Goal: Task Accomplishment & Management: Complete application form

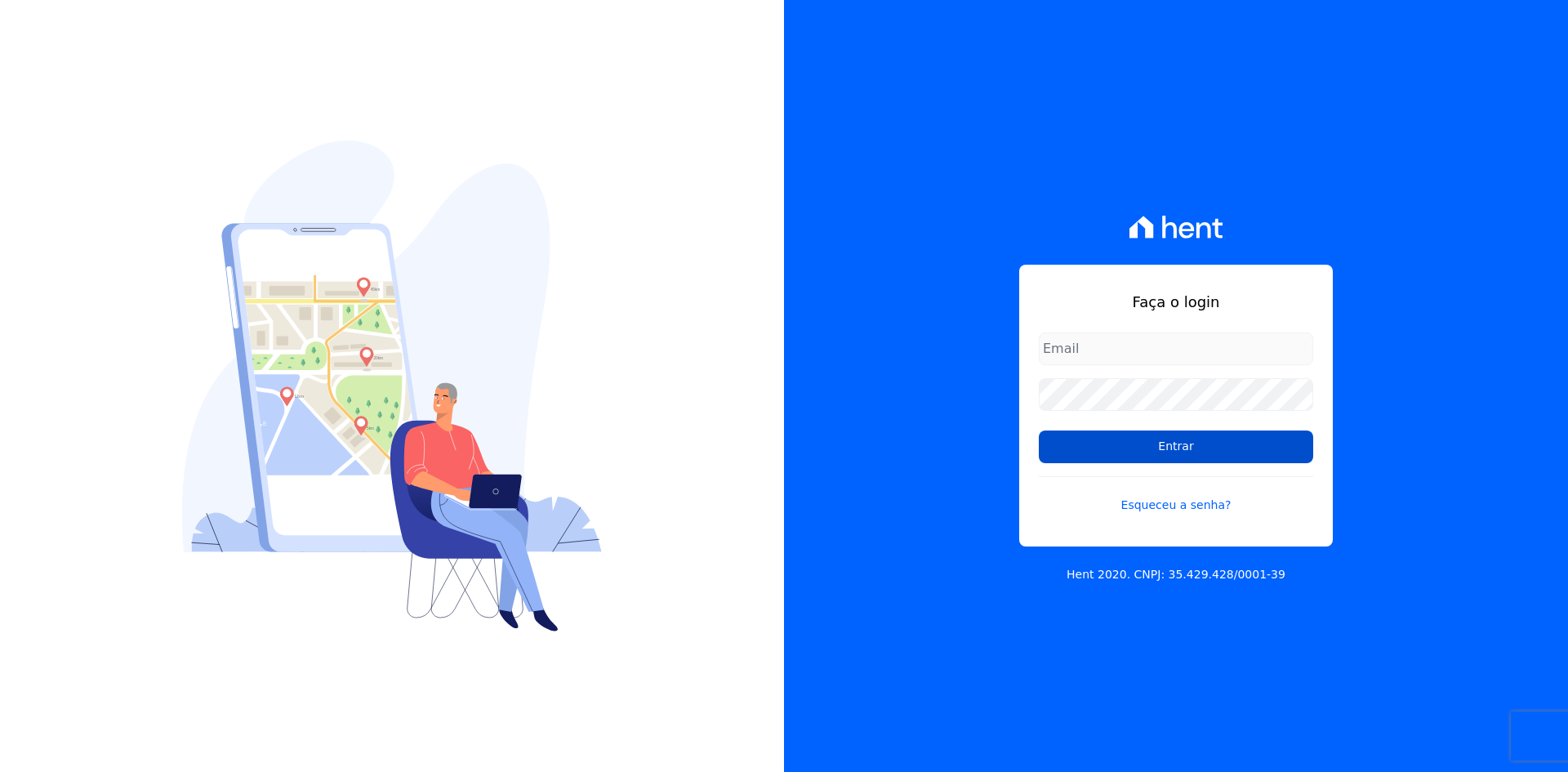
type input "contato@grupokaiser.com.br"
click at [1198, 441] on input "Entrar" at bounding box center [1176, 446] width 274 height 32
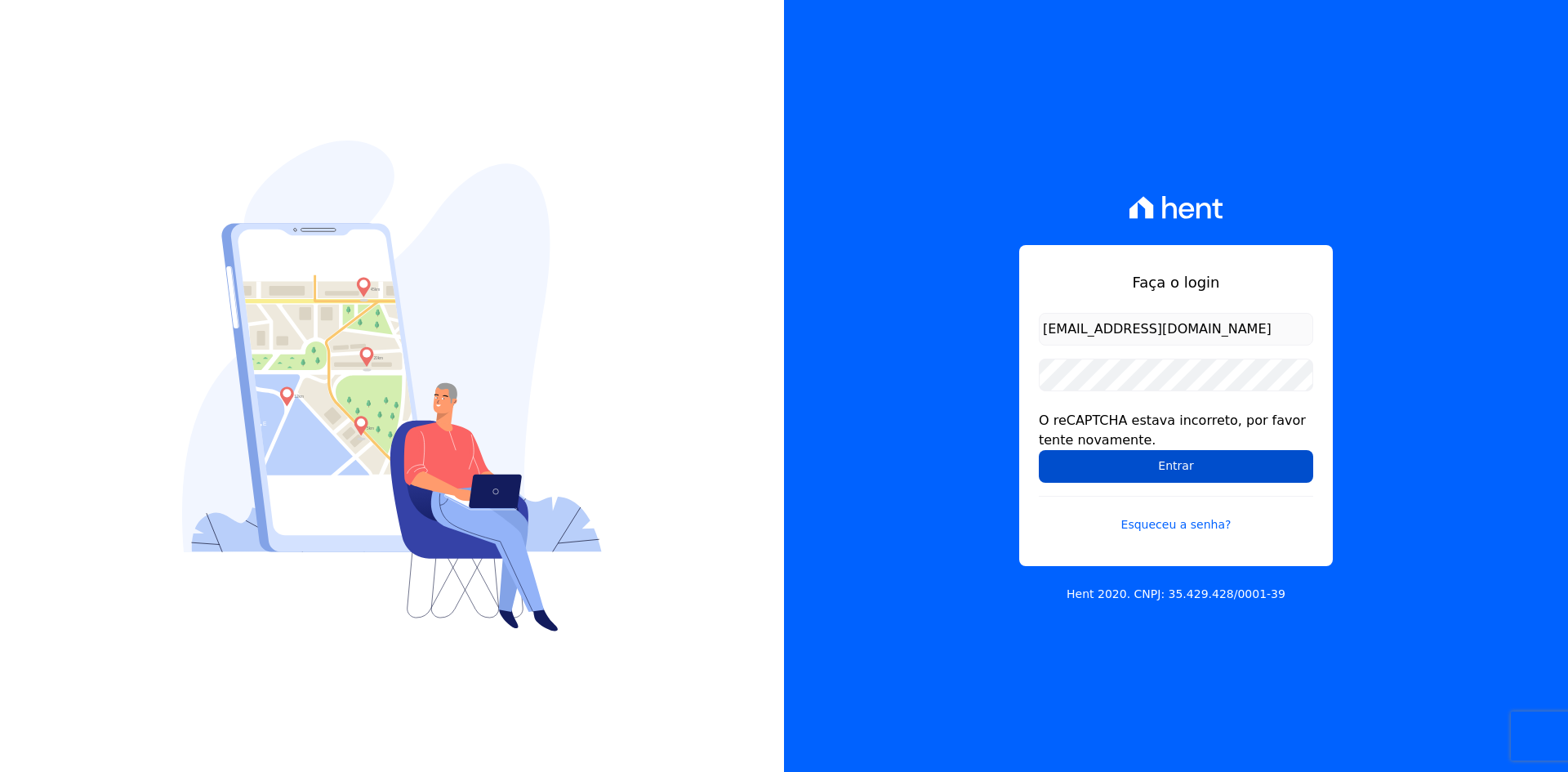
click at [1068, 462] on input "Entrar" at bounding box center [1176, 465] width 274 height 32
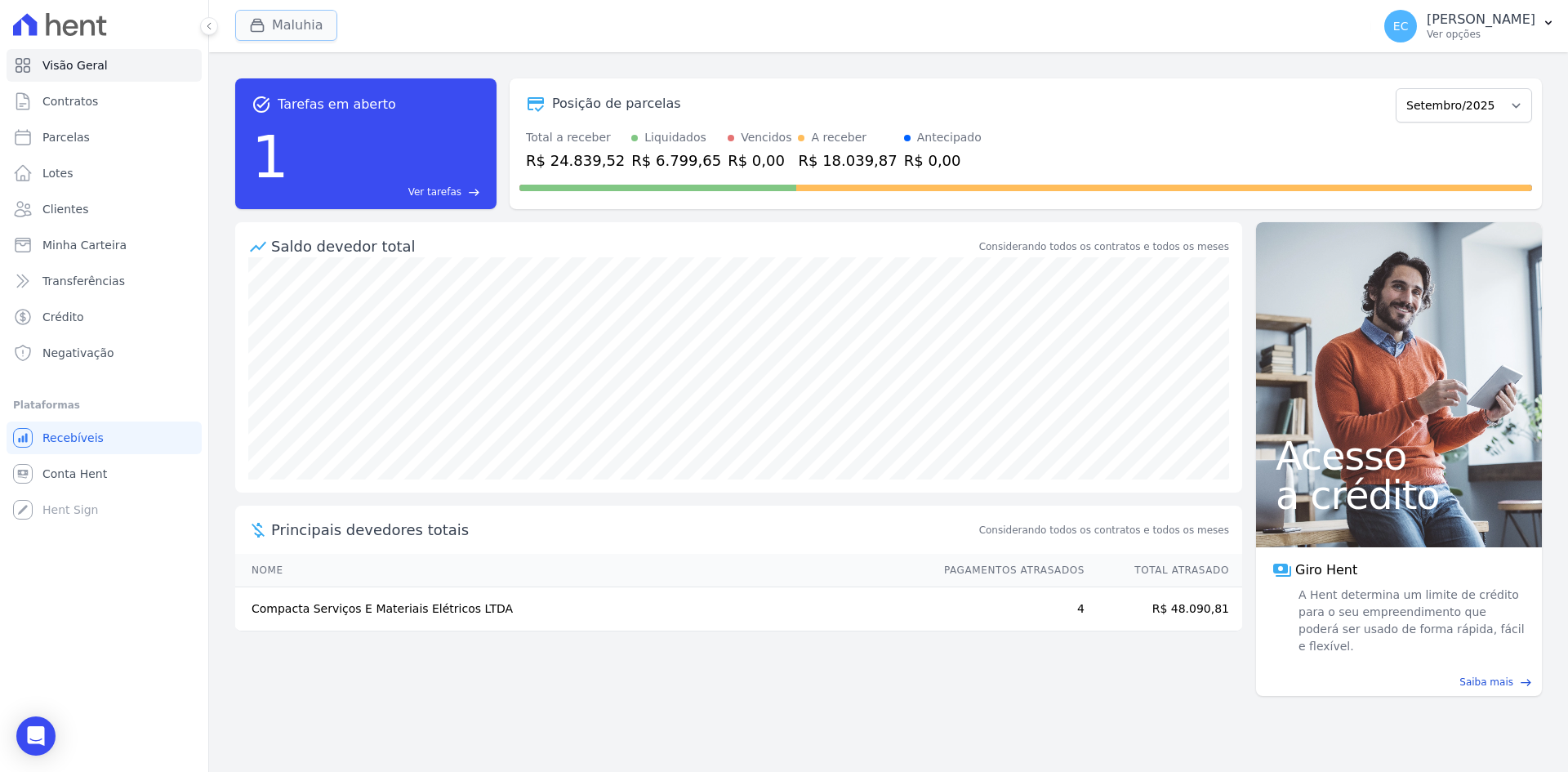
click at [255, 26] on icon "button" at bounding box center [257, 25] width 17 height 17
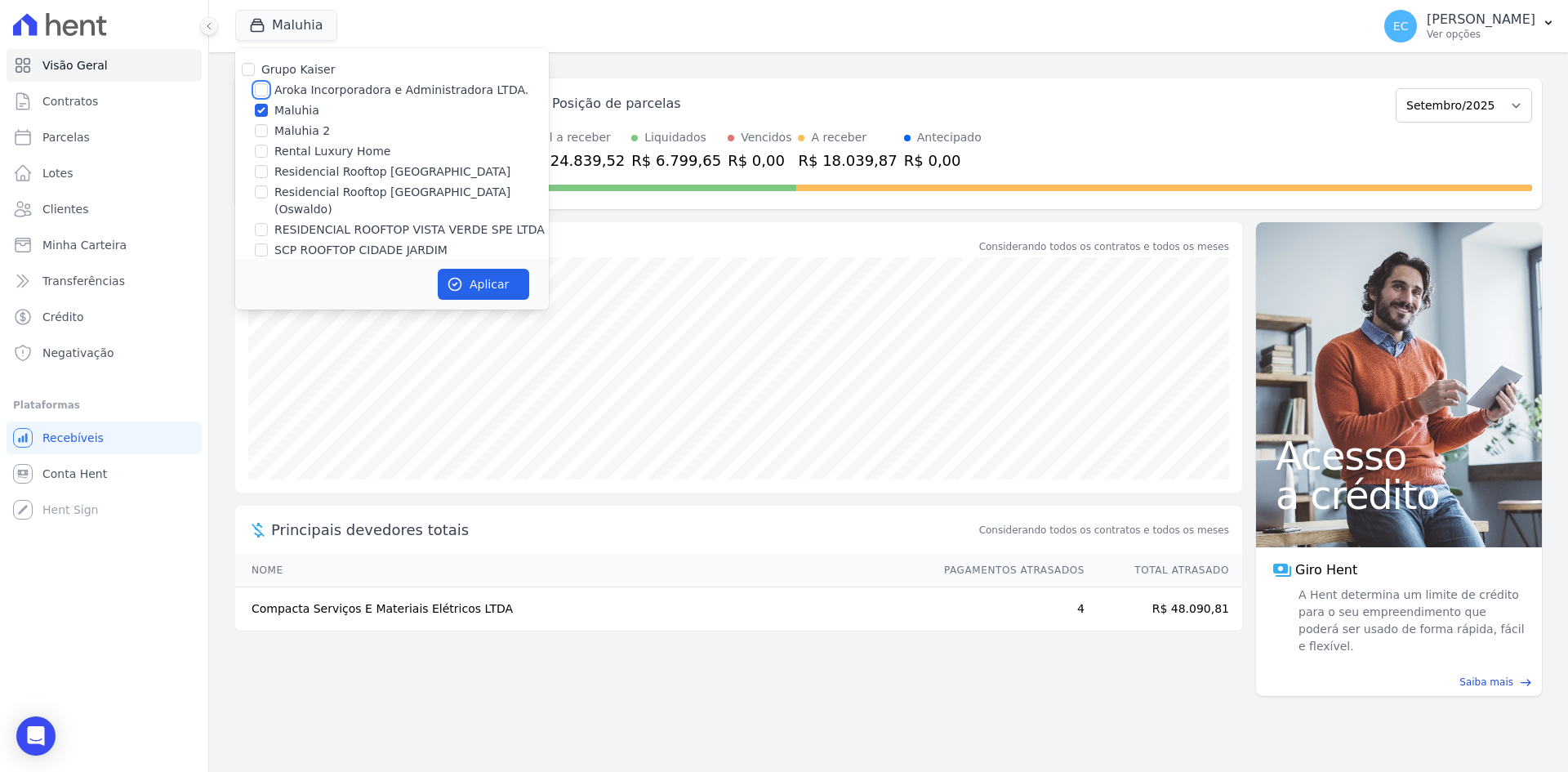
click at [261, 90] on input "Aroka Incorporadora e Administradora LTDA." at bounding box center [261, 90] width 13 height 13
checkbox input "true"
click at [258, 106] on input "Maluhia" at bounding box center [261, 110] width 13 height 13
checkbox input "false"
click at [472, 275] on button "Aplicar" at bounding box center [483, 284] width 91 height 31
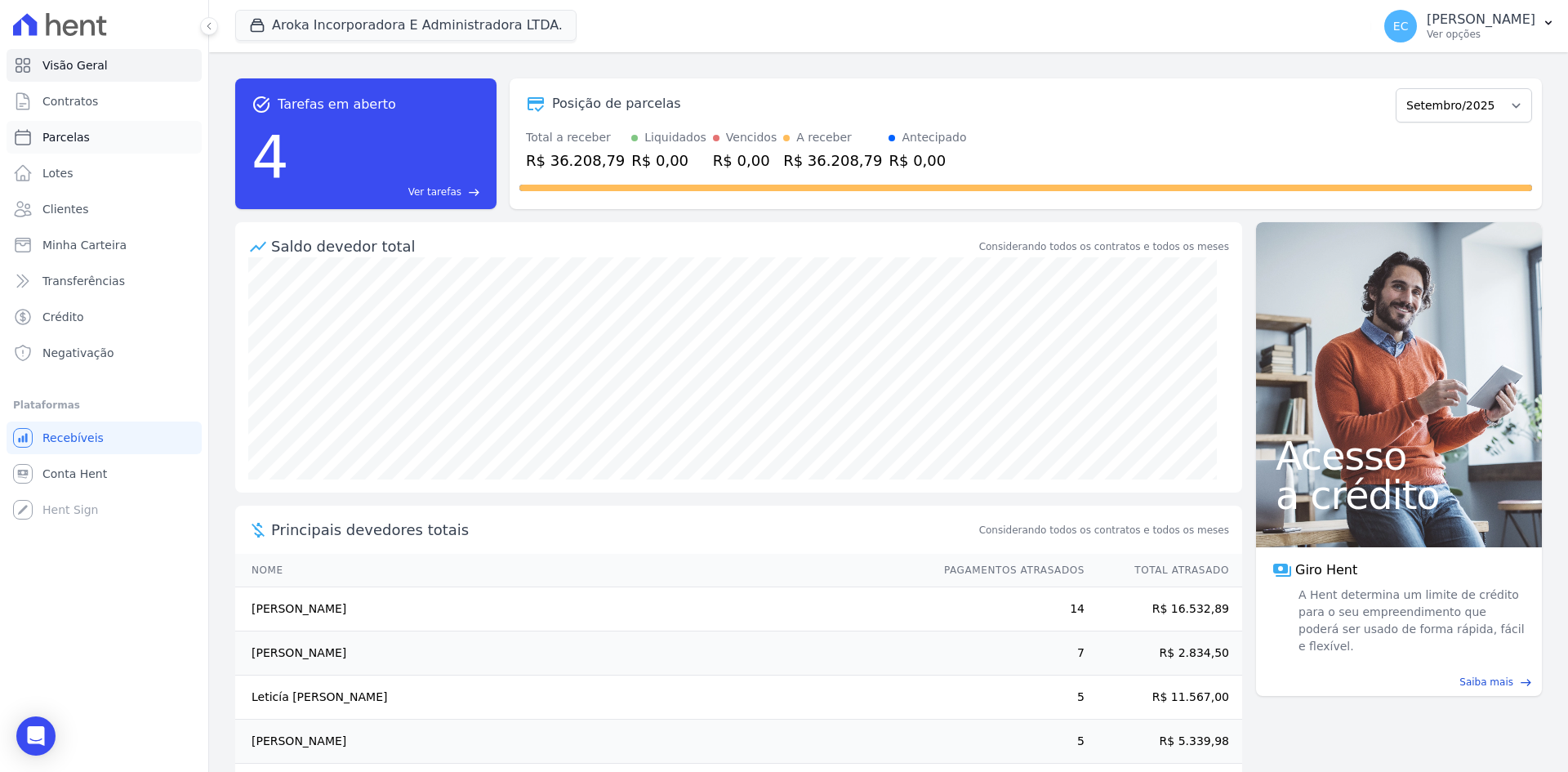
click at [80, 131] on span "Parcelas" at bounding box center [66, 137] width 47 height 17
select select
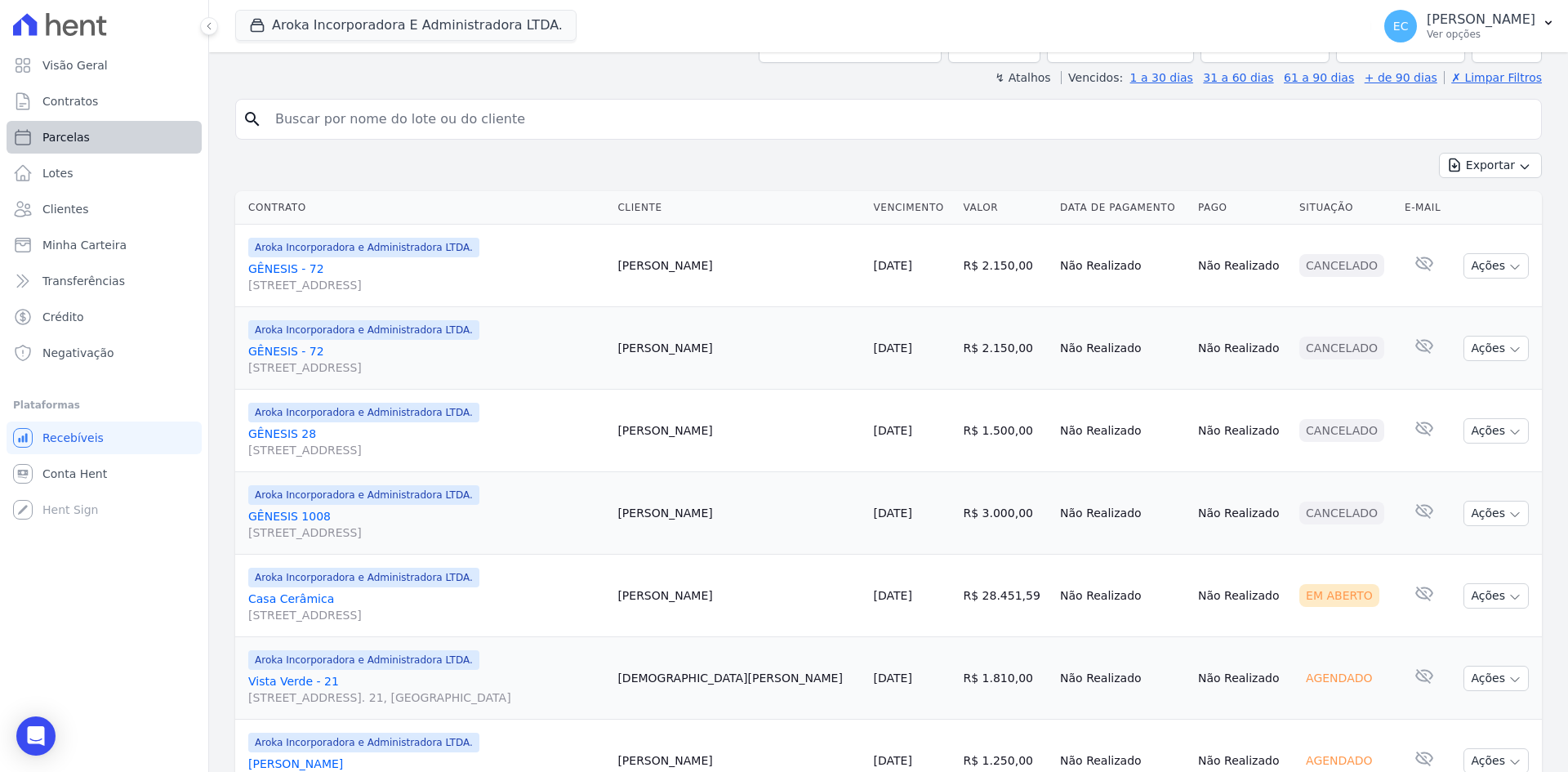
scroll to position [181, 0]
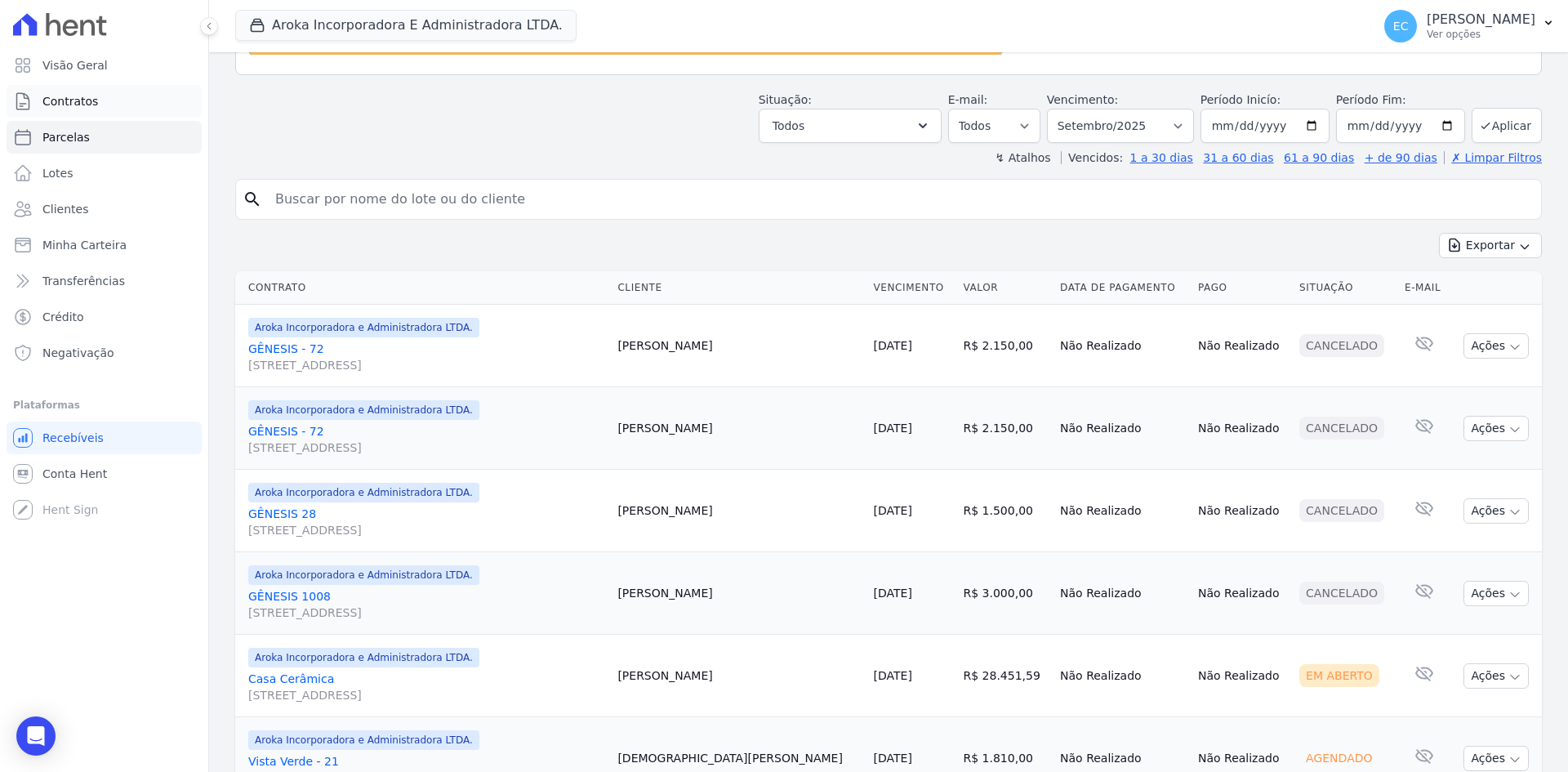
click at [99, 93] on link "Contratos" at bounding box center [104, 101] width 195 height 32
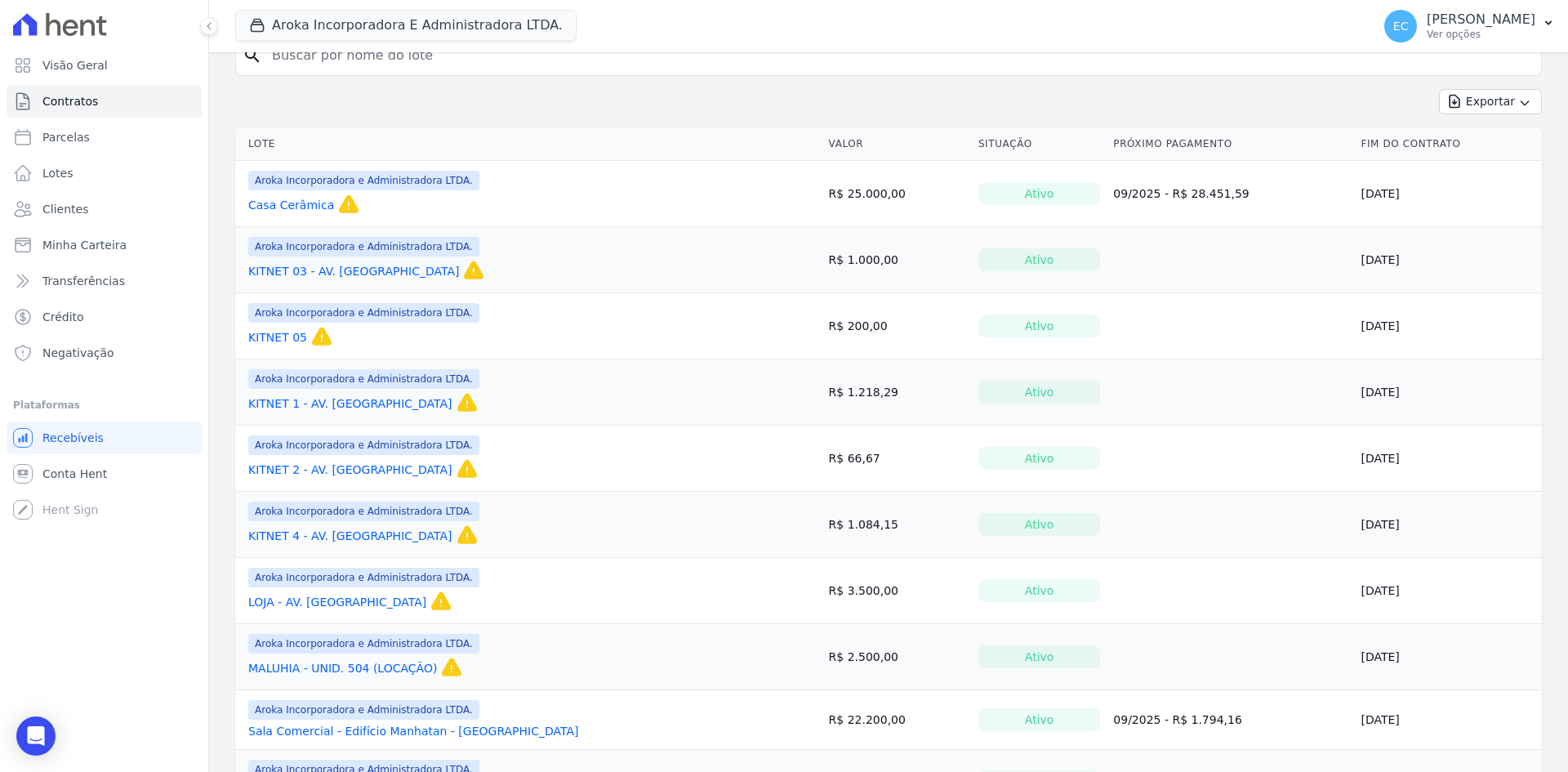
scroll to position [163, 0]
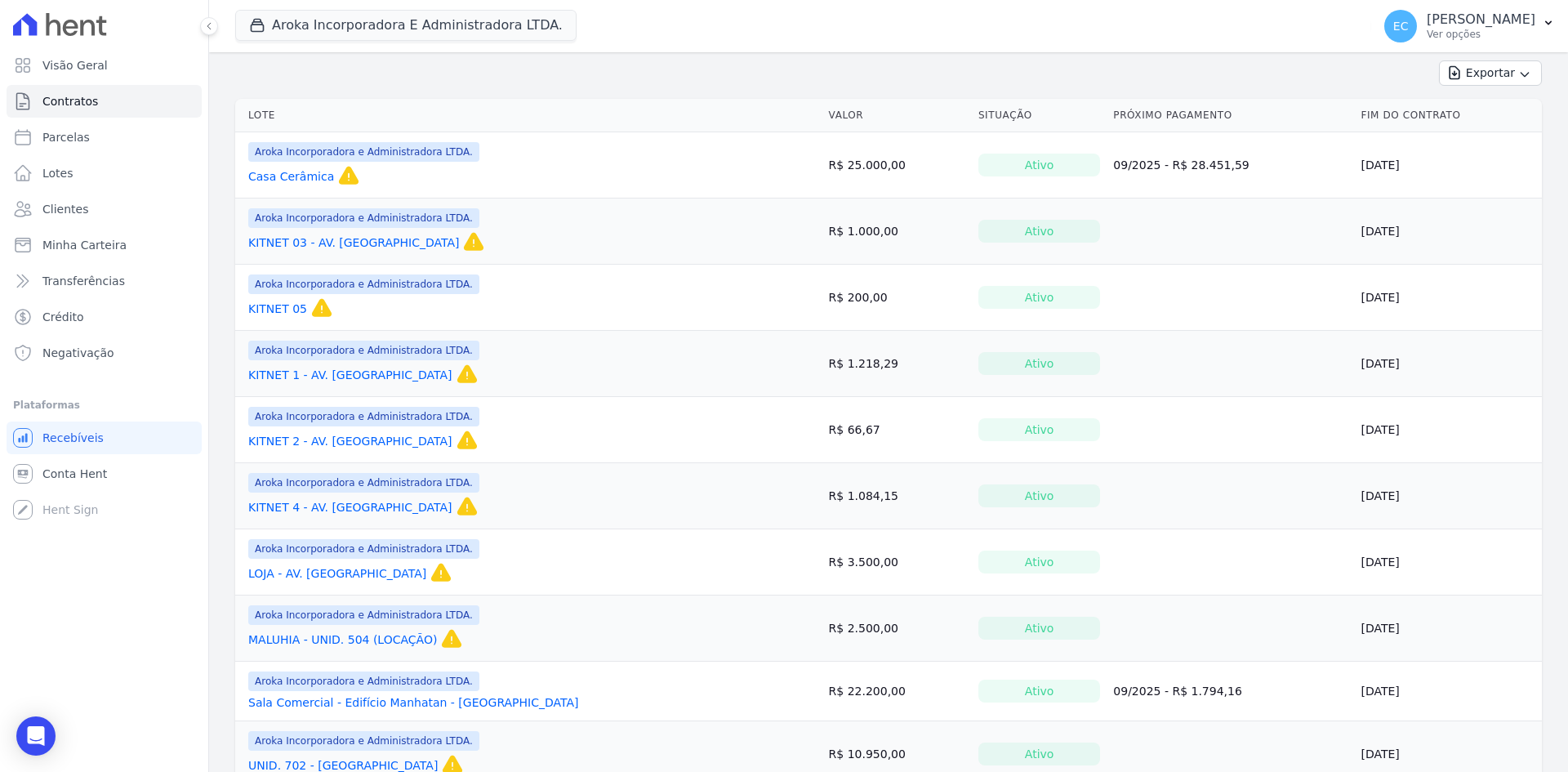
click at [335, 372] on link "KITNET 1 - AV. [GEOGRAPHIC_DATA]" at bounding box center [350, 375] width 205 height 17
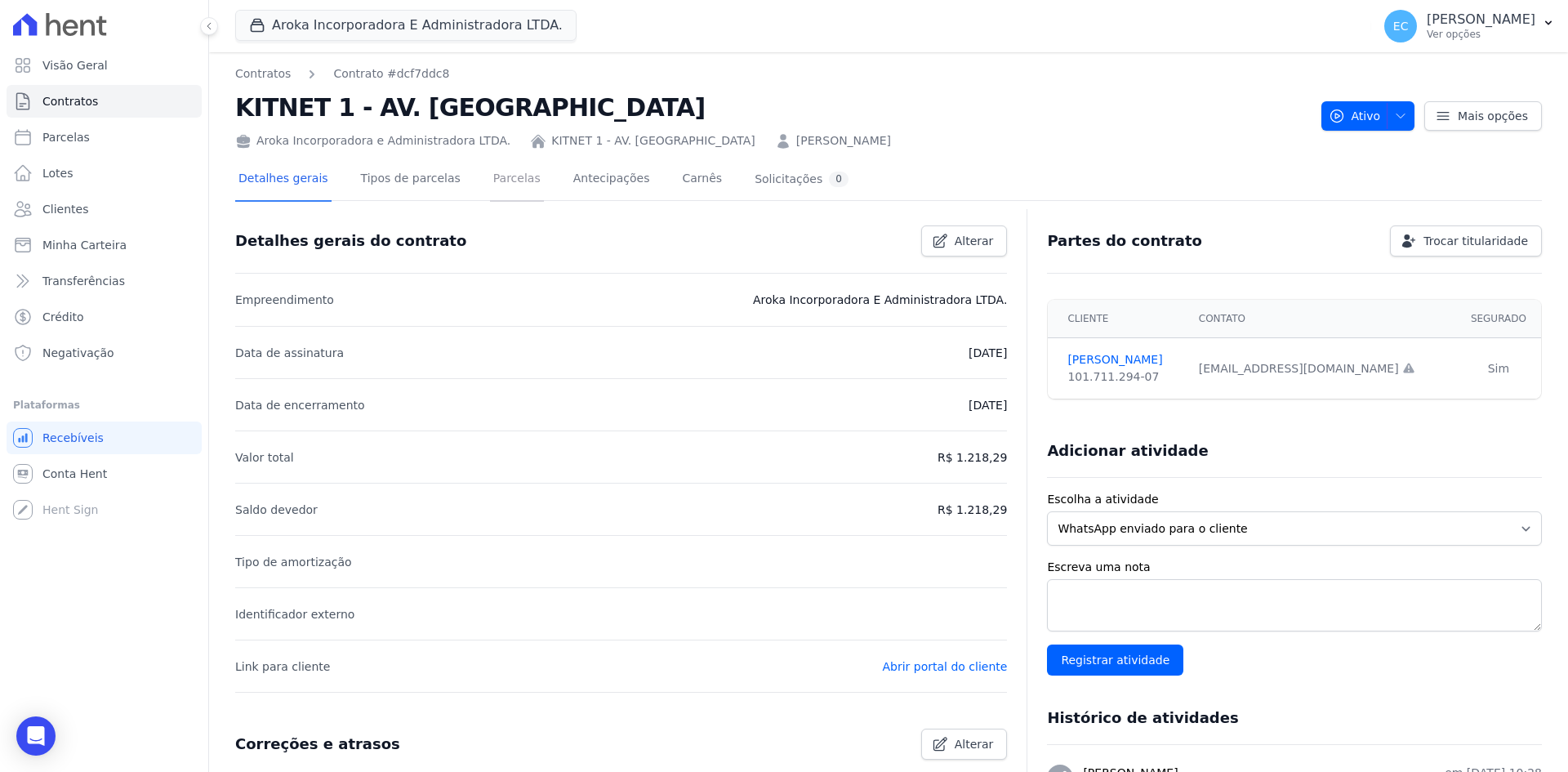
click at [491, 180] on link "Parcelas" at bounding box center [516, 179] width 54 height 43
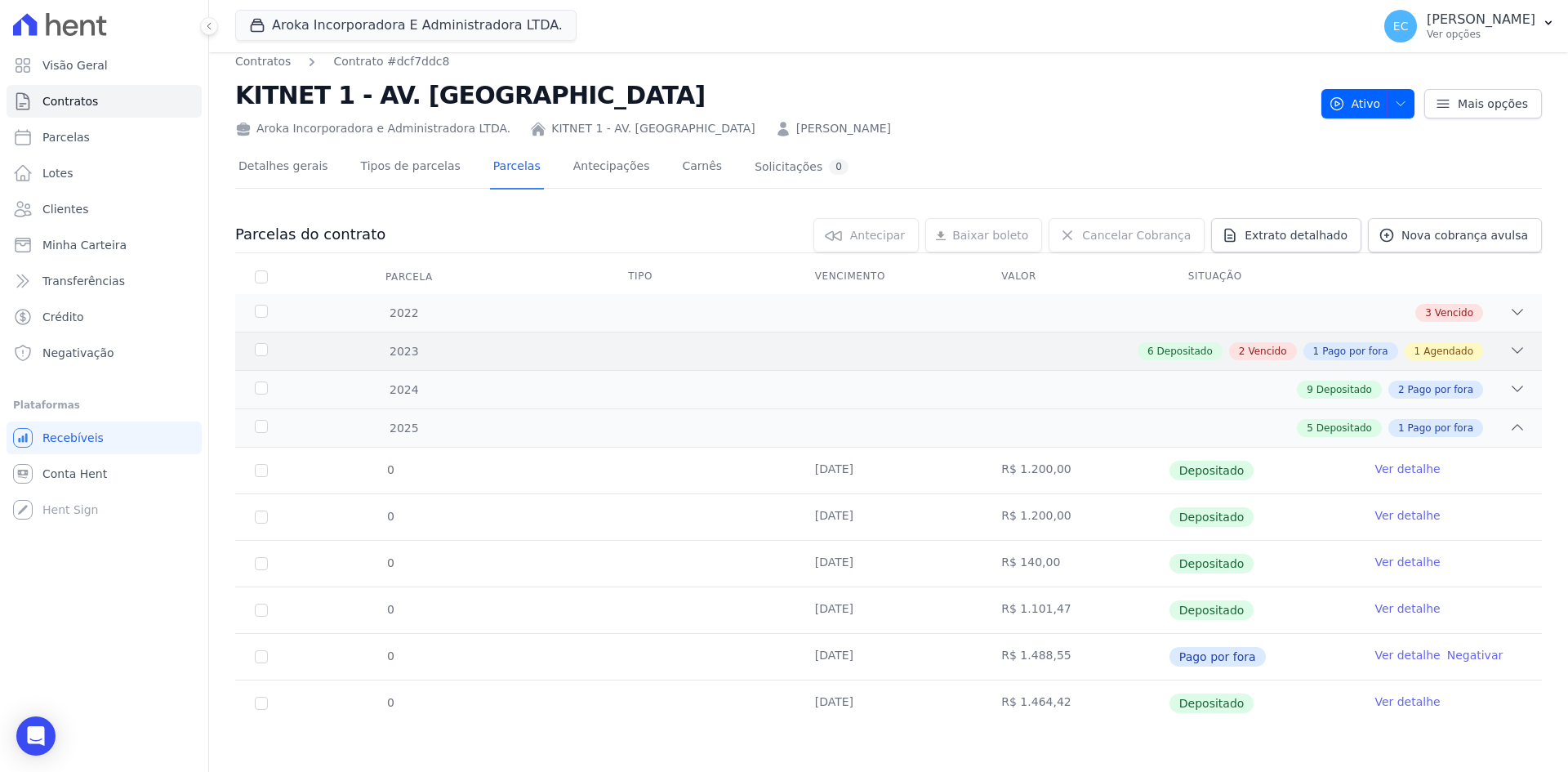
scroll to position [16, 0]
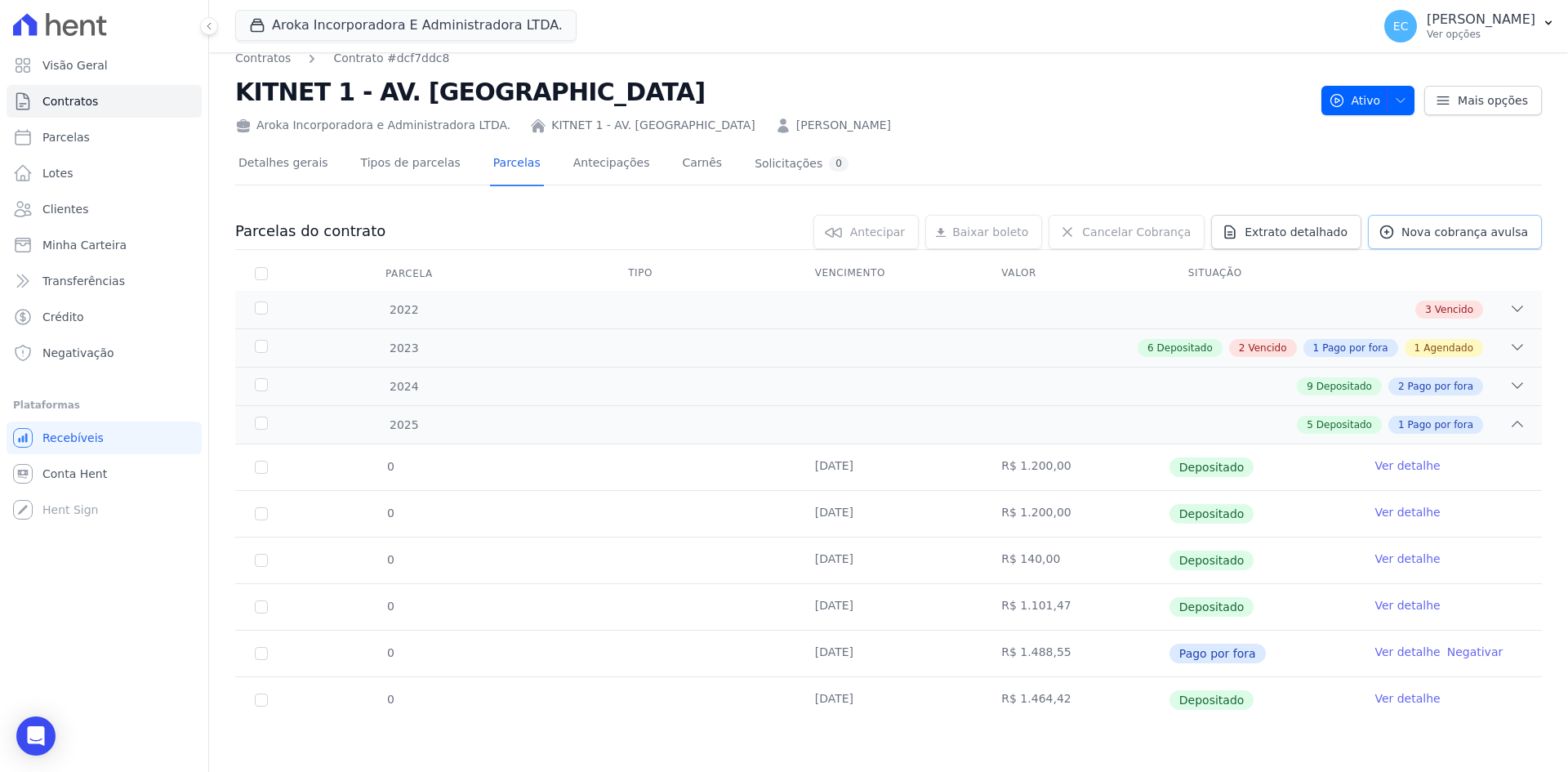
click at [1415, 239] on span "Nova cobrança avulsa" at bounding box center [1464, 232] width 126 height 17
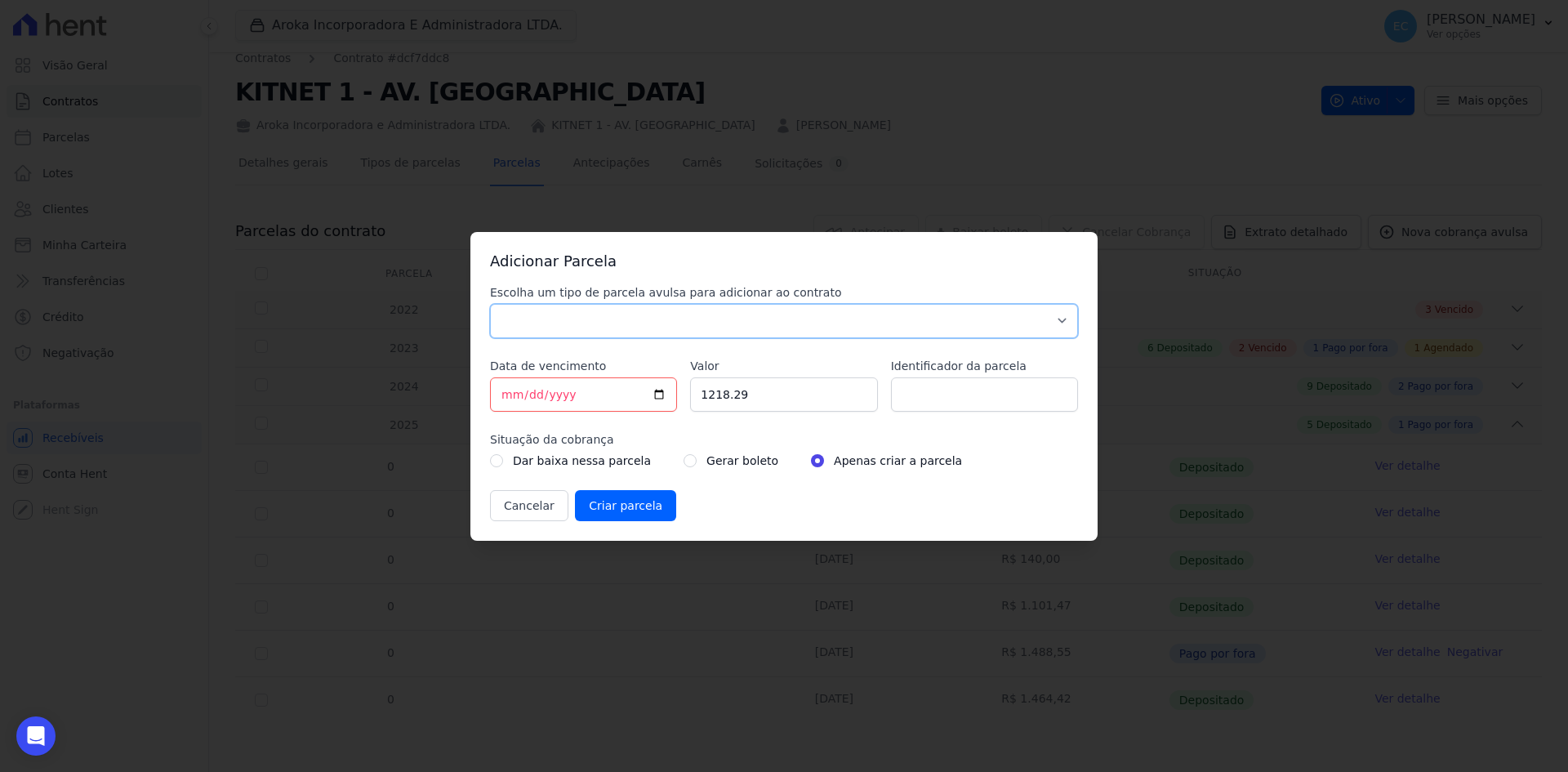
click at [728, 305] on select "Parcela Normal Sinal Caução Intercalada Chaves Pré Chaves Pós Chaves Taxas Quit…" at bounding box center [784, 321] width 588 height 34
select select "others"
click at [490, 304] on select "Parcela Normal Sinal Caução Intercalada Chaves Pré Chaves Pós Chaves Taxas Quit…" at bounding box center [784, 321] width 588 height 34
click at [507, 396] on input "[DATE]" at bounding box center [583, 394] width 187 height 34
type input "[DATE]"
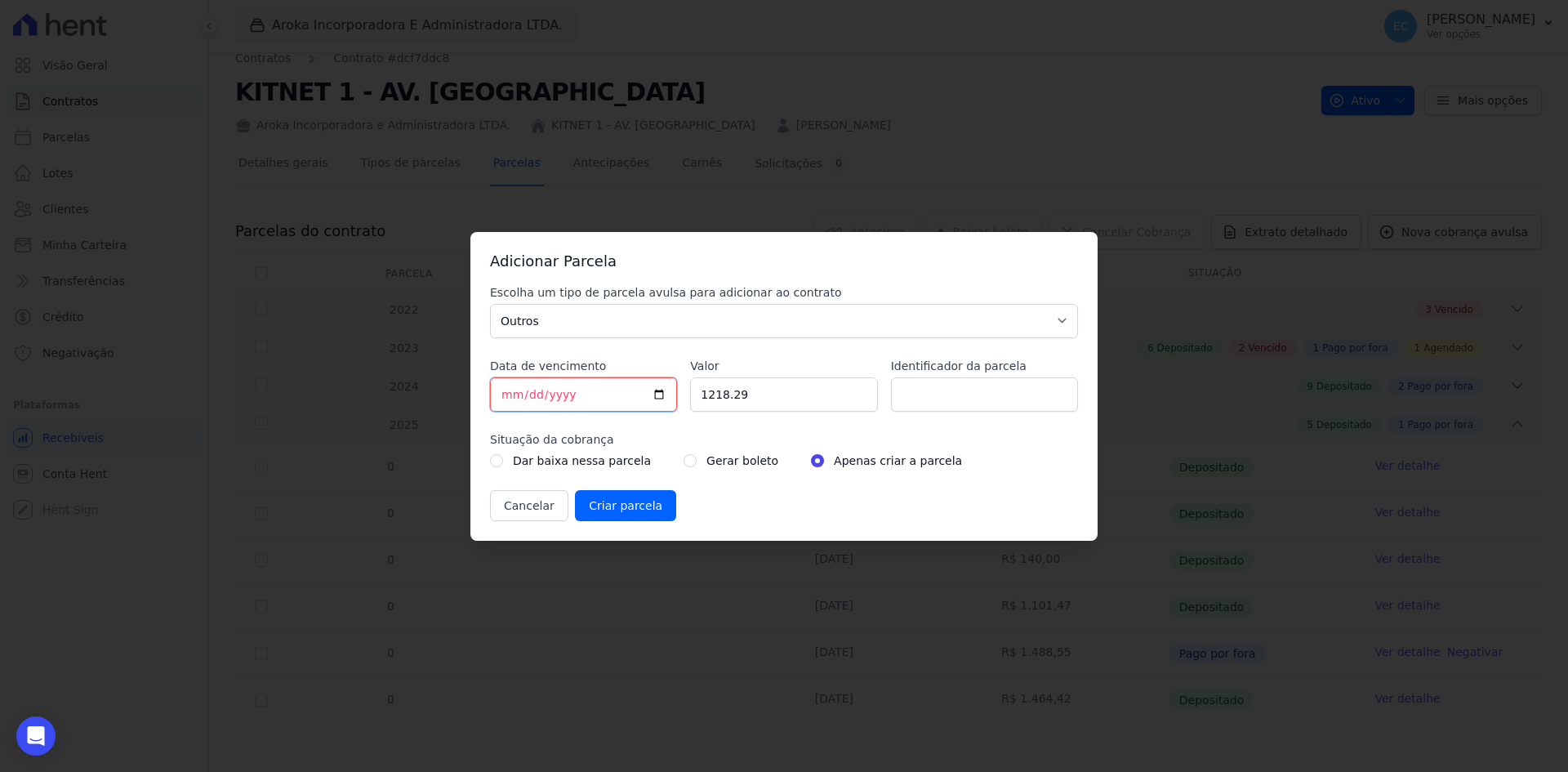
type input "[DATE]"
drag, startPoint x: 753, startPoint y: 398, endPoint x: 697, endPoint y: 405, distance: 56.4
click at [697, 405] on input "1218.29" at bounding box center [783, 394] width 187 height 34
type input "1454.03"
click at [683, 465] on input "radio" at bounding box center [689, 460] width 13 height 13
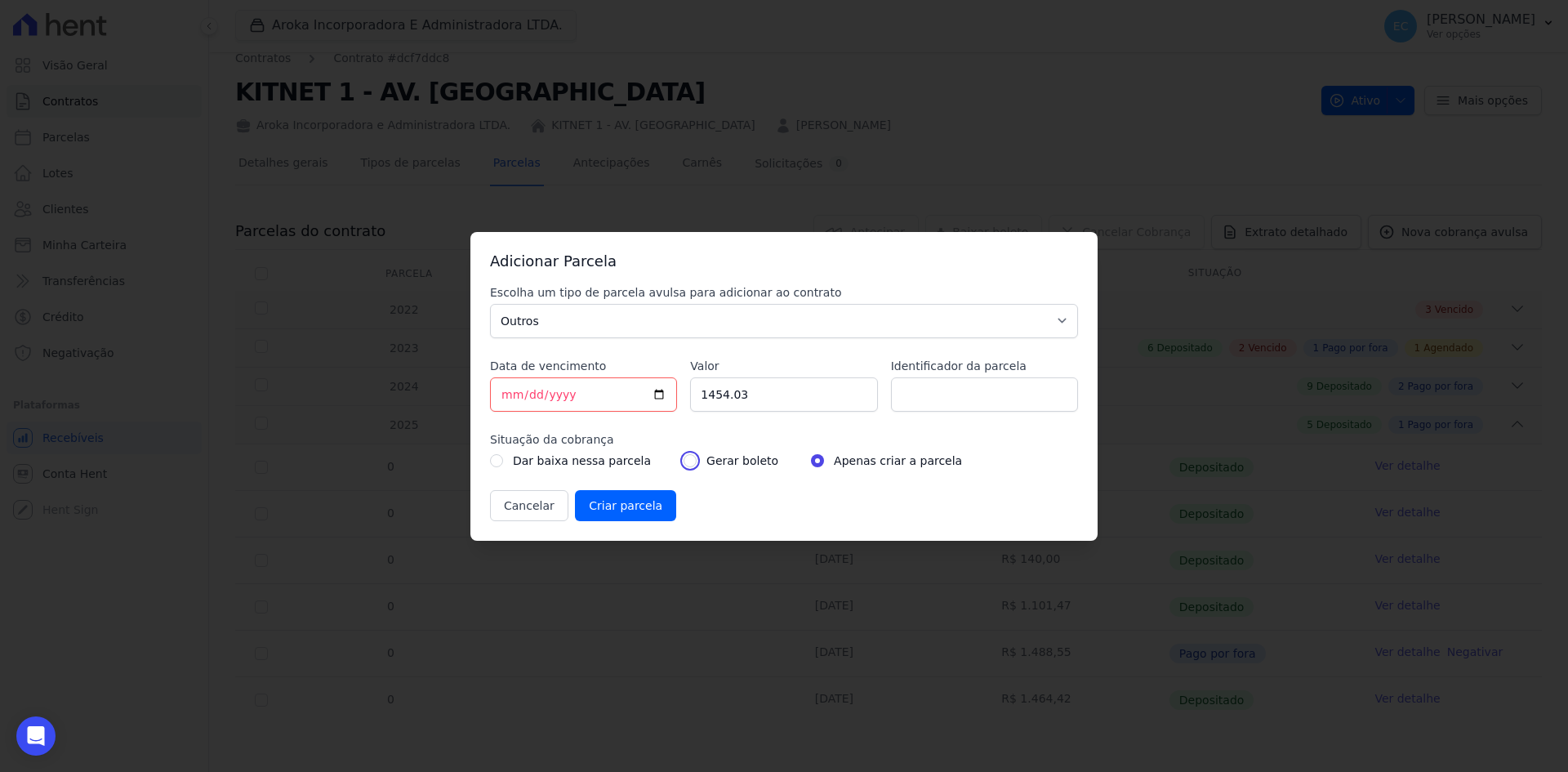
radio input "true"
click at [726, 484] on div "Escolha um tipo de parcela avulsa para adicionar ao contrato Parcela Normal Sin…" at bounding box center [784, 403] width 588 height 237
click at [622, 509] on input "Criar parcela" at bounding box center [625, 505] width 101 height 31
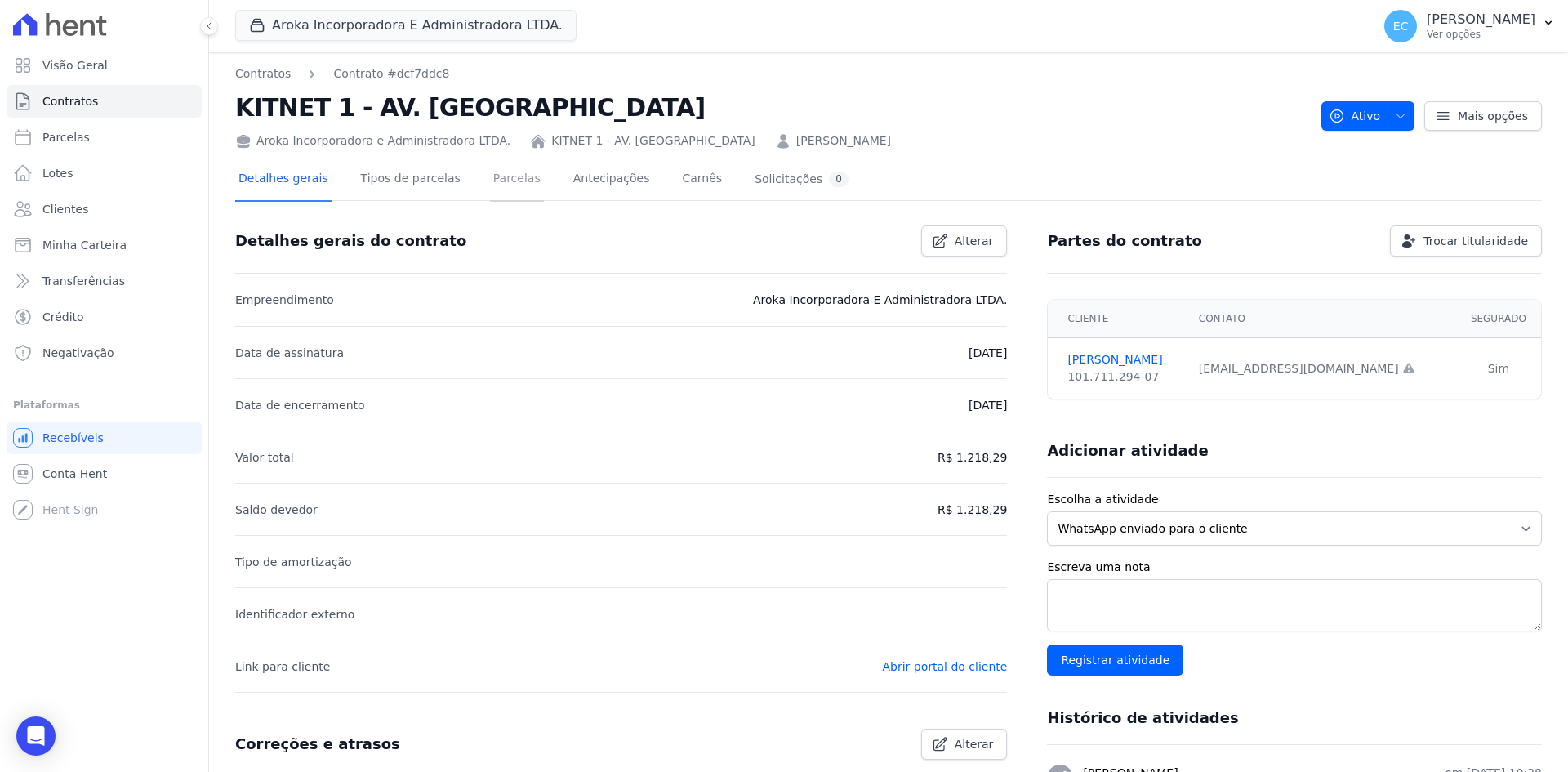
click at [503, 193] on link "Parcelas" at bounding box center [516, 179] width 54 height 43
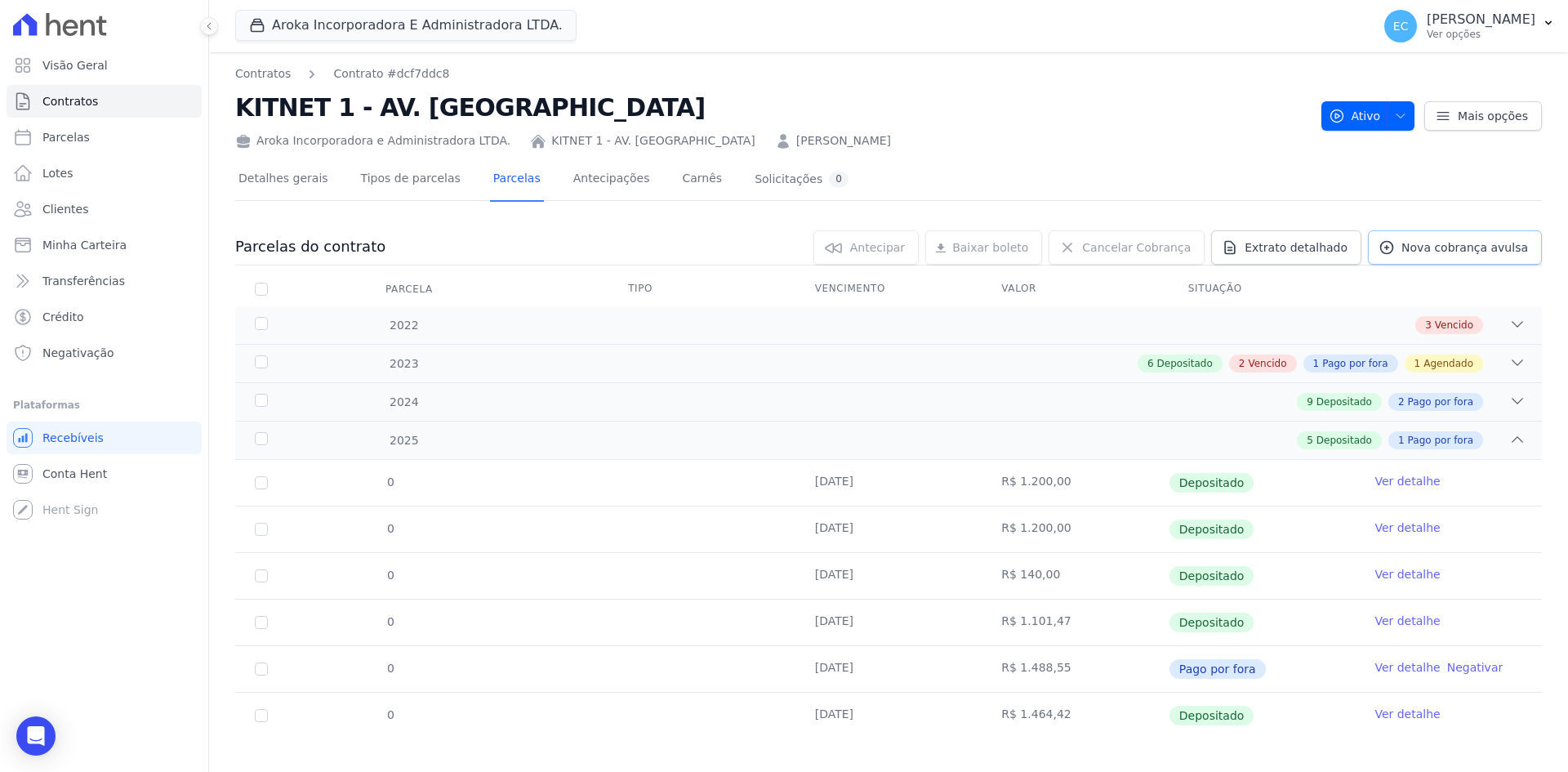
click at [1435, 253] on span "Nova cobrança avulsa" at bounding box center [1464, 247] width 126 height 17
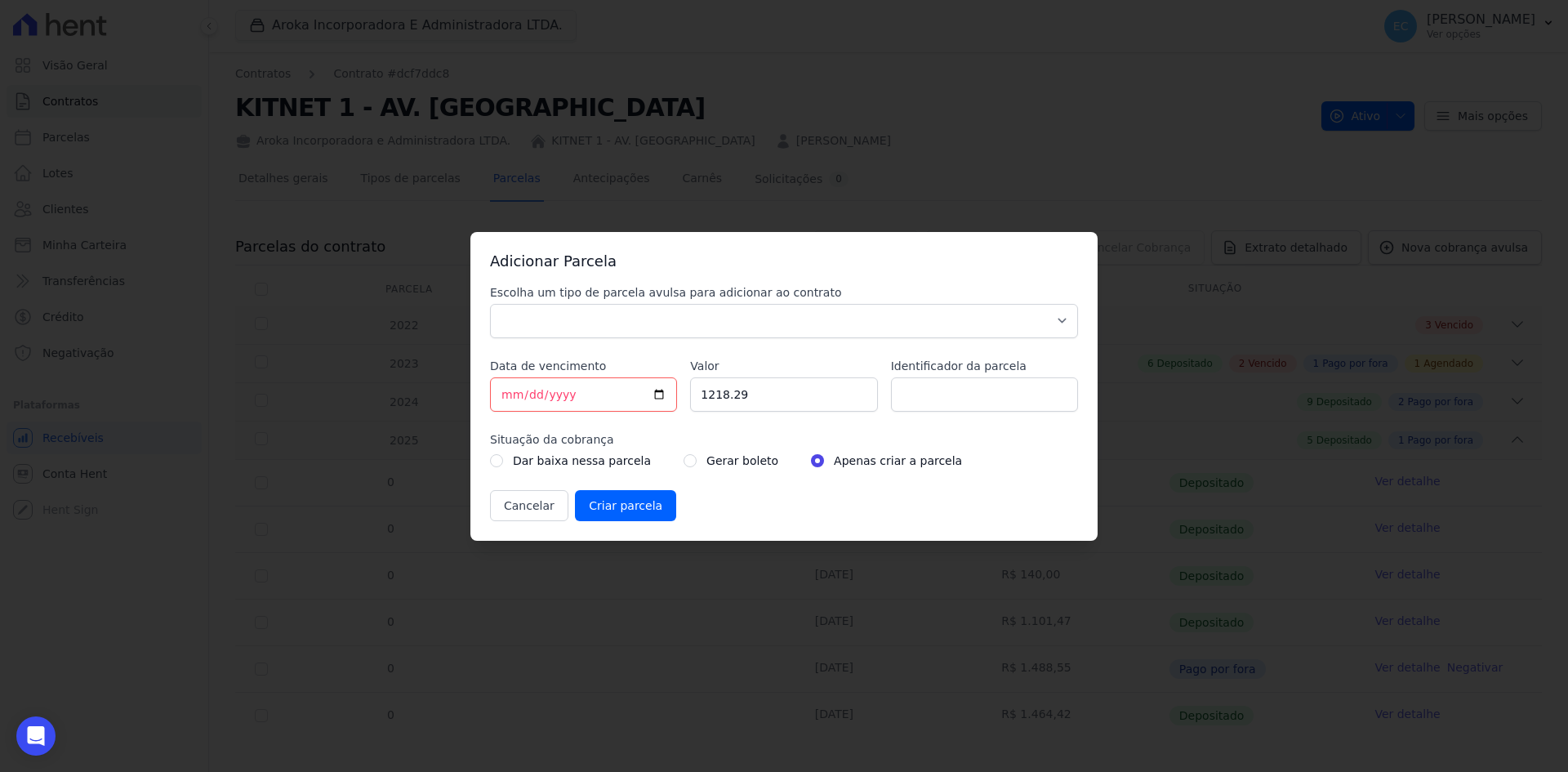
click at [895, 105] on div "Adicionar Parcela Escolha um tipo de parcela avulsa para adicionar ao contrato …" at bounding box center [784, 386] width 1568 height 772
drag, startPoint x: 517, startPoint y: 509, endPoint x: 530, endPoint y: 536, distance: 30.0
click at [516, 509] on button "Cancelar" at bounding box center [529, 505] width 78 height 31
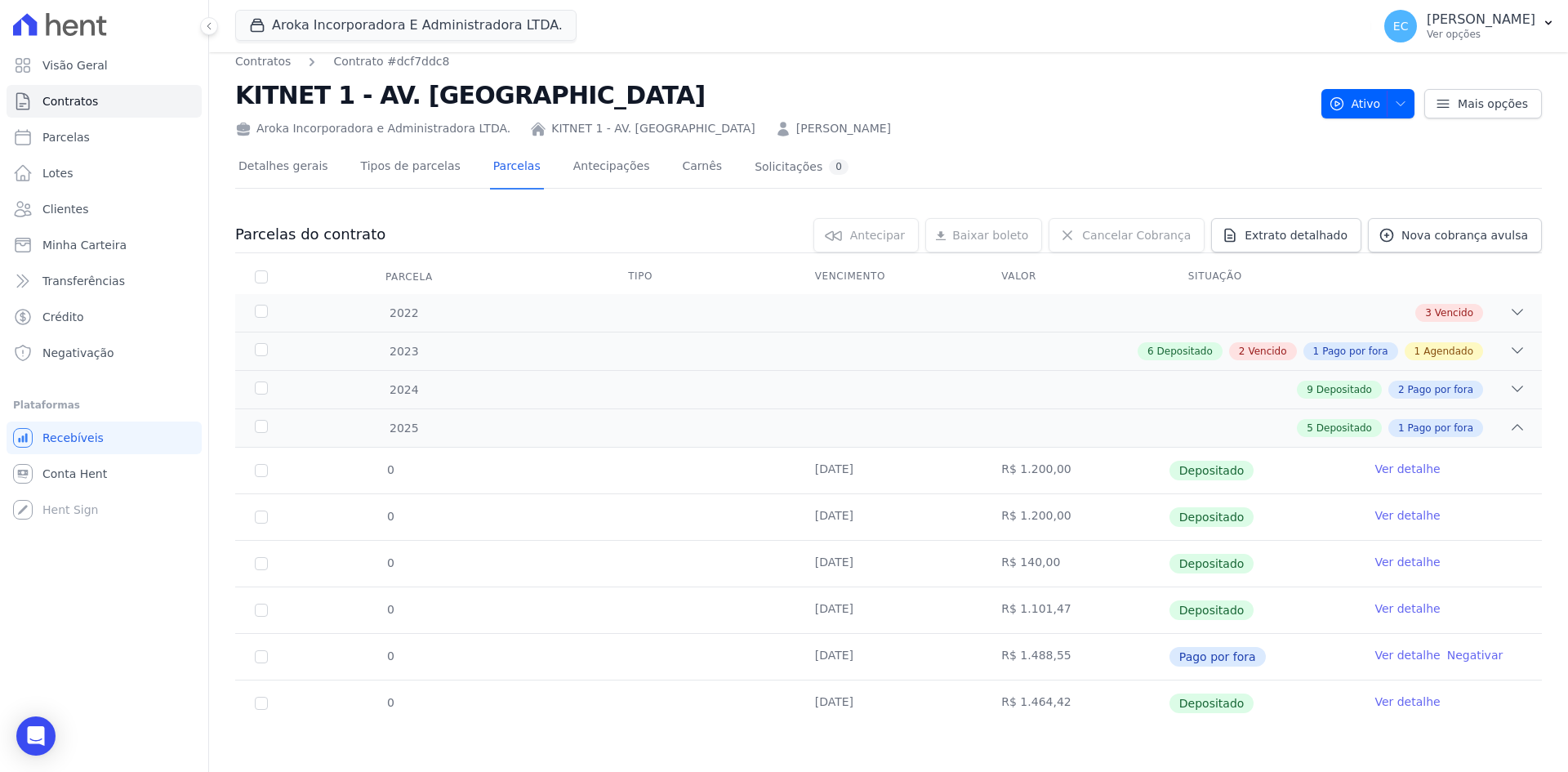
scroll to position [16, 0]
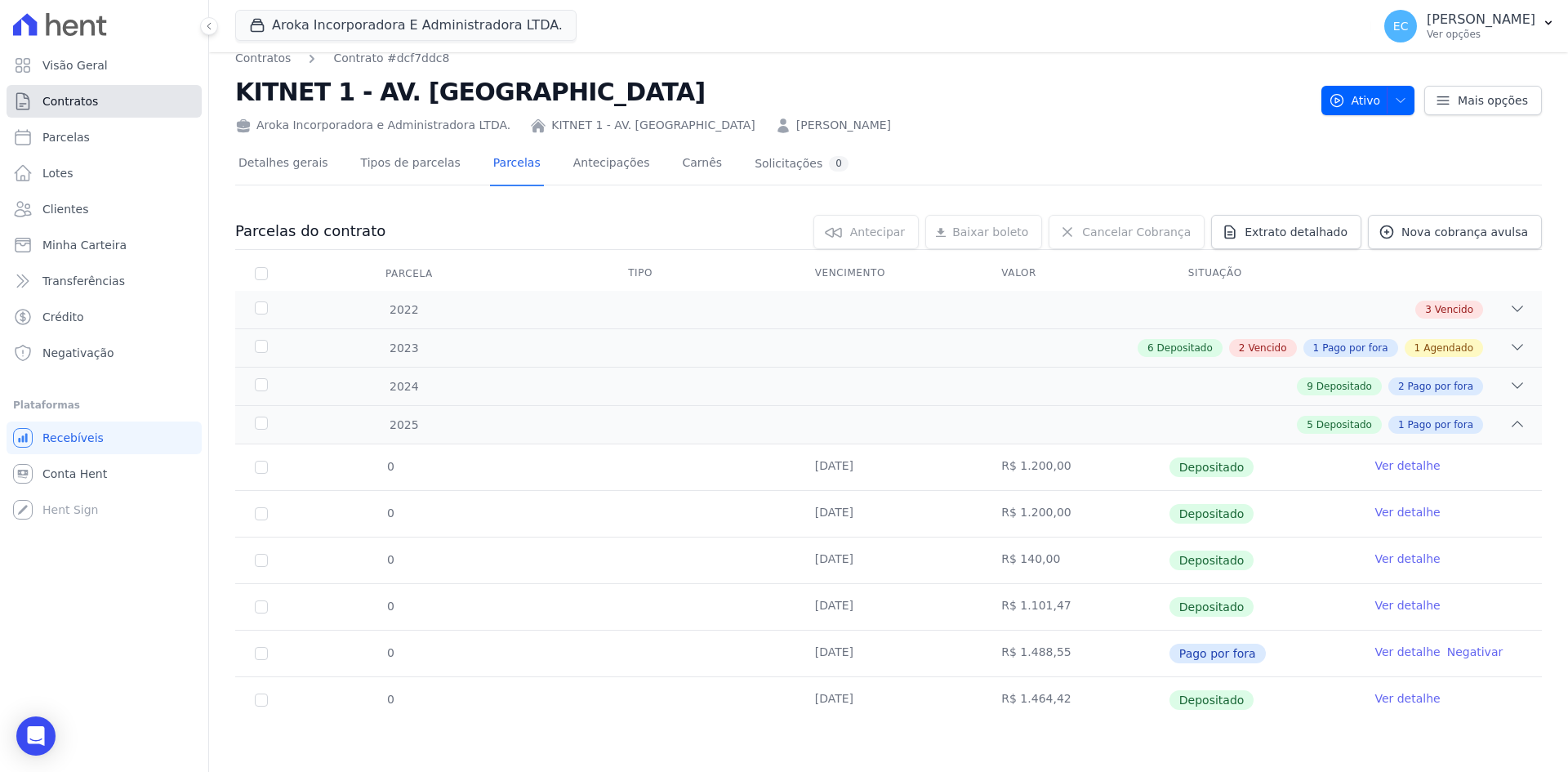
click at [78, 99] on span "Contratos" at bounding box center [69, 101] width 55 height 17
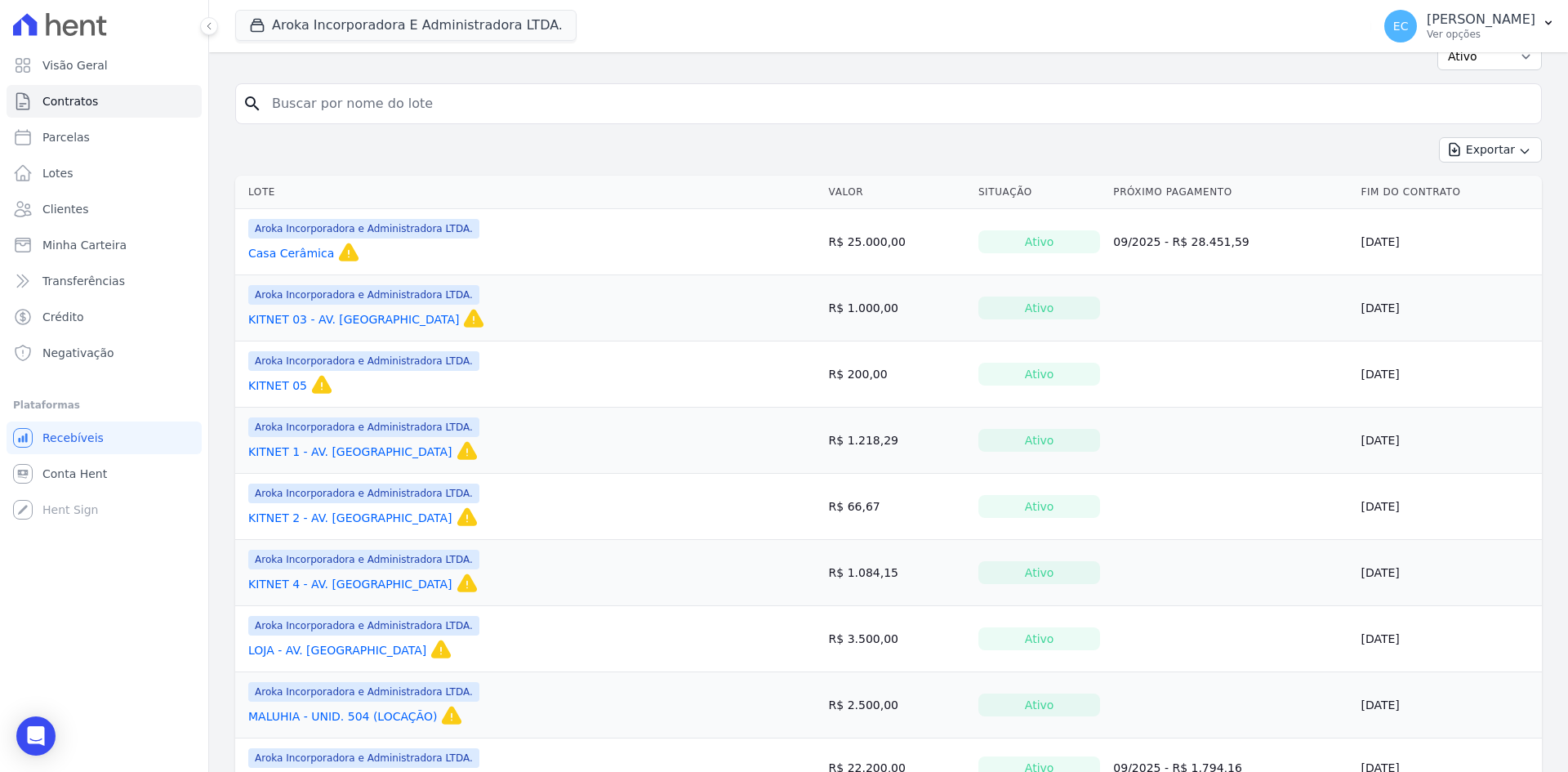
scroll to position [245, 0]
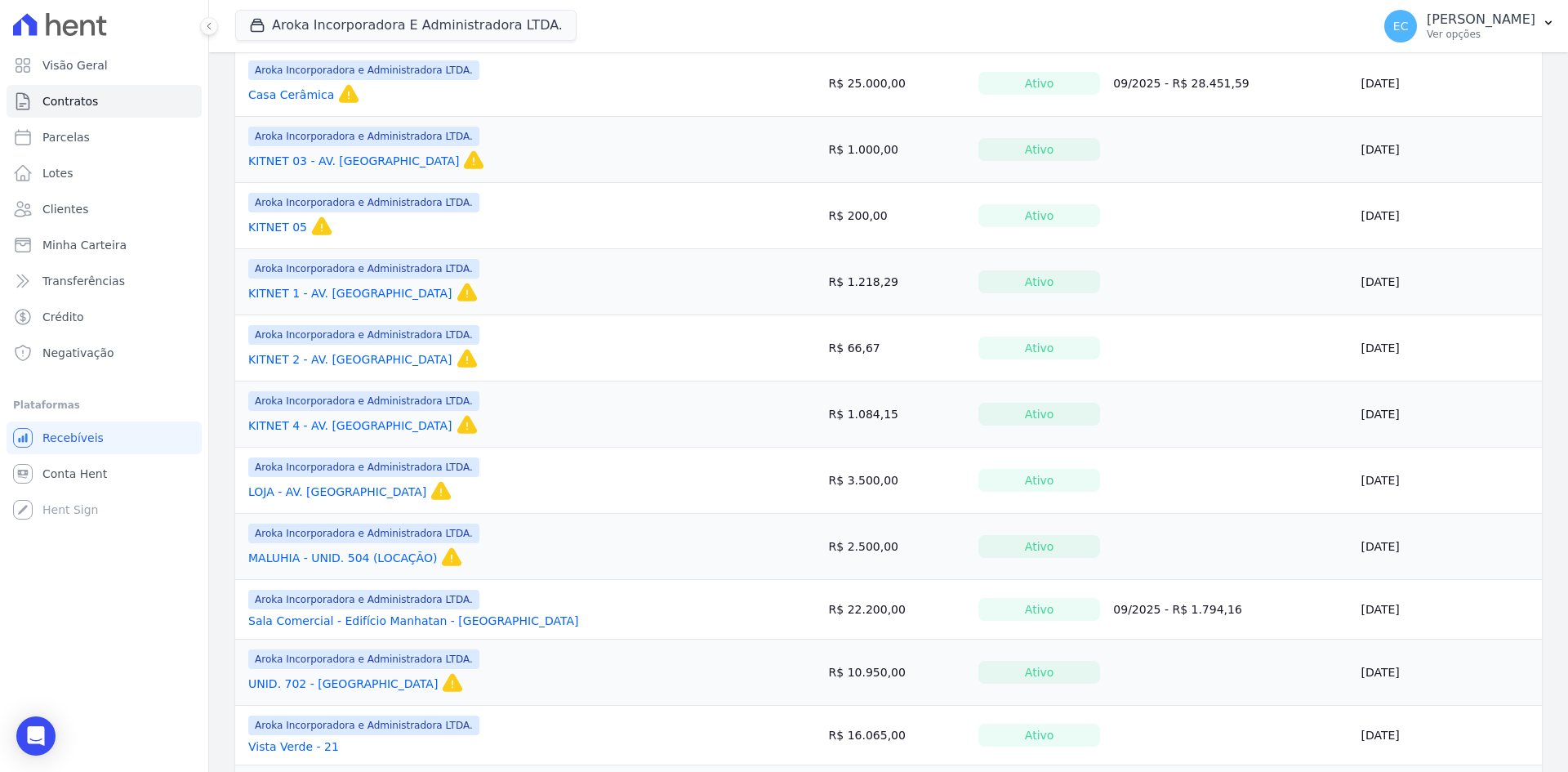
click at [320, 352] on link "KITNET 2 - AV. [GEOGRAPHIC_DATA]" at bounding box center [350, 359] width 205 height 17
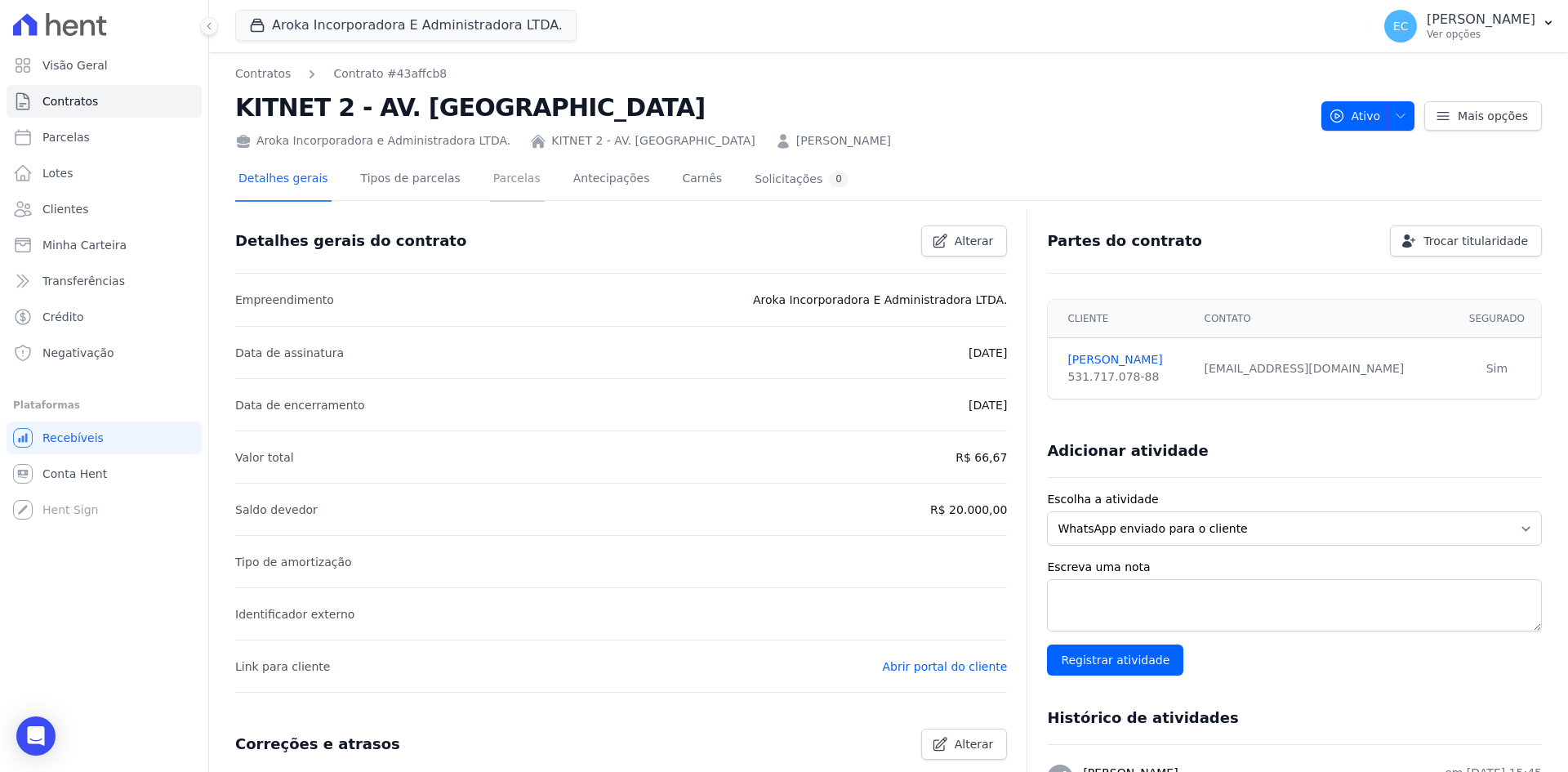
click at [490, 183] on link "Parcelas" at bounding box center [516, 179] width 54 height 43
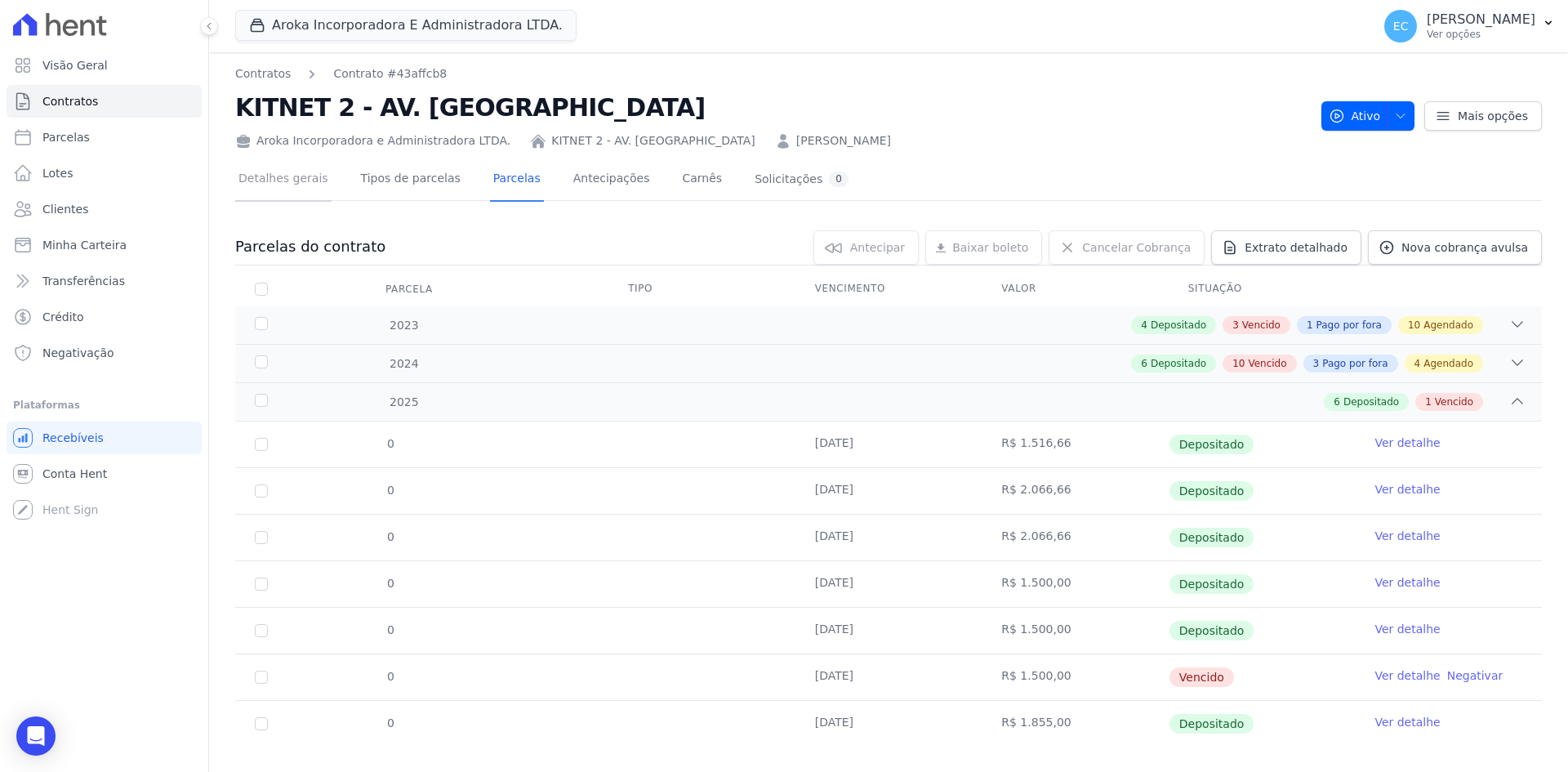
click at [310, 171] on link "Detalhes gerais" at bounding box center [284, 179] width 97 height 43
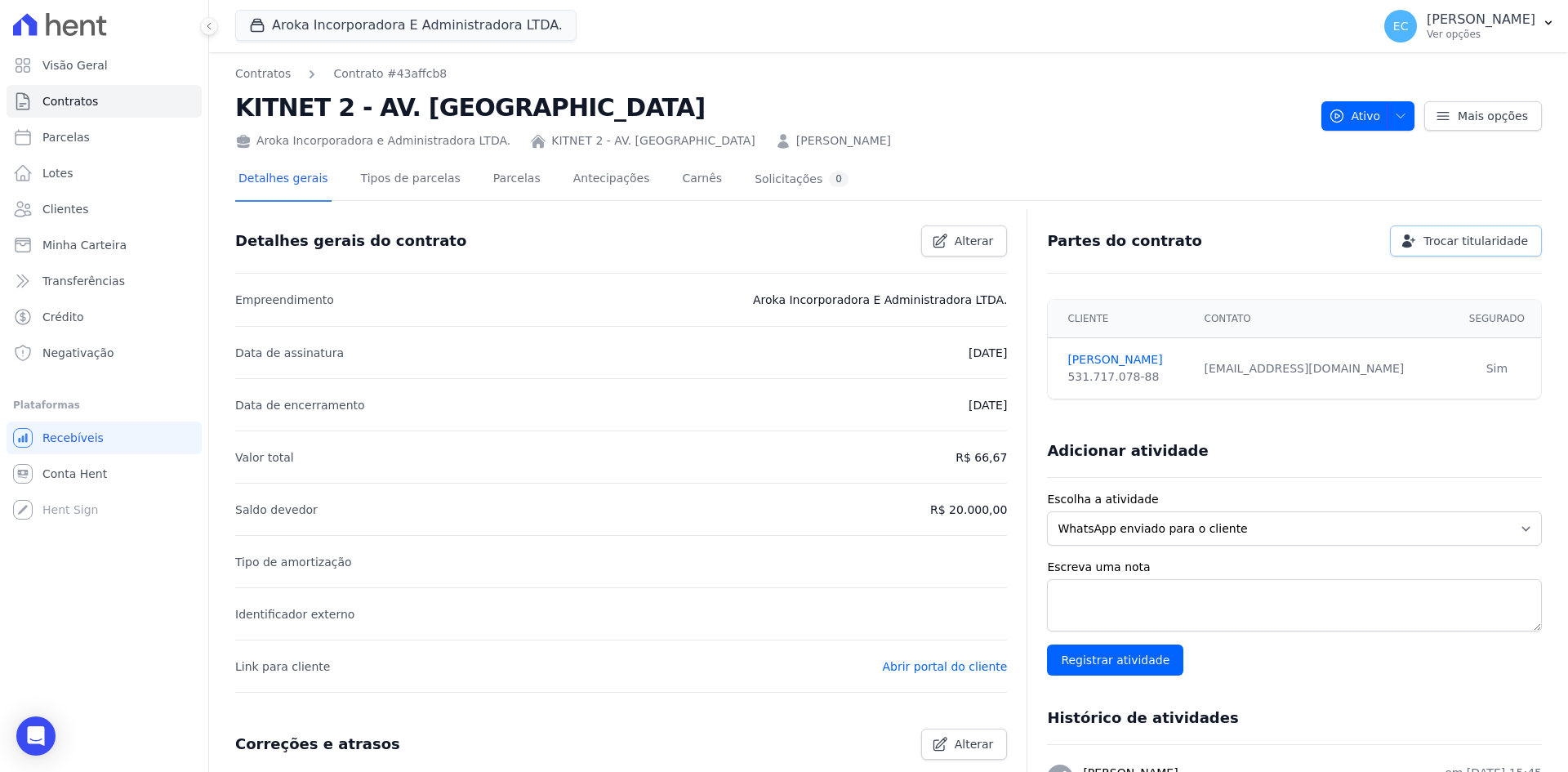
click at [1428, 238] on span "Trocar titularidade" at bounding box center [1475, 241] width 104 height 17
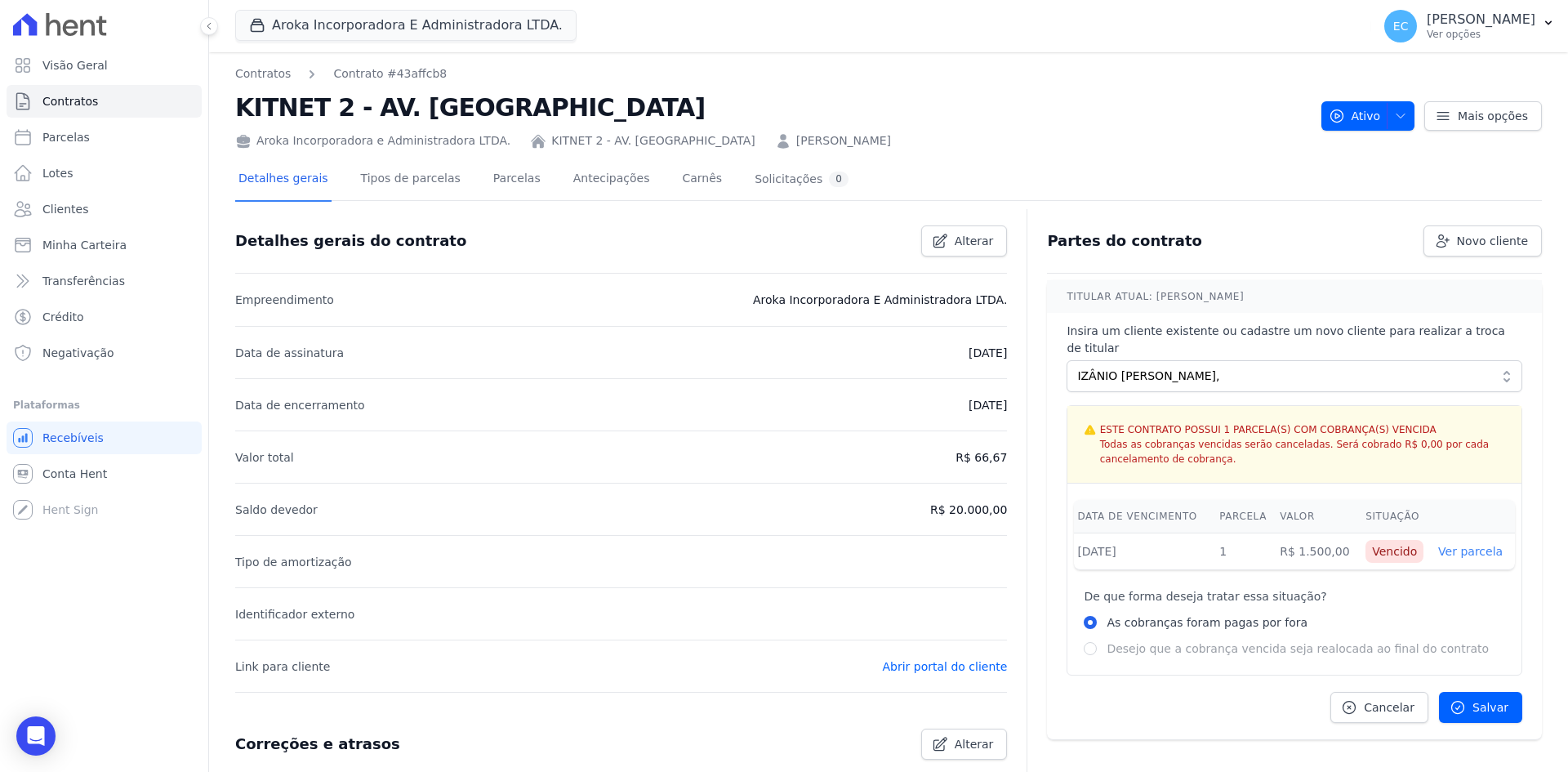
scroll to position [82, 0]
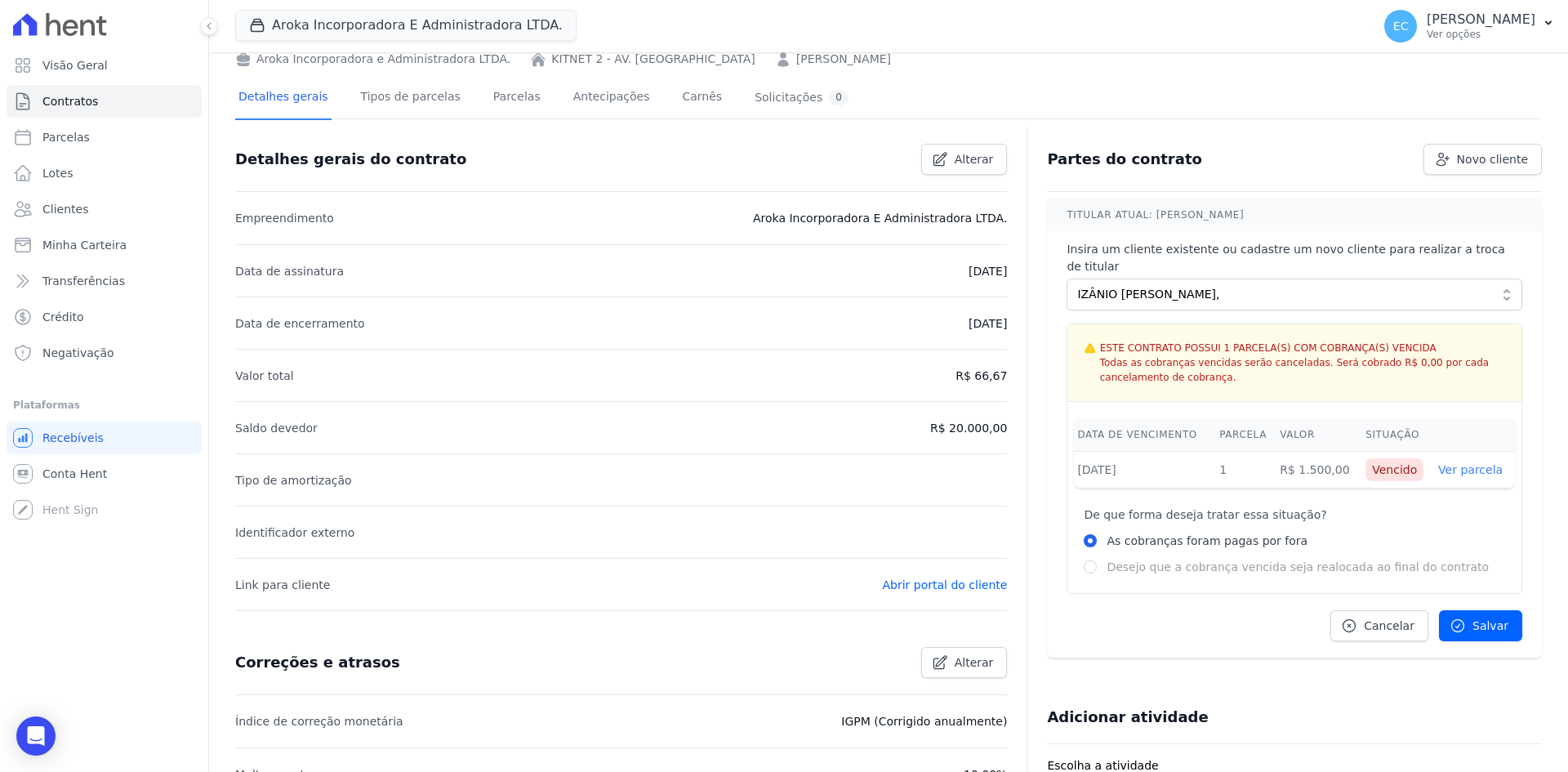
click at [1341, 143] on div "Partes do contrato Novo cliente Cadastrar novo cliente em: Aroka Incorporadora …" at bounding box center [1287, 153] width 507 height 44
click at [97, 208] on link "Clientes" at bounding box center [104, 208] width 195 height 32
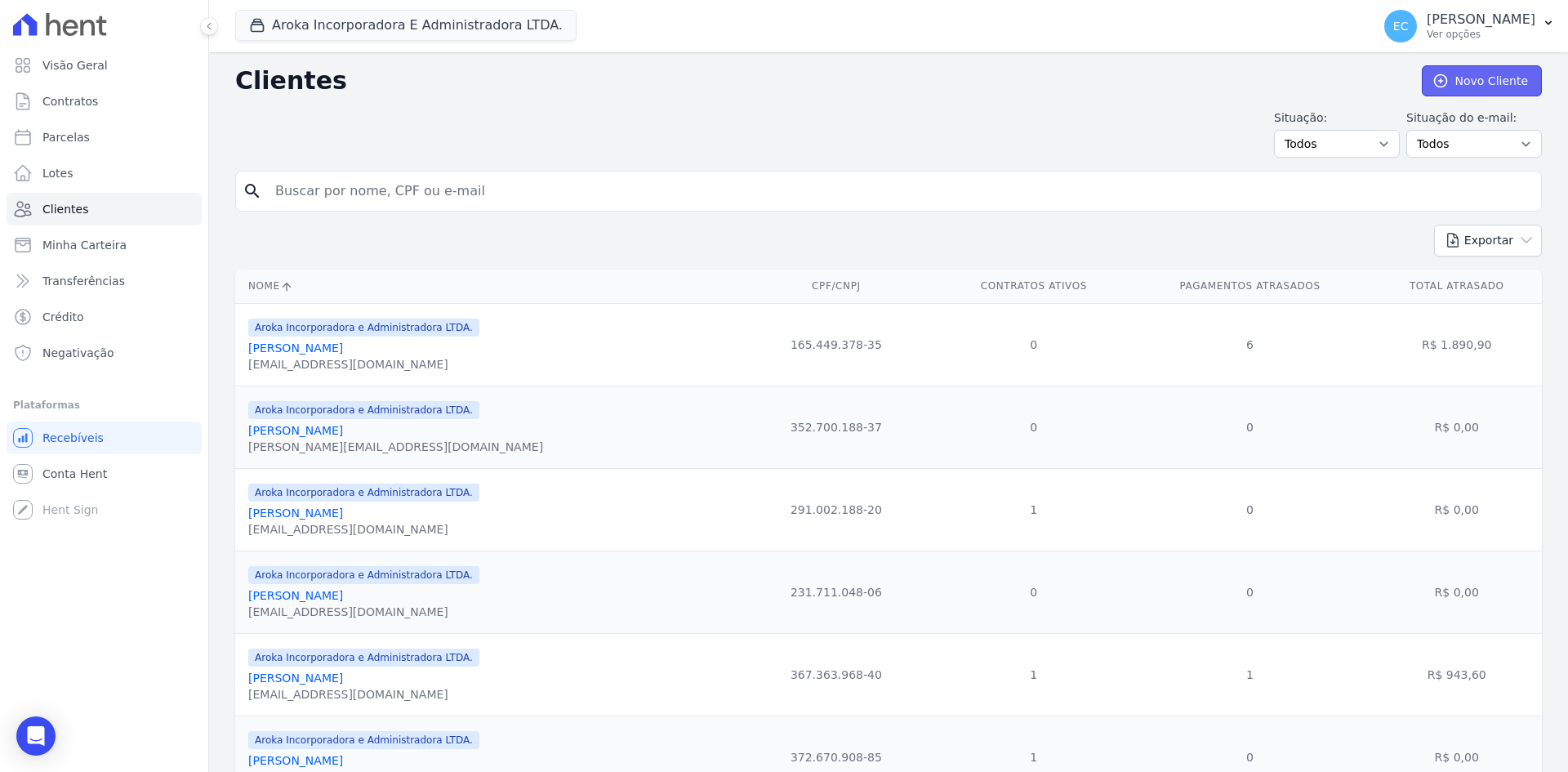
click at [1434, 85] on icon at bounding box center [1440, 81] width 17 height 17
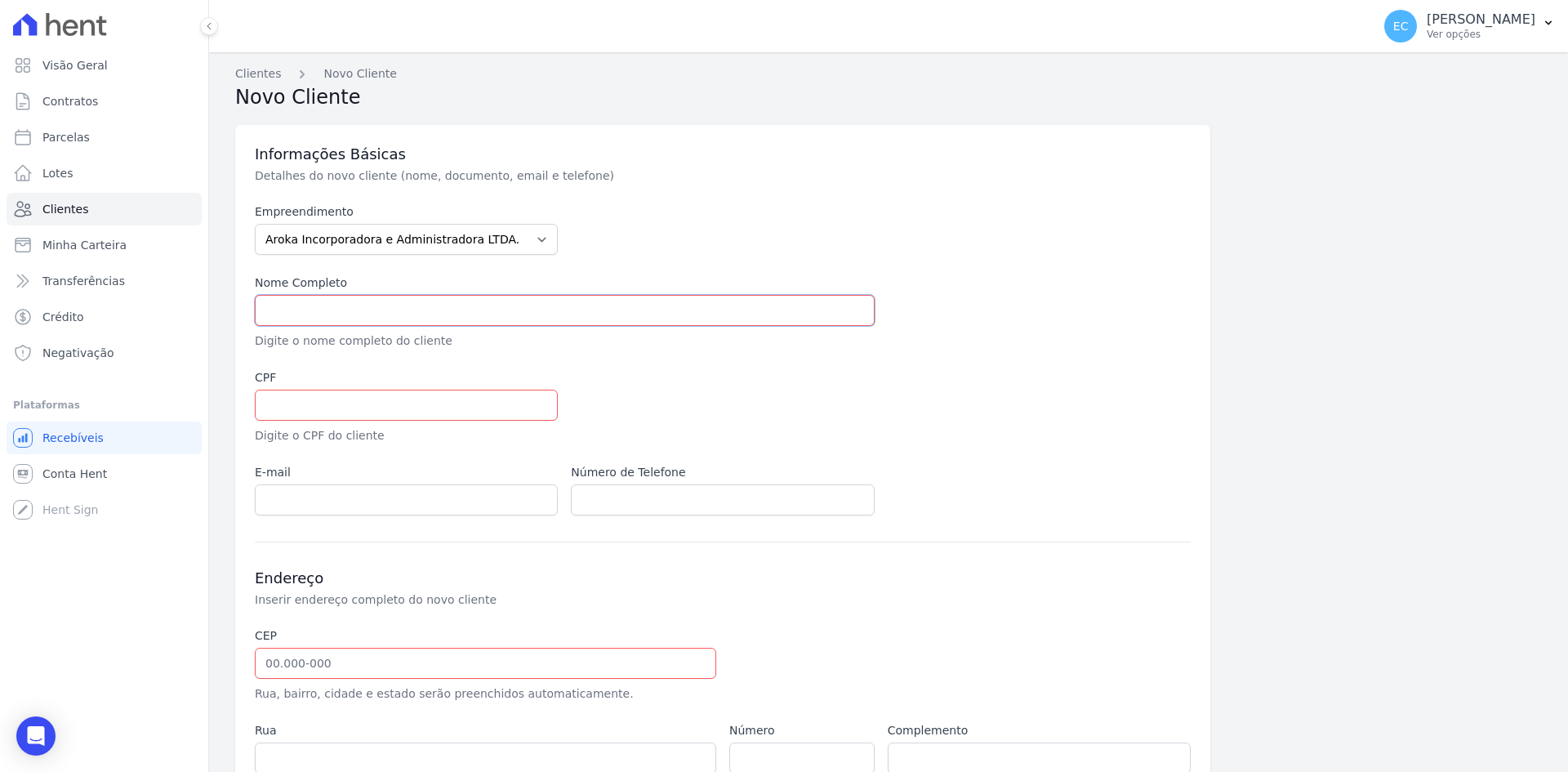
click at [409, 308] on input "text" at bounding box center [565, 310] width 620 height 31
type input "[PERSON_NAME]"
click at [489, 410] on input "text" at bounding box center [406, 405] width 303 height 31
click at [285, 405] on input "59635380500" at bounding box center [406, 405] width 303 height 31
click at [300, 403] on input "59635380500" at bounding box center [406, 405] width 303 height 31
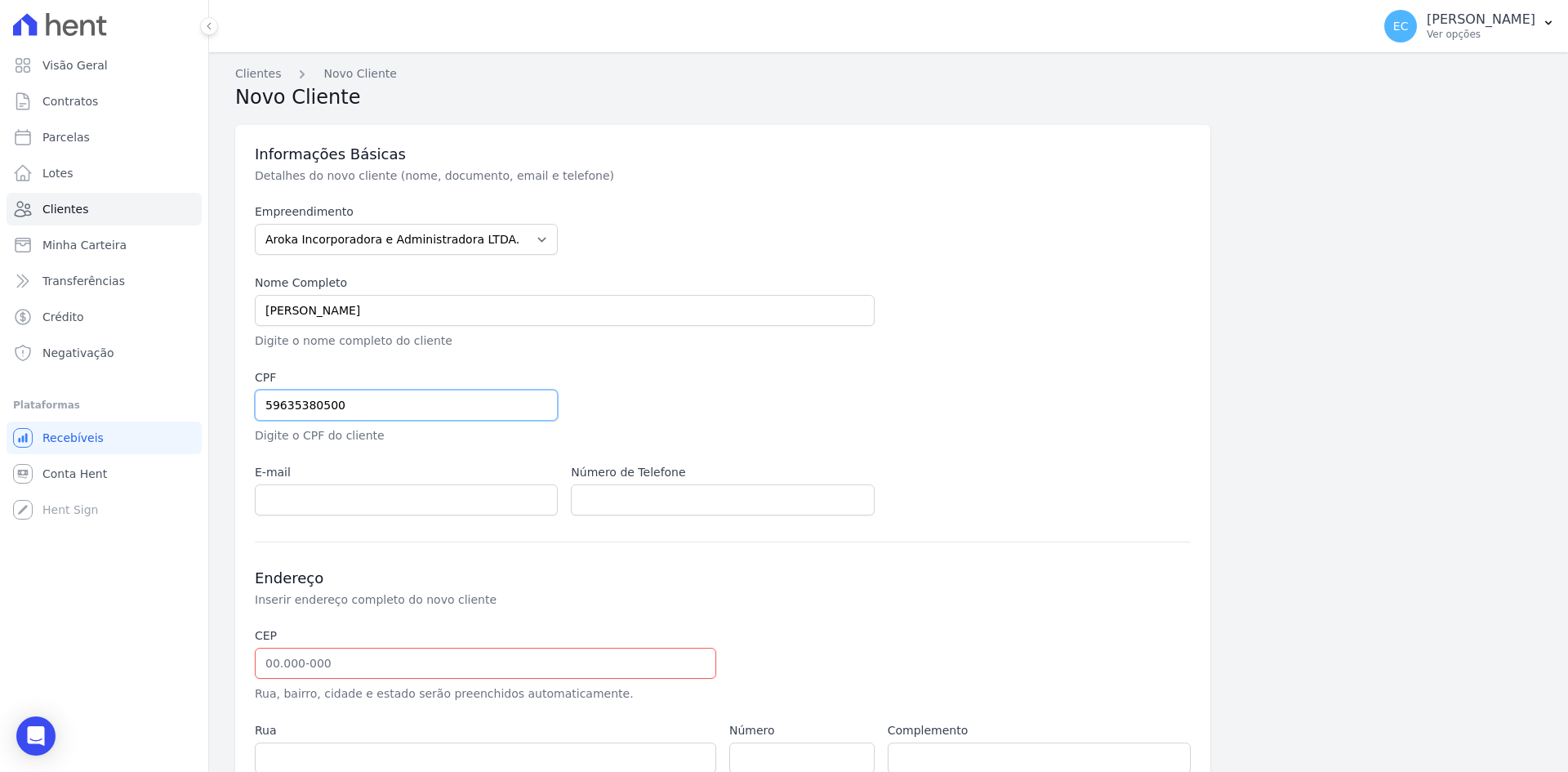
type input "59635380500"
click at [1368, 379] on div "Informações Básicas Detalhes do novo cliente (nome, documento, email e telefone…" at bounding box center [888, 538] width 1306 height 847
drag, startPoint x: 406, startPoint y: 498, endPoint x: 428, endPoint y: 491, distance: 23.1
click at [406, 498] on input "email" at bounding box center [406, 499] width 303 height 31
click at [339, 494] on input "email" at bounding box center [406, 499] width 303 height 31
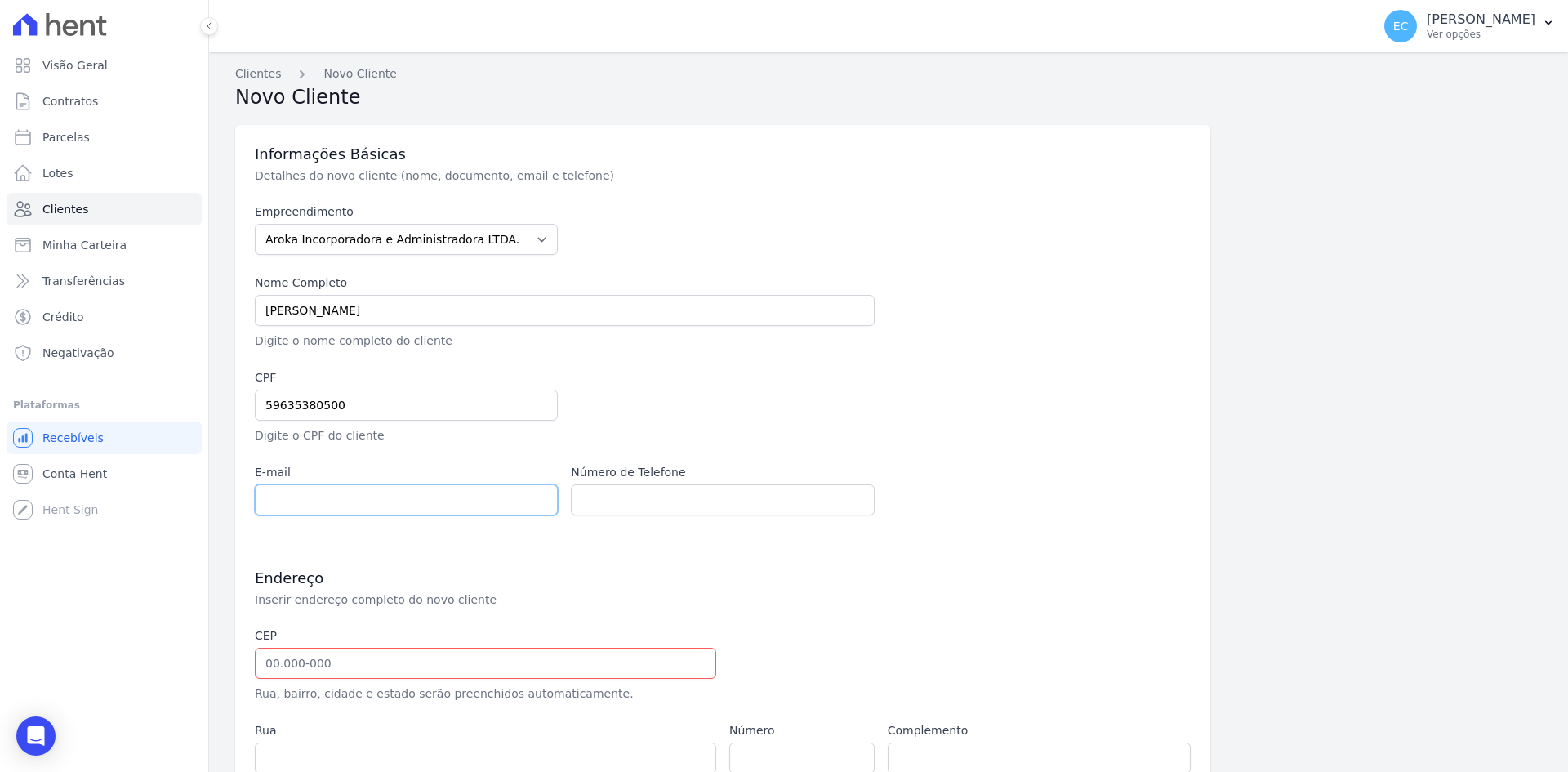
paste input "[PERSON_NAME][EMAIL_ADDRESS][DOMAIN_NAME]"
click at [264, 502] on input "[PERSON_NAME][EMAIL_ADDRESS][DOMAIN_NAME]" at bounding box center [406, 499] width 303 height 31
type input "[PERSON_NAME][EMAIL_ADDRESS][DOMAIN_NAME]"
click at [831, 390] on div at bounding box center [881, 407] width 620 height 76
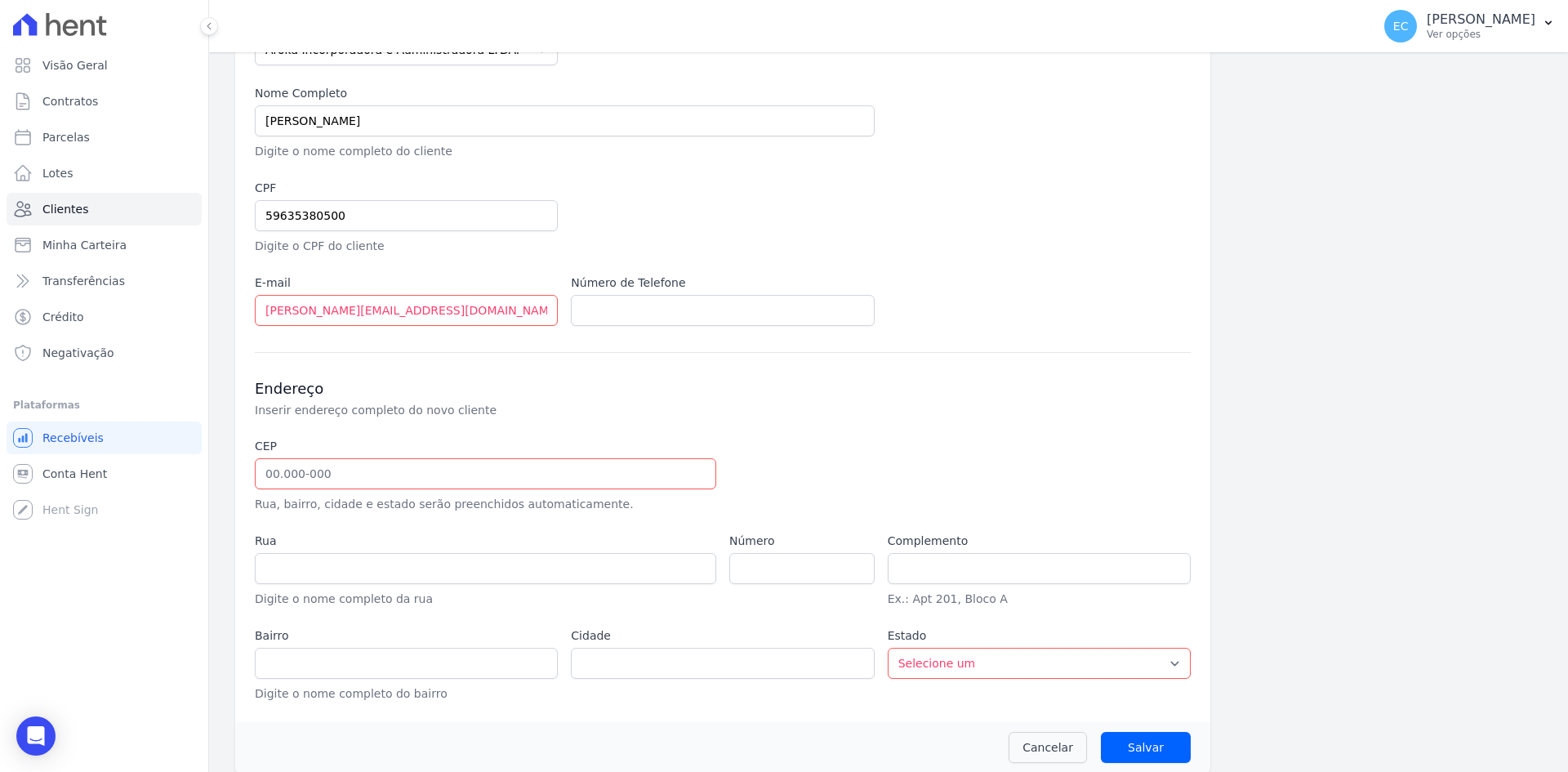
scroll to position [204, 0]
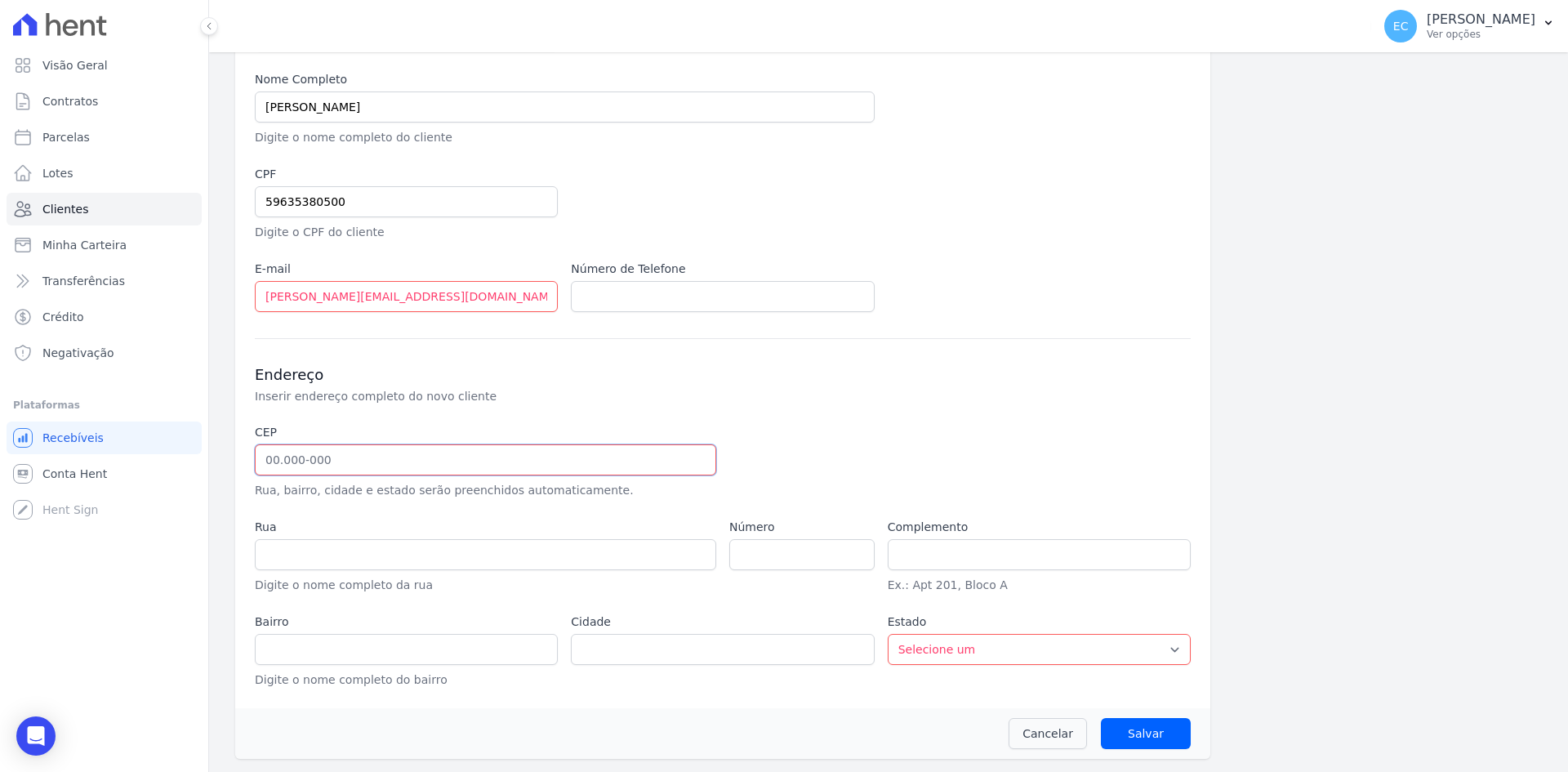
click at [263, 466] on input "text" at bounding box center [485, 459] width 461 height 31
type input "12.043-410"
click at [1032, 443] on div "CEP 12.043-410 Rua, bairro, cidade e estado serão preenchidos automaticamente. …" at bounding box center [723, 556] width 936 height 264
type input "Rua Virgínia Turci Zanin"
type input "Quiririm"
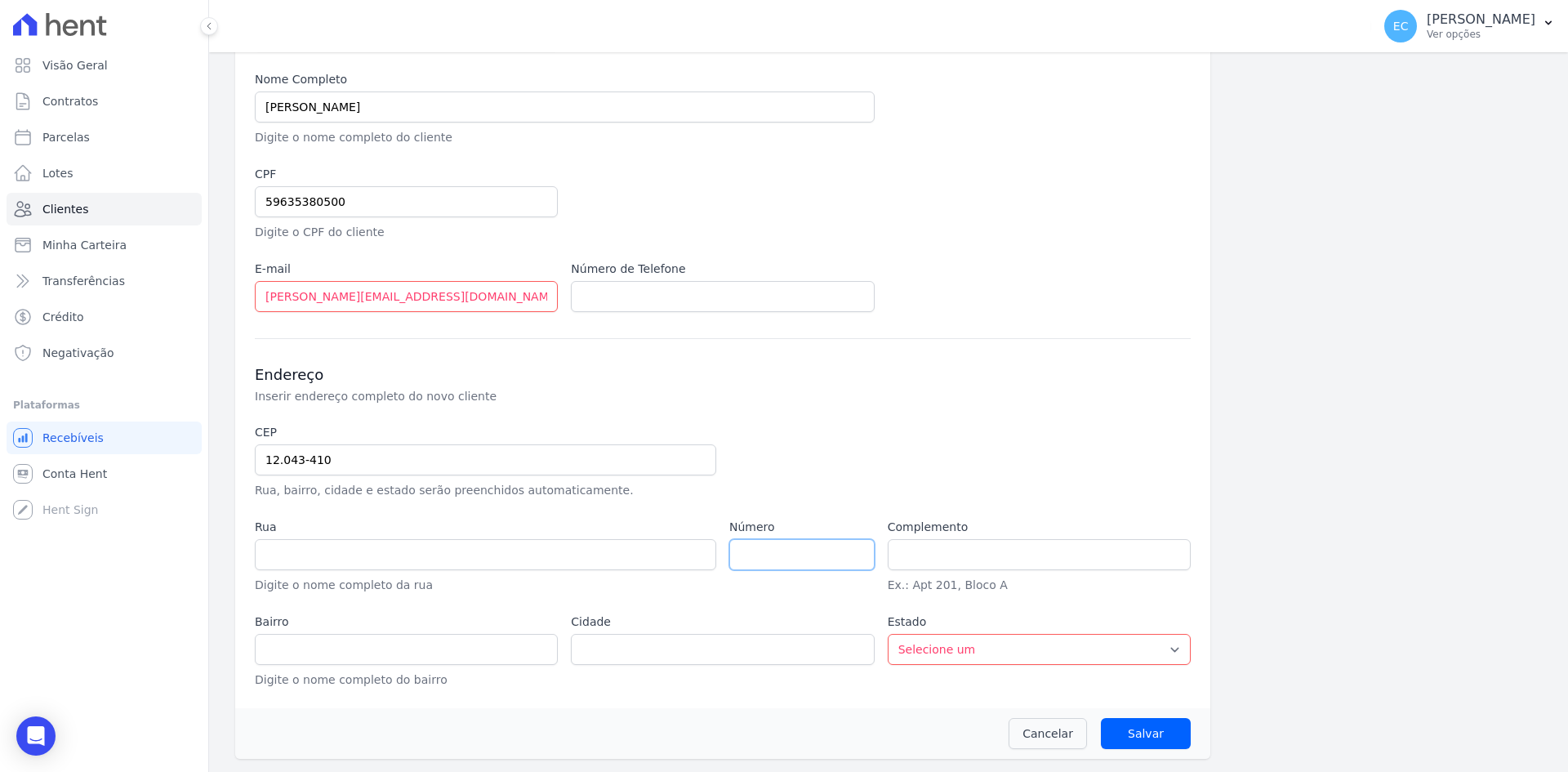
type input "Taubaté"
select select "SP"
click at [742, 553] on input "number" at bounding box center [802, 554] width 146 height 31
type input "47"
click at [816, 343] on div "Endereço Inserir endereço completo do novo cliente CEP 12.043-410 Rua, bairro, …" at bounding box center [723, 513] width 936 height 350
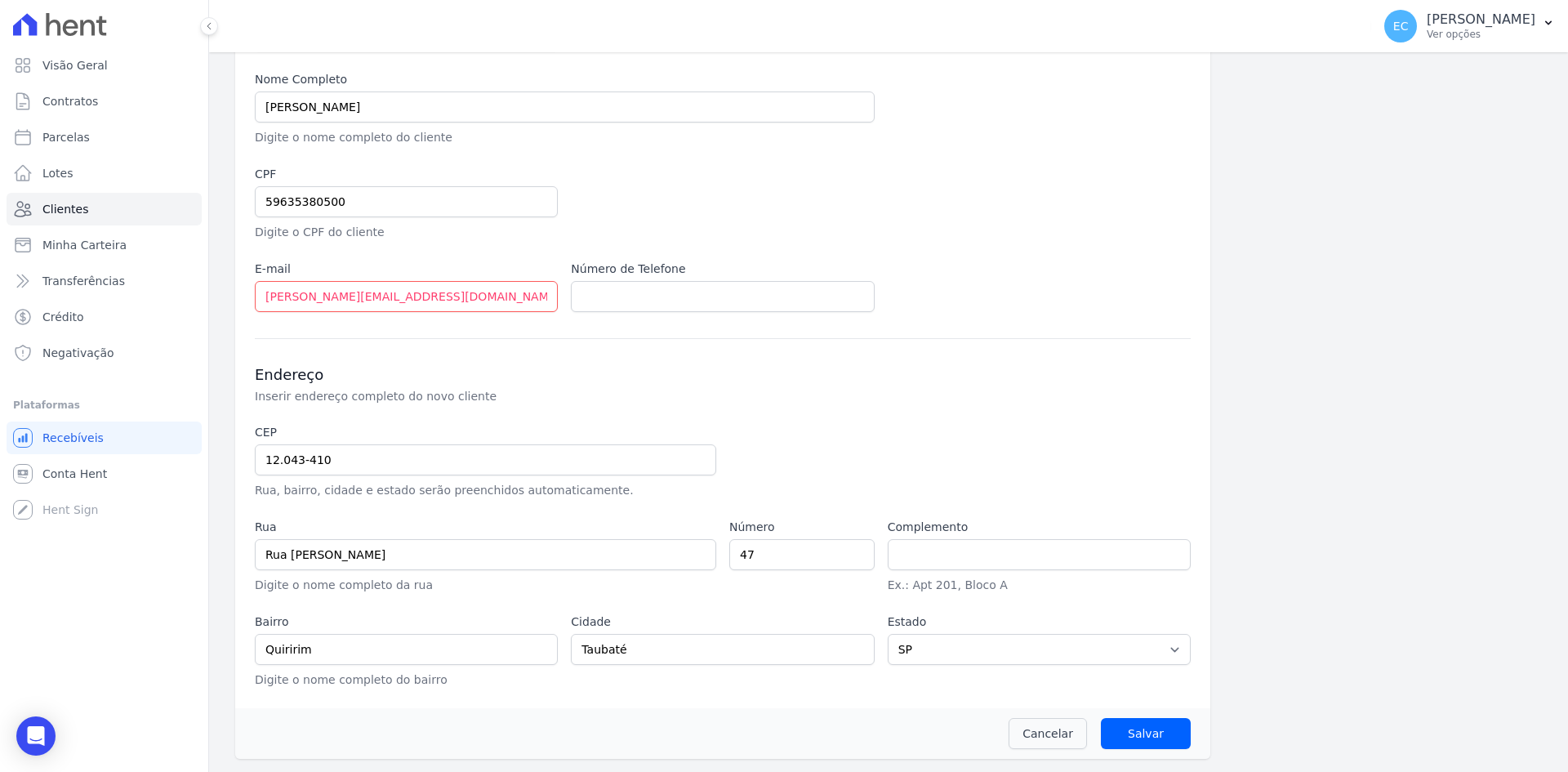
click at [1260, 432] on div "Informações Básicas Detalhes do novo cliente (nome, documento, email e telefone…" at bounding box center [888, 335] width 1306 height 847
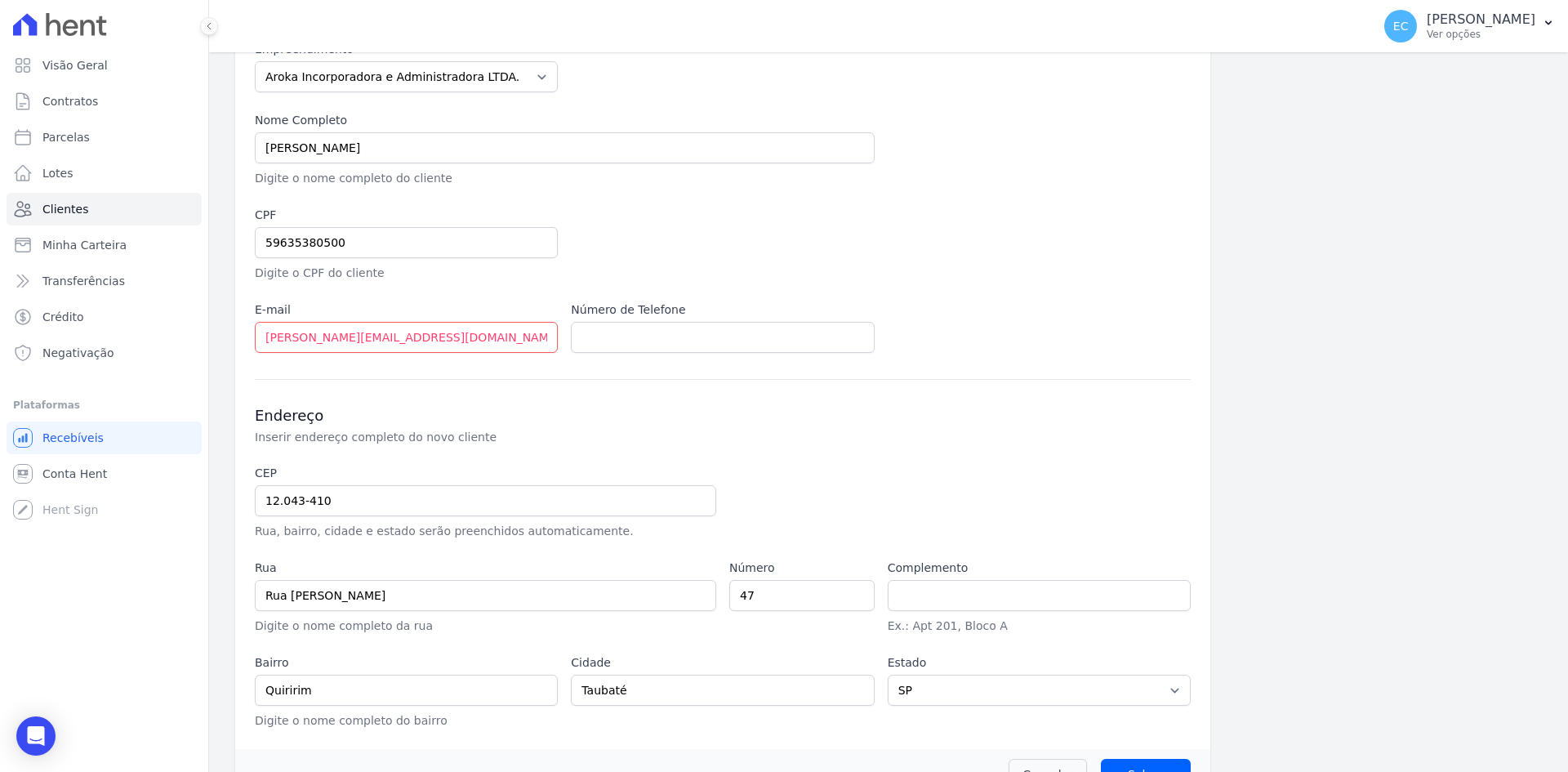
scroll to position [163, 0]
click at [1135, 763] on input "Salvar" at bounding box center [1146, 773] width 90 height 31
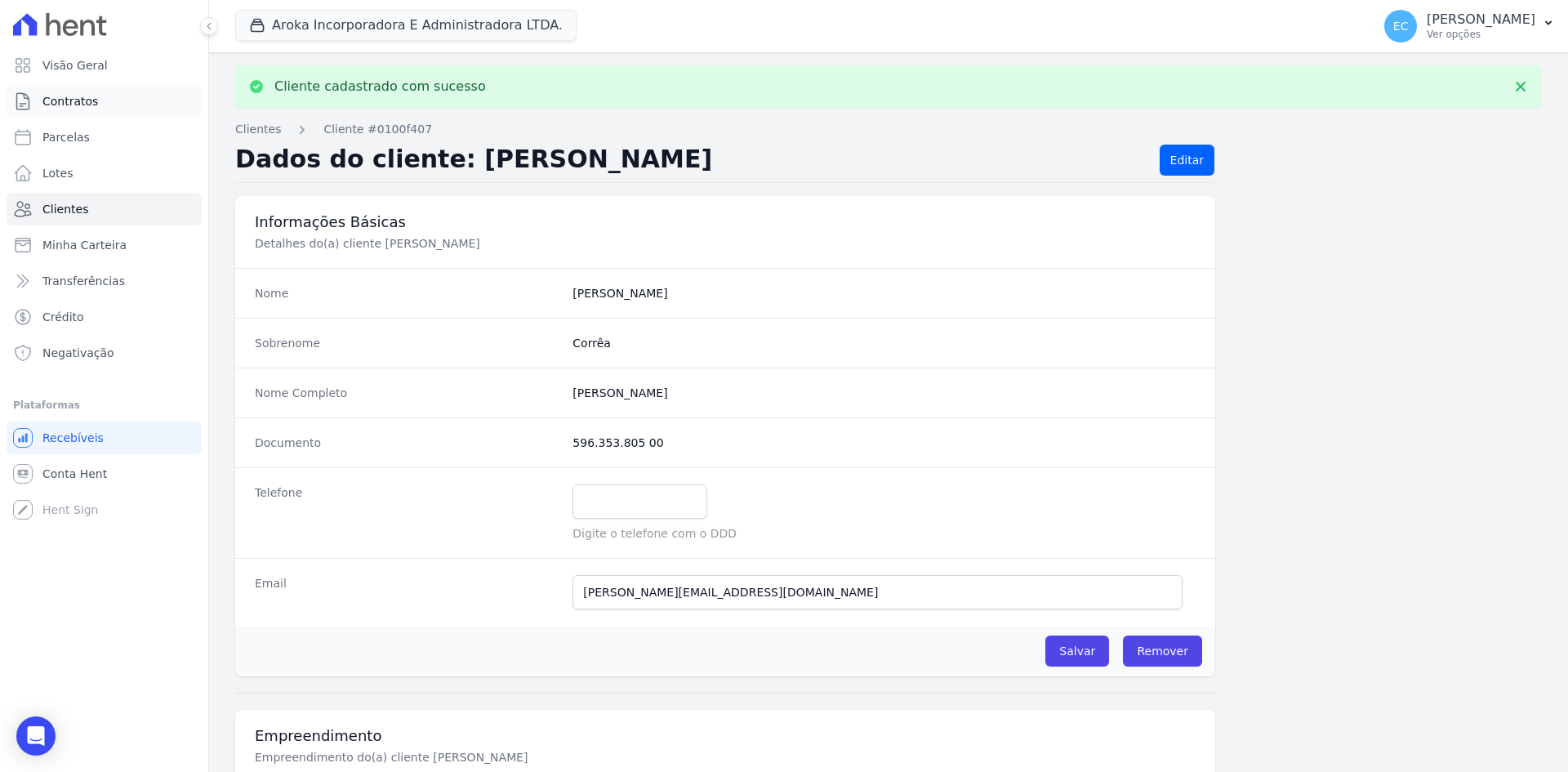
click at [103, 94] on link "Contratos" at bounding box center [104, 101] width 195 height 32
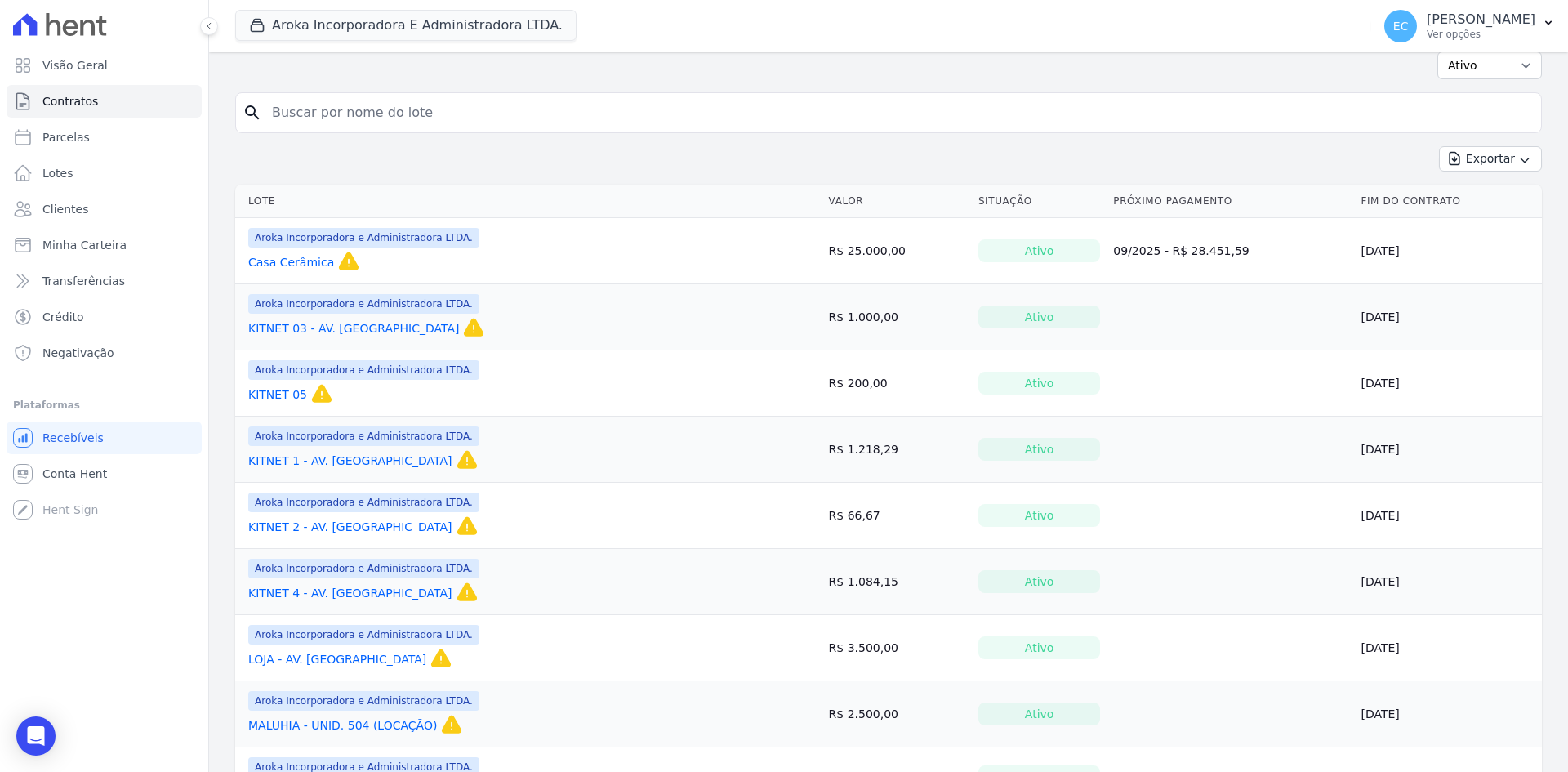
scroll to position [82, 0]
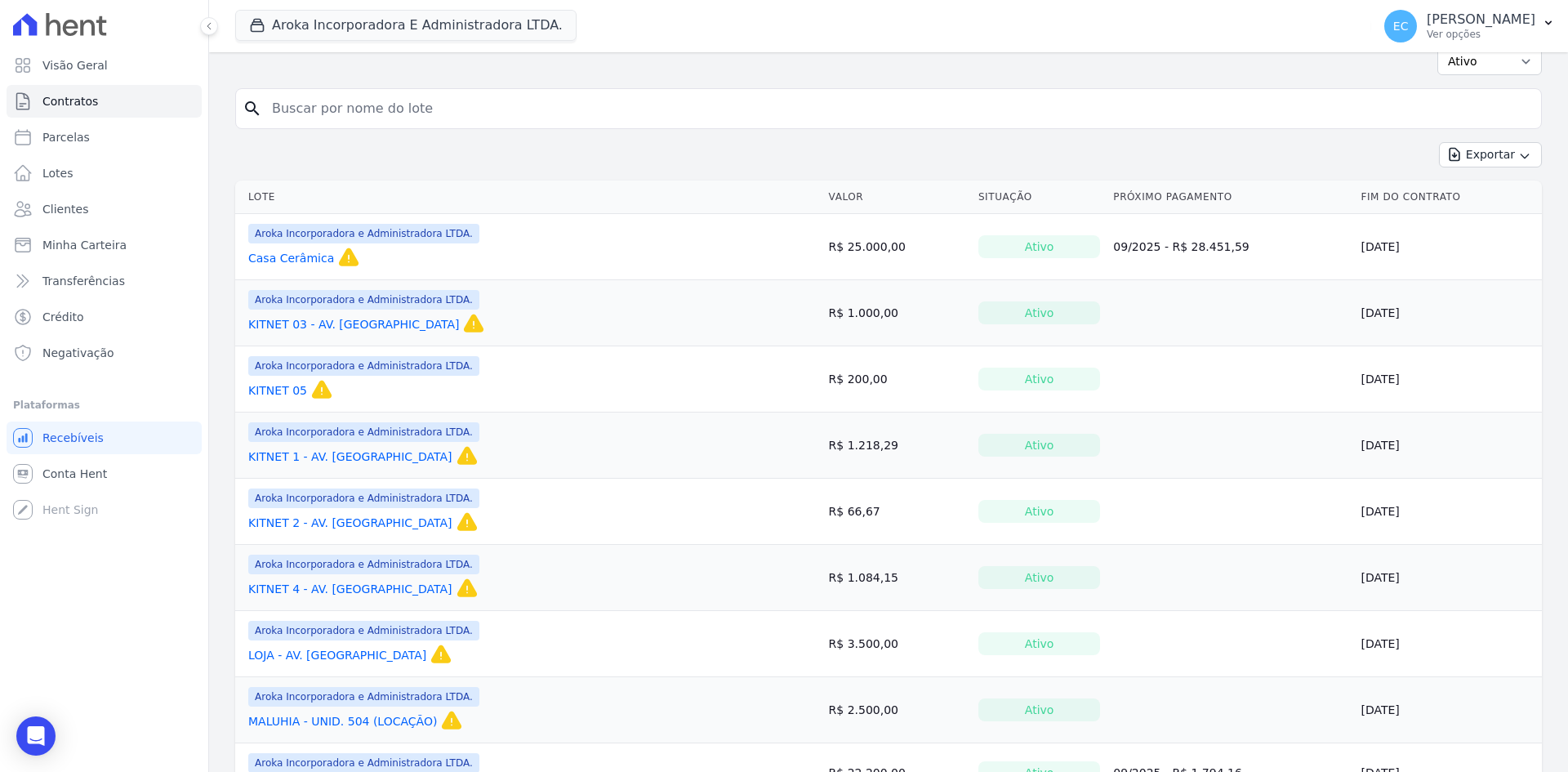
click at [325, 522] on link "KITNET 2 - AV. [GEOGRAPHIC_DATA]" at bounding box center [350, 523] width 205 height 17
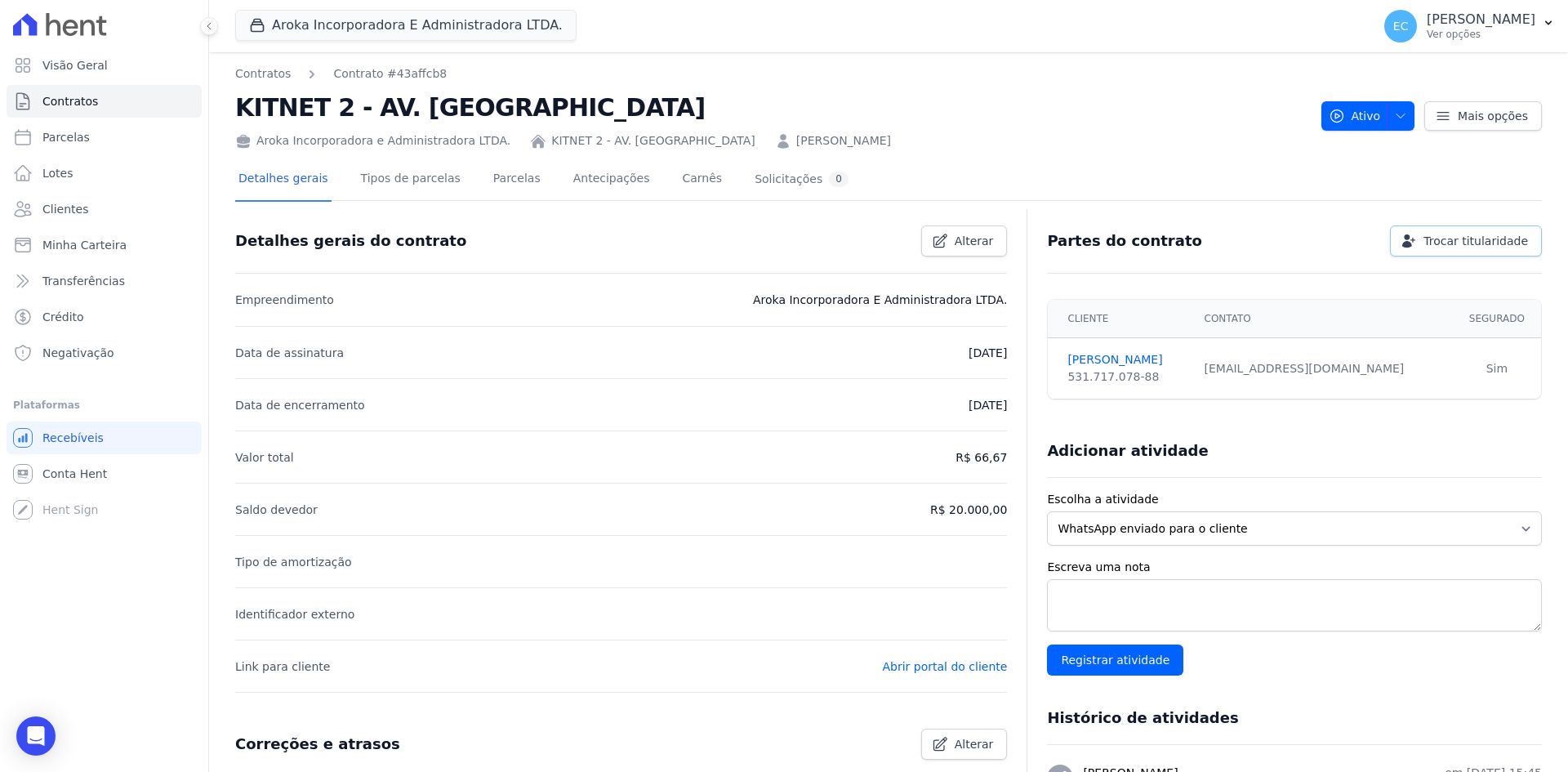
click at [1431, 242] on span "Trocar titularidade" at bounding box center [1475, 241] width 104 height 17
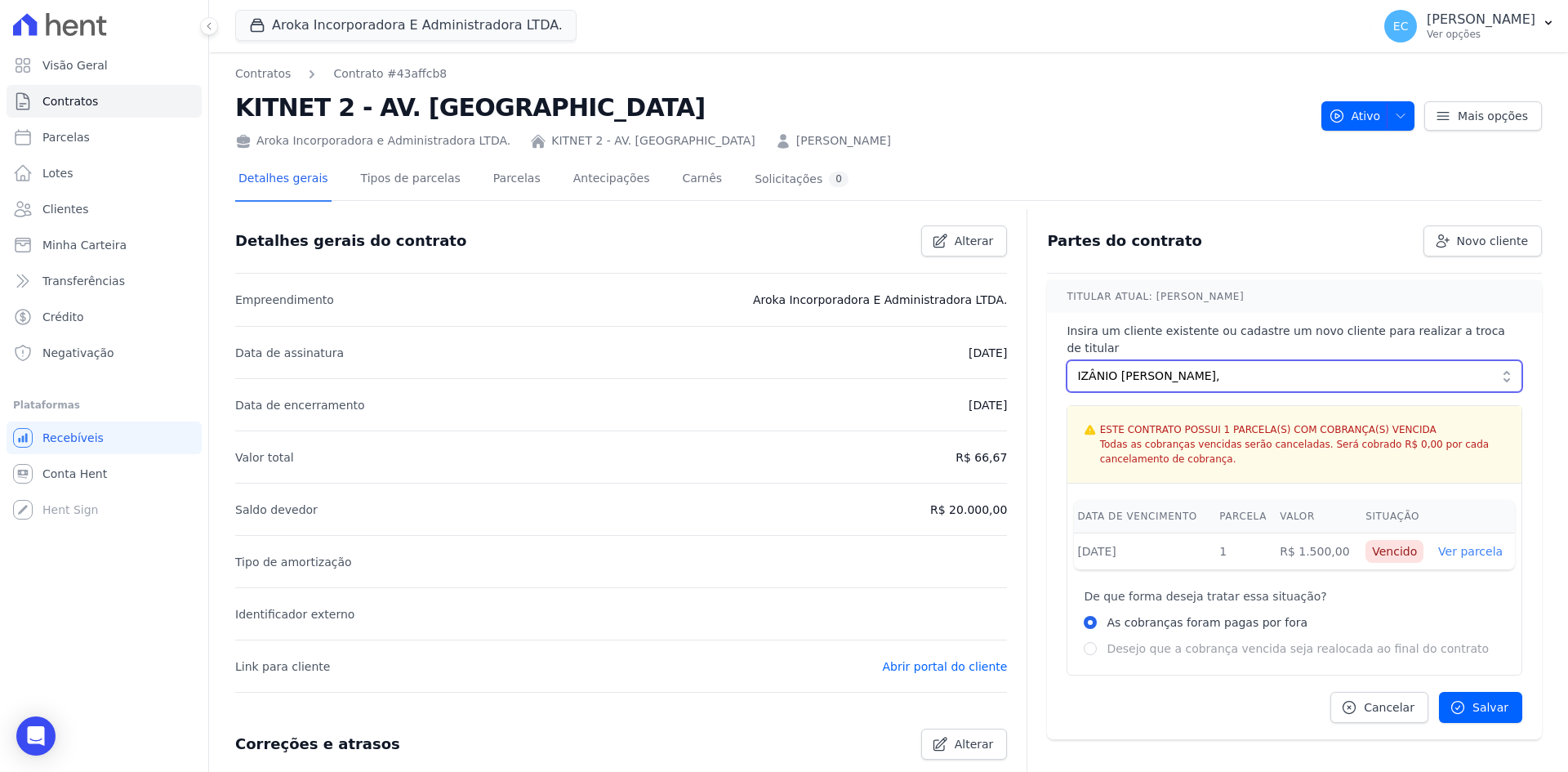
drag, startPoint x: 1272, startPoint y: 364, endPoint x: 1073, endPoint y: 361, distance: 199.0
click at [1067, 360] on button "IZÂNIO PAULINO DE ARAÚJO CABRAL," at bounding box center [1294, 376] width 456 height 32
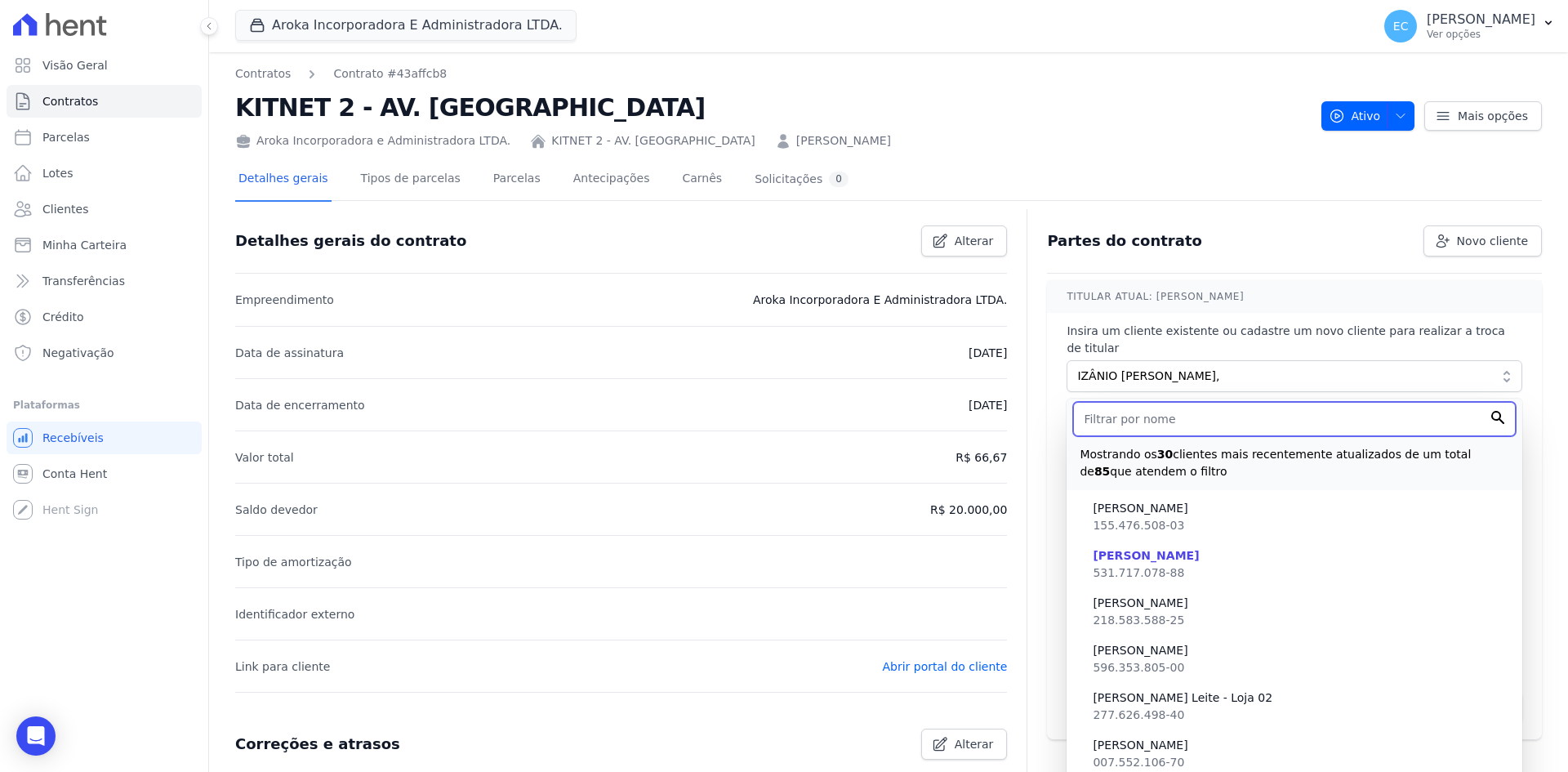
click at [1162, 412] on input "text" at bounding box center [1294, 419] width 442 height 34
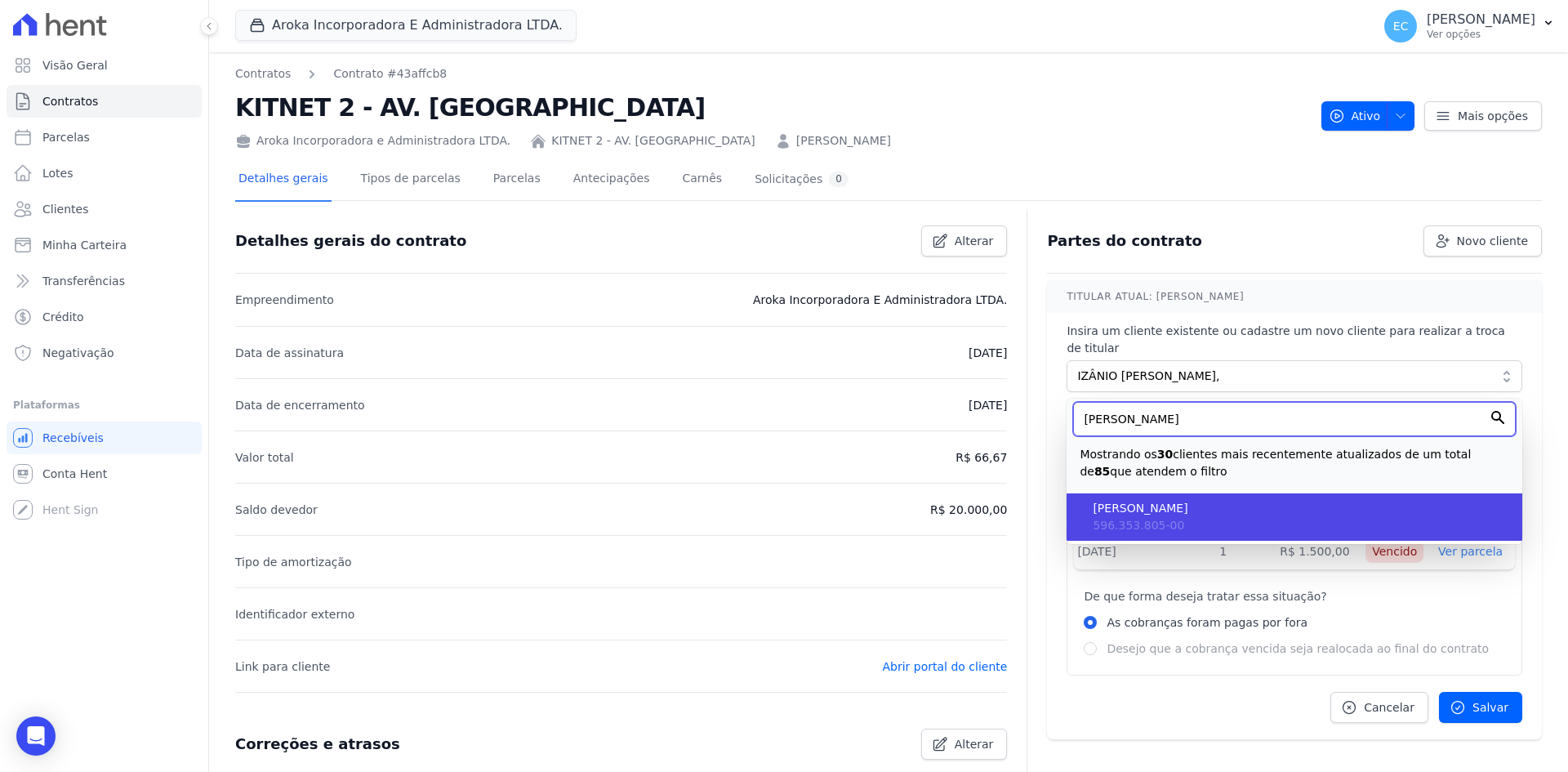
type input "claude"
click at [1196, 500] on span "[PERSON_NAME]" at bounding box center [1300, 509] width 416 height 18
type input "0100f407-158f-4d44-8afc-e2eb2c4c9252"
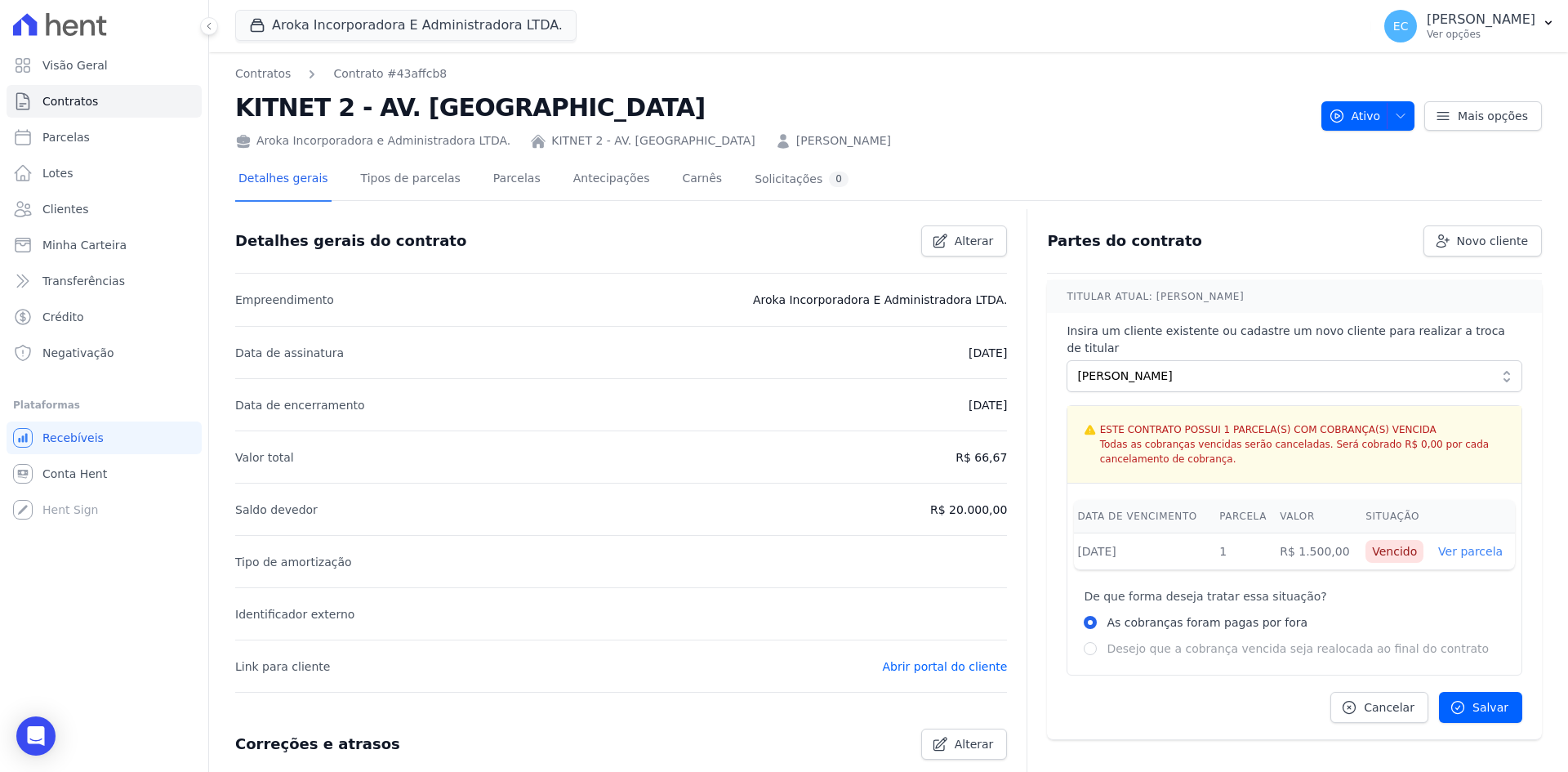
drag, startPoint x: 1269, startPoint y: 420, endPoint x: 1301, endPoint y: 449, distance: 43.2
click at [1301, 449] on span "Todas as cobranças vencidas serão canceladas. Será cobrado R$ 0,00 por cada can…" at bounding box center [1302, 451] width 405 height 29
click at [1289, 450] on div "ESTE CONTRATO POSSUI 1 PARCELA(S) COM COBRANÇA(S) VENCIDA Todas as cobranças ve…" at bounding box center [1294, 444] width 454 height 77
click at [1083, 616] on input "As cobranças foram pagas por fora" at bounding box center [1090, 622] width 13 height 13
click at [1472, 699] on span "Salvar" at bounding box center [1490, 707] width 36 height 17
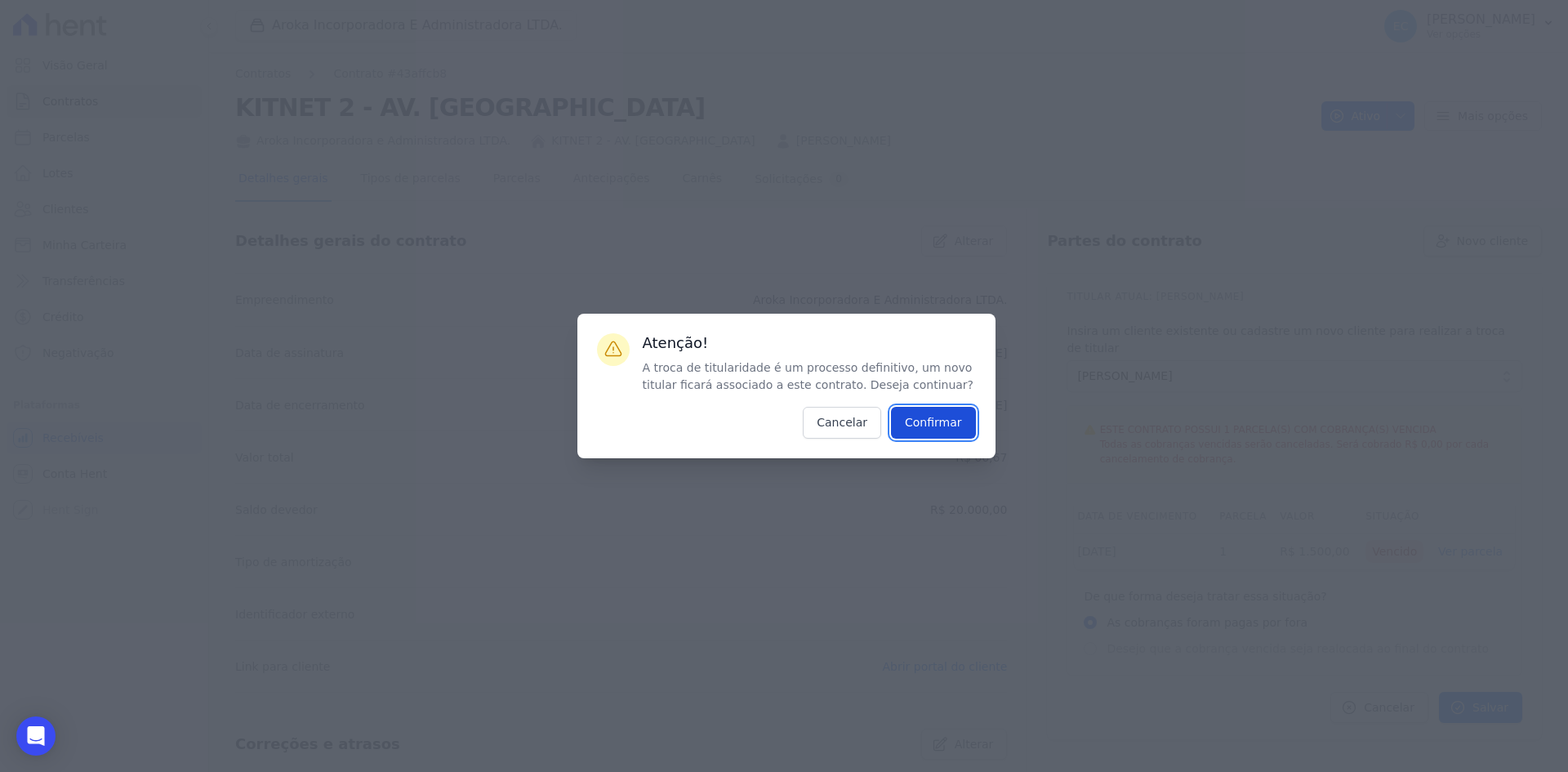
click at [935, 419] on input "Confirmar" at bounding box center [933, 422] width 85 height 32
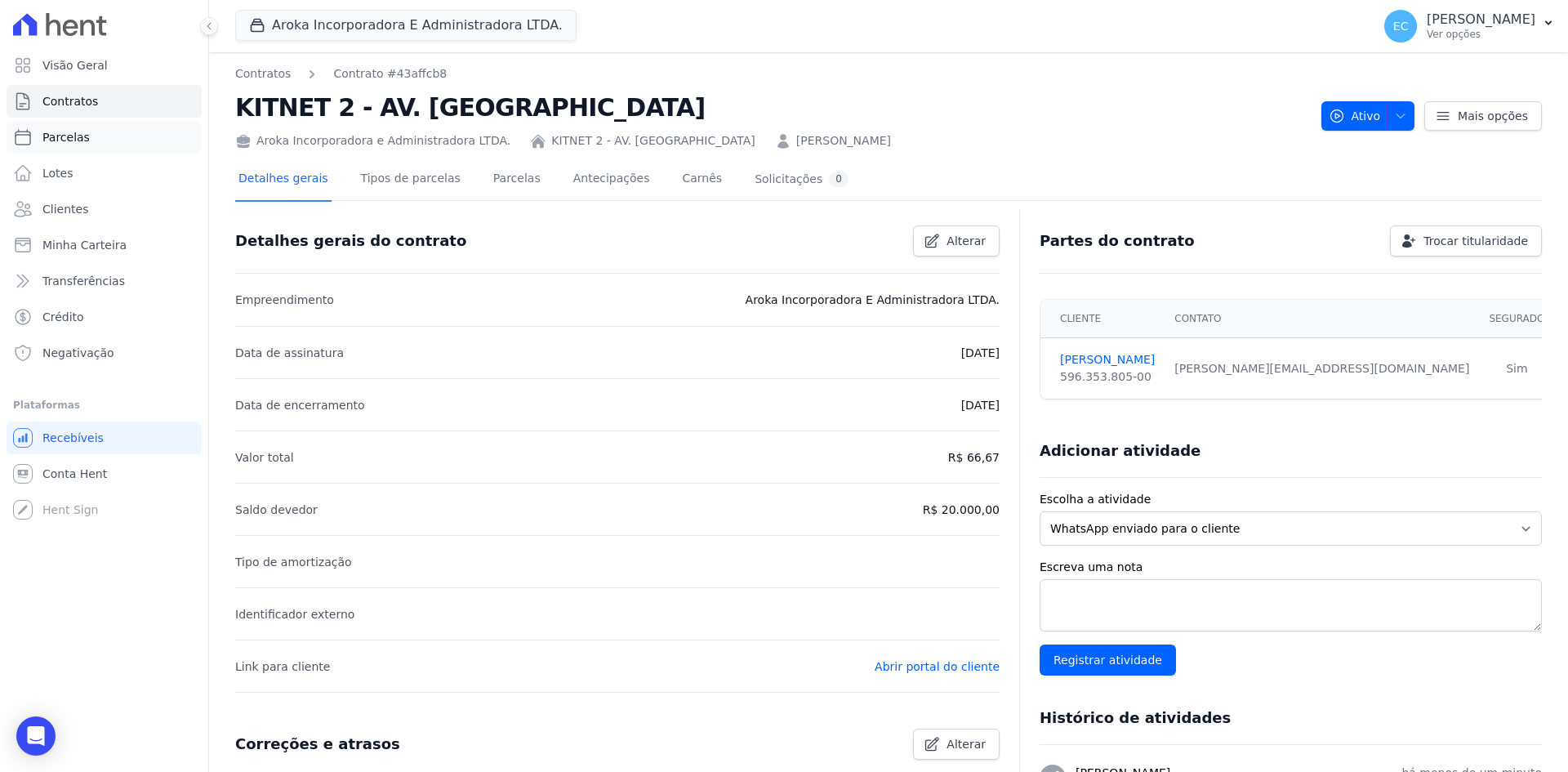
click at [98, 146] on link "Parcelas" at bounding box center [104, 137] width 195 height 32
select select
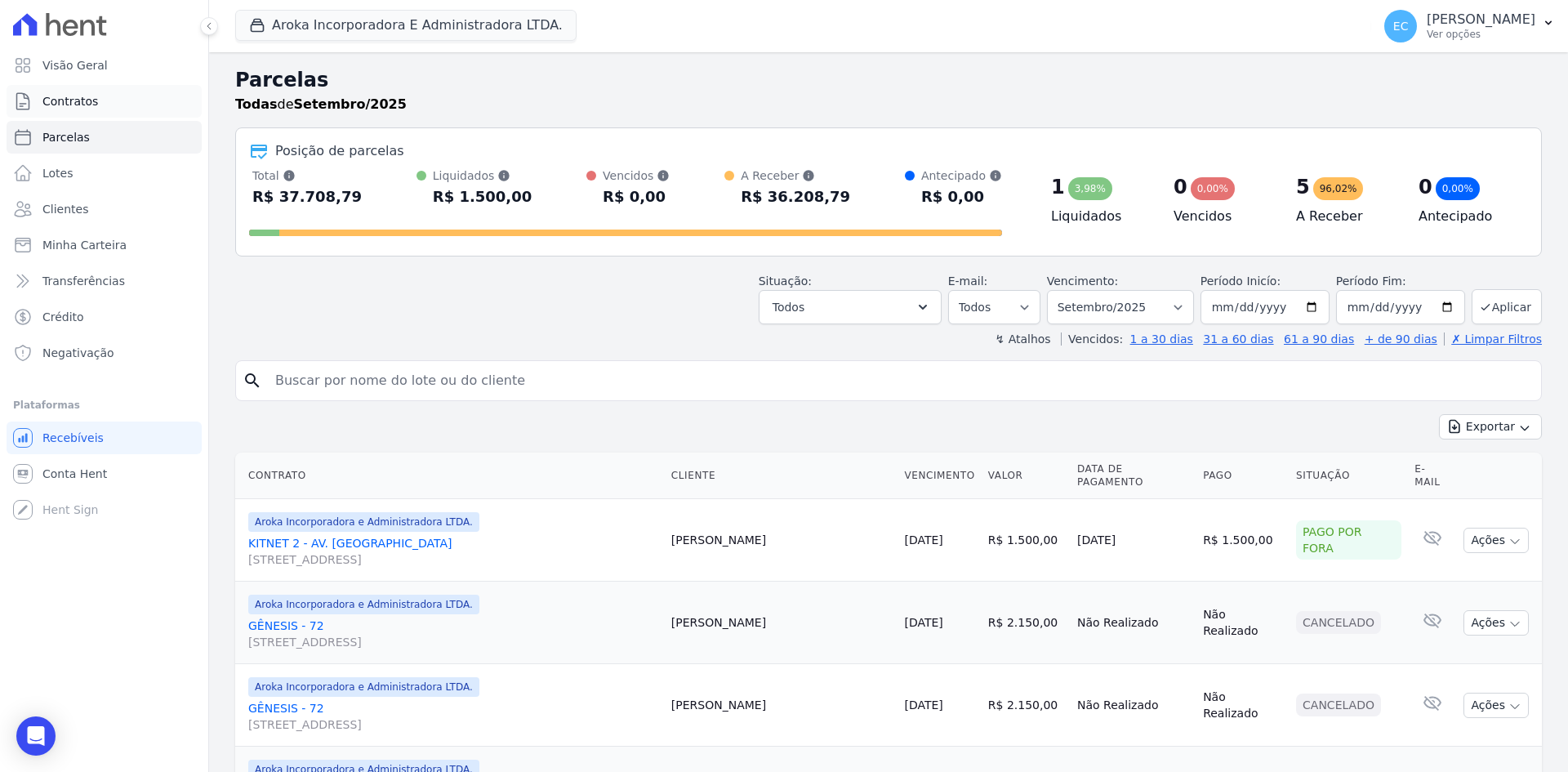
click at [110, 105] on link "Contratos" at bounding box center [104, 101] width 195 height 32
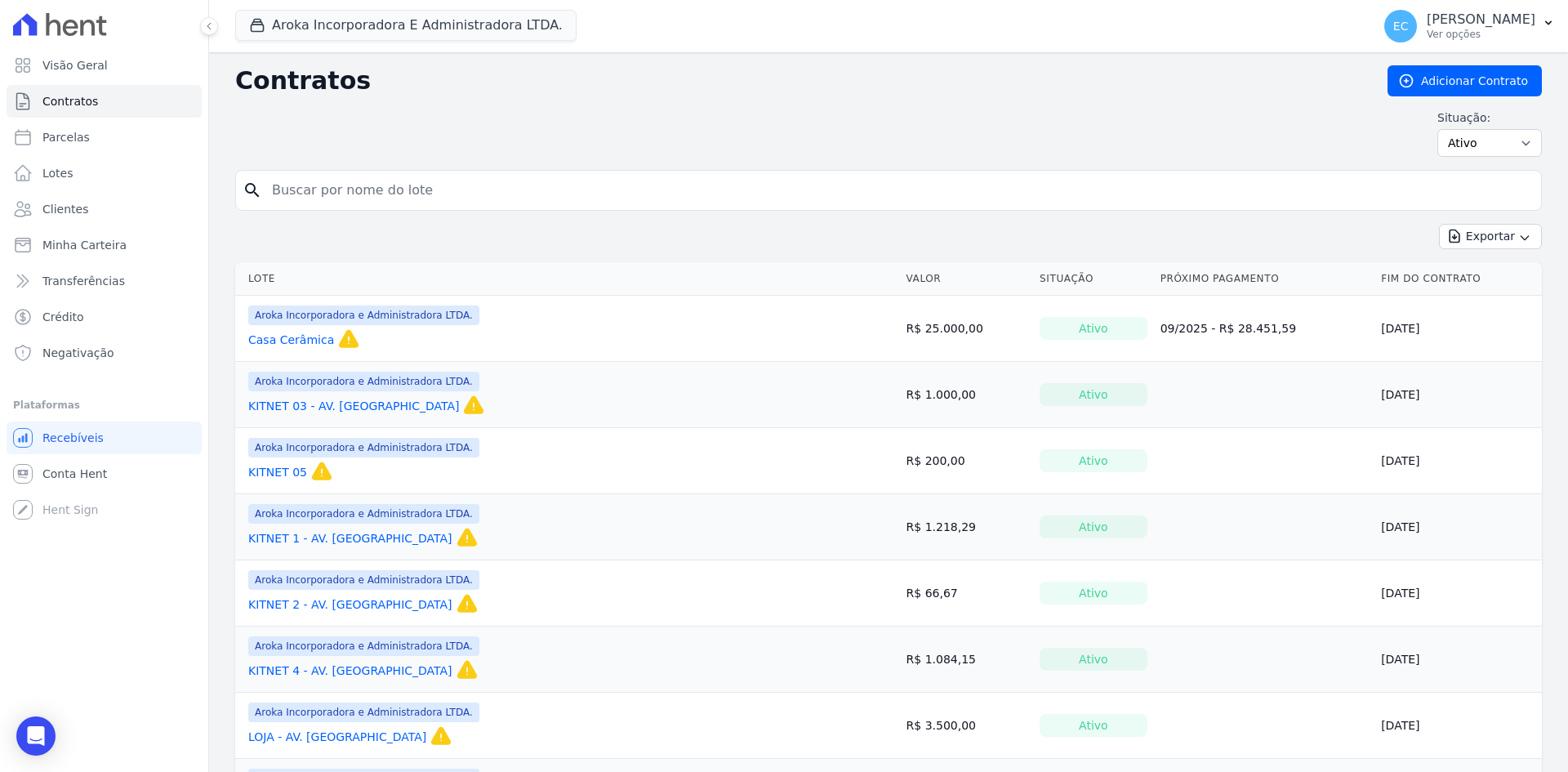
scroll to position [163, 0]
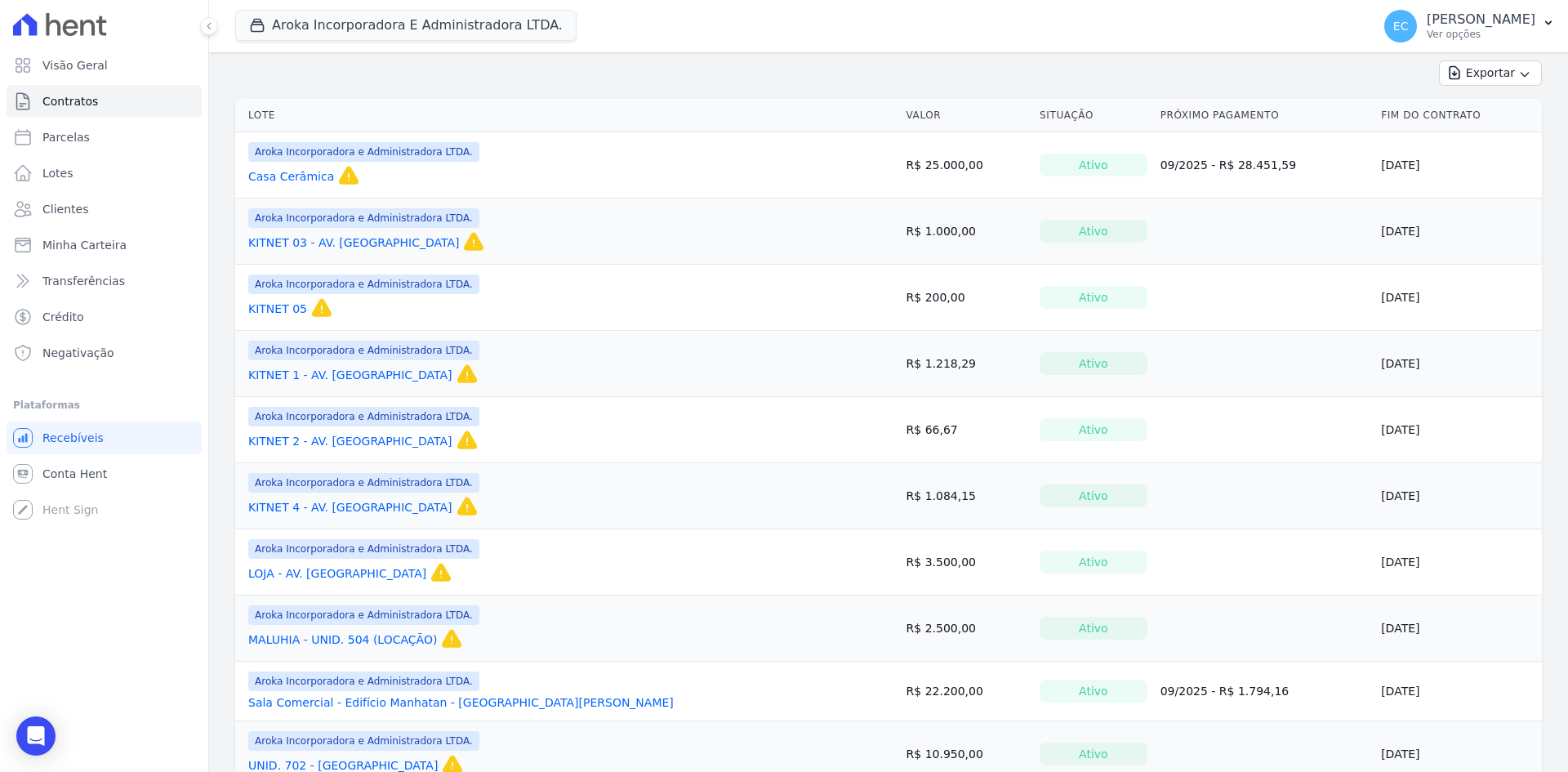
click at [332, 372] on link "KITNET 1 - AV. [GEOGRAPHIC_DATA]" at bounding box center [350, 375] width 205 height 17
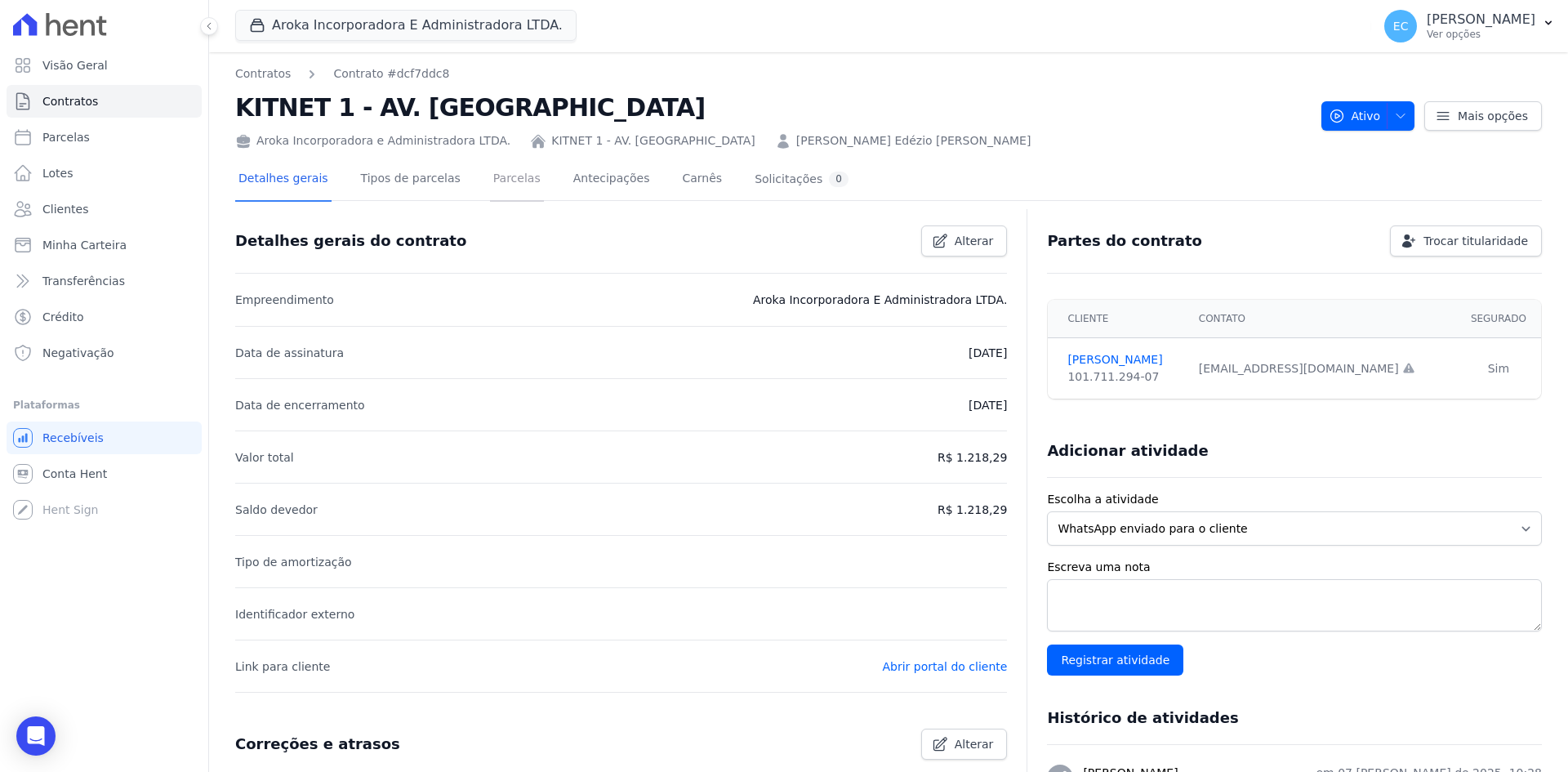
click at [497, 178] on link "Parcelas" at bounding box center [516, 179] width 54 height 43
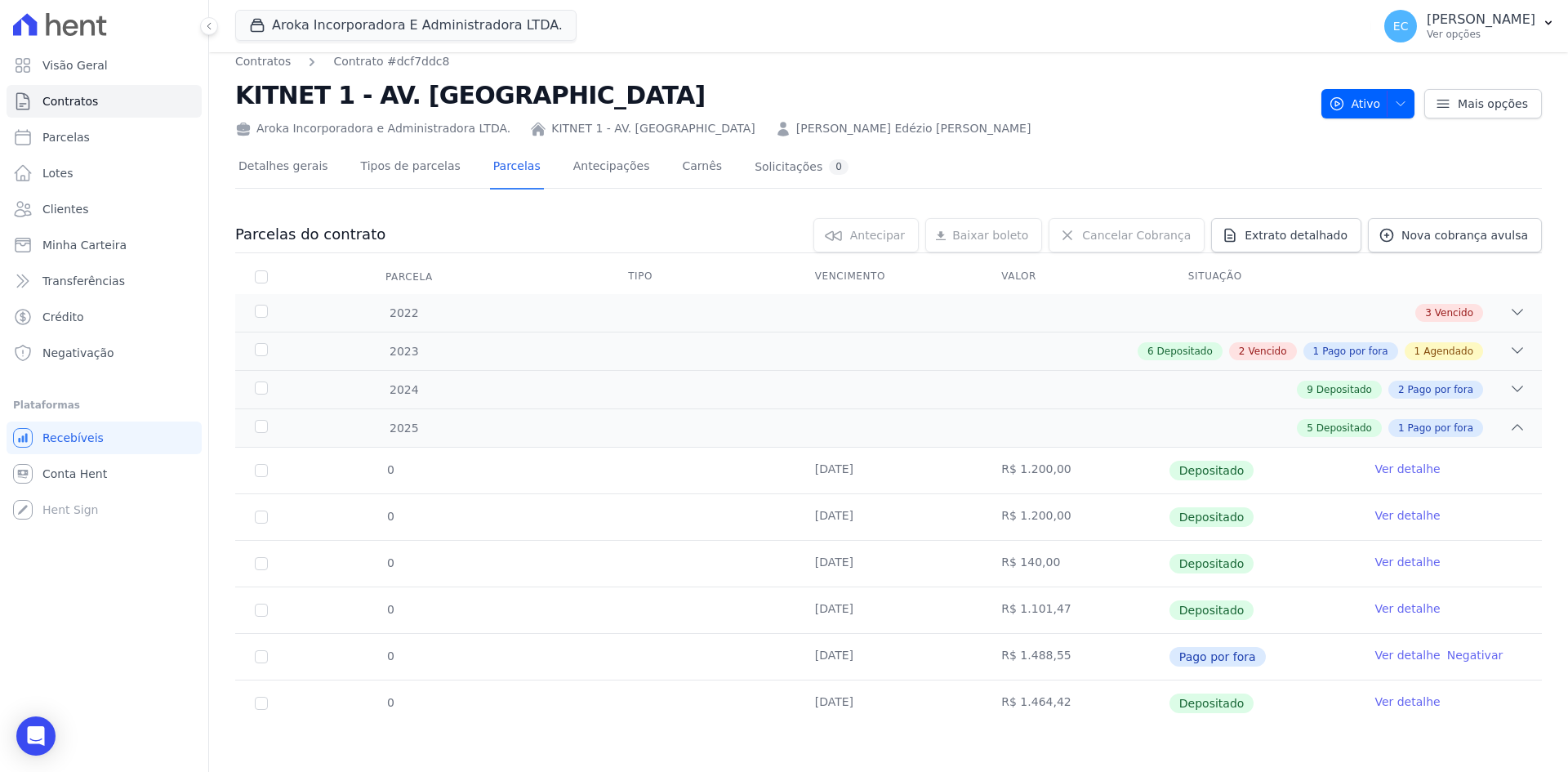
scroll to position [16, 0]
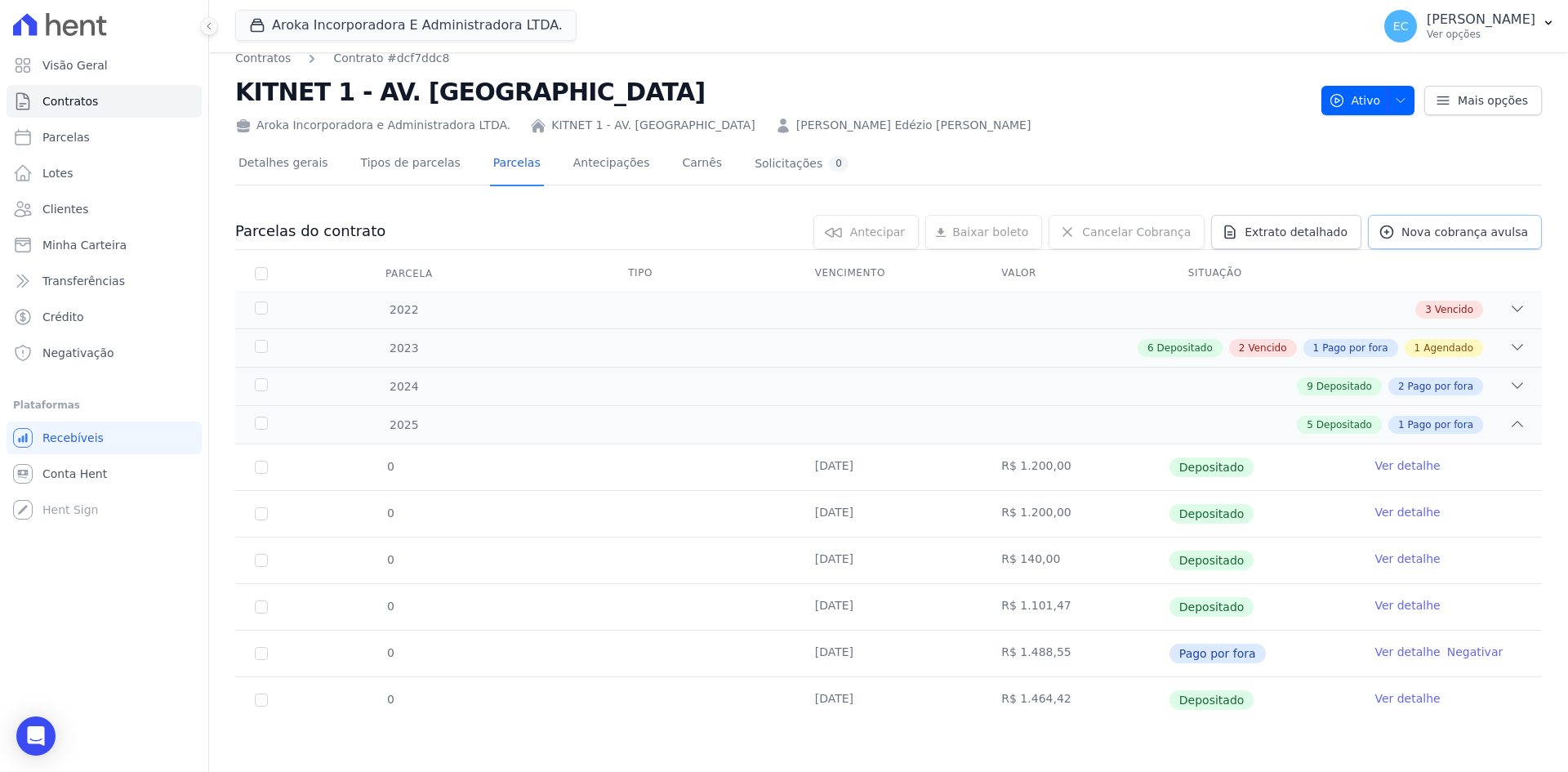
click at [1405, 231] on span "Nova cobrança avulsa" at bounding box center [1464, 232] width 126 height 17
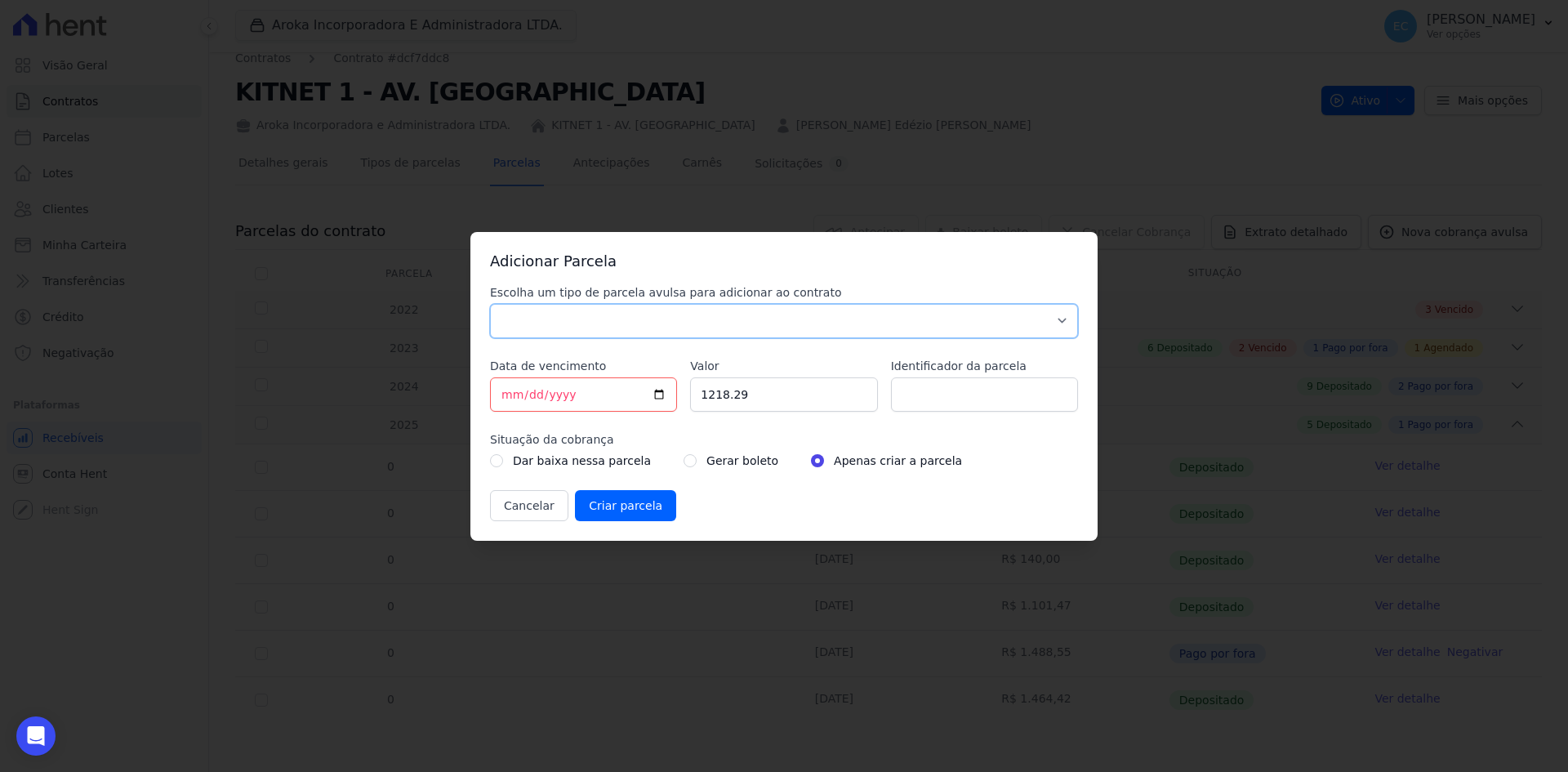
click at [543, 328] on select "Parcela Normal Sinal Caução Intercalada Chaves Pré Chaves Pós Chaves Taxas Quit…" at bounding box center [784, 321] width 588 height 34
select select "others"
click at [490, 304] on select "Parcela Normal Sinal Caução Intercalada Chaves Pré Chaves Pós Chaves Taxas Quit…" at bounding box center [784, 321] width 588 height 34
click at [505, 394] on input "[DATE]" at bounding box center [583, 394] width 187 height 34
type input "[DATE]"
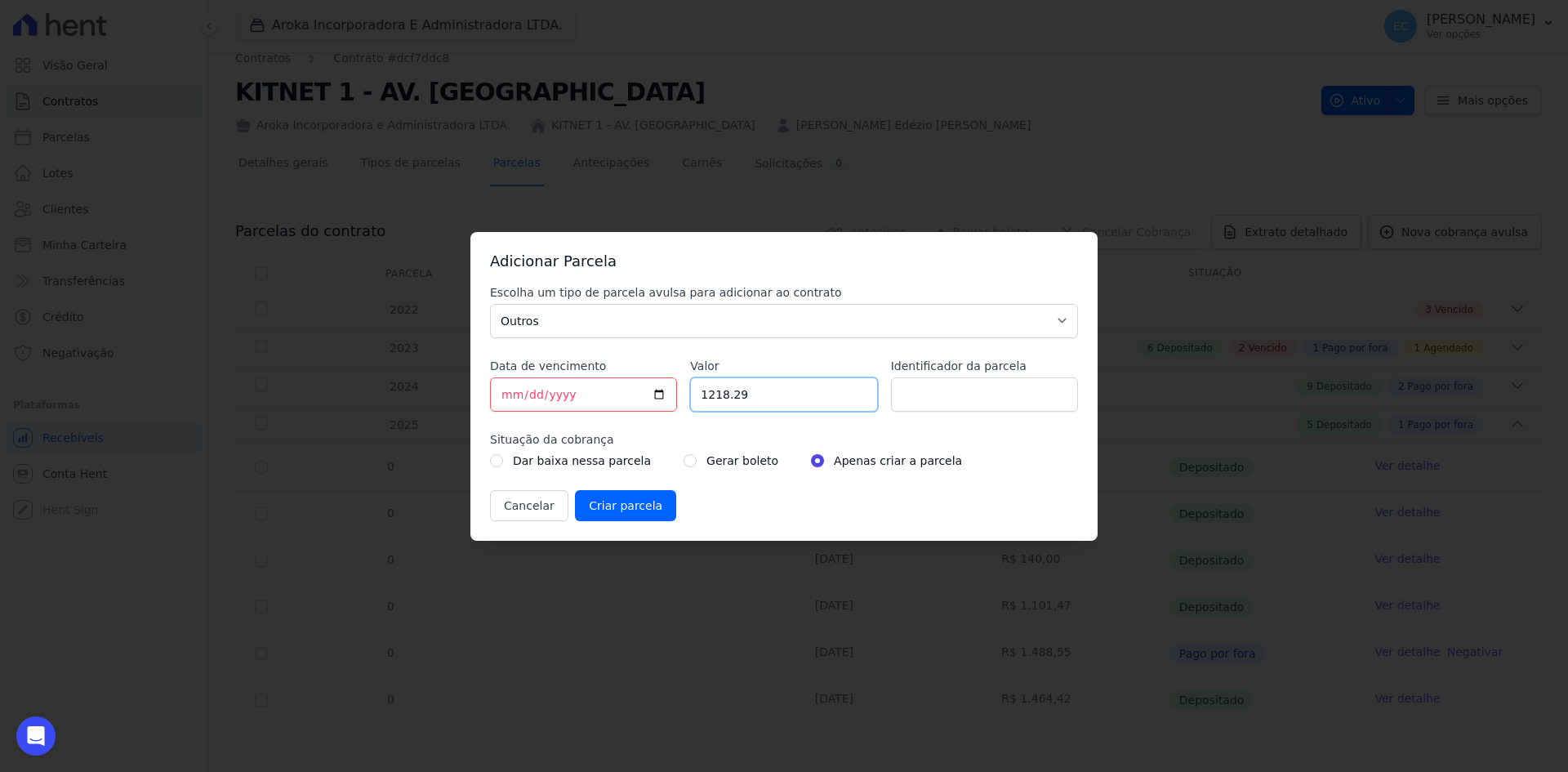
drag, startPoint x: 755, startPoint y: 397, endPoint x: 680, endPoint y: 403, distance: 75.2
click at [680, 403] on div "Escolha um tipo de parcela avulsa para adicionar ao contrato Parcela Normal Sin…" at bounding box center [784, 403] width 588 height 237
type input "1454.03"
click at [683, 461] on input "radio" at bounding box center [689, 460] width 13 height 13
radio input "true"
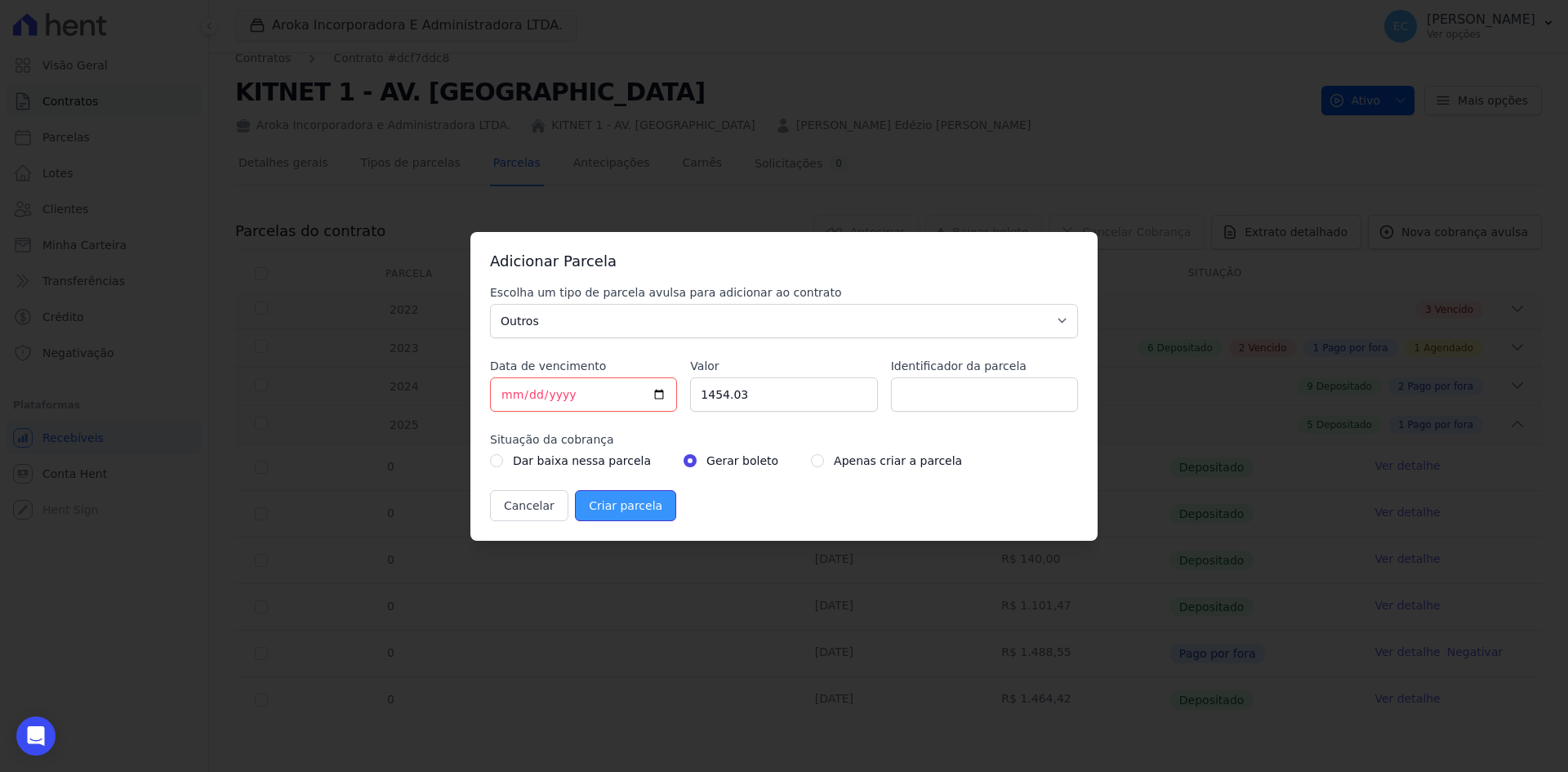
click at [630, 501] on input "Criar parcela" at bounding box center [625, 505] width 101 height 31
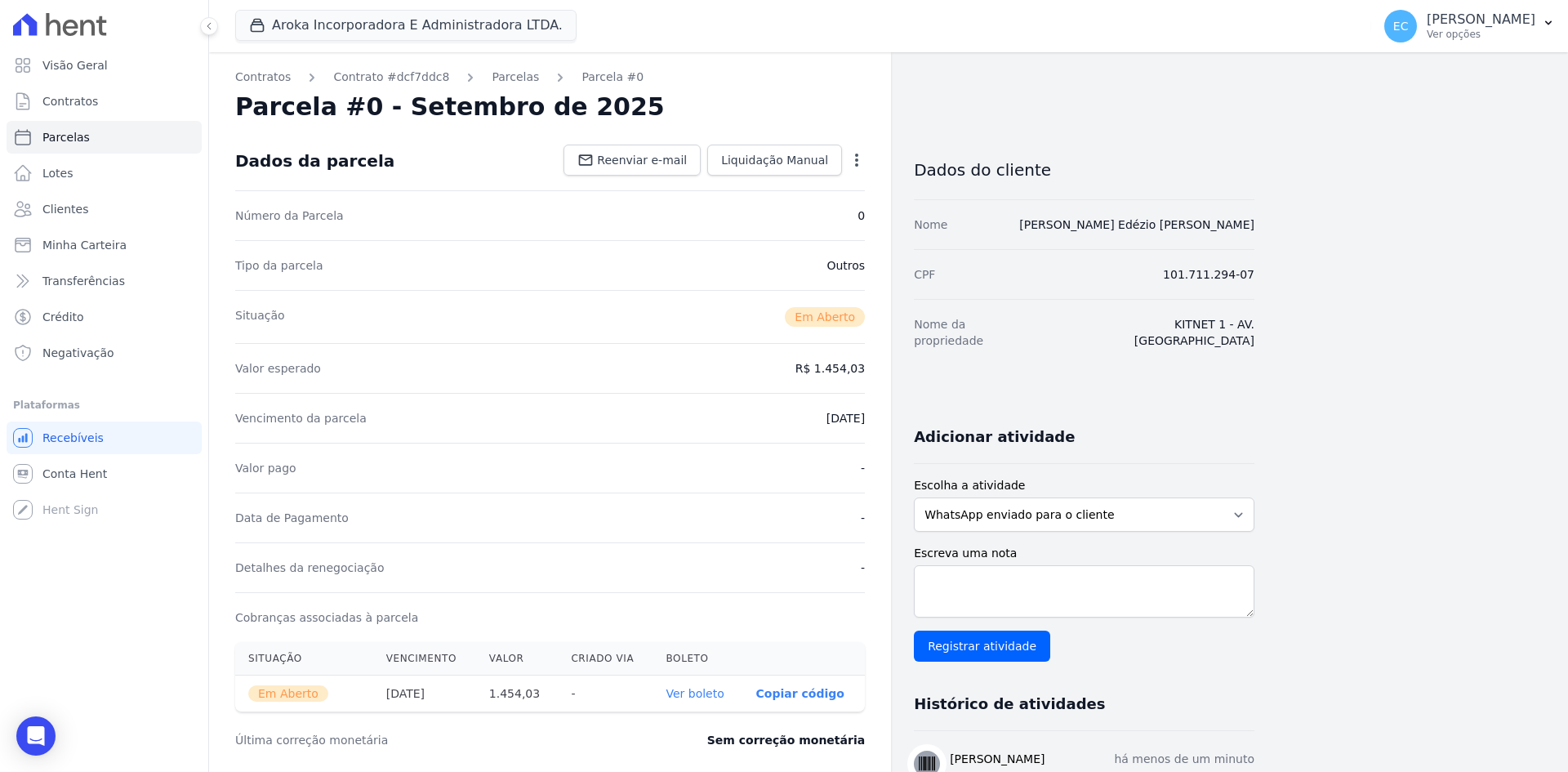
click at [689, 697] on link "Ver boleto" at bounding box center [694, 693] width 58 height 13
click at [706, 693] on link "Ver boleto" at bounding box center [694, 693] width 58 height 13
click at [496, 73] on link "Parcelas" at bounding box center [515, 77] width 47 height 18
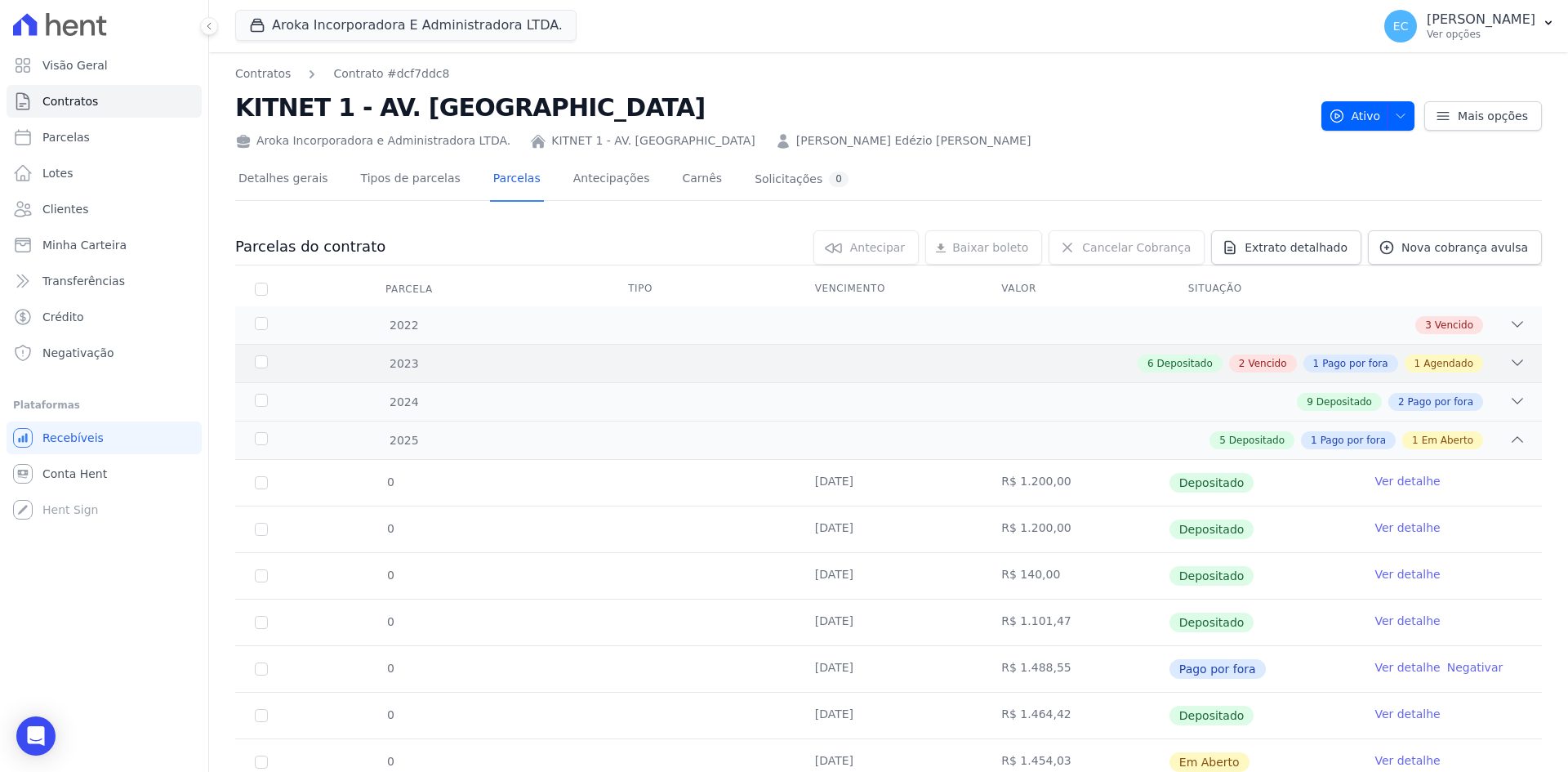
scroll to position [62, 0]
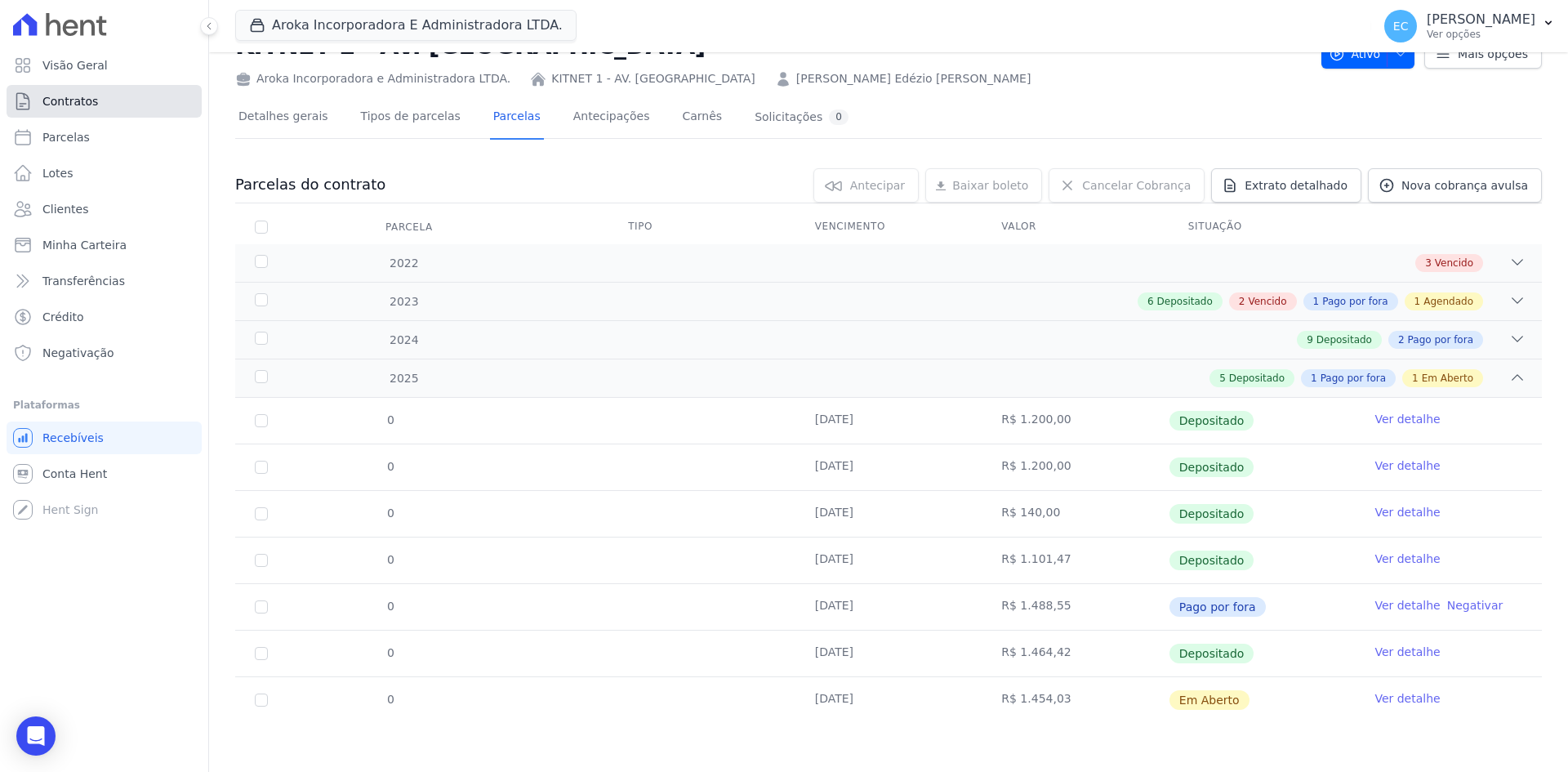
click at [90, 111] on link "Contratos" at bounding box center [104, 101] width 195 height 32
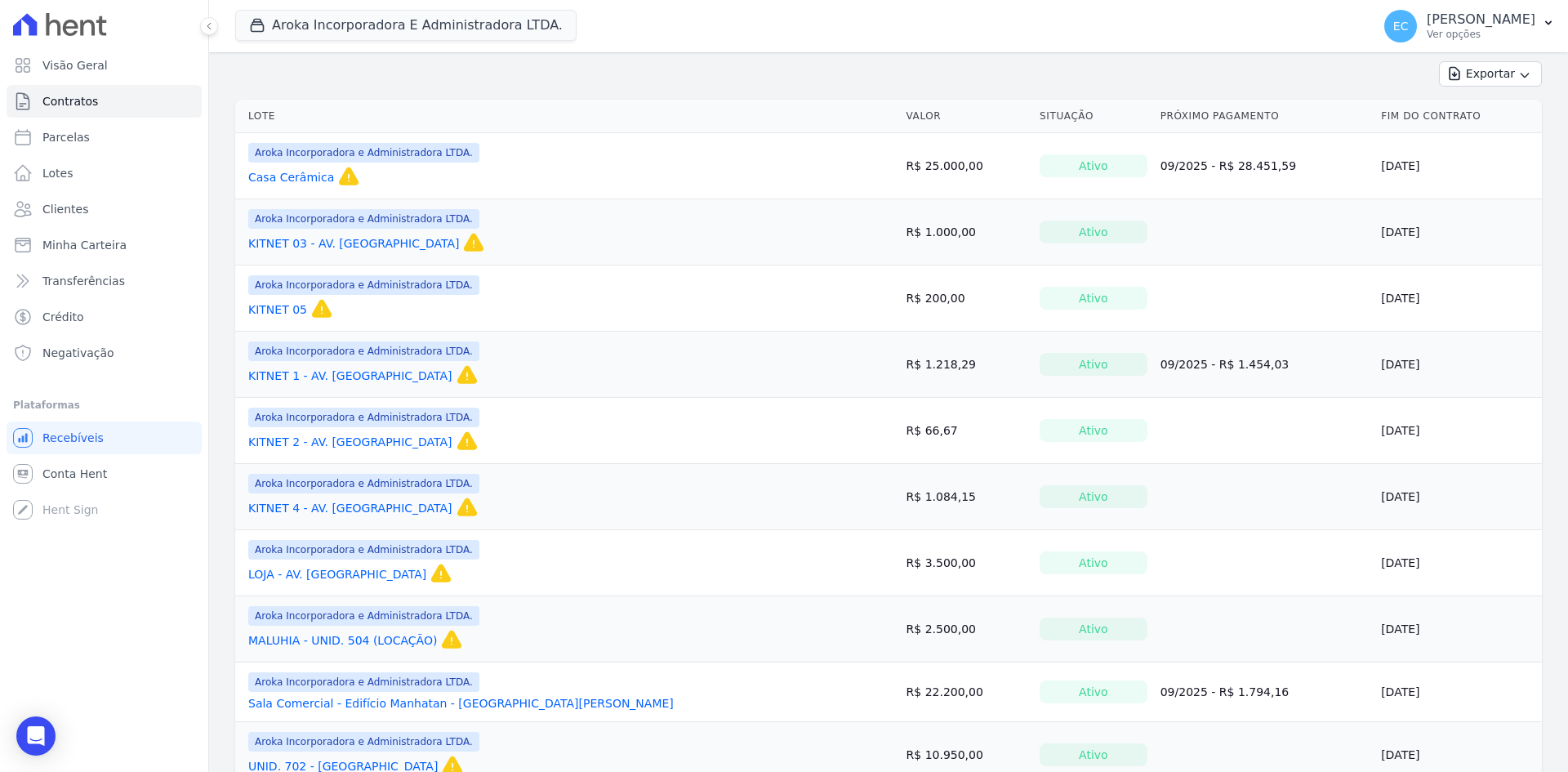
scroll to position [163, 0]
click at [307, 444] on link "KITNET 2 - AV. [GEOGRAPHIC_DATA]" at bounding box center [350, 441] width 205 height 17
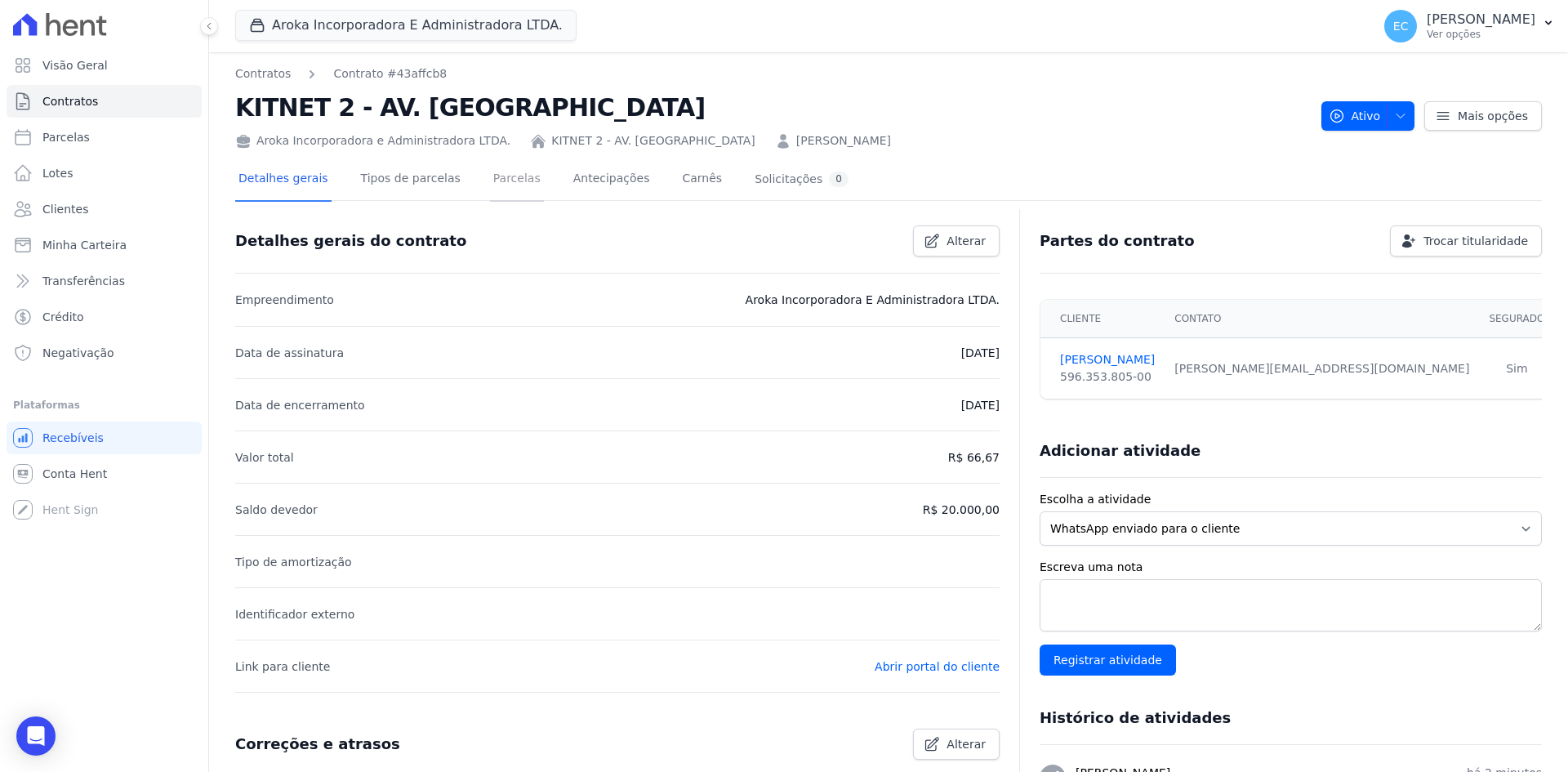
click at [498, 182] on link "Parcelas" at bounding box center [516, 179] width 54 height 43
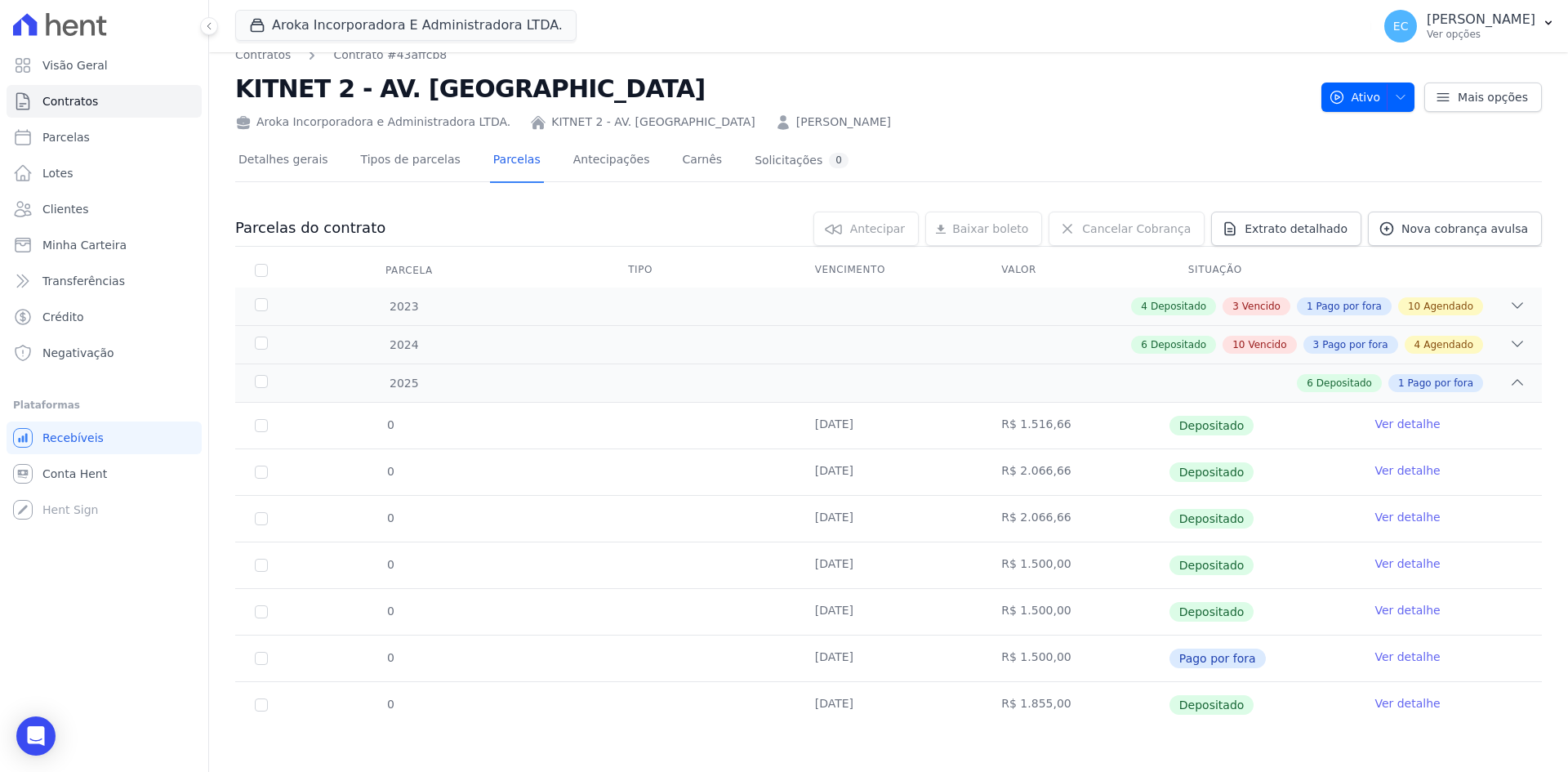
scroll to position [24, 0]
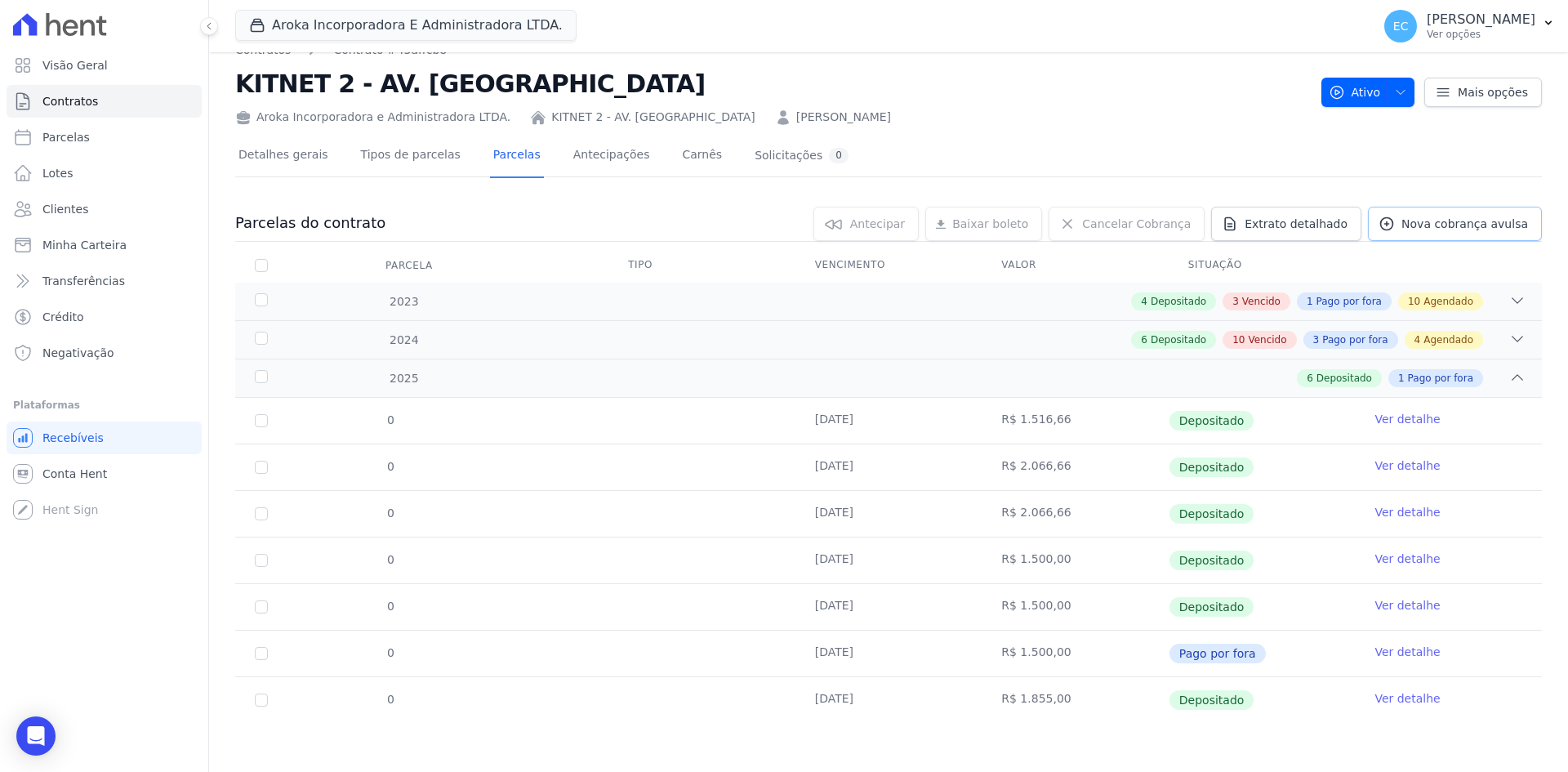
click at [1424, 221] on span "Nova cobrança avulsa" at bounding box center [1464, 224] width 126 height 17
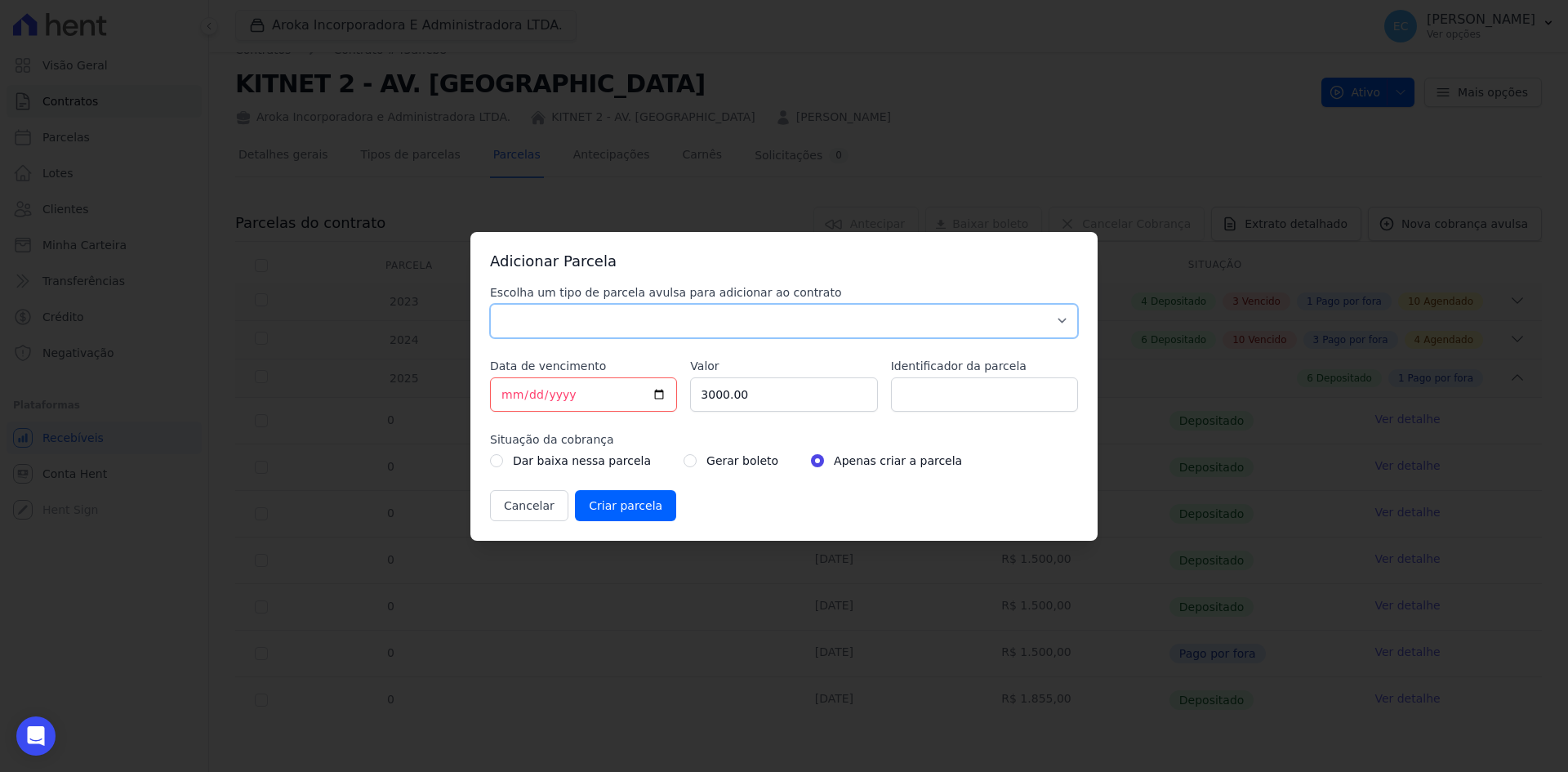
click at [542, 322] on select "Parcela Normal Sinal Caução Intercalada Chaves Pré Chaves Pós Chaves Taxas Quit…" at bounding box center [784, 321] width 588 height 34
select select "others"
click at [490, 304] on select "Parcela Normal Sinal Caução Intercalada Chaves Pré Chaves Pós Chaves Taxas Quit…" at bounding box center [784, 321] width 588 height 34
click at [513, 394] on input "[DATE]" at bounding box center [583, 394] width 187 height 34
type input "[DATE]"
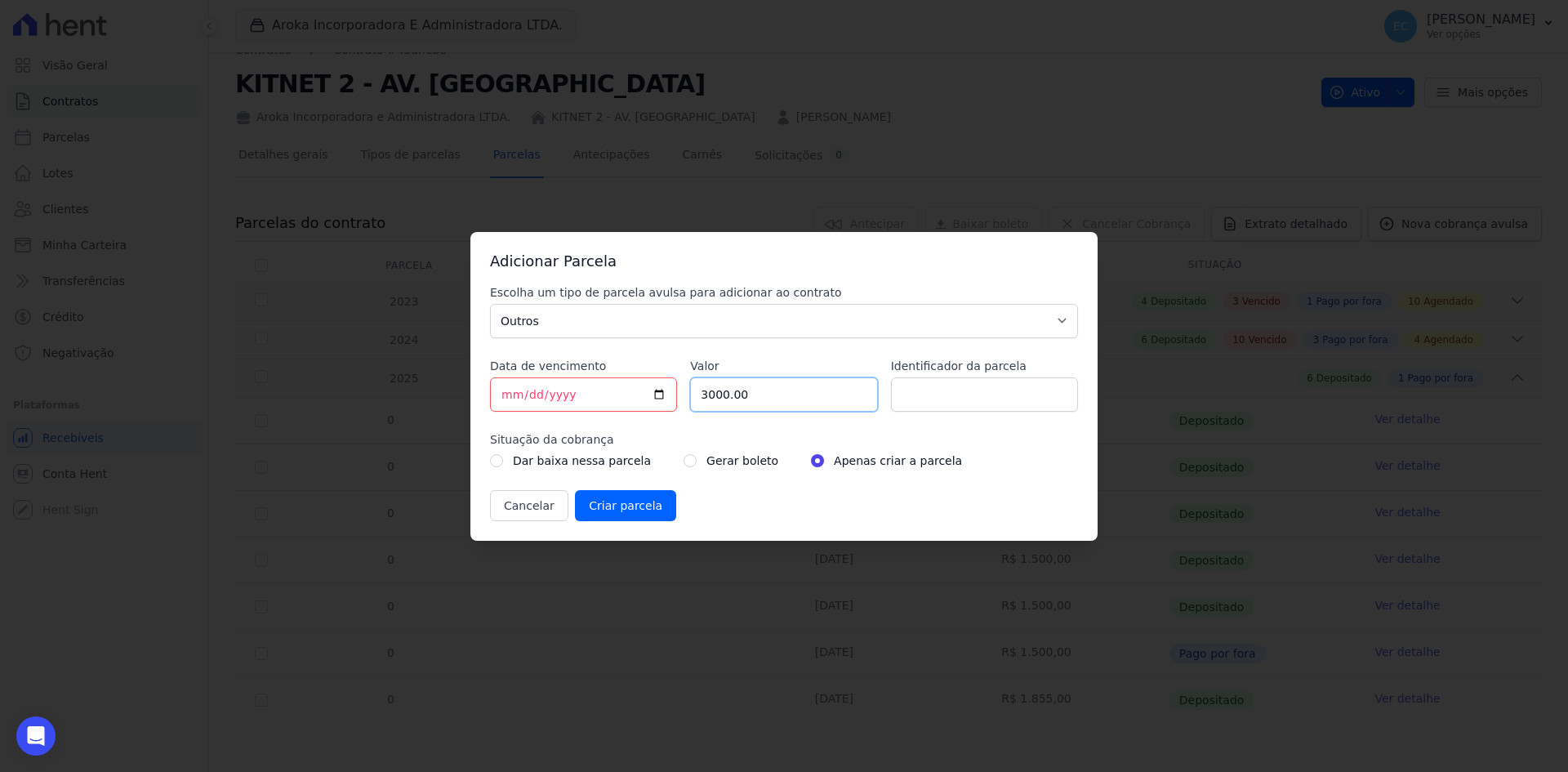
drag, startPoint x: 766, startPoint y: 391, endPoint x: 709, endPoint y: 393, distance: 57.0
click at [709, 393] on input "3000.00" at bounding box center [783, 394] width 187 height 34
type input "3"
type input "1454.03"
click at [683, 458] on input "radio" at bounding box center [689, 460] width 13 height 13
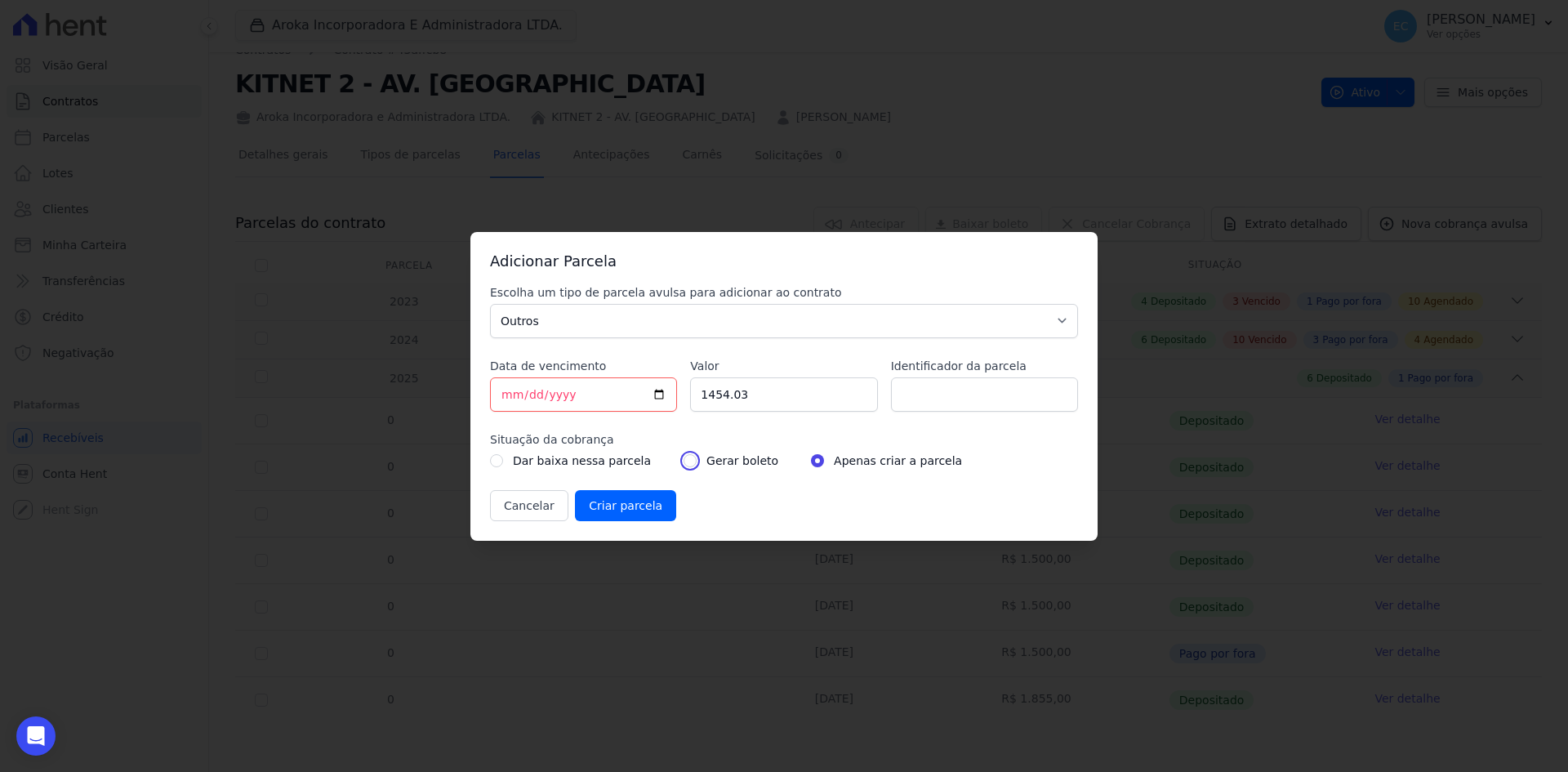
radio input "true"
click at [623, 502] on input "Criar parcela" at bounding box center [625, 505] width 101 height 31
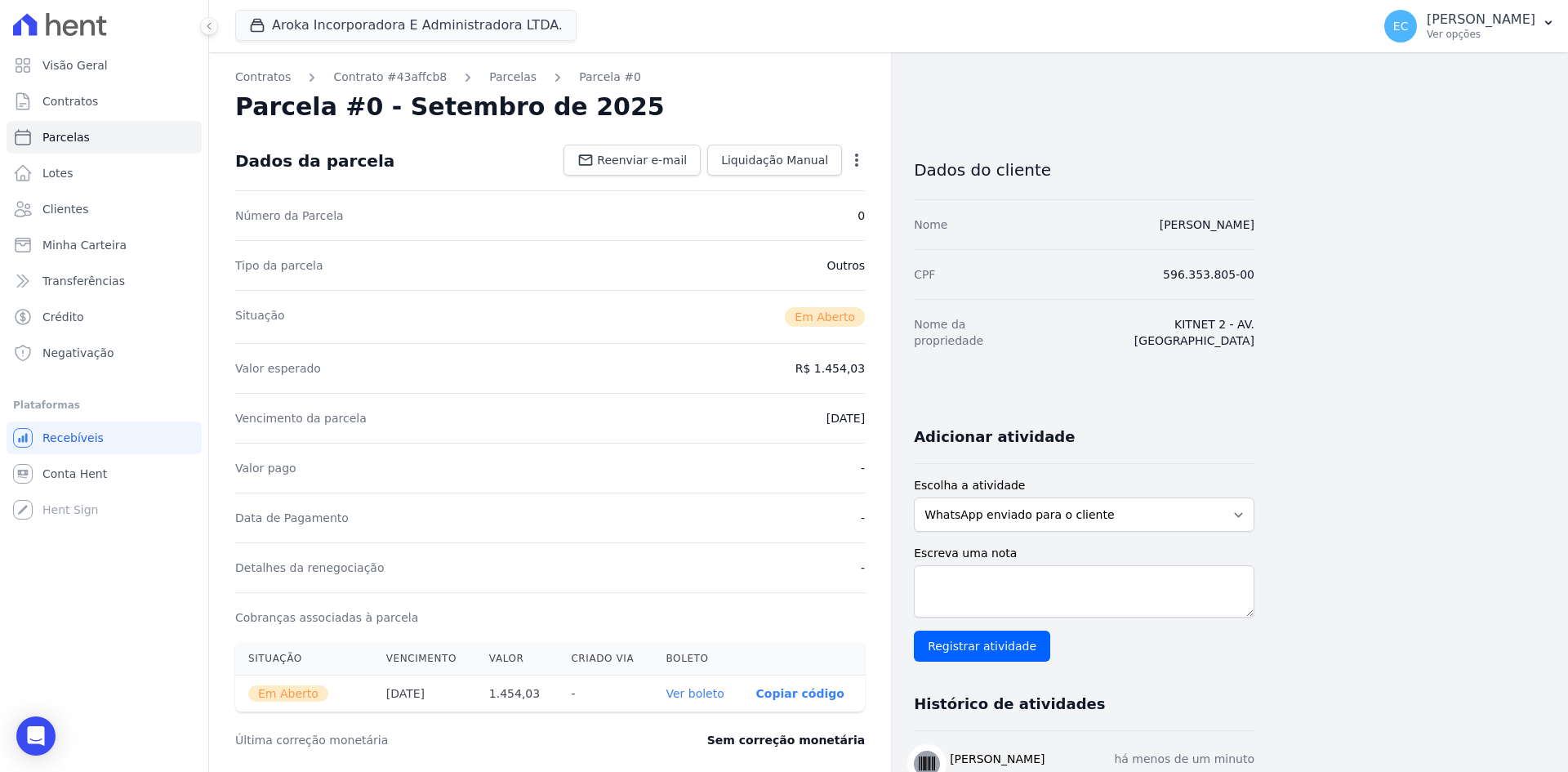
drag, startPoint x: 707, startPoint y: 689, endPoint x: 766, endPoint y: 631, distance: 82.7
click at [707, 689] on link "Ver boleto" at bounding box center [694, 693] width 58 height 13
click at [76, 97] on span "Contratos" at bounding box center [69, 101] width 55 height 17
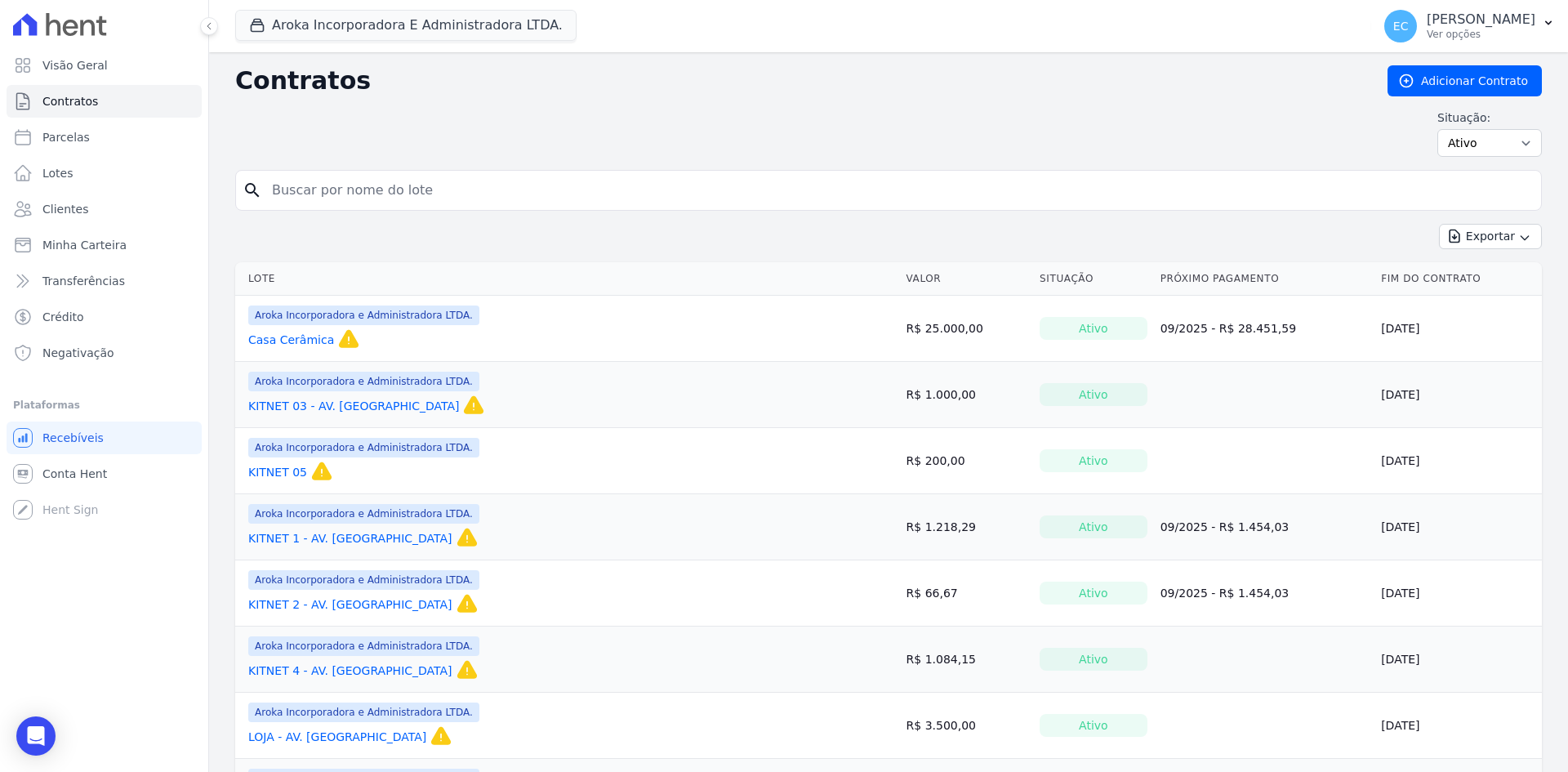
click at [437, 184] on input "search" at bounding box center [898, 190] width 1272 height 32
click at [269, 407] on link "KITNET 03 - AV. [GEOGRAPHIC_DATA]" at bounding box center [354, 406] width 211 height 17
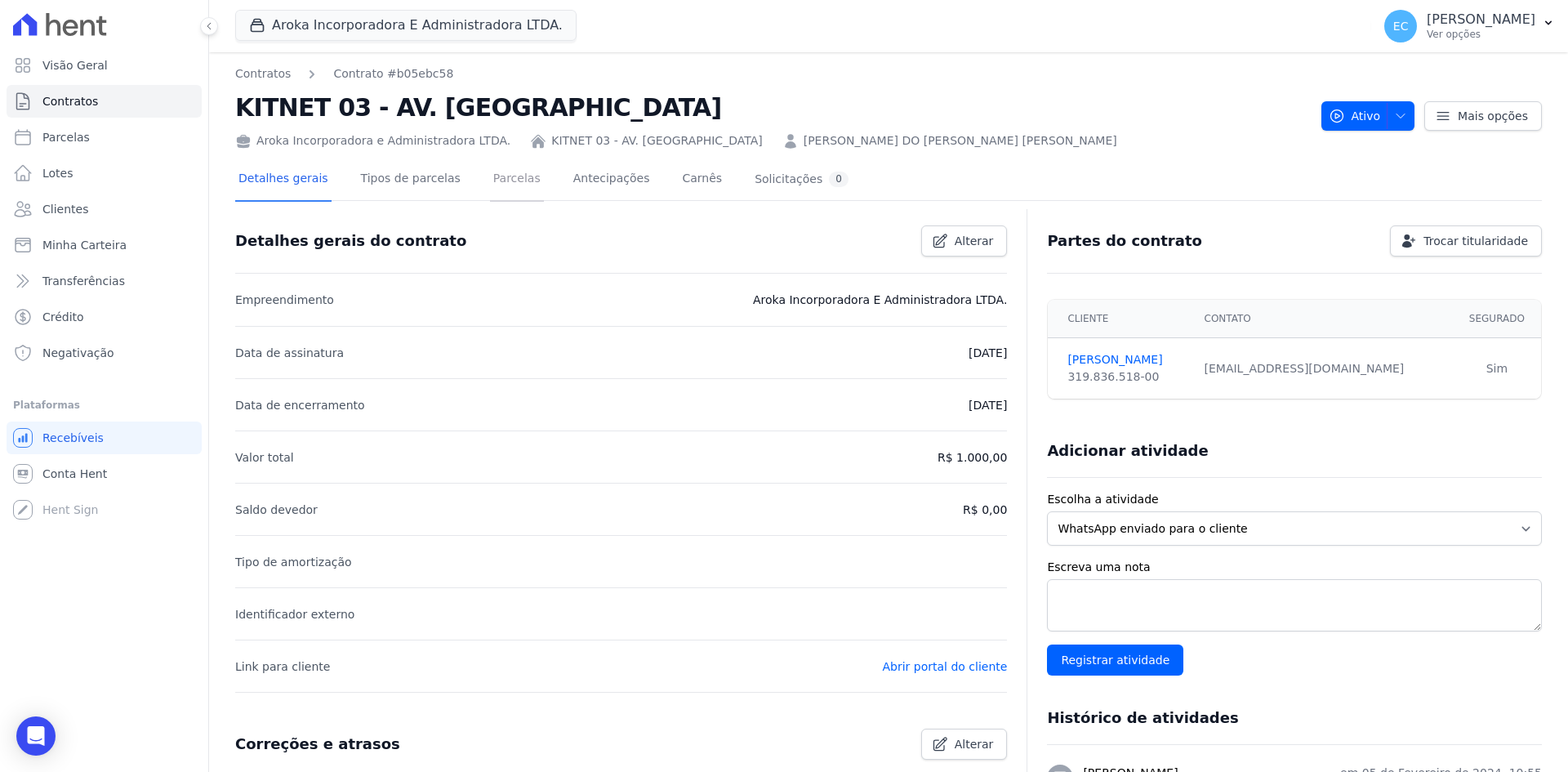
click at [490, 191] on link "Parcelas" at bounding box center [516, 179] width 54 height 43
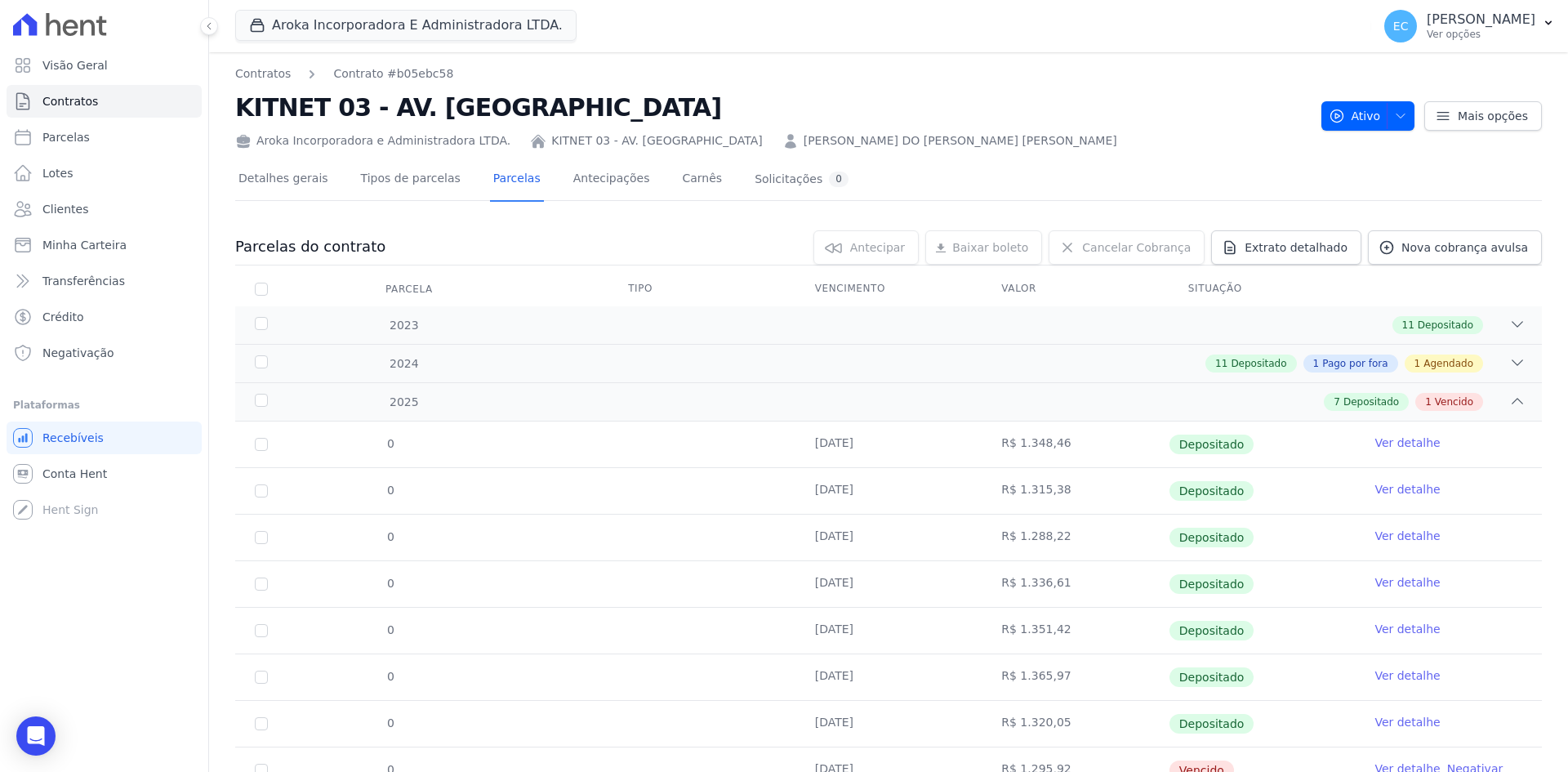
scroll to position [70, 0]
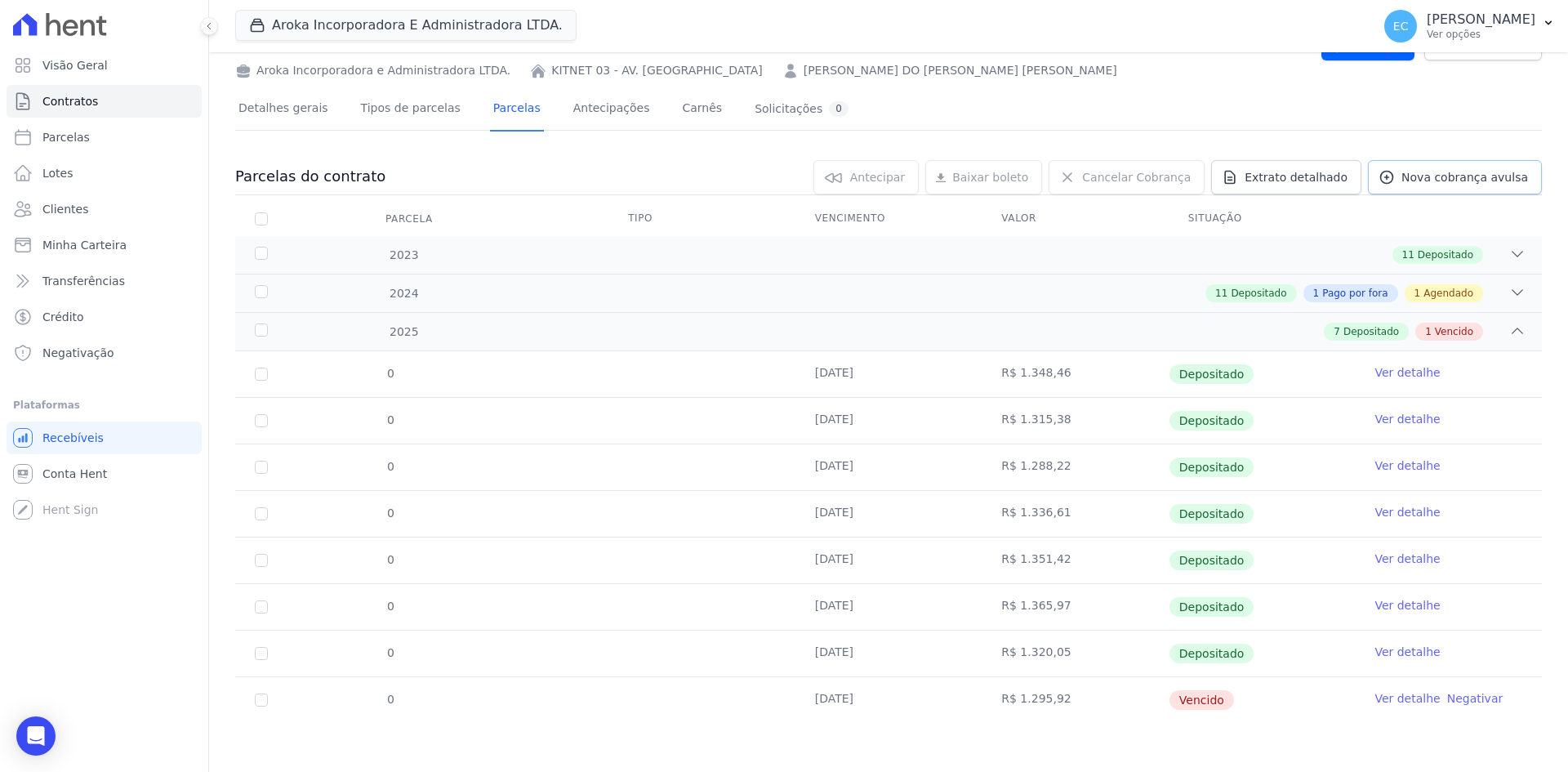
click at [1455, 191] on link "Nova cobrança avulsa" at bounding box center [1455, 177] width 174 height 34
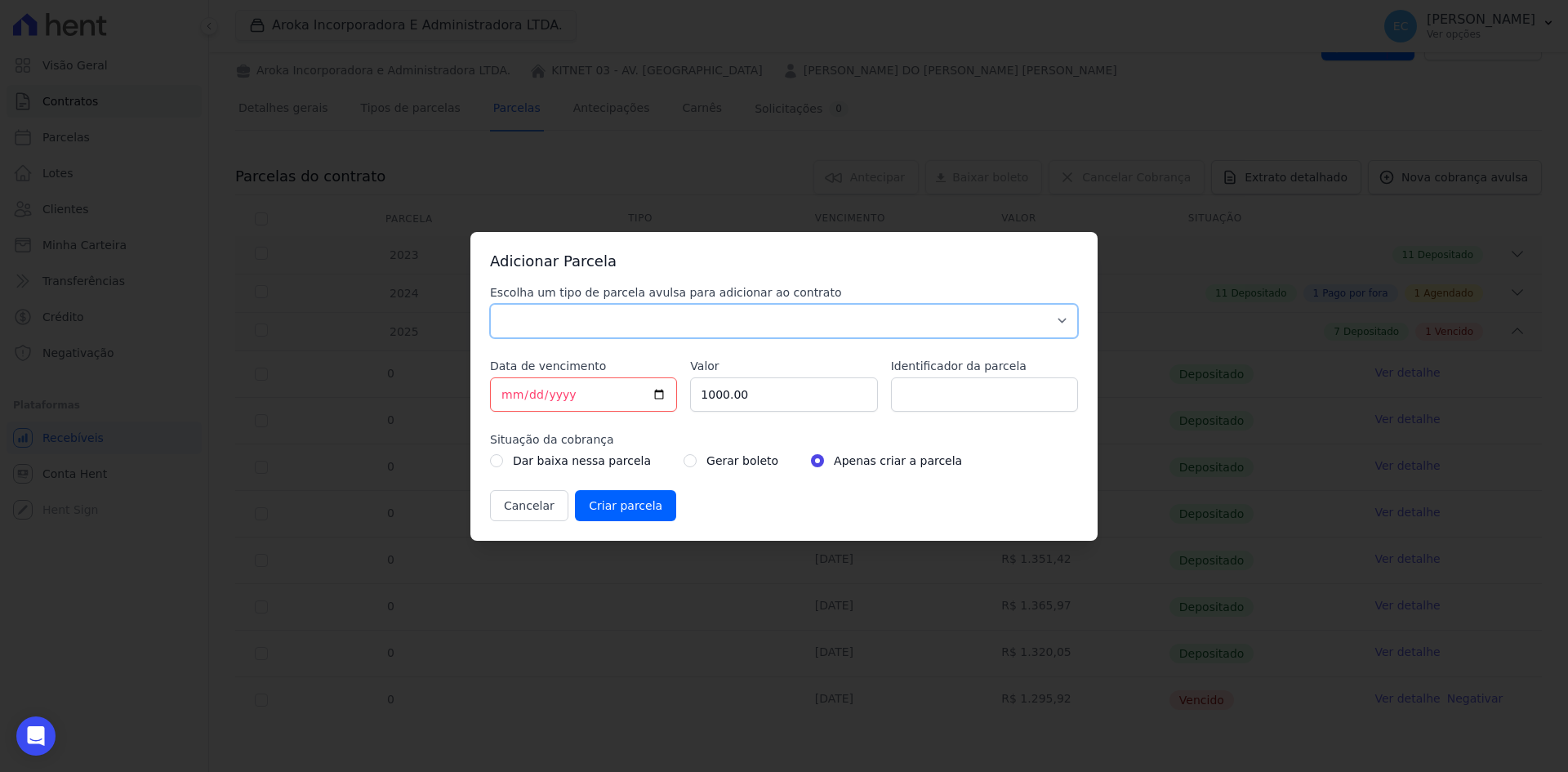
click at [536, 321] on select "Parcela Normal Sinal Caução Intercalada Chaves Pré Chaves Pós Chaves Taxas Quit…" at bounding box center [784, 321] width 588 height 34
select select "others"
click at [490, 304] on select "Parcela Normal Sinal Caução Intercalada Chaves Pré Chaves Pós Chaves Taxas Quit…" at bounding box center [784, 321] width 588 height 34
click at [507, 397] on input "[DATE]" at bounding box center [583, 394] width 187 height 34
type input "[DATE]"
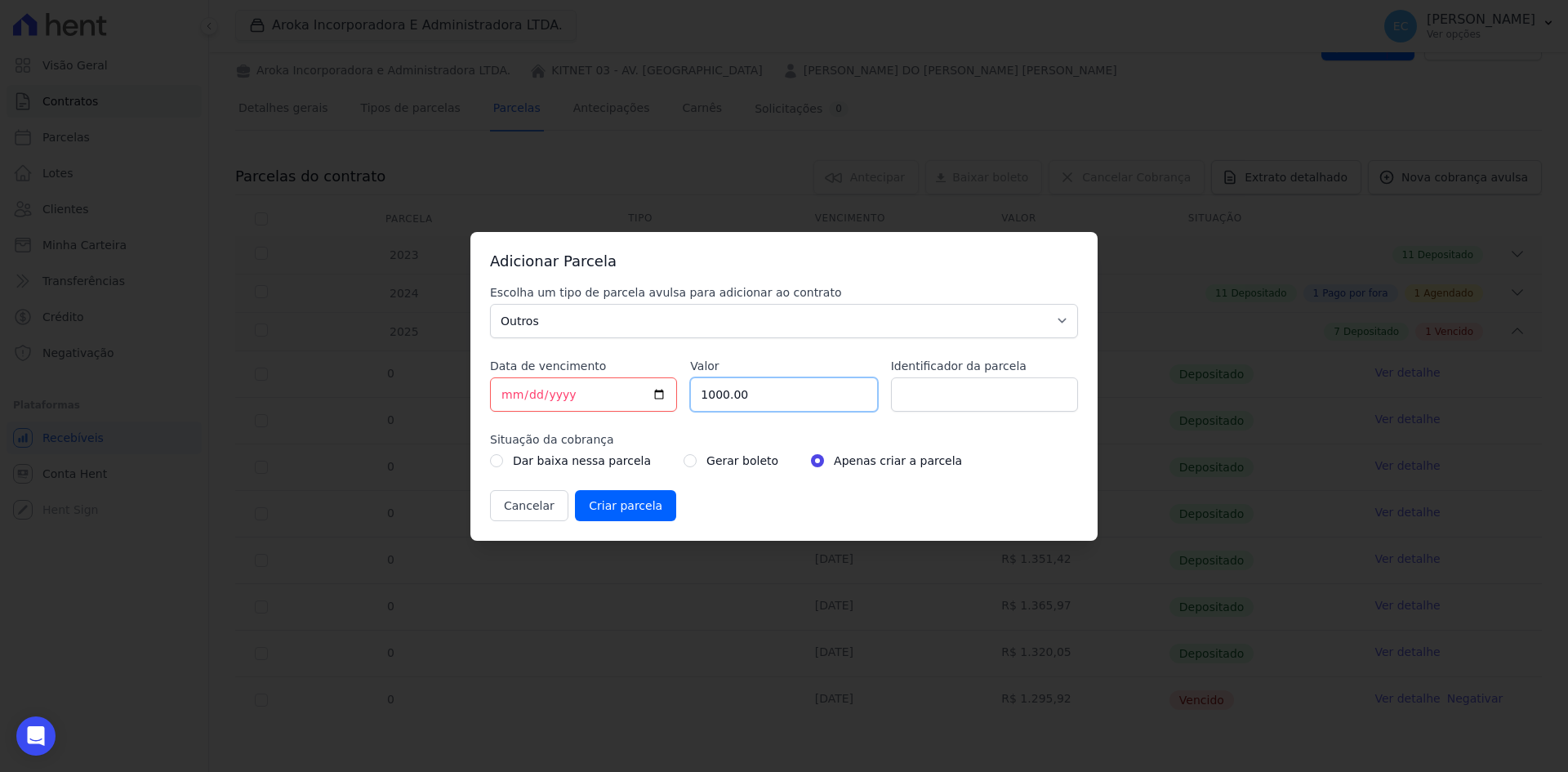
drag, startPoint x: 766, startPoint y: 393, endPoint x: 694, endPoint y: 393, distance: 72.0
click at [694, 393] on input "1000.00" at bounding box center [783, 394] width 187 height 34
type input "1285.53"
click at [760, 398] on input "1285.53" at bounding box center [783, 394] width 187 height 34
drag, startPoint x: 758, startPoint y: 393, endPoint x: 748, endPoint y: 393, distance: 10.0
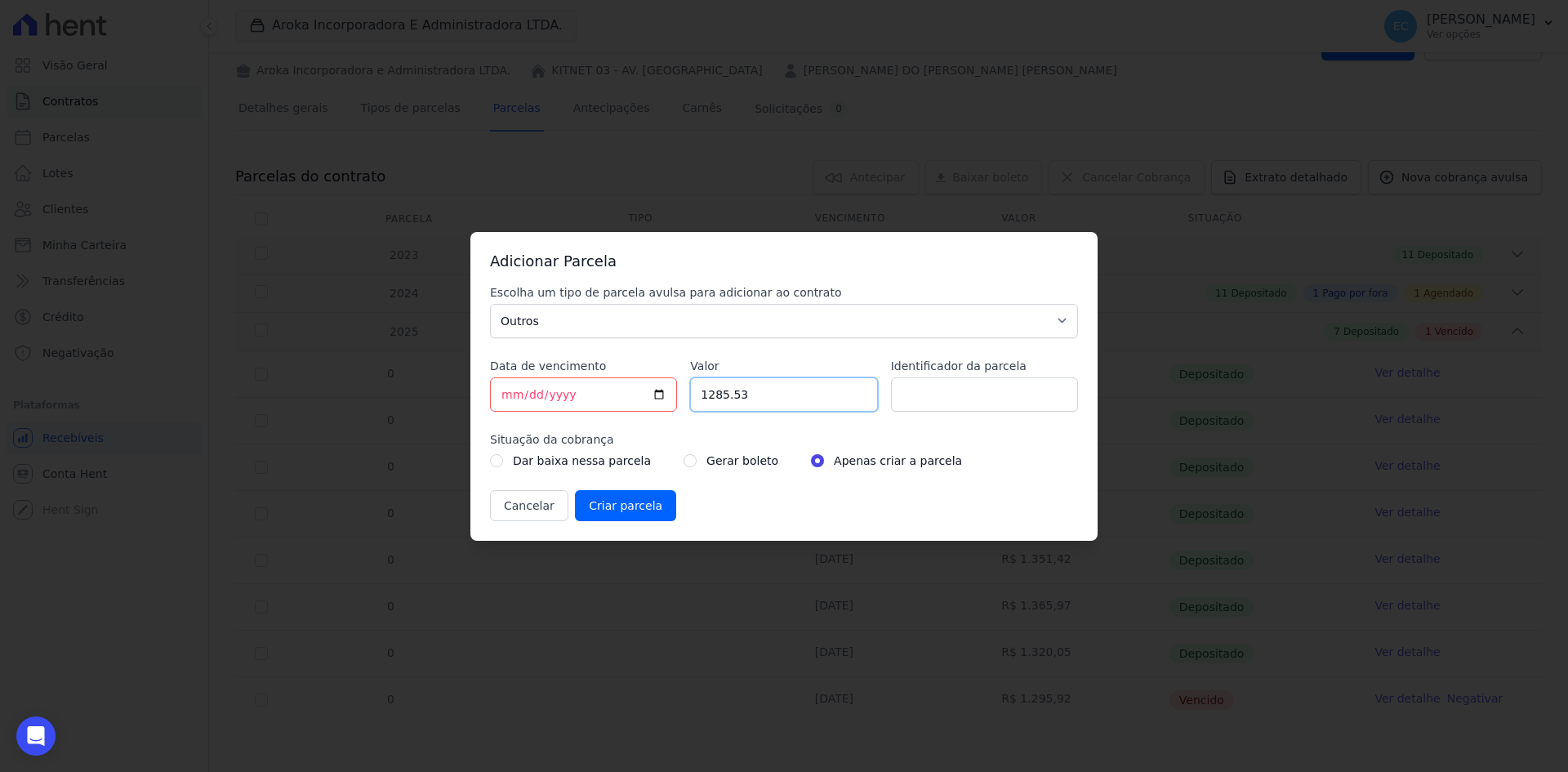
click at [748, 393] on input "1285.53" at bounding box center [783, 394] width 187 height 34
click at [766, 398] on input "1285.53" at bounding box center [783, 394] width 187 height 34
click at [683, 459] on input "radio" at bounding box center [689, 460] width 13 height 13
radio input "true"
click at [618, 501] on input "Criar parcela" at bounding box center [625, 505] width 101 height 31
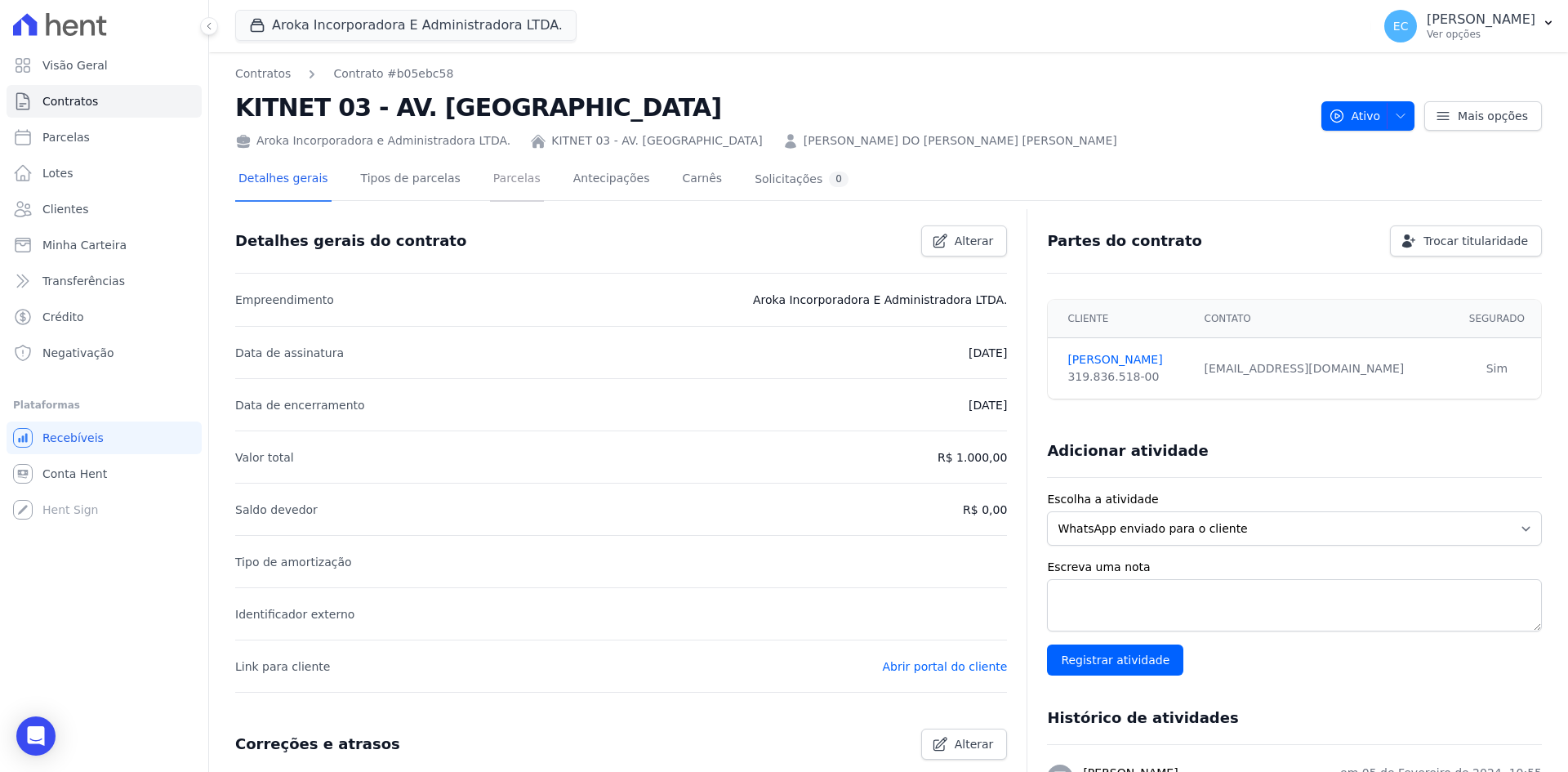
click at [511, 183] on link "Parcelas" at bounding box center [516, 179] width 54 height 43
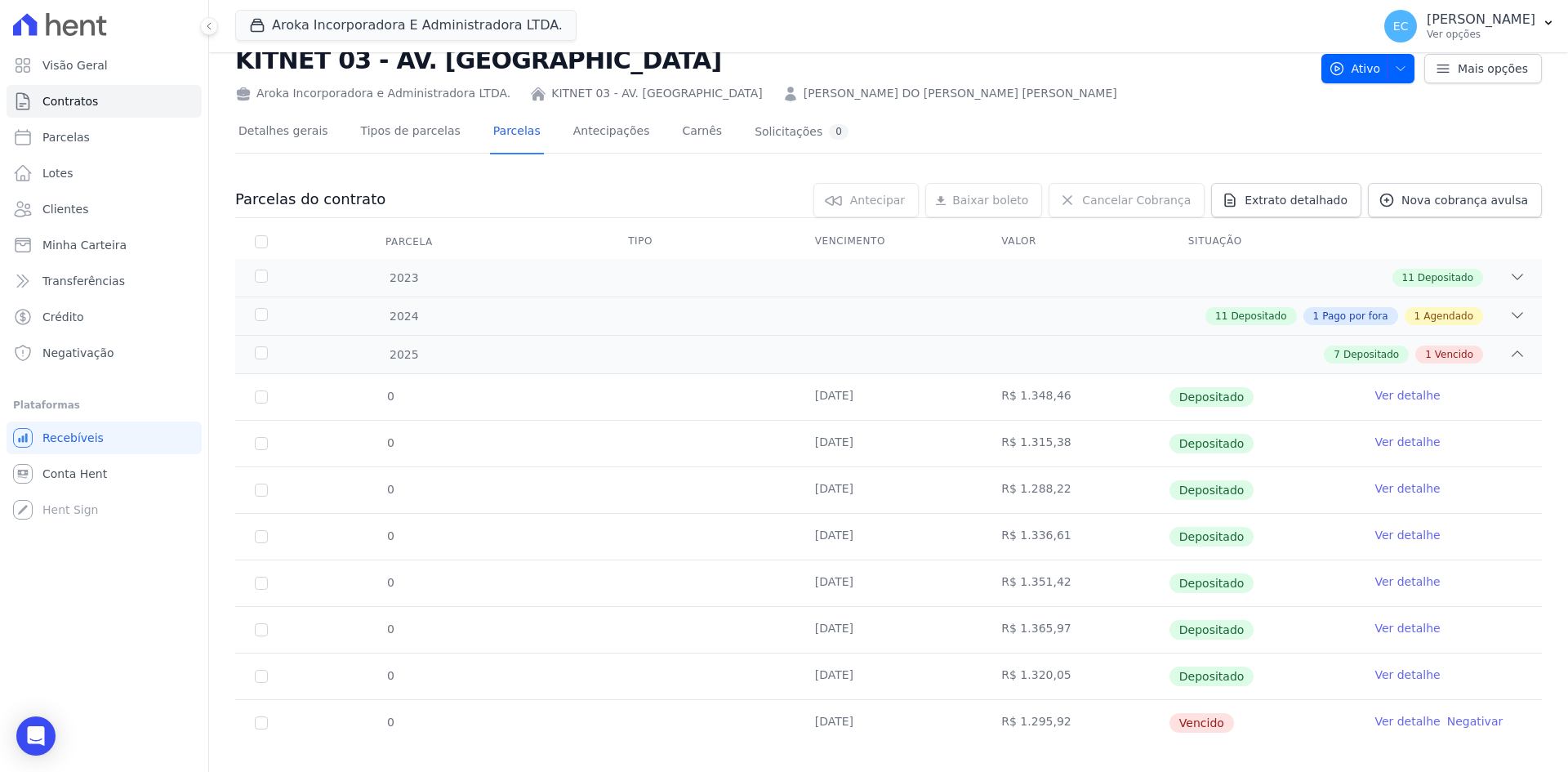
scroll to position [70, 0]
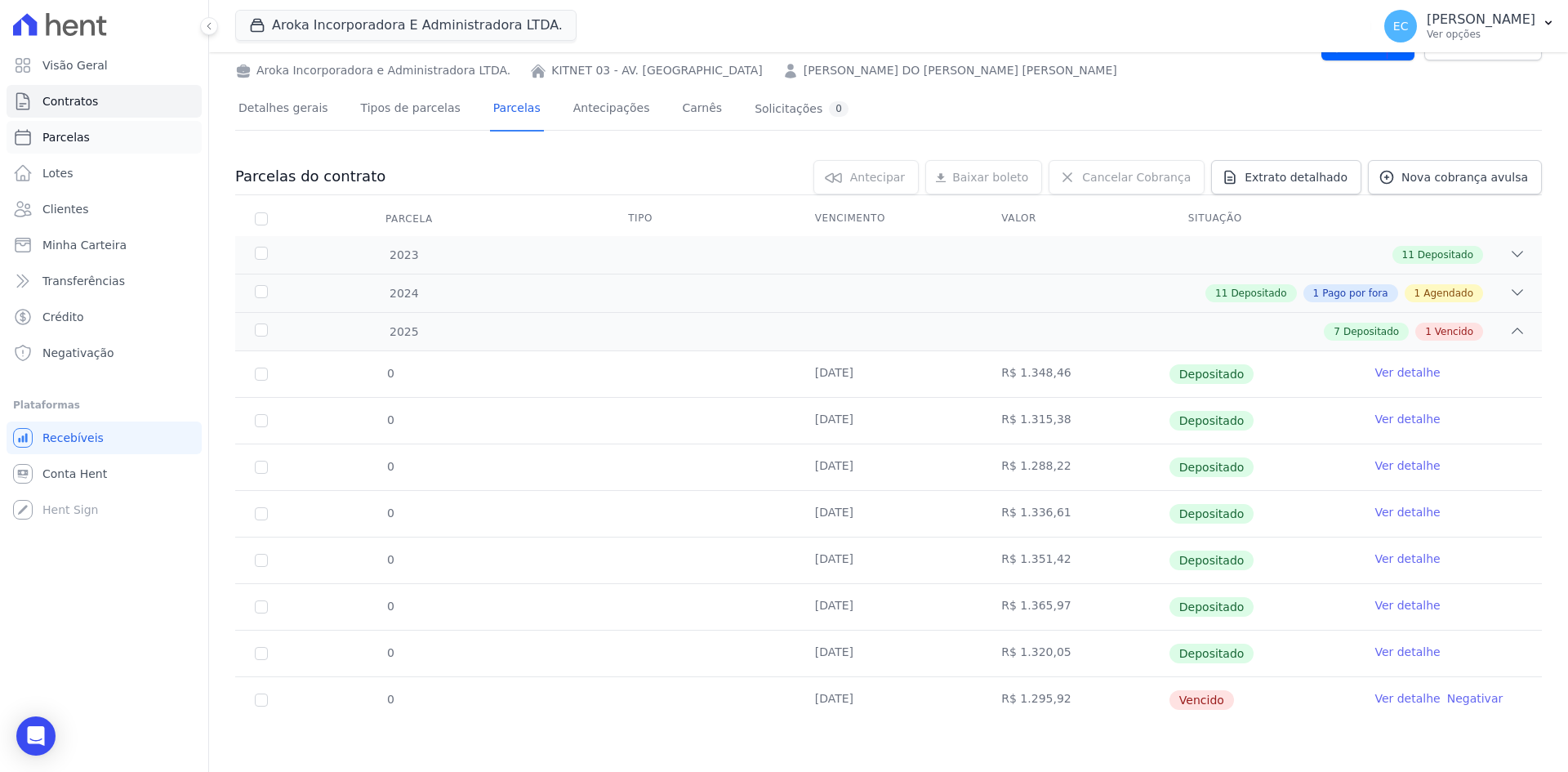
click at [100, 141] on link "Parcelas" at bounding box center [104, 137] width 195 height 32
select select
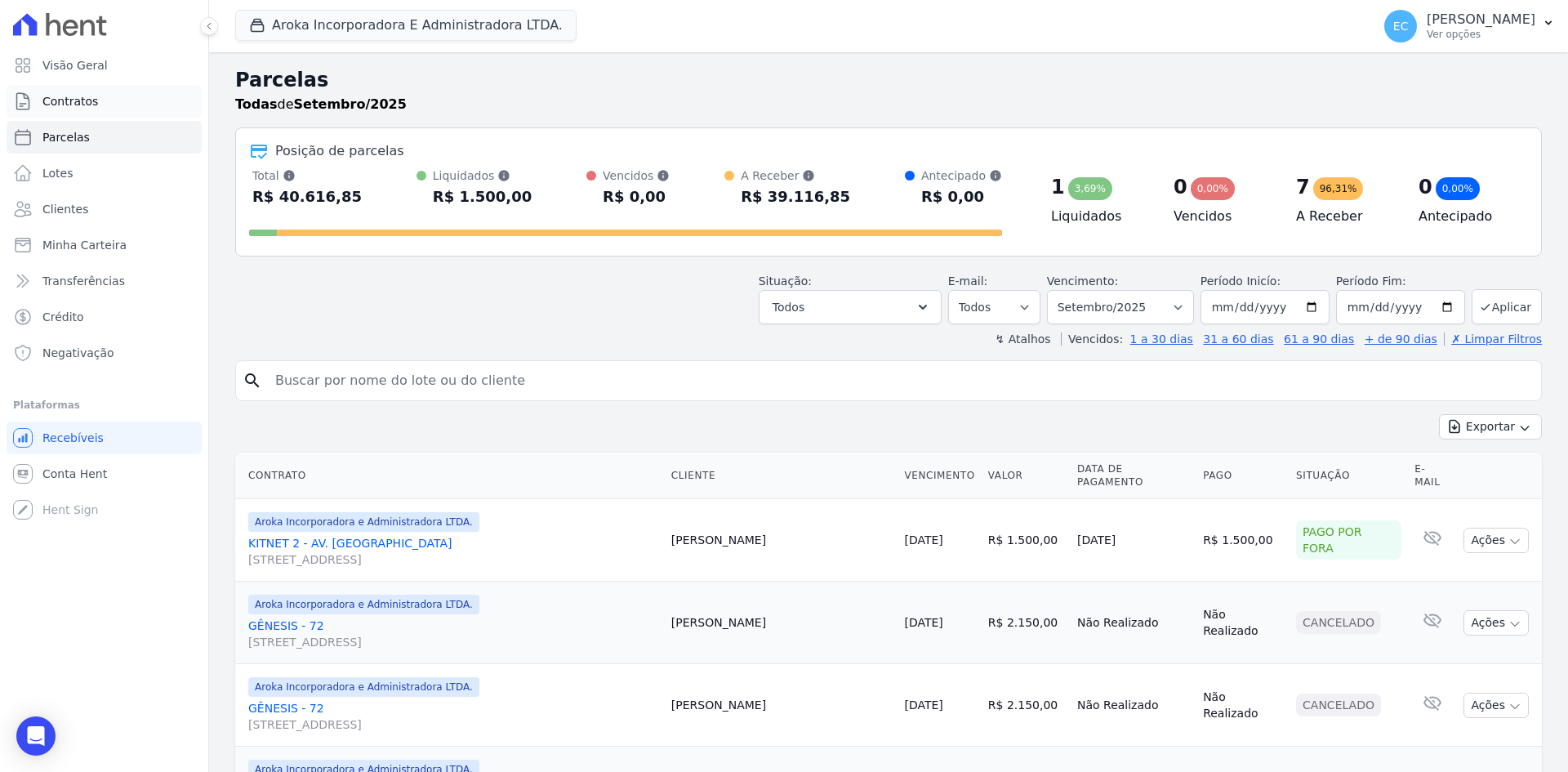
click at [77, 99] on span "Contratos" at bounding box center [69, 101] width 55 height 17
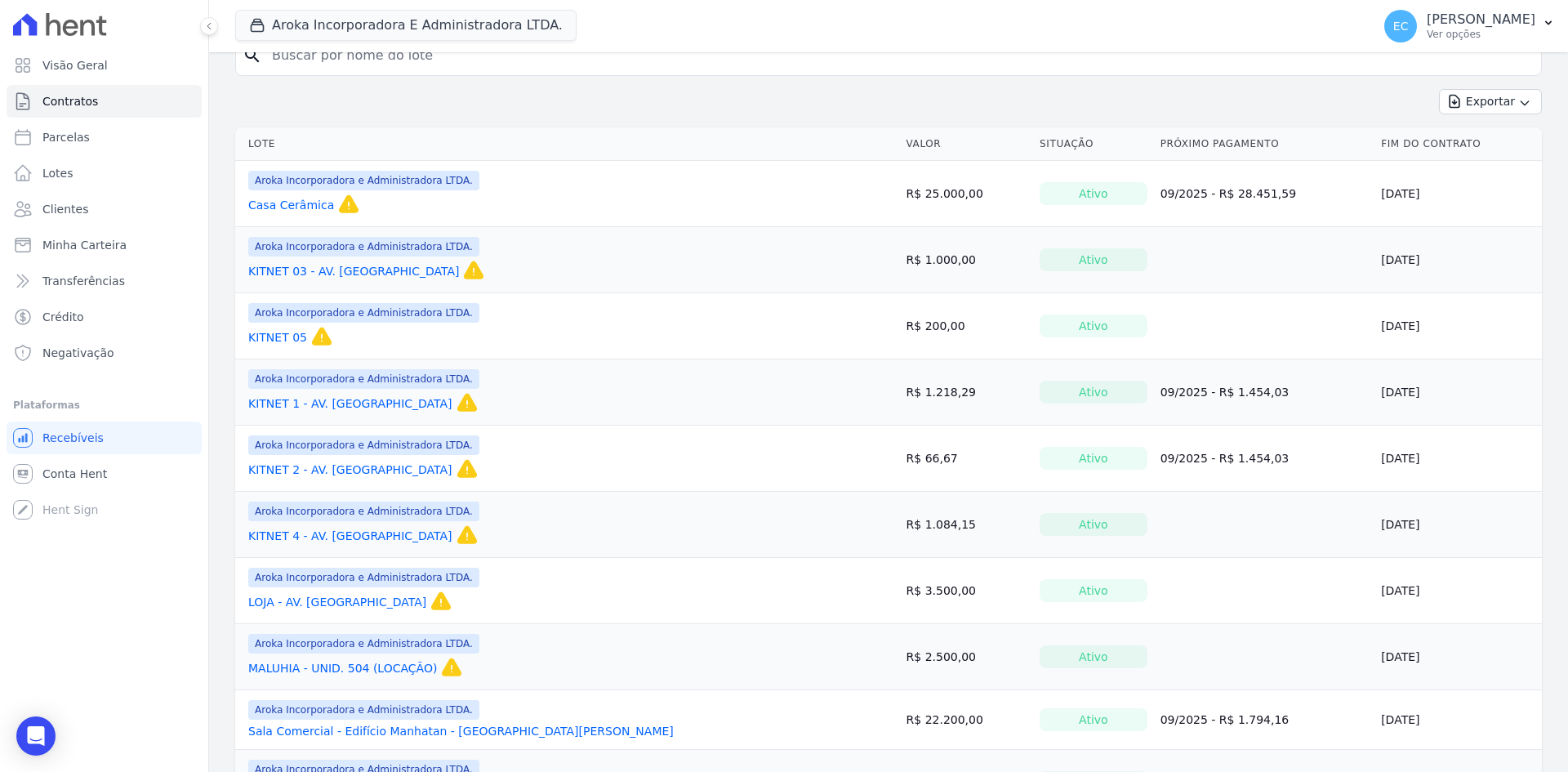
scroll to position [163, 0]
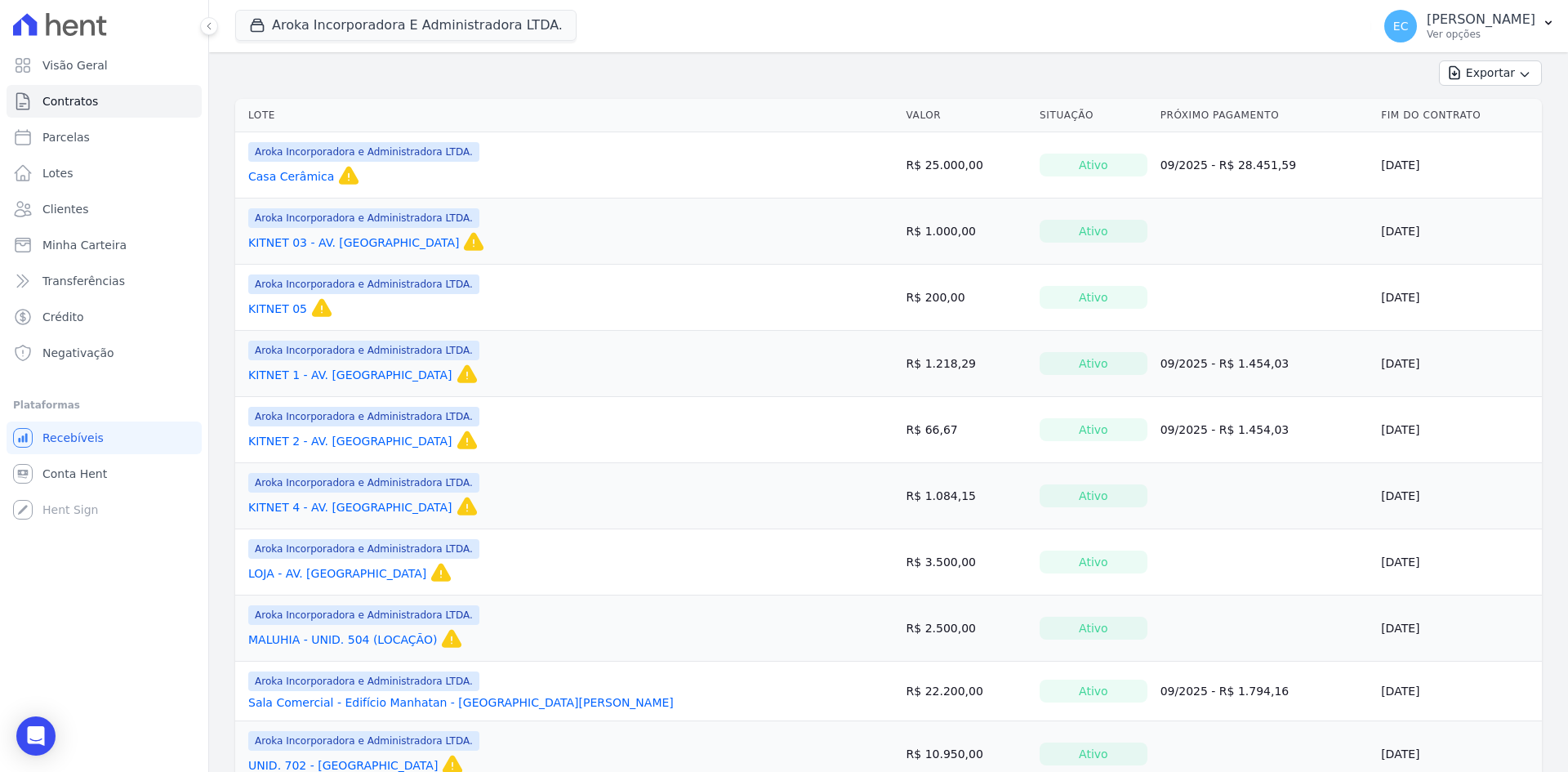
click at [320, 509] on link "KITNET 4 - AV. [GEOGRAPHIC_DATA]" at bounding box center [350, 507] width 205 height 17
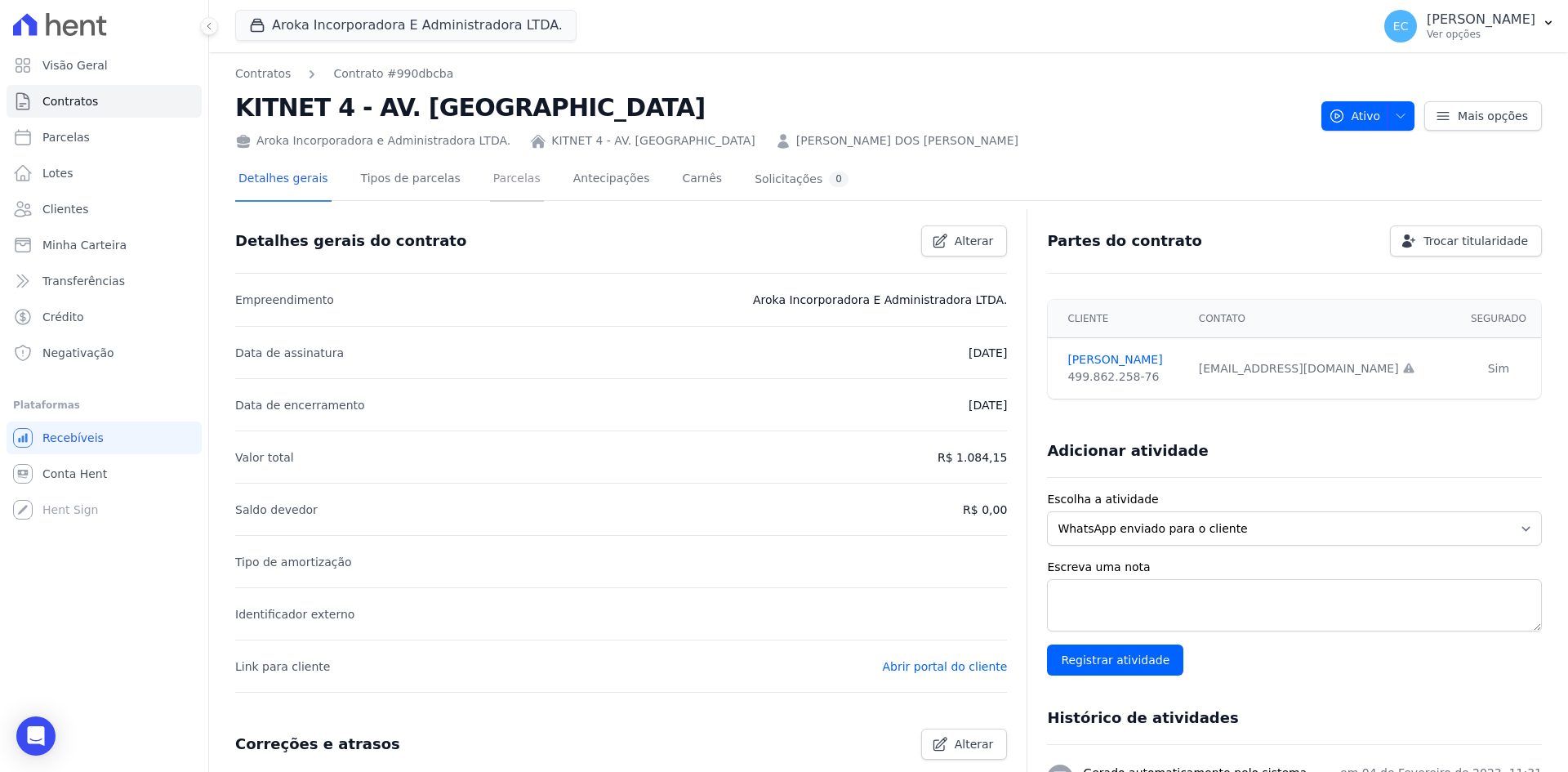
click at [492, 191] on link "Parcelas" at bounding box center [516, 179] width 54 height 43
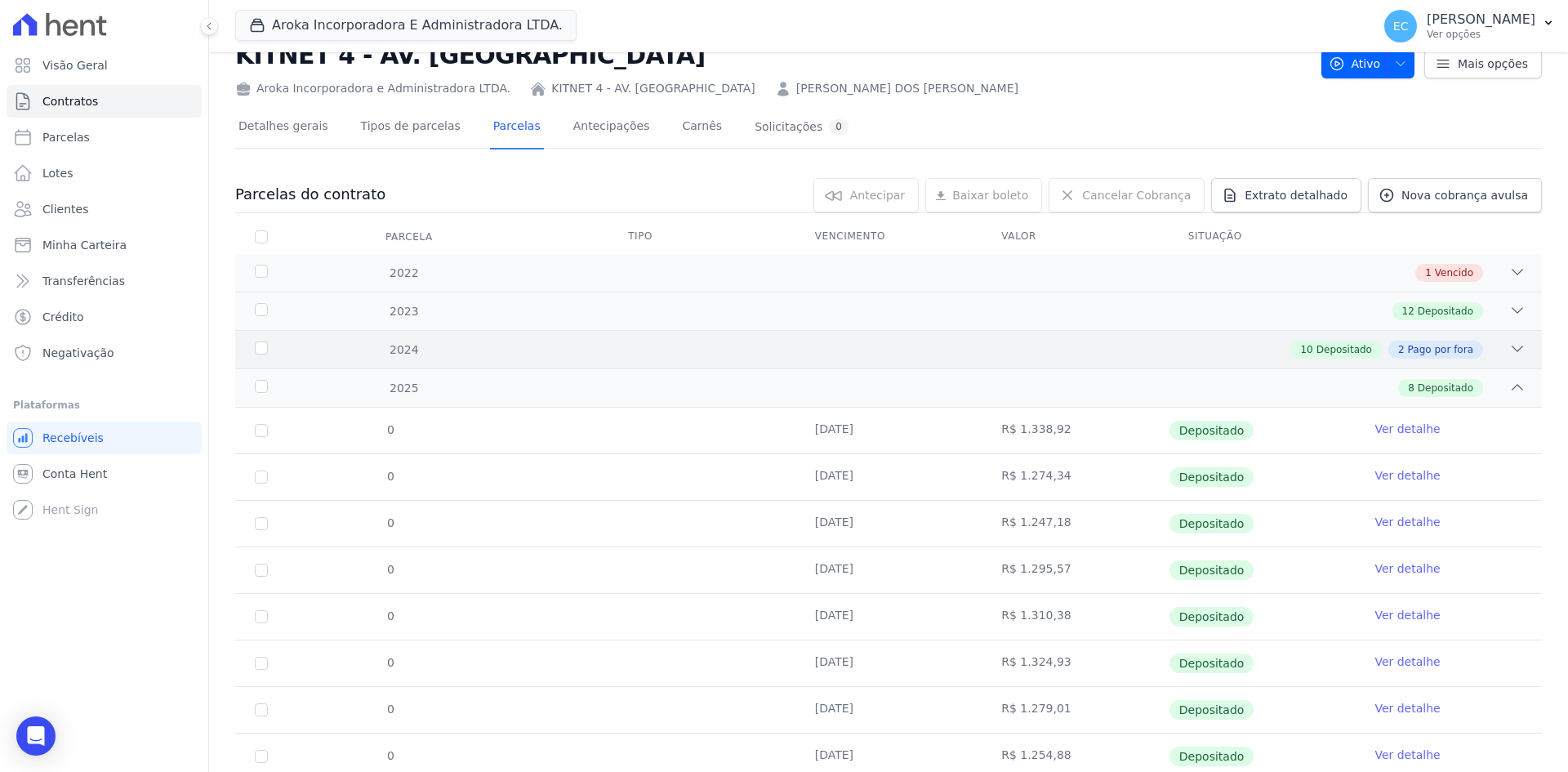
scroll to position [109, 0]
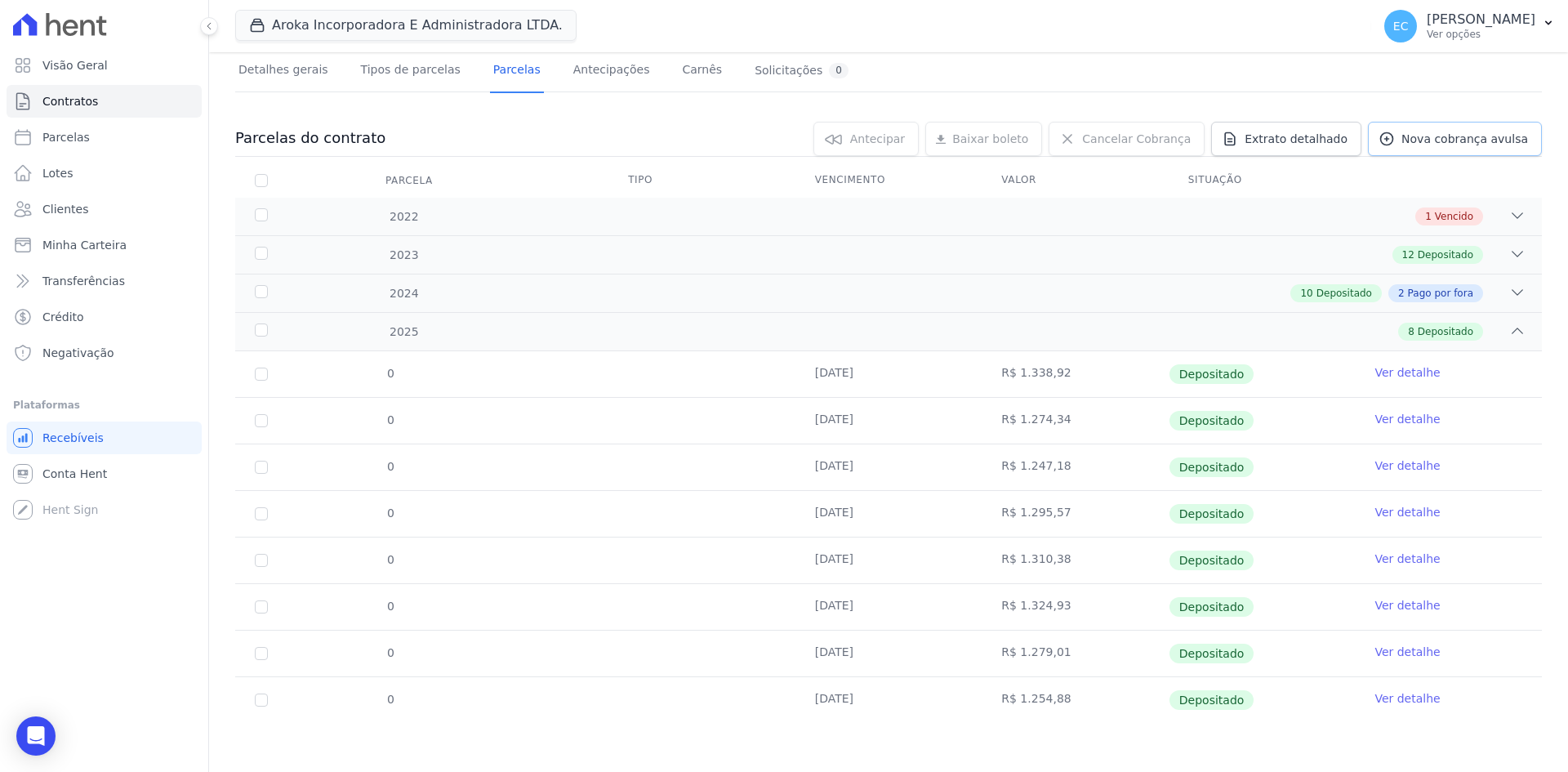
click at [1429, 151] on link "Nova cobrança avulsa" at bounding box center [1455, 139] width 174 height 34
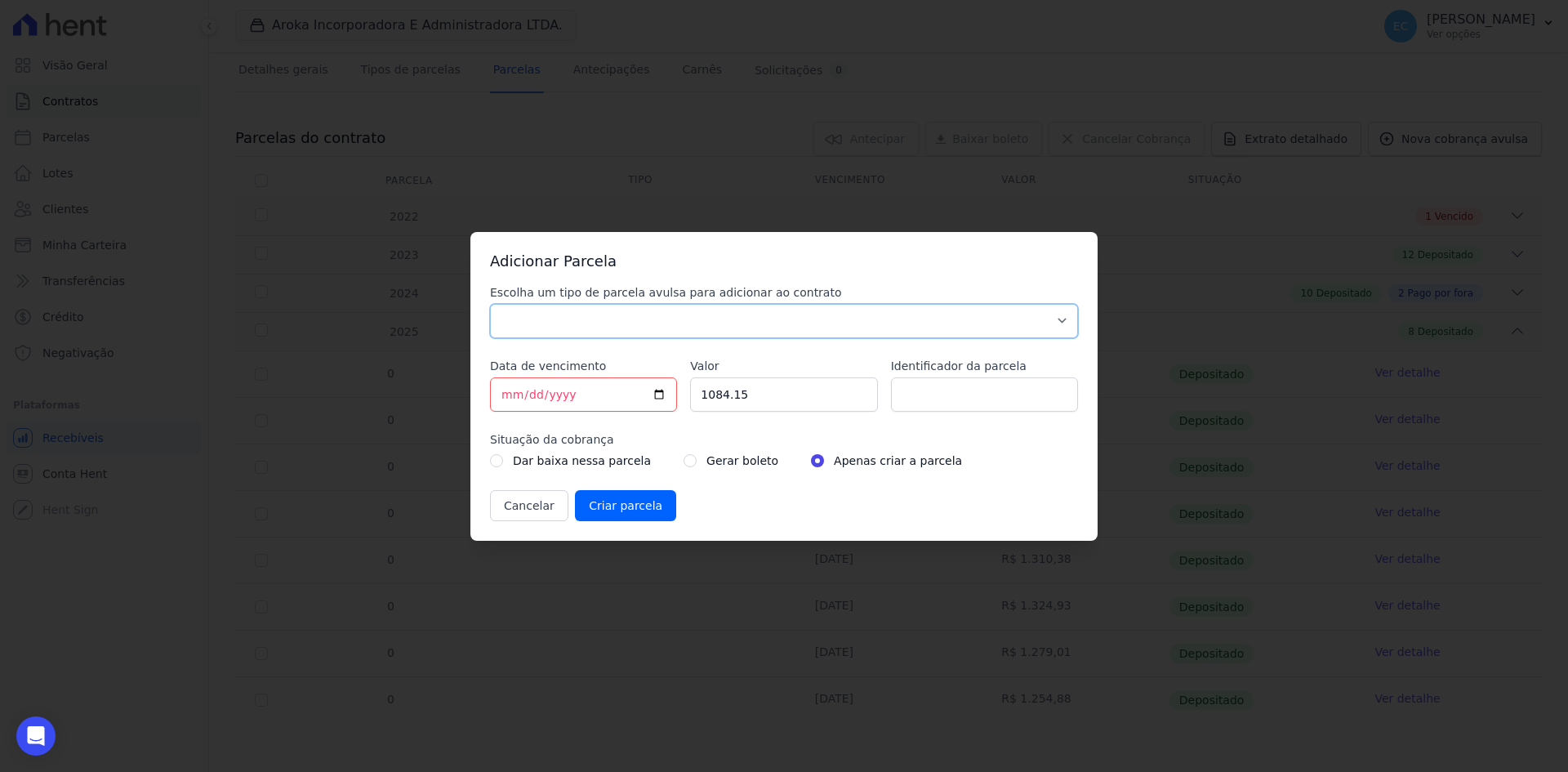
click at [589, 318] on select "Parcela Normal Sinal Caução Intercalada Chaves Pré Chaves Pós Chaves Taxas Quit…" at bounding box center [784, 321] width 588 height 34
select select "others"
click at [490, 304] on select "Parcela Normal Sinal Caução Intercalada Chaves Pré Chaves Pós Chaves Taxas Quit…" at bounding box center [784, 321] width 588 height 34
click at [507, 395] on input "[DATE]" at bounding box center [583, 394] width 187 height 34
type input "[DATE]"
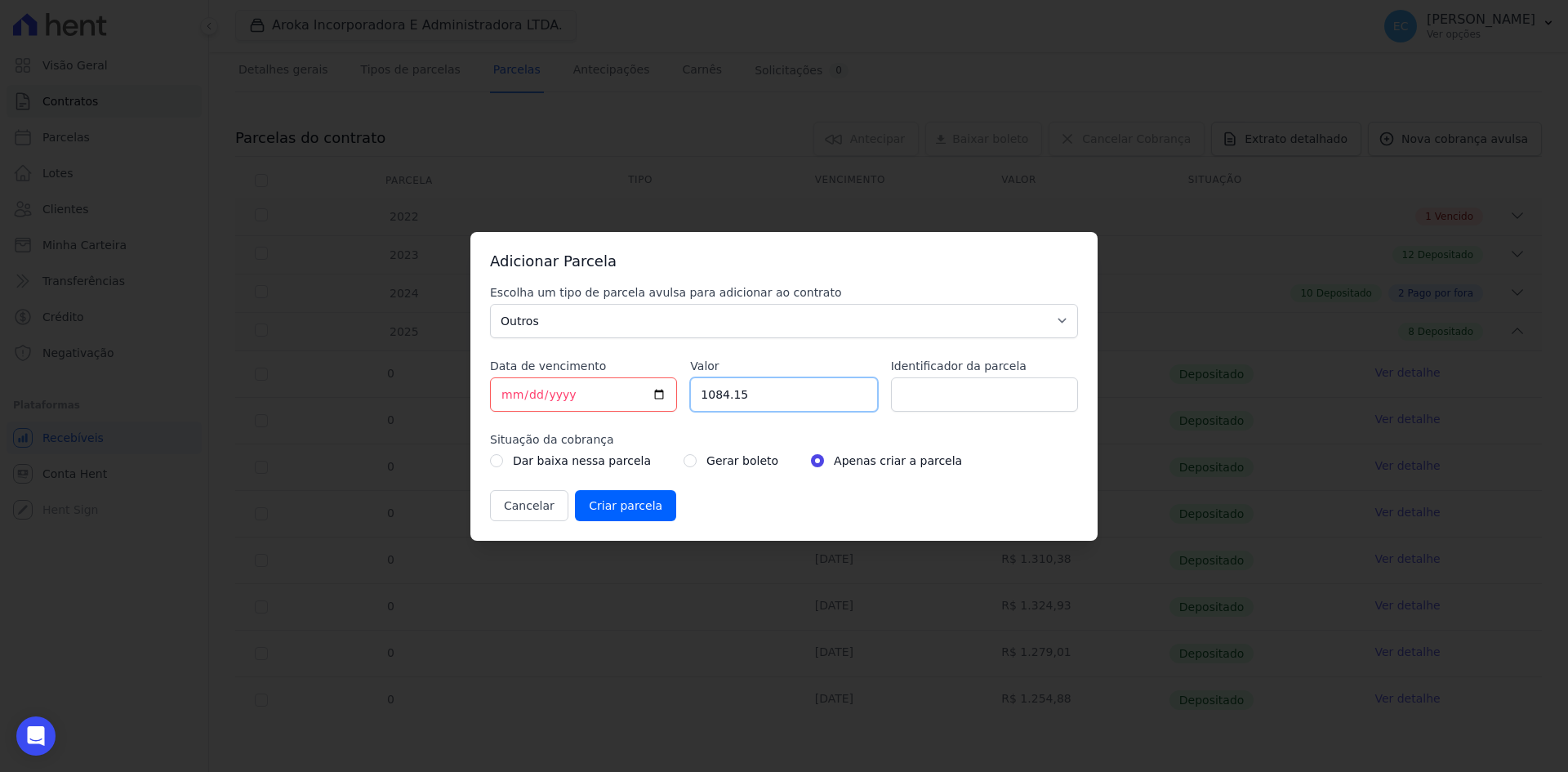
drag, startPoint x: 758, startPoint y: 399, endPoint x: 689, endPoint y: 402, distance: 69.1
click at [689, 402] on div "Escolha um tipo de parcela avulsa para adicionar ao contrato Parcela Normal Sin…" at bounding box center [784, 403] width 588 height 237
type input "1244.49"
click at [683, 464] on input "radio" at bounding box center [689, 460] width 13 height 13
radio input "true"
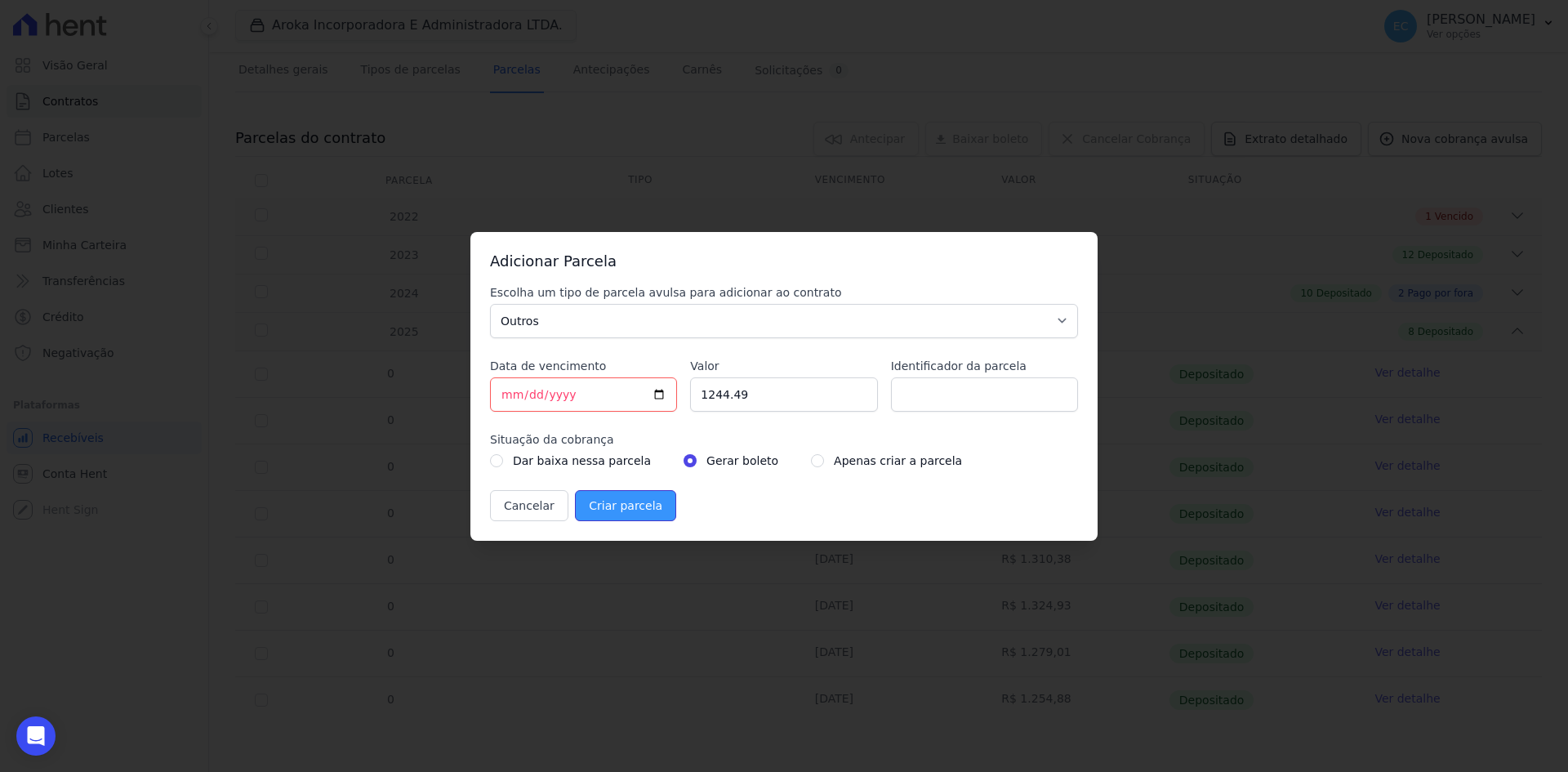
click at [638, 511] on input "Criar parcela" at bounding box center [625, 505] width 101 height 31
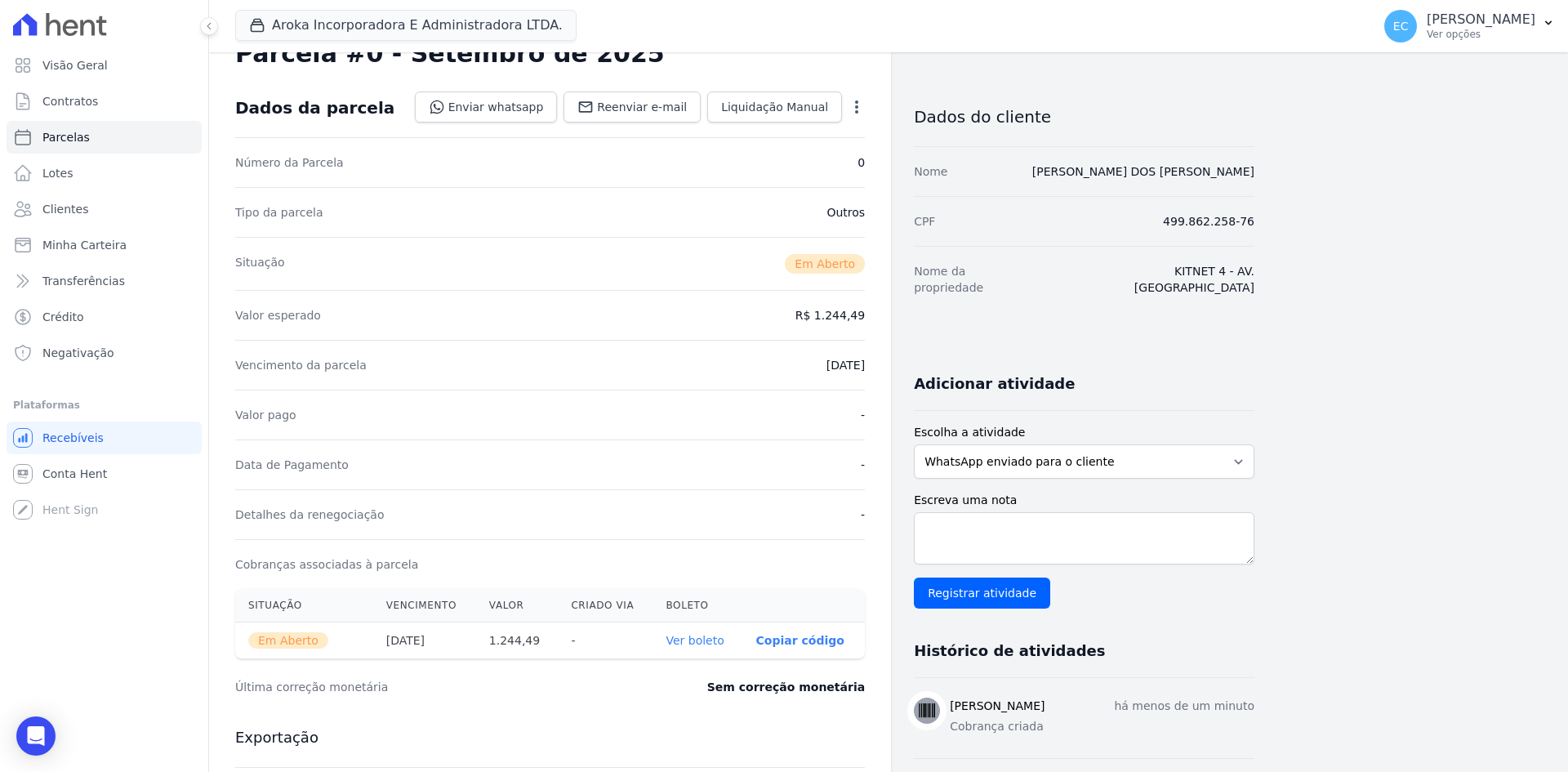
scroll to position [82, 0]
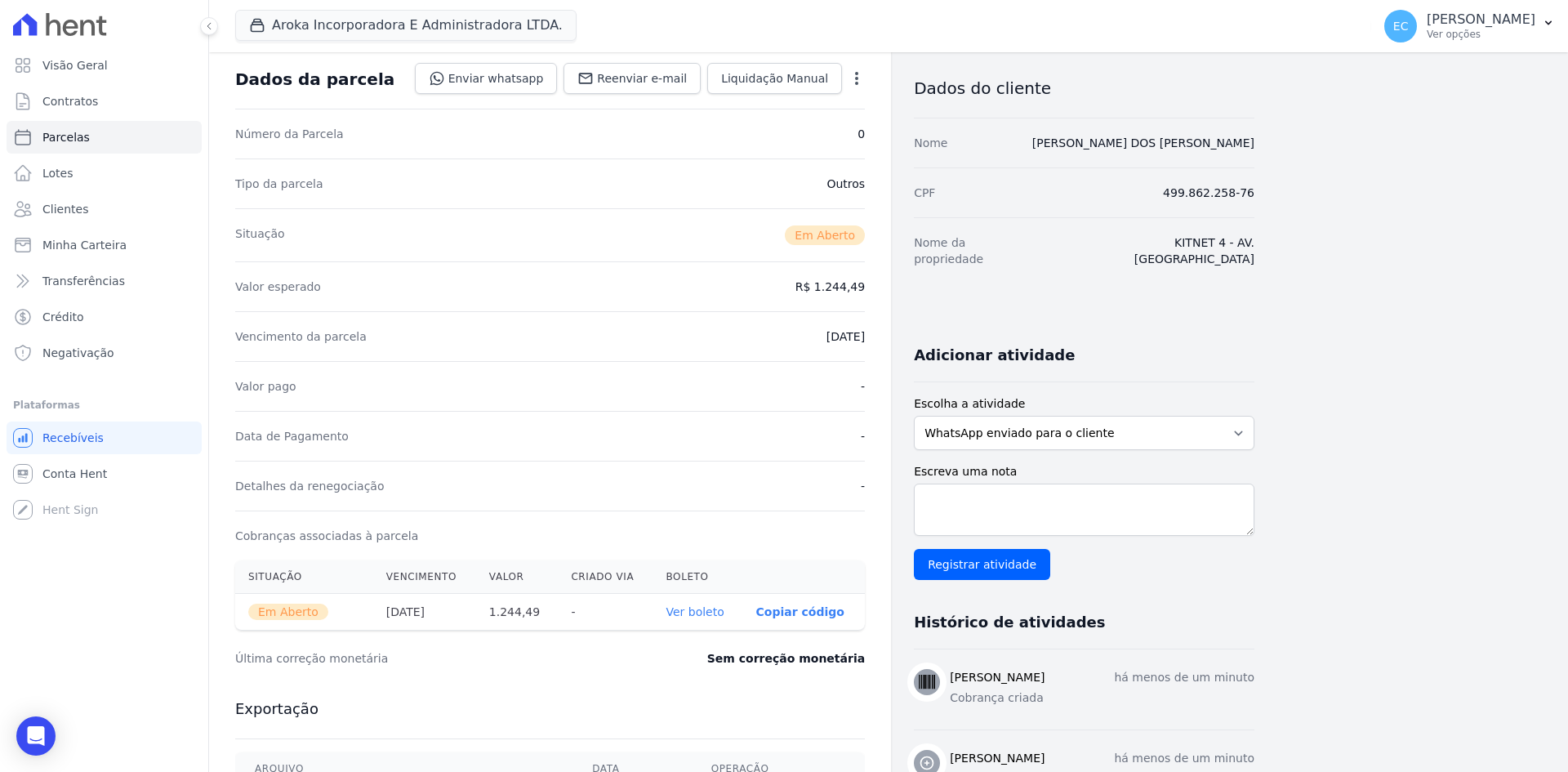
click at [683, 610] on link "Ver boleto" at bounding box center [694, 611] width 58 height 13
click at [79, 104] on span "Contratos" at bounding box center [69, 101] width 55 height 17
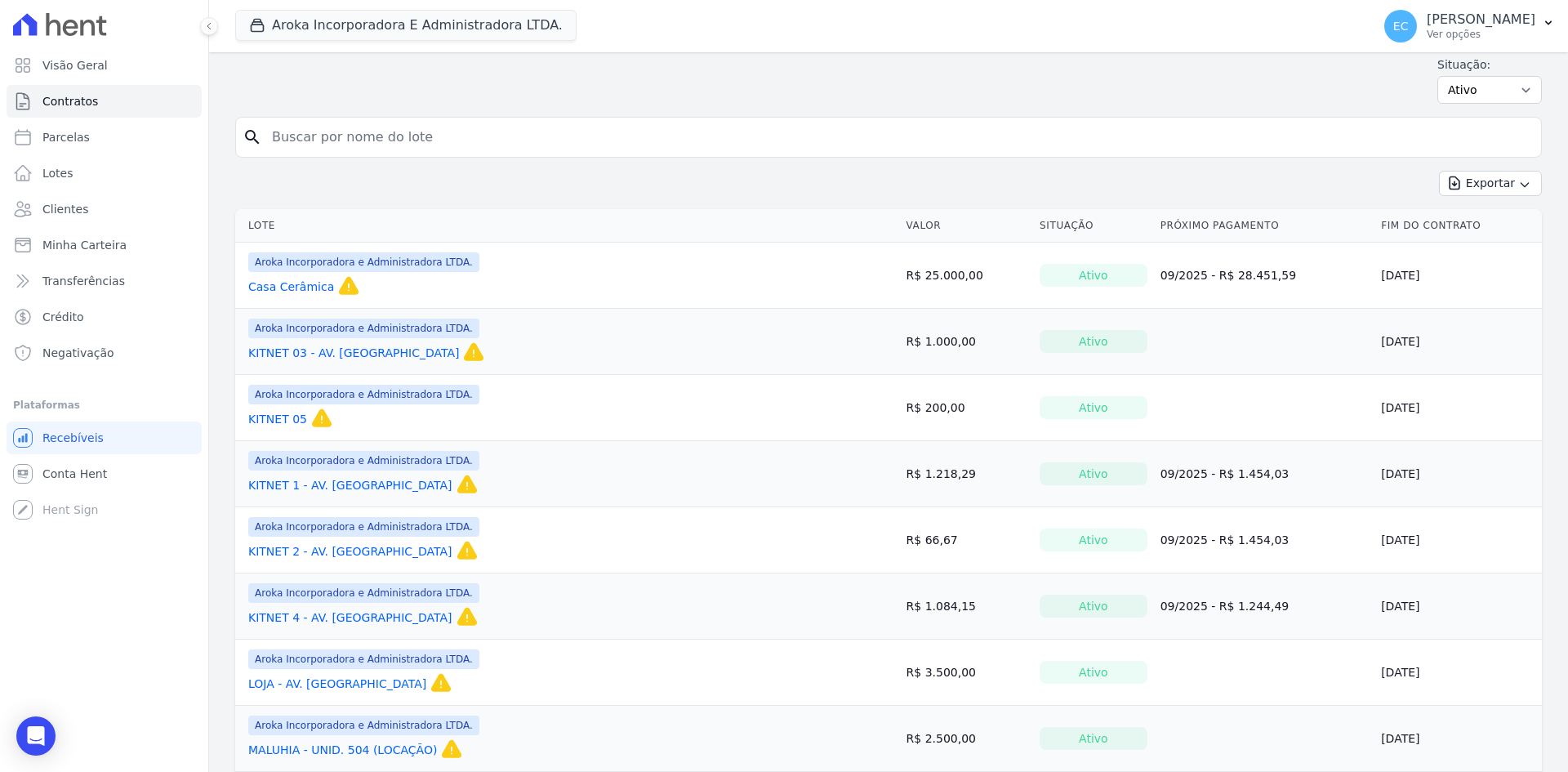
scroll to position [82, 0]
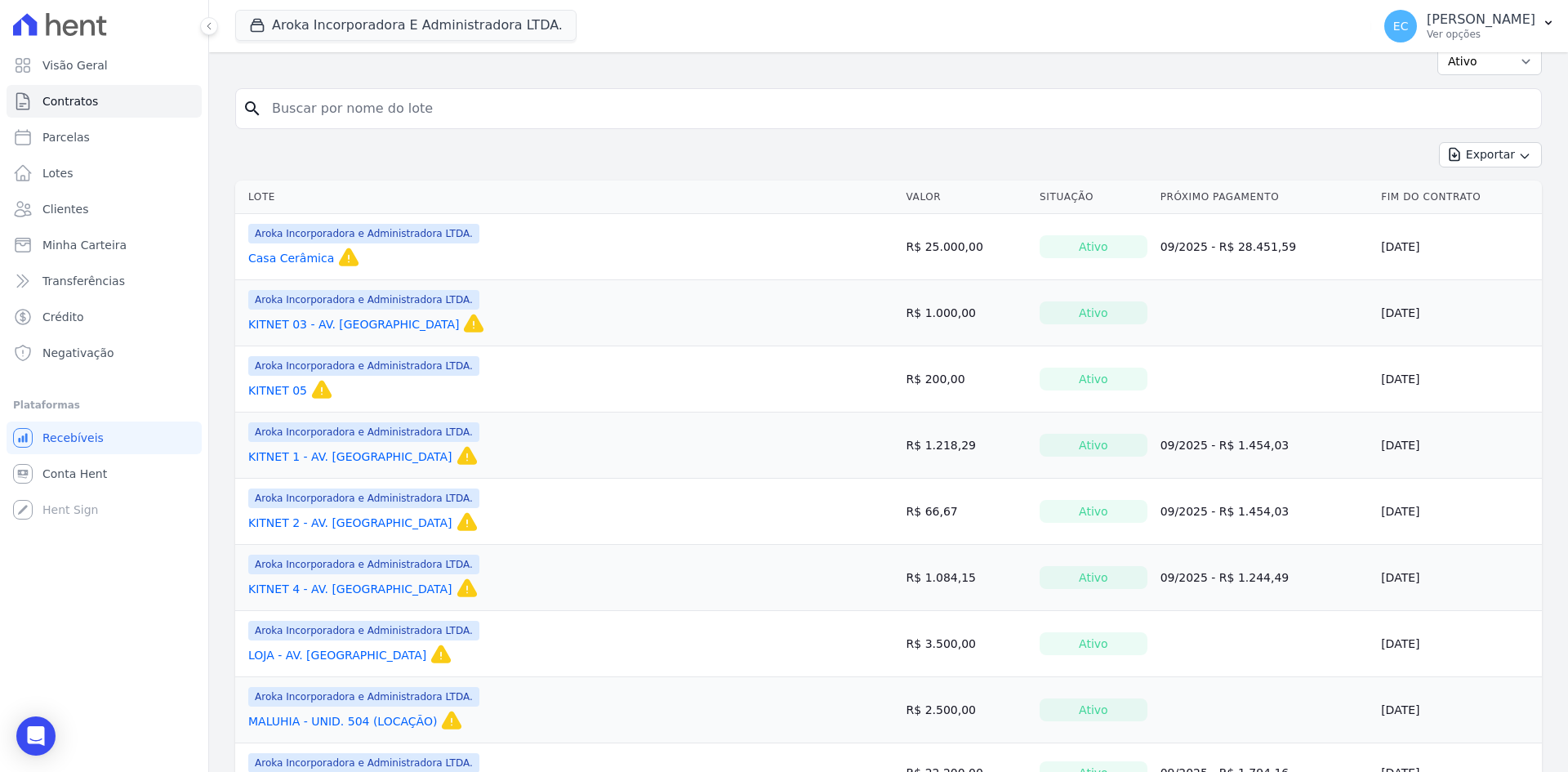
click at [298, 391] on link "KITNET 05" at bounding box center [277, 390] width 59 height 17
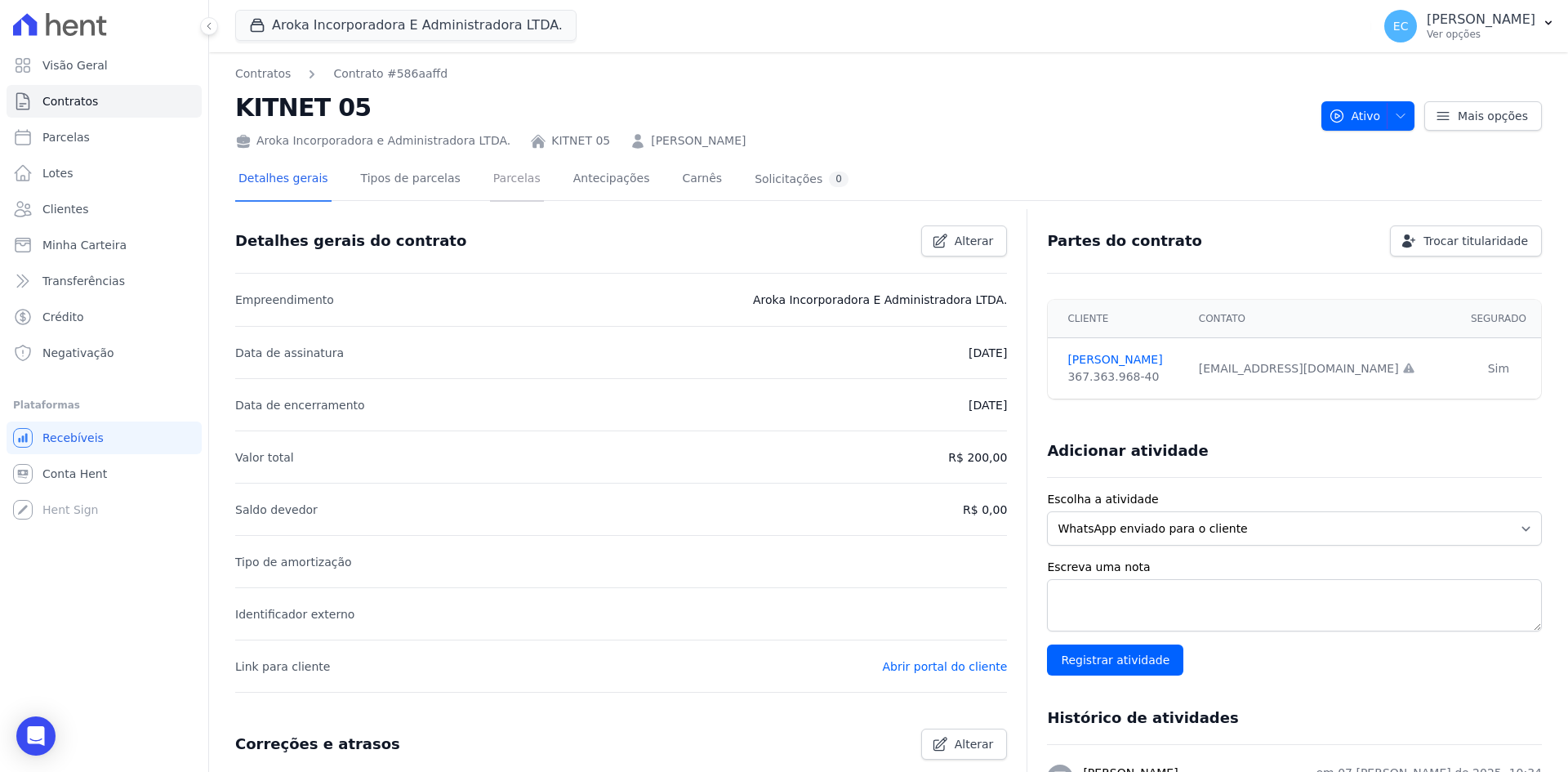
click at [499, 191] on link "Parcelas" at bounding box center [516, 179] width 54 height 43
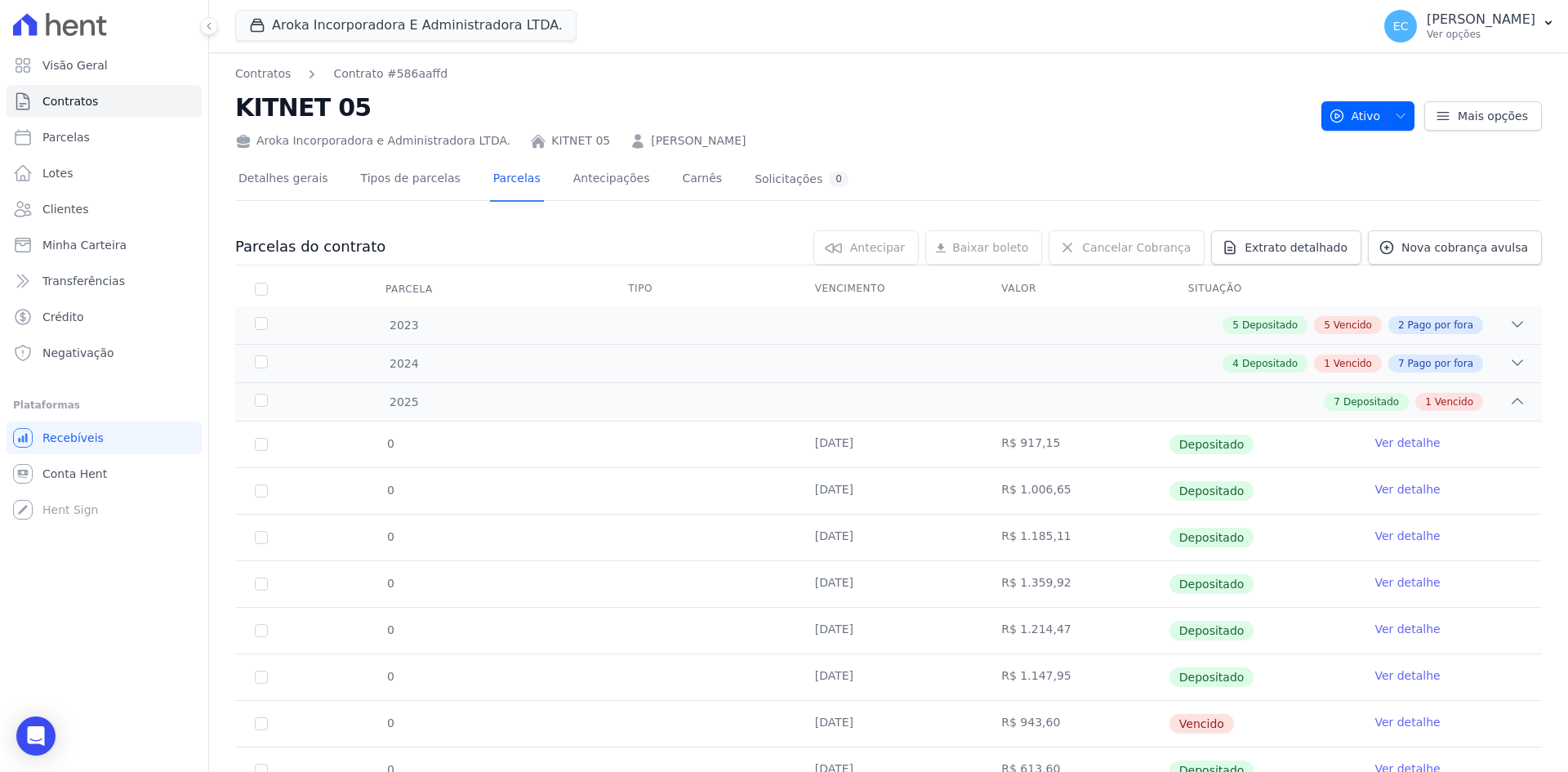
scroll to position [70, 0]
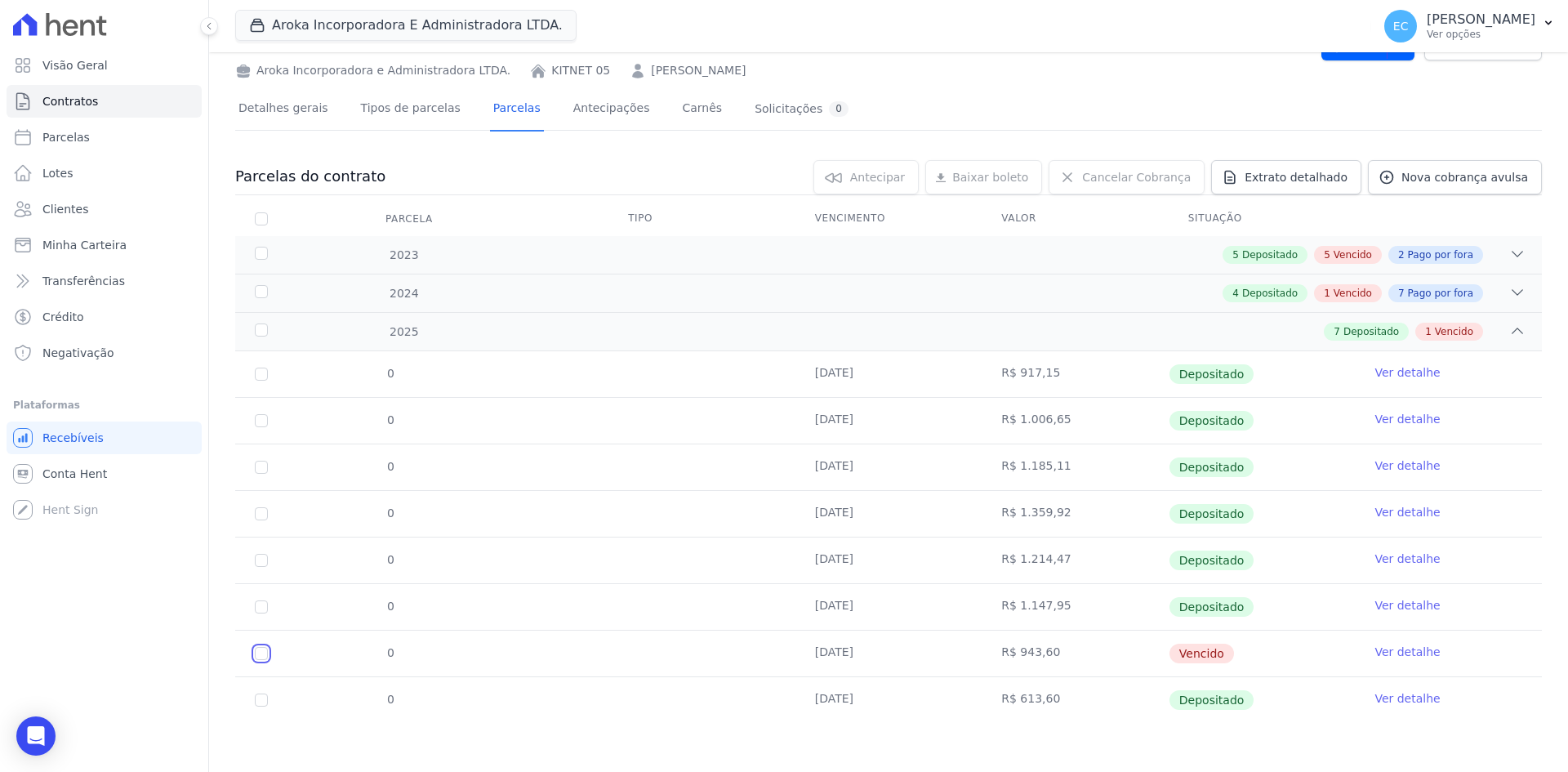
click at [267, 655] on input "checkbox" at bounding box center [261, 653] width 13 height 13
checkbox input "true"
click at [1118, 182] on span "Cancelar Cobrança" at bounding box center [1136, 177] width 109 height 17
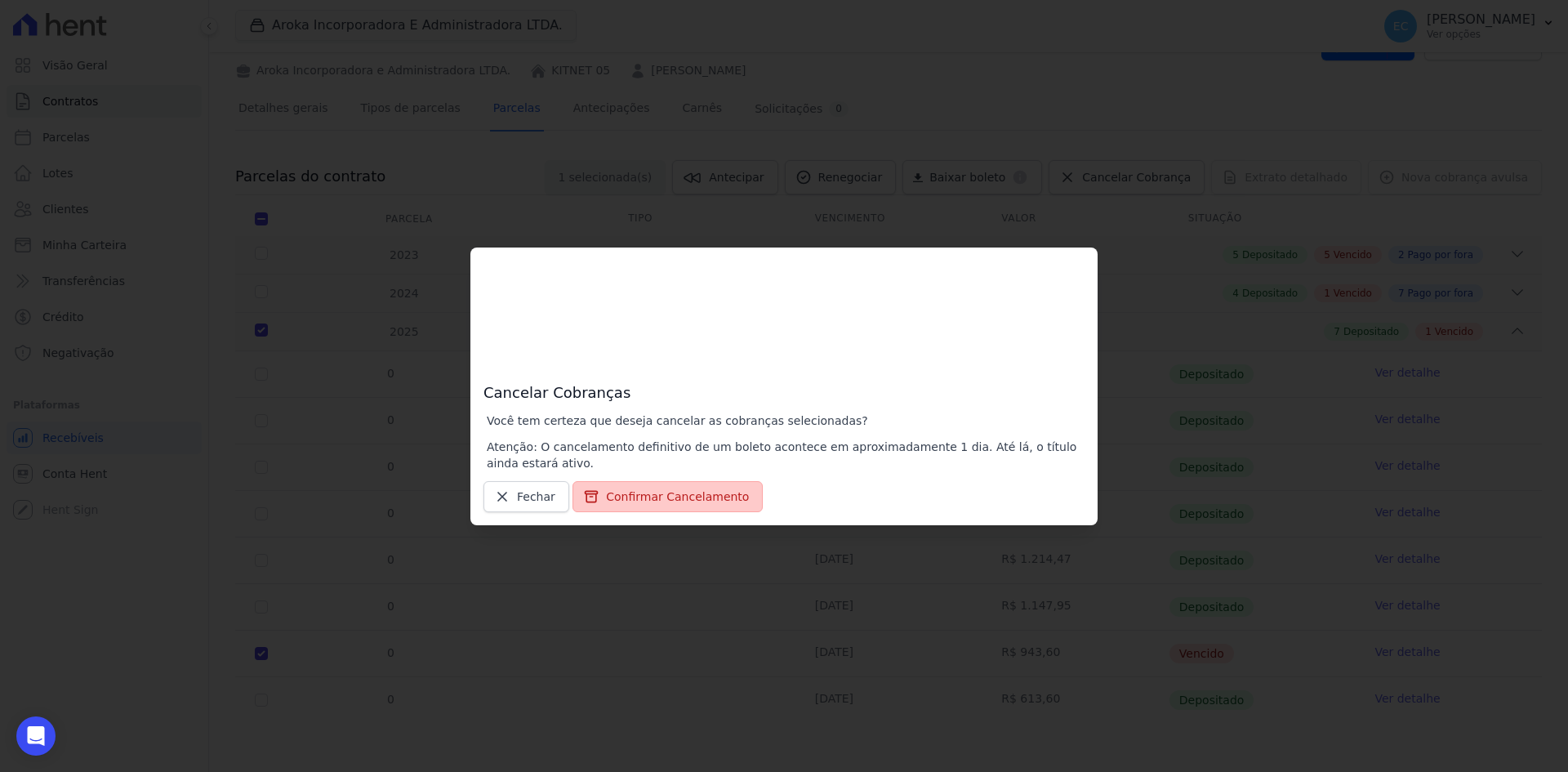
click at [660, 492] on button "Confirmar Cancelamento" at bounding box center [667, 496] width 191 height 31
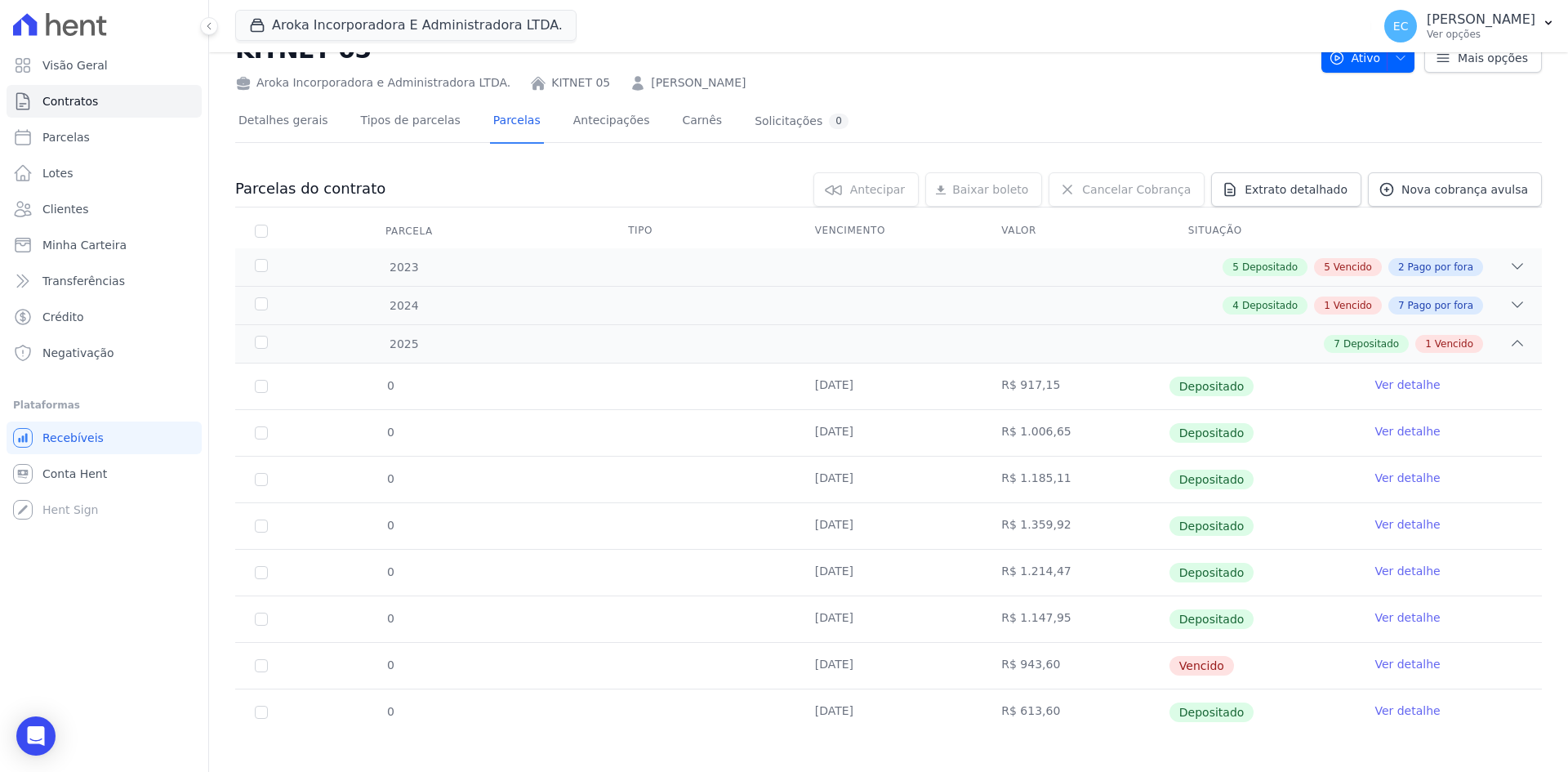
scroll to position [126, 0]
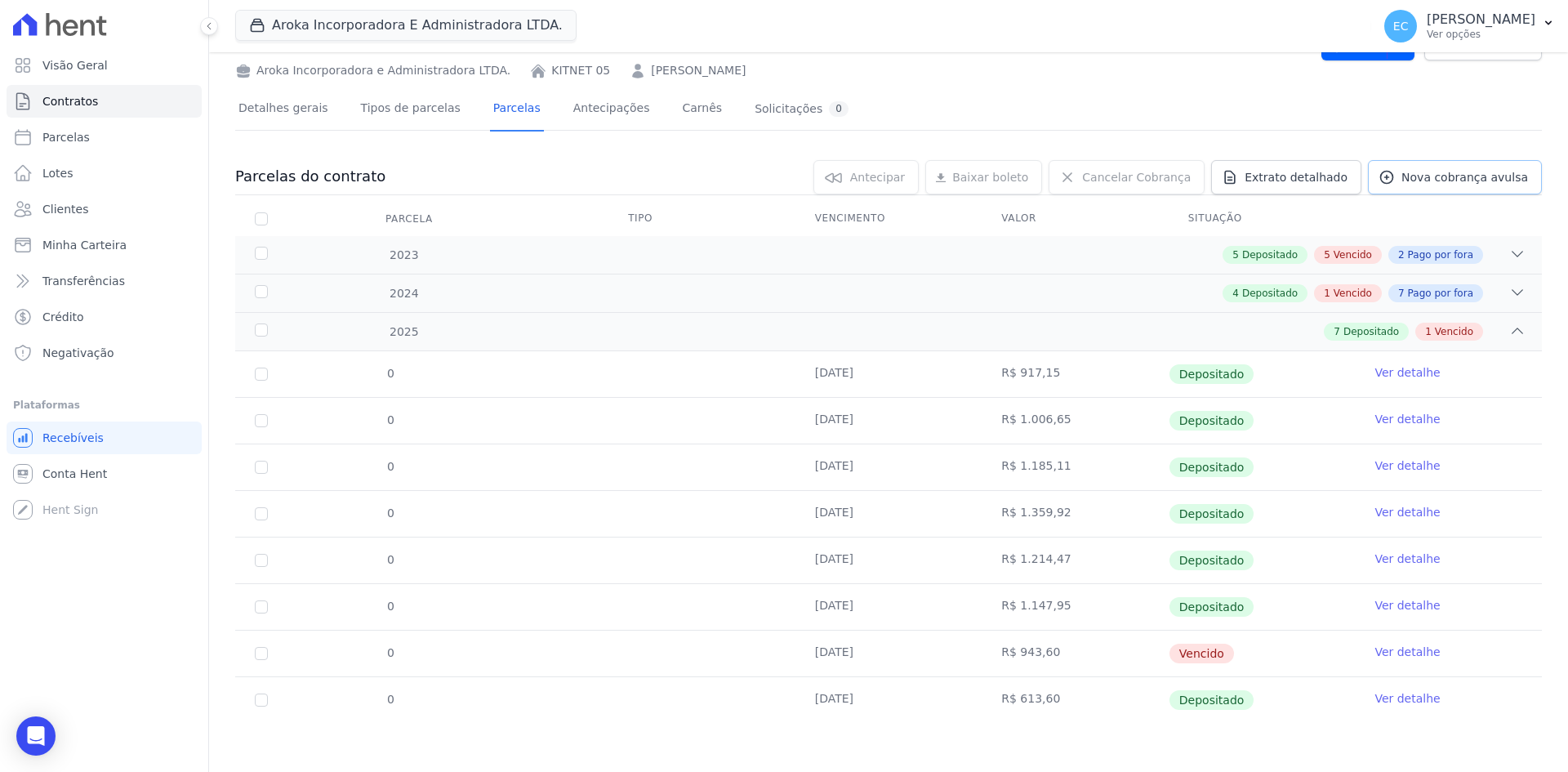
click at [1406, 184] on span "Nova cobrança avulsa" at bounding box center [1464, 177] width 126 height 17
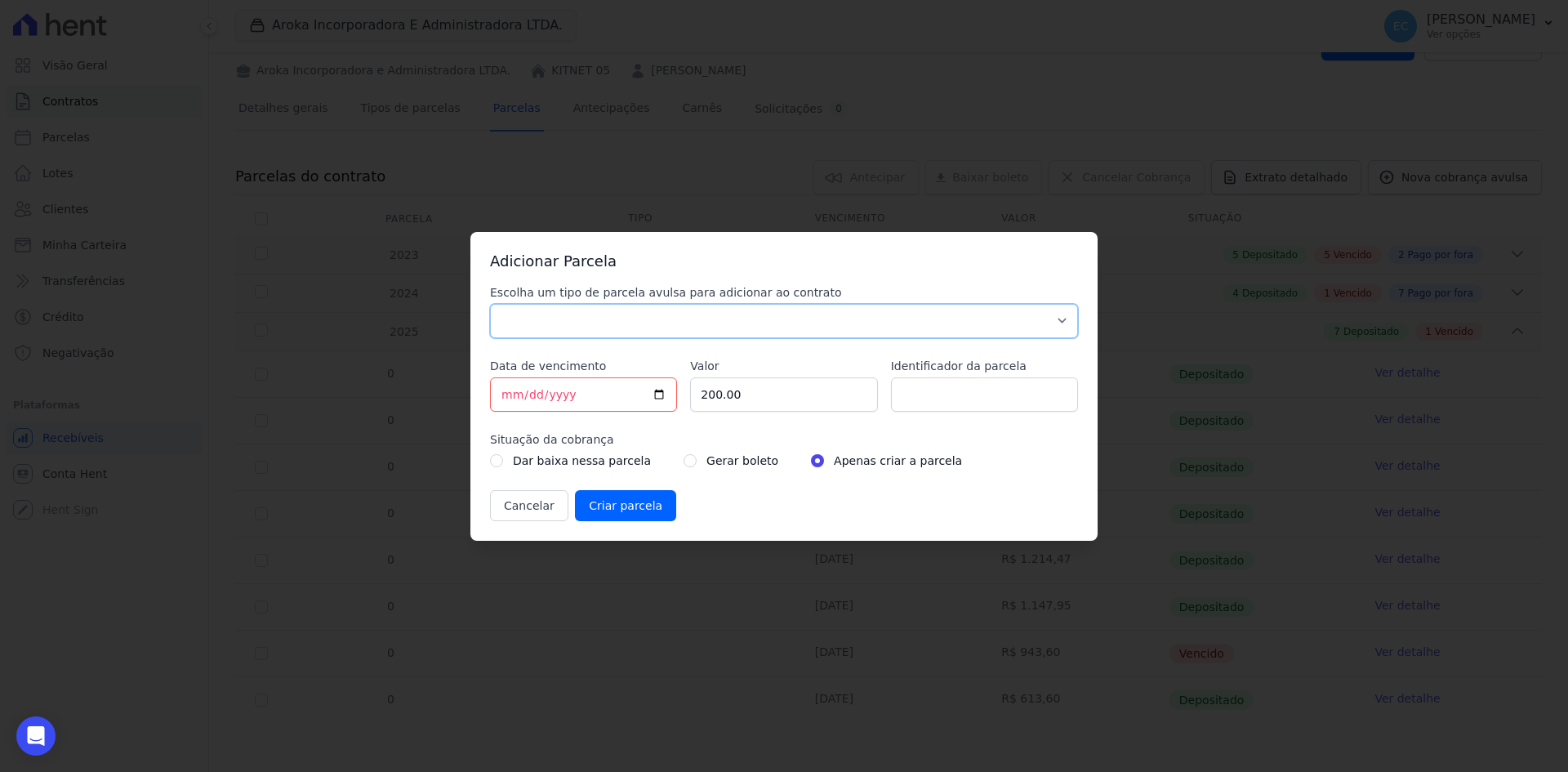
click at [559, 315] on select "Parcela Normal Sinal Caução Intercalada Chaves Pré Chaves Pós Chaves Taxas Quit…" at bounding box center [784, 321] width 588 height 34
select select "others"
click at [490, 304] on select "Parcela Normal Sinal Caução Intercalada Chaves Pré Chaves Pós Chaves Taxas Quit…" at bounding box center [784, 321] width 588 height 34
click at [502, 391] on input "[DATE]" at bounding box center [583, 394] width 187 height 34
type input "[DATE]"
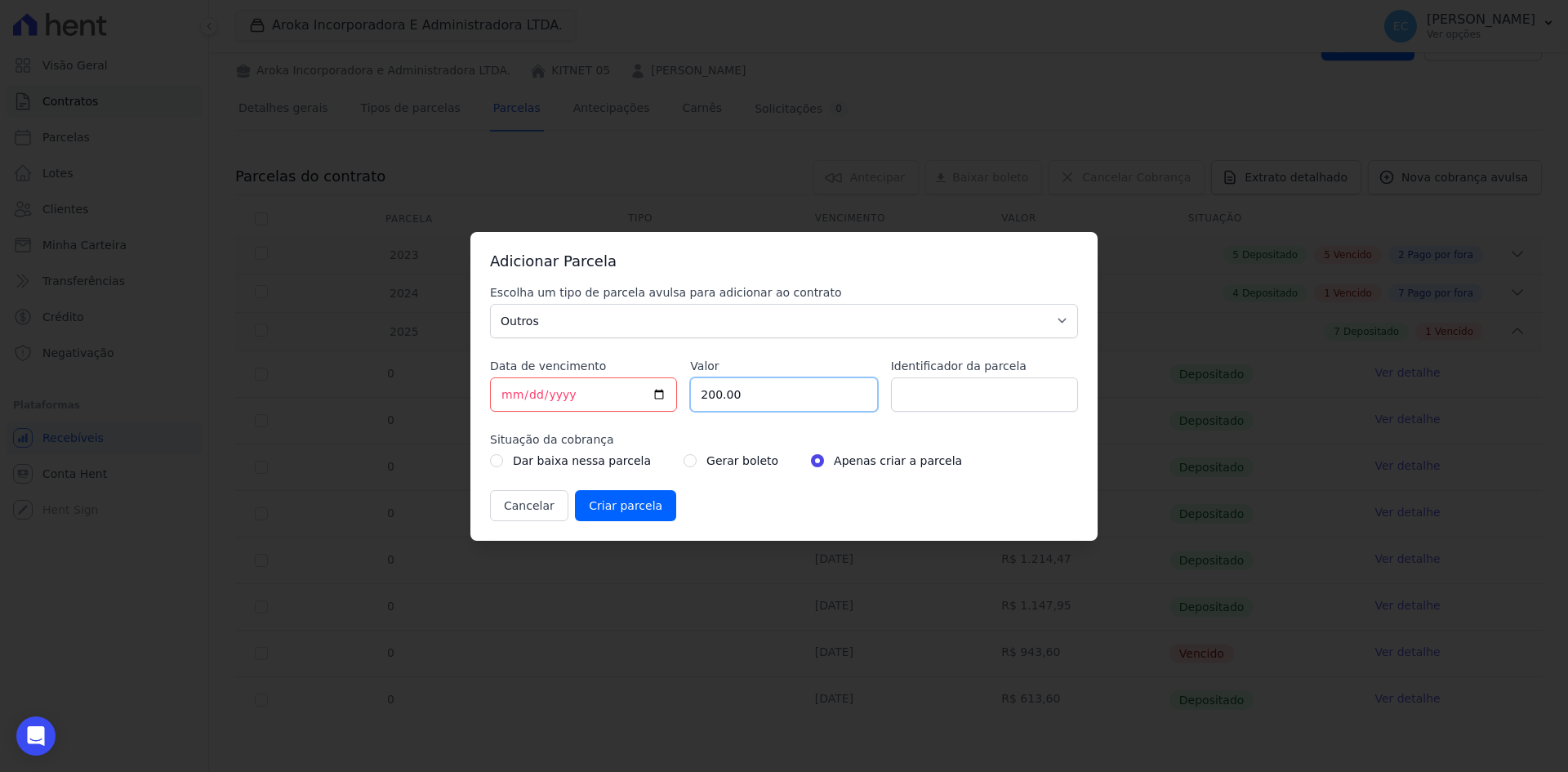
drag, startPoint x: 740, startPoint y: 397, endPoint x: 694, endPoint y: 402, distance: 46.3
click at [694, 402] on input "200.00" at bounding box center [783, 394] width 187 height 34
click at [706, 394] on input "Valor" at bounding box center [783, 394] width 187 height 34
type input "534.03"
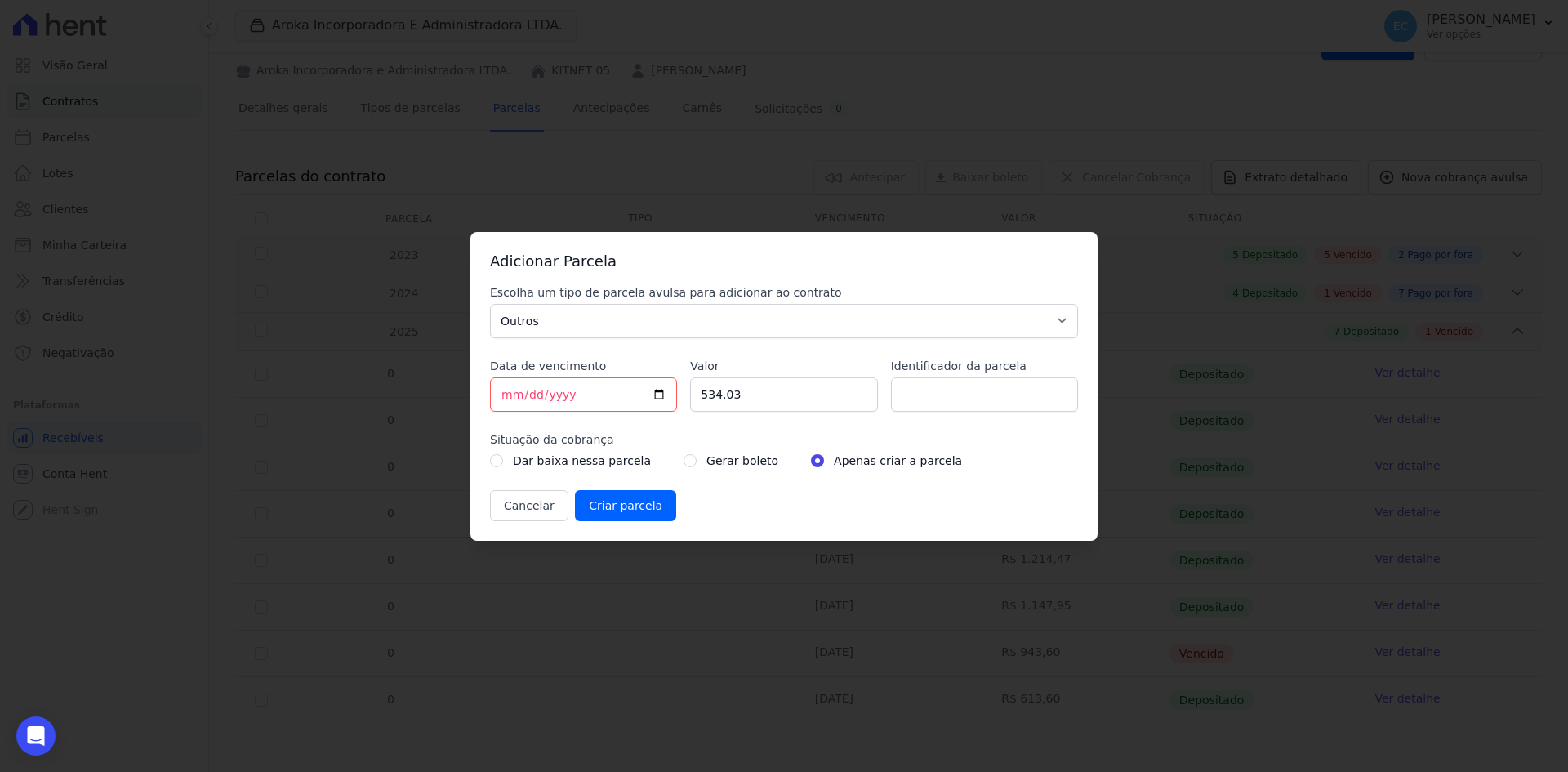
click at [731, 511] on div "Cancelar Criar parcela" at bounding box center [784, 505] width 588 height 31
click at [683, 459] on input "radio" at bounding box center [689, 460] width 13 height 13
radio input "true"
click at [629, 509] on input "Criar parcela" at bounding box center [625, 505] width 101 height 31
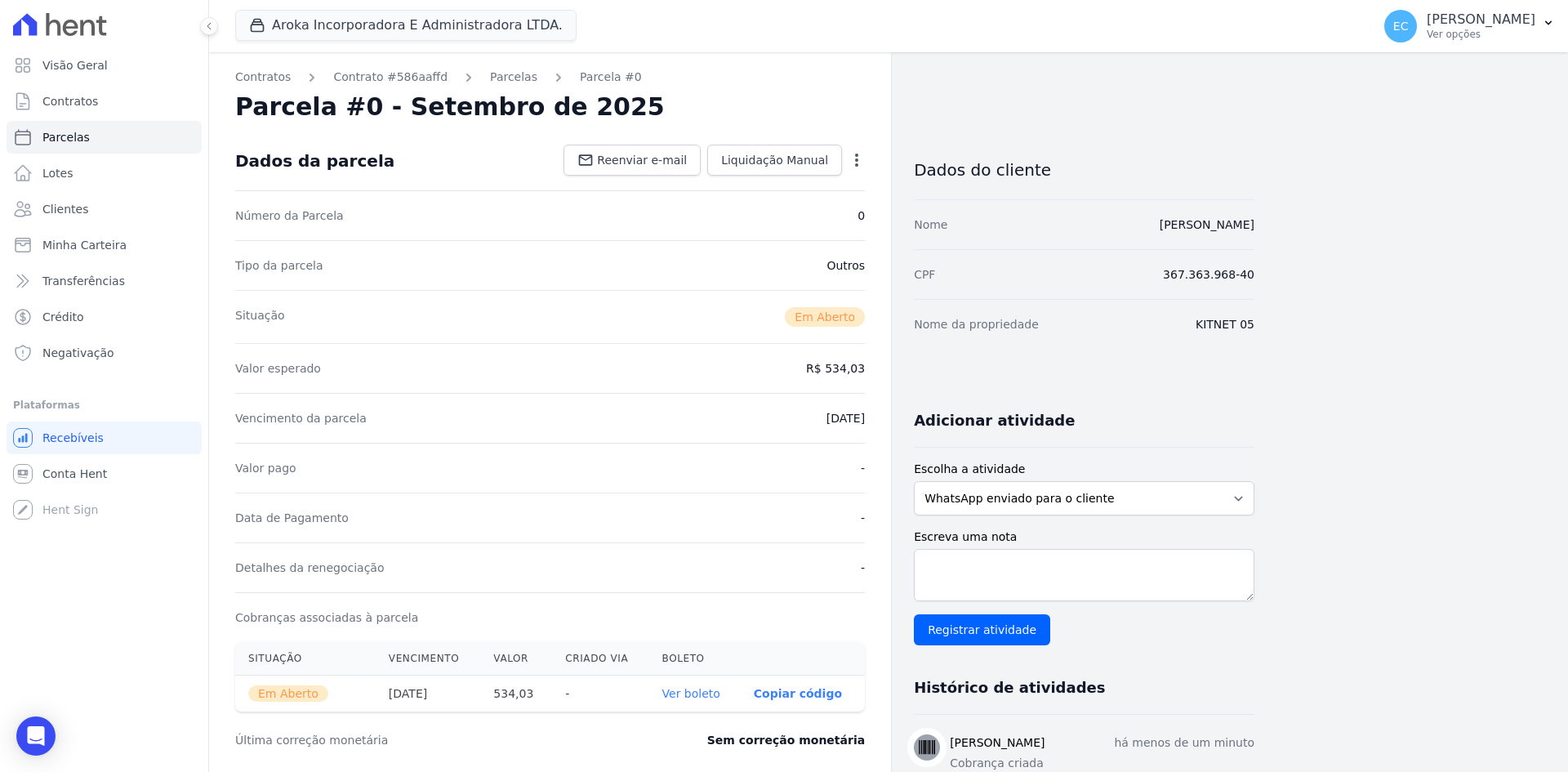
scroll to position [82, 0]
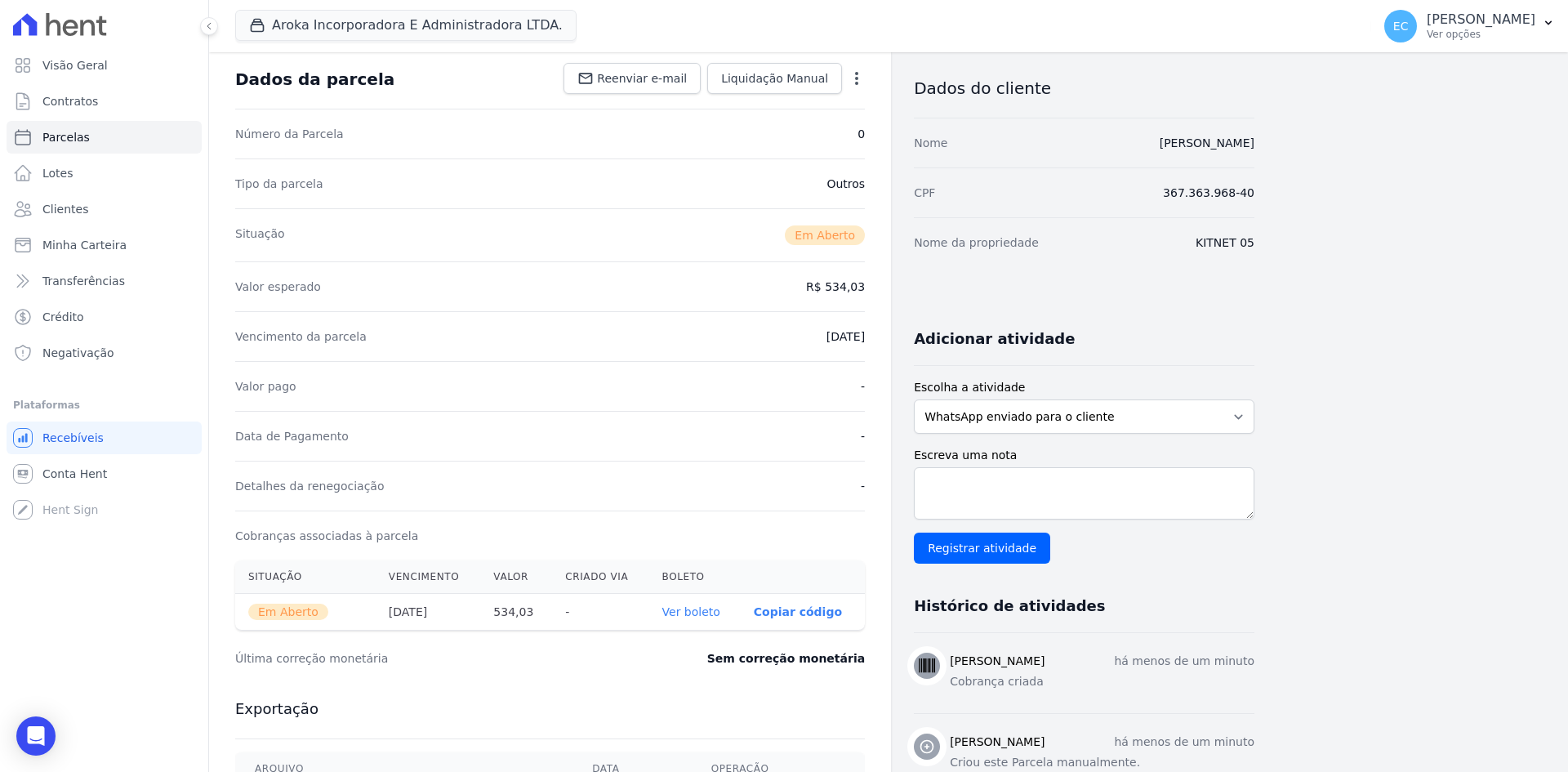
click at [691, 615] on link "Ver boleto" at bounding box center [691, 611] width 58 height 13
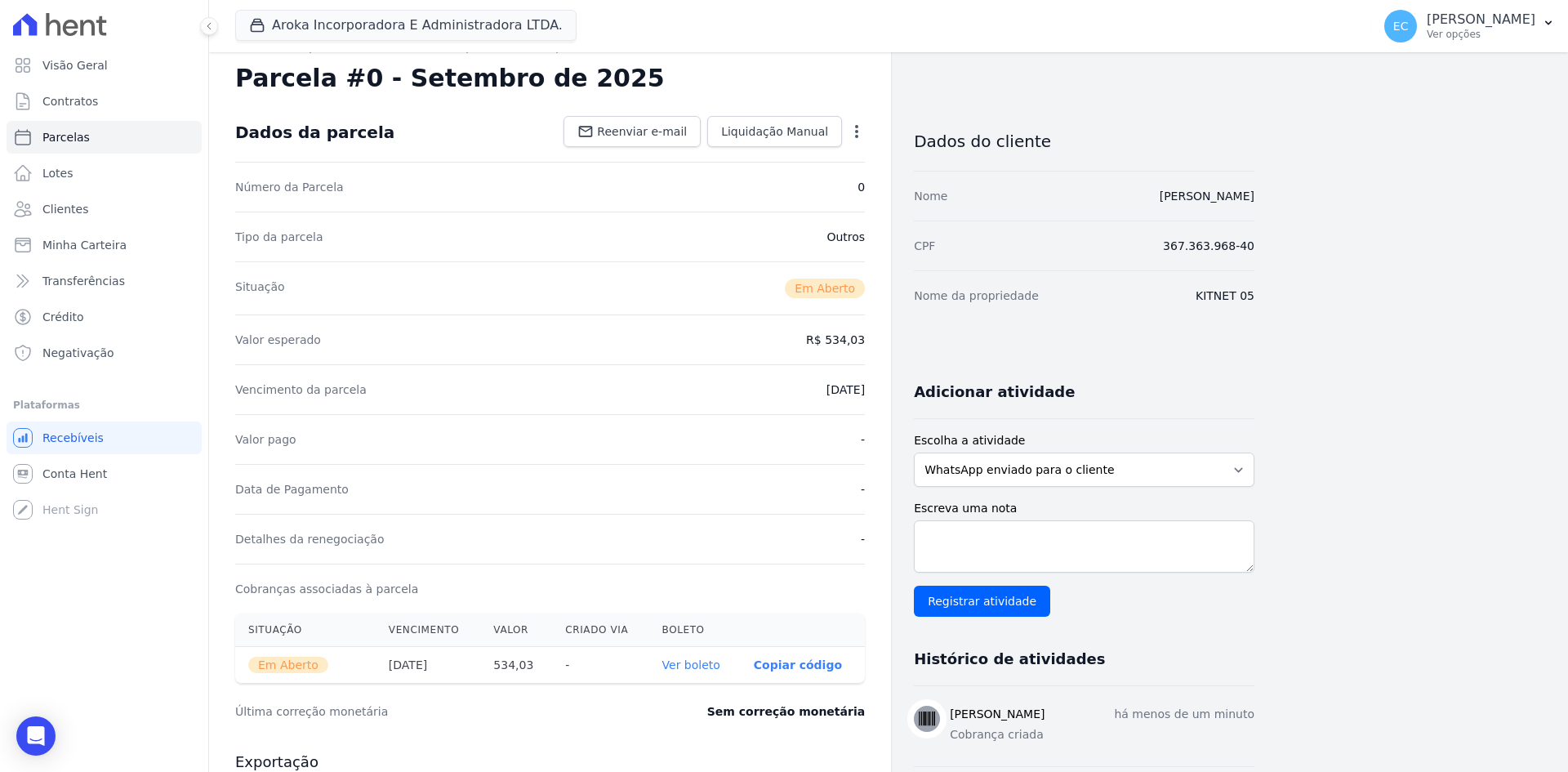
scroll to position [0, 0]
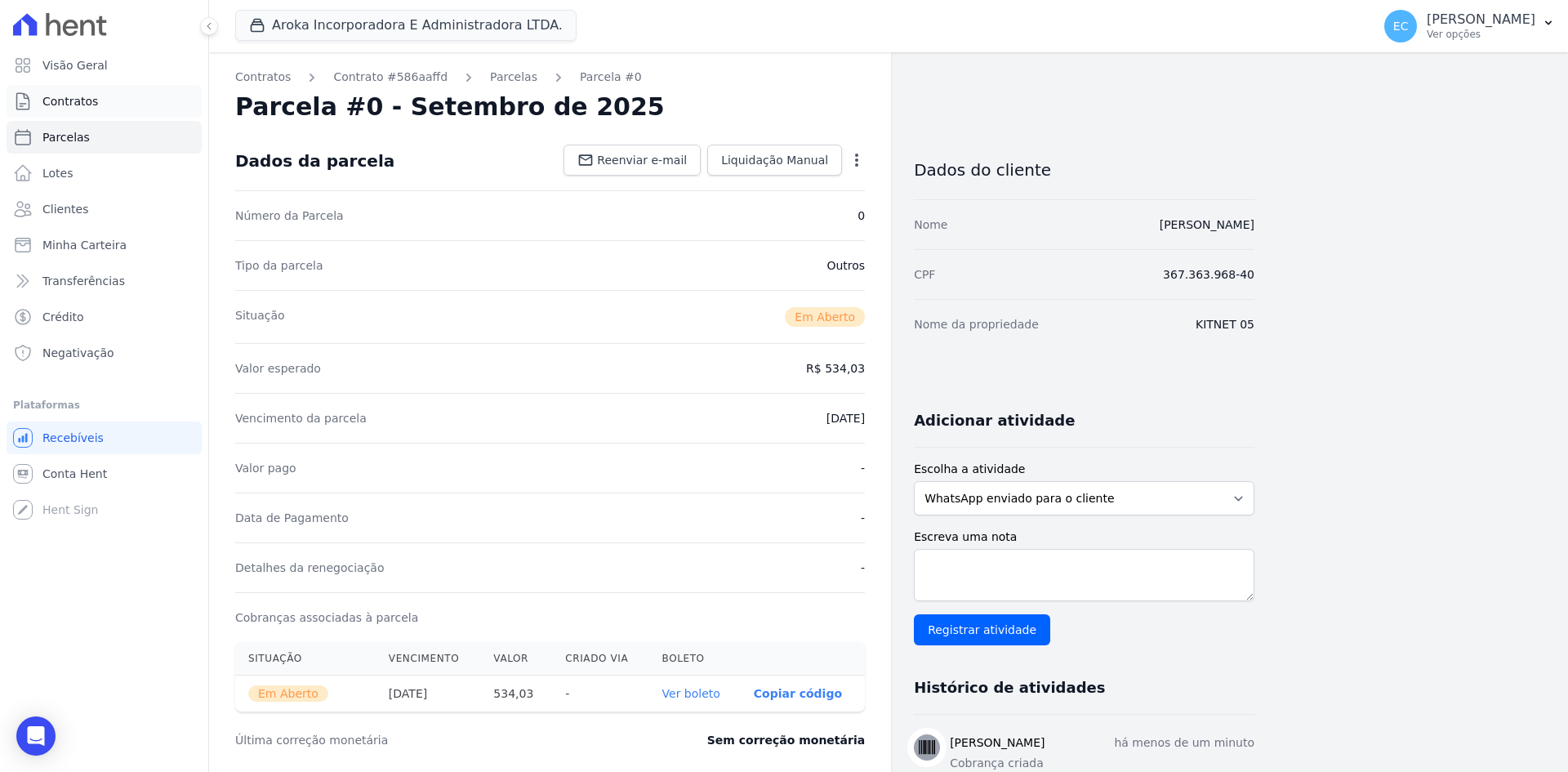
click at [111, 107] on link "Contratos" at bounding box center [104, 101] width 195 height 32
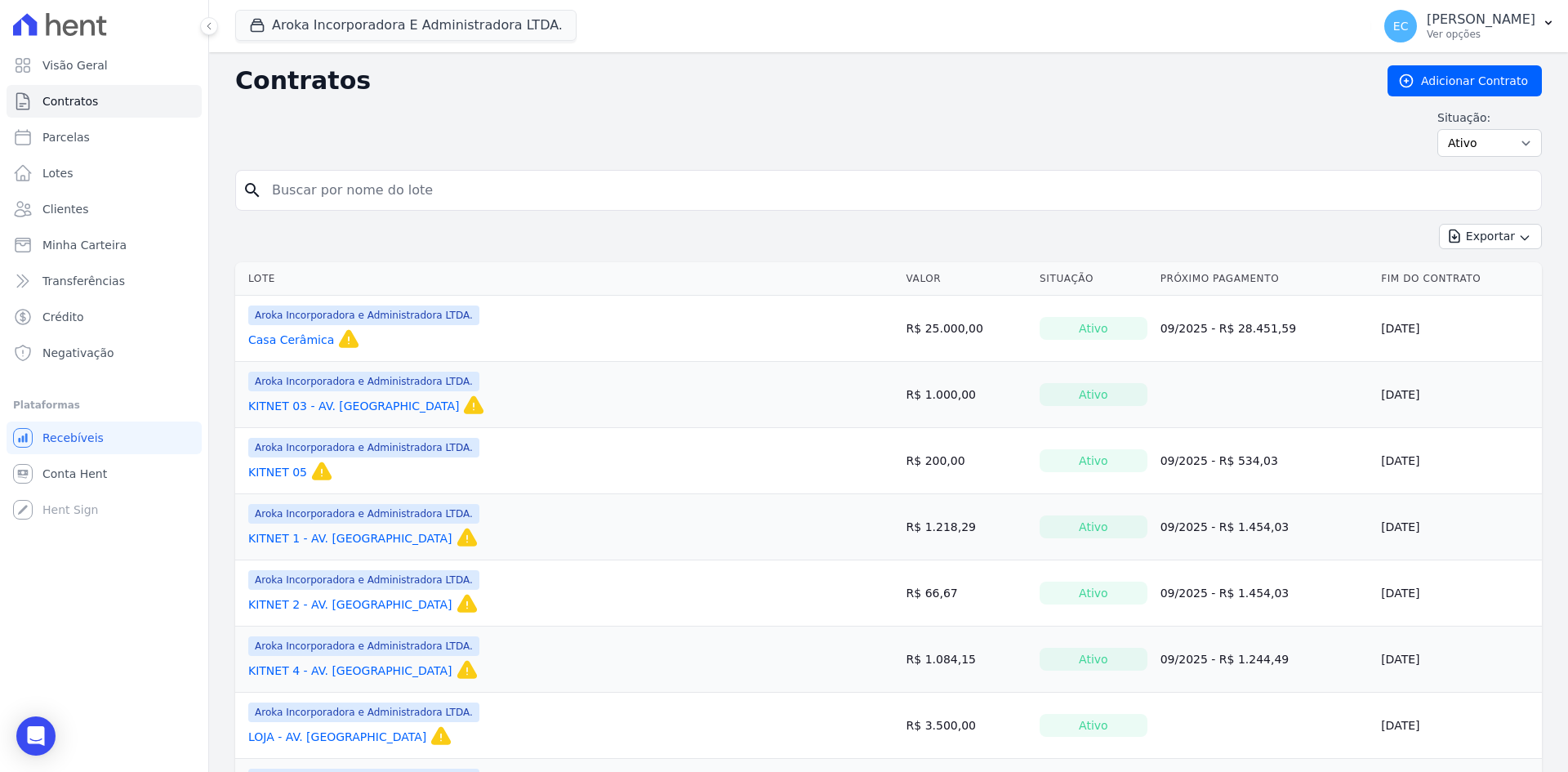
click at [327, 404] on link "KITNET 03 - AV. [GEOGRAPHIC_DATA]" at bounding box center [354, 406] width 211 height 17
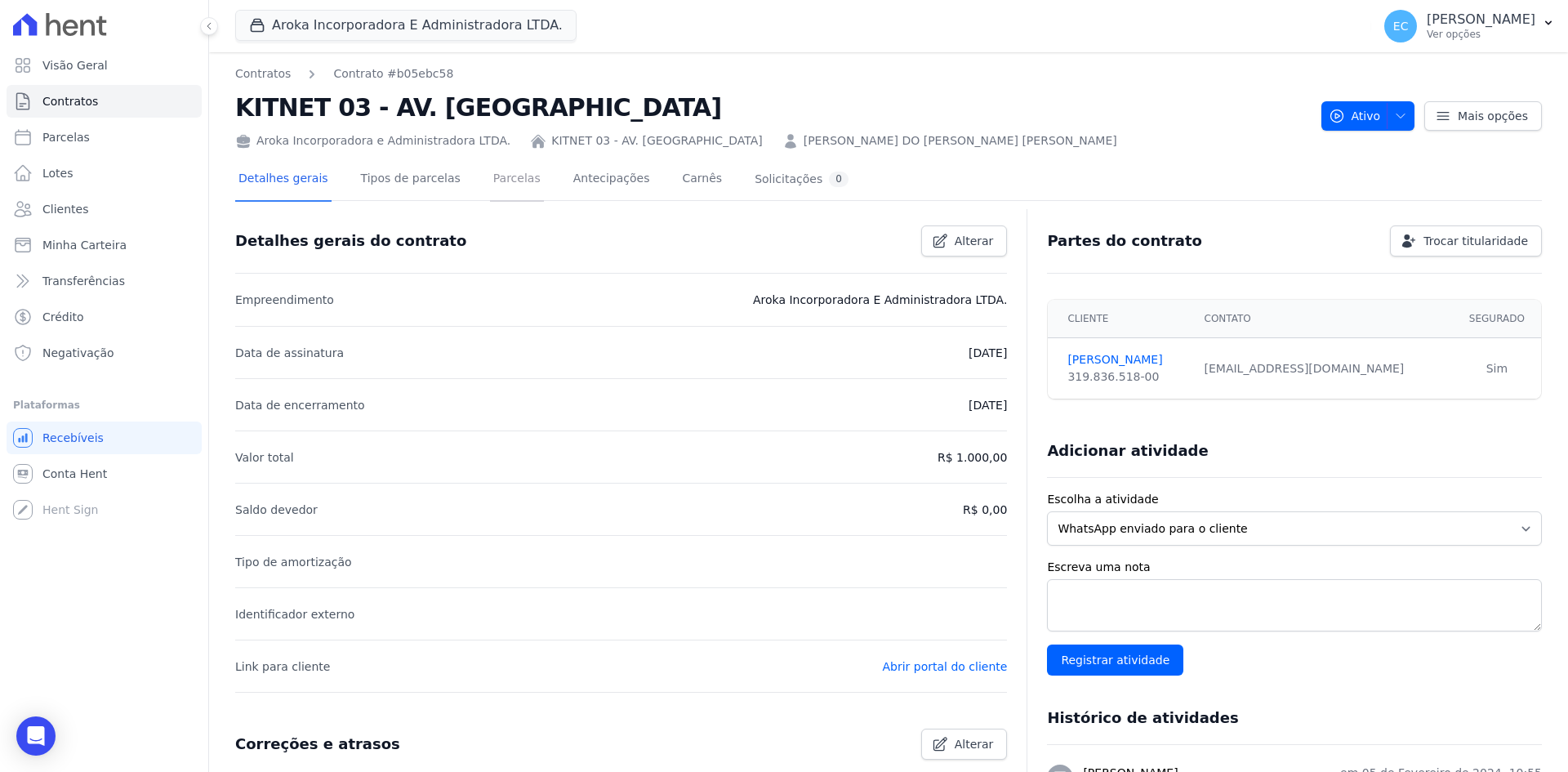
click at [490, 184] on link "Parcelas" at bounding box center [516, 179] width 54 height 43
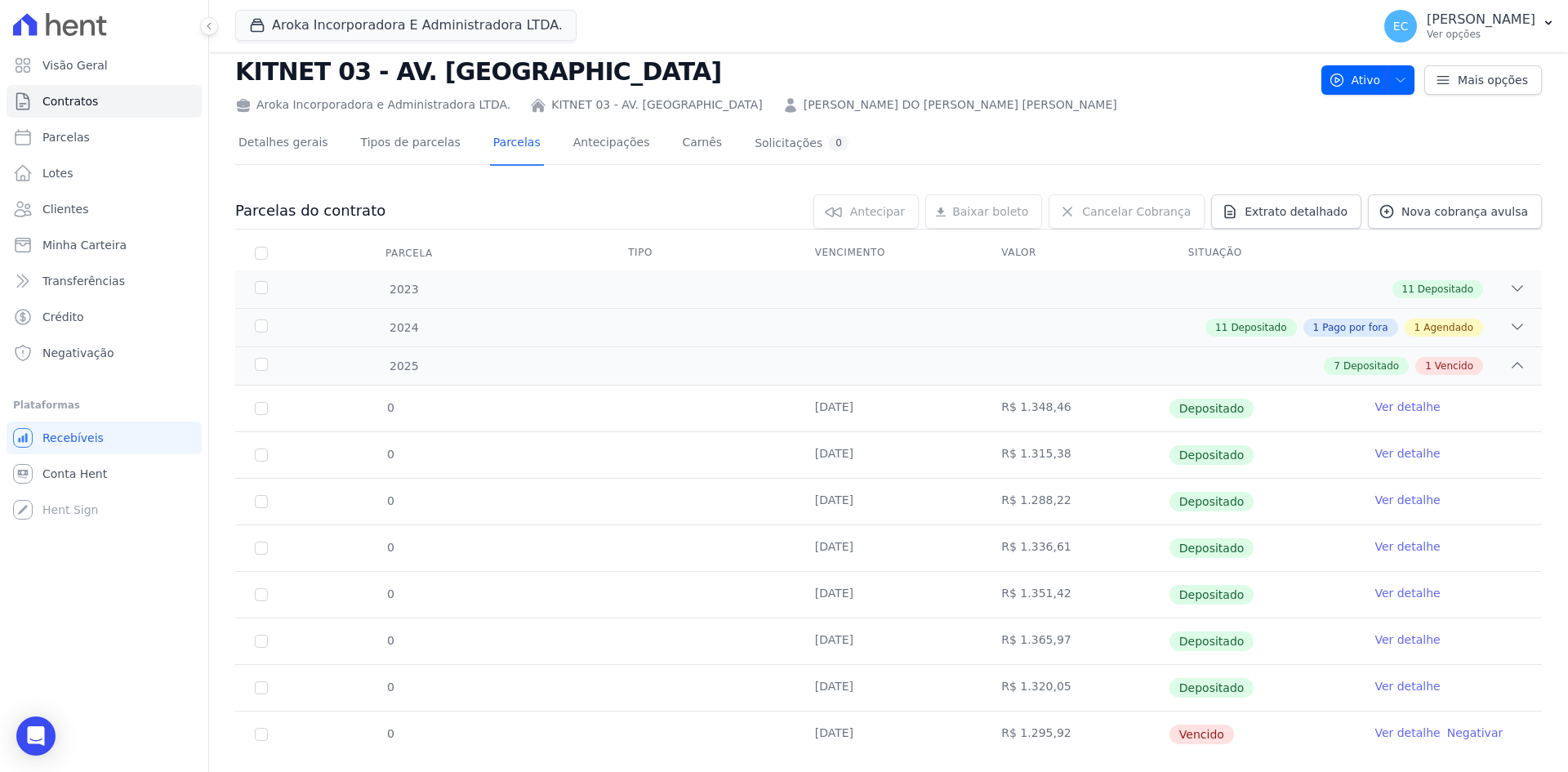
scroll to position [70, 0]
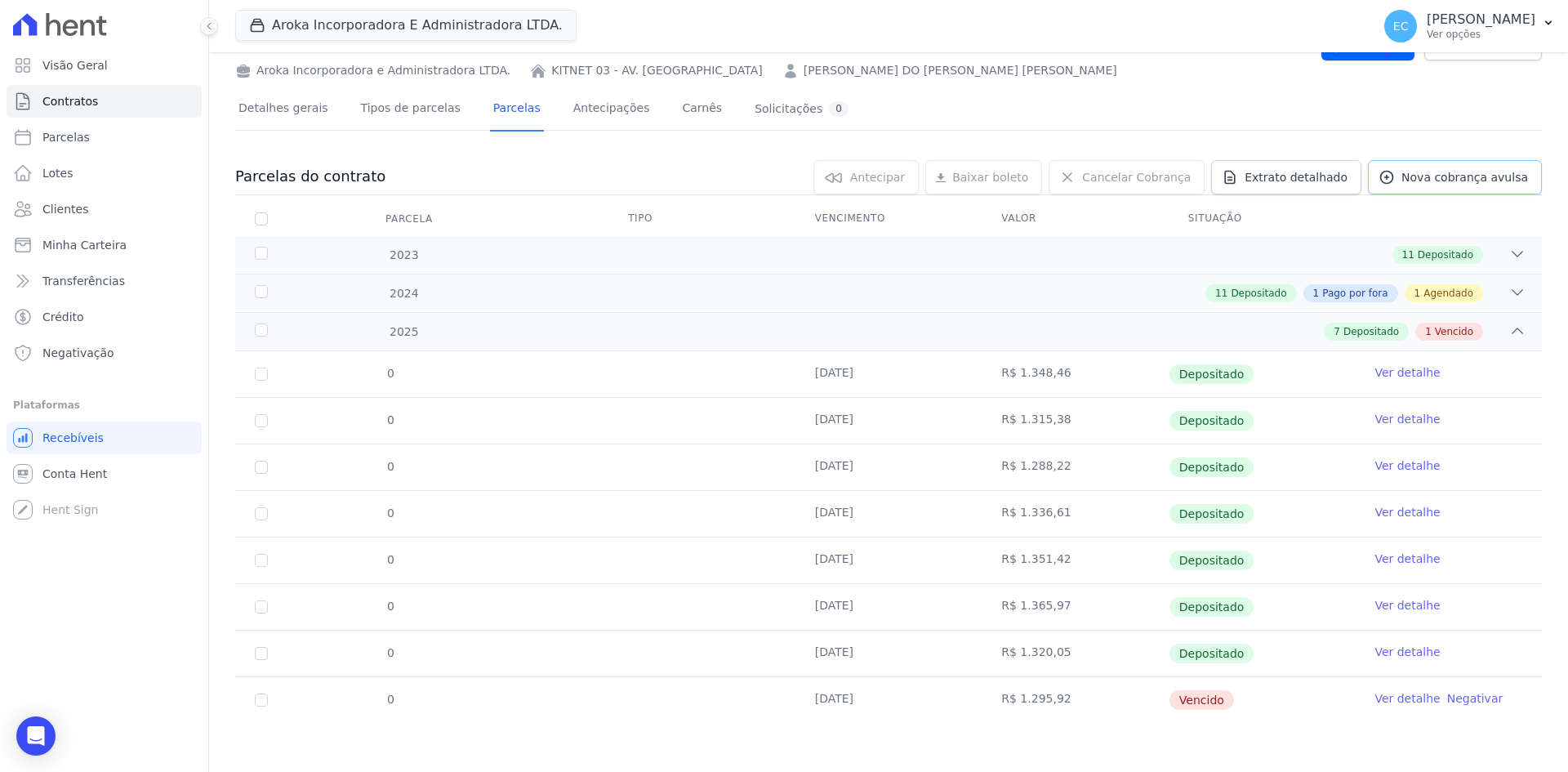
click at [1409, 177] on span "Nova cobrança avulsa" at bounding box center [1464, 177] width 126 height 17
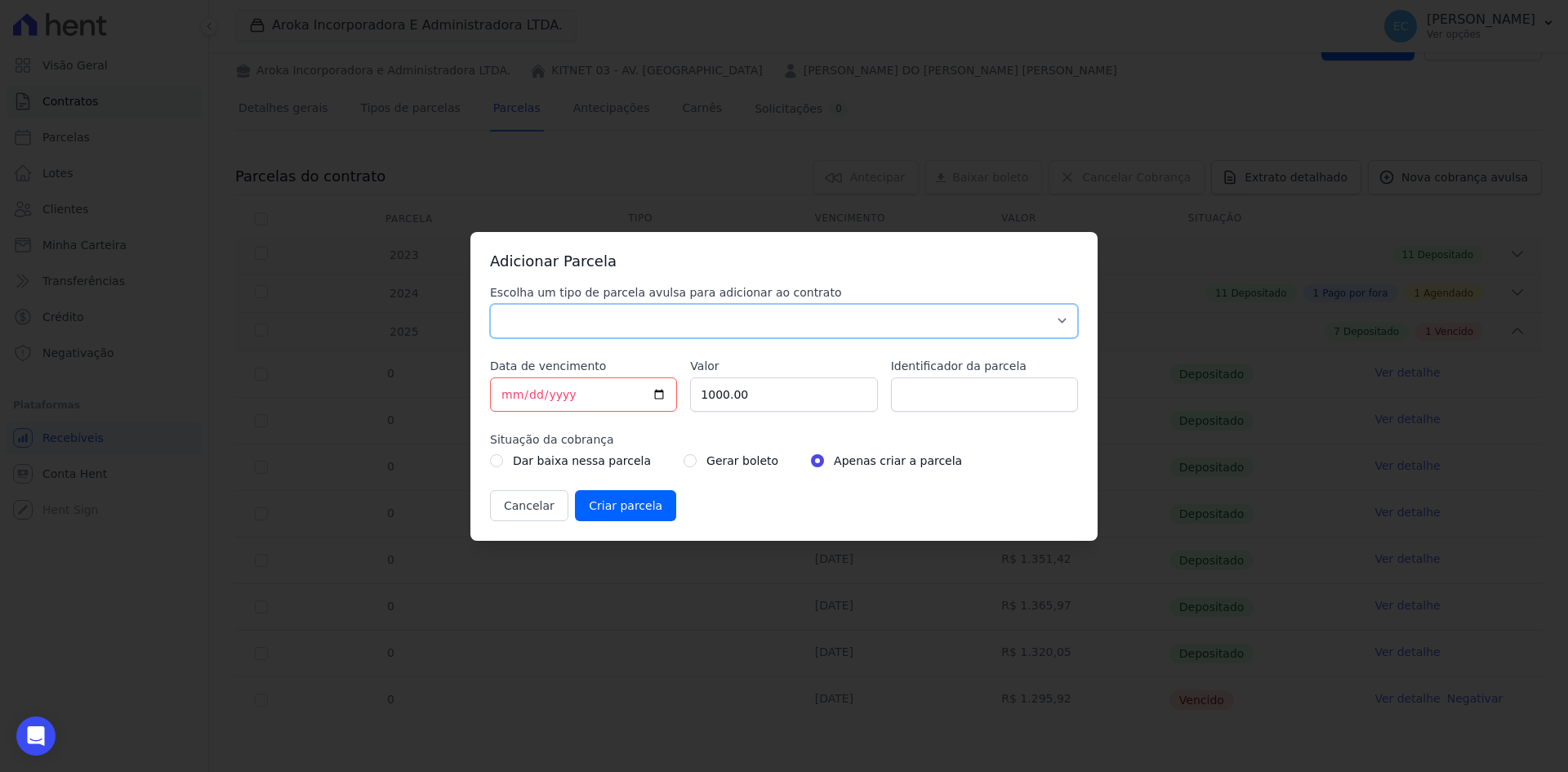
click at [544, 322] on select "Parcela Normal Sinal Caução Intercalada Chaves Pré Chaves Pós Chaves Taxas Quit…" at bounding box center [784, 321] width 588 height 34
select select "others"
click at [490, 304] on select "Parcela Normal Sinal Caução Intercalada Chaves Pré Chaves Pós Chaves Taxas Quit…" at bounding box center [784, 321] width 588 height 34
click at [503, 393] on input "[DATE]" at bounding box center [583, 394] width 187 height 34
type input "[DATE]"
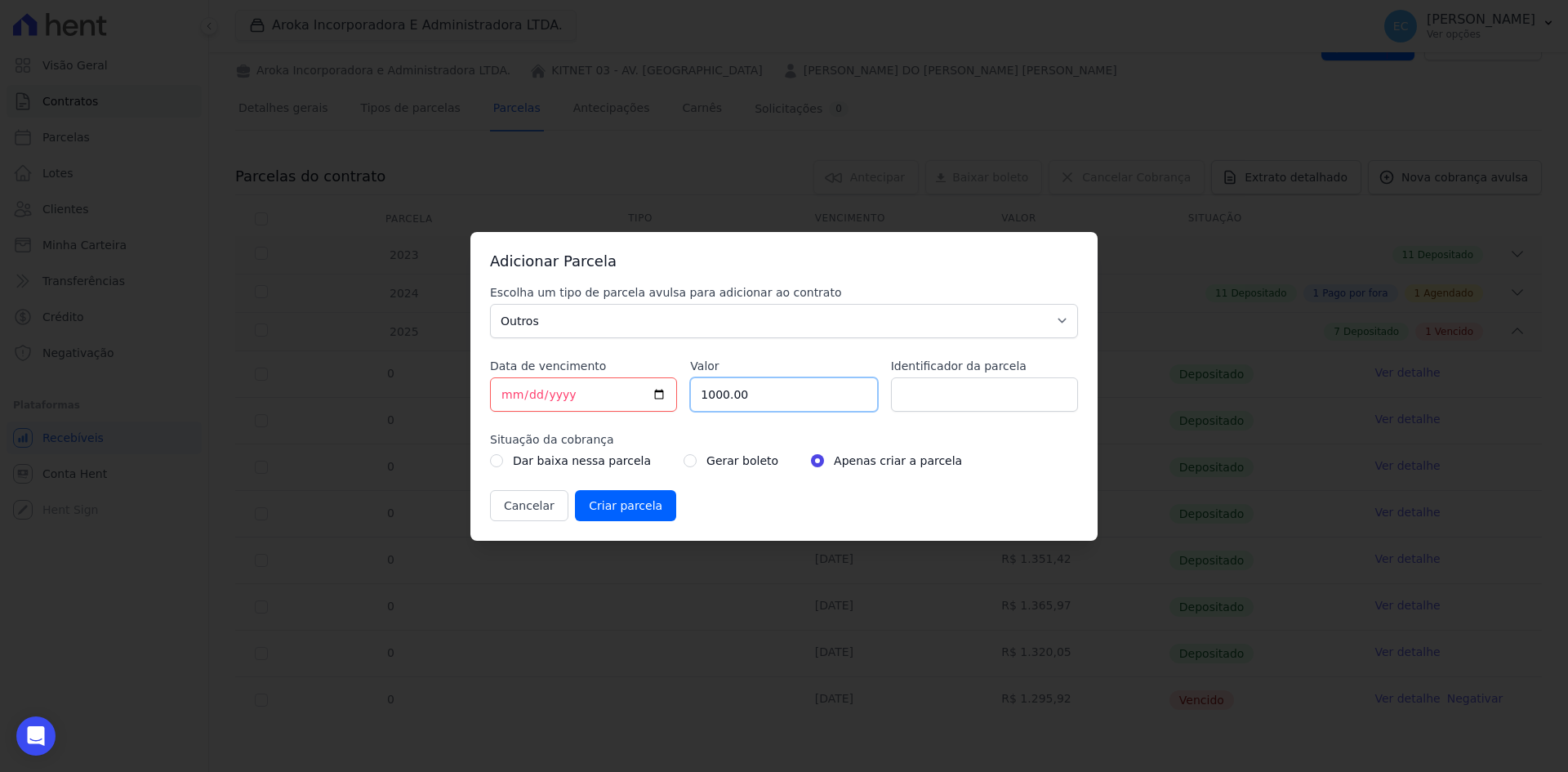
drag, startPoint x: 750, startPoint y: 399, endPoint x: 709, endPoint y: 406, distance: 41.6
click at [709, 405] on input "1000.00" at bounding box center [783, 394] width 187 height 34
type input "1"
type input "1285.53"
click at [683, 461] on input "radio" at bounding box center [689, 460] width 13 height 13
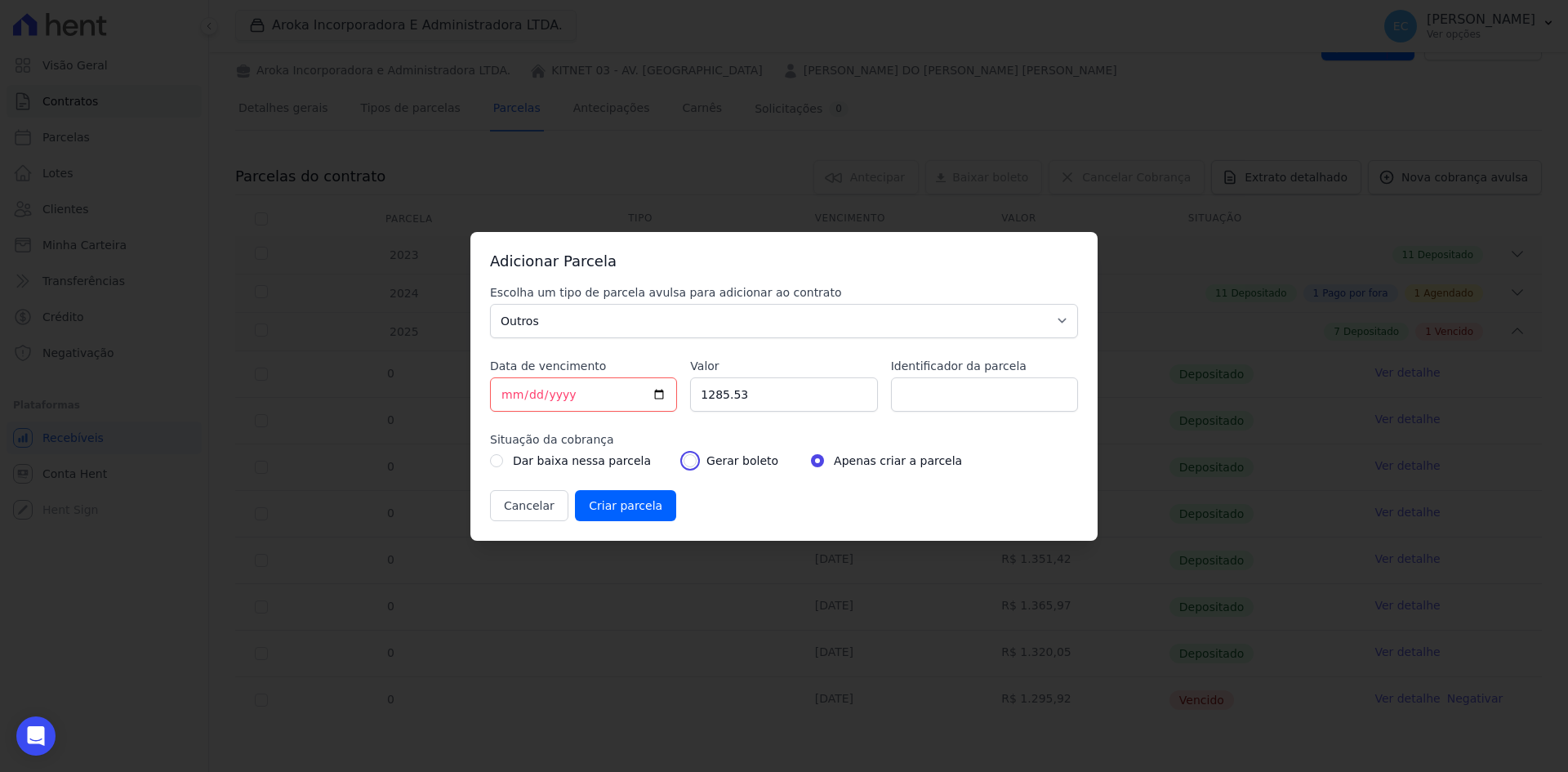
radio input "true"
click at [624, 504] on input "Criar parcela" at bounding box center [625, 505] width 101 height 31
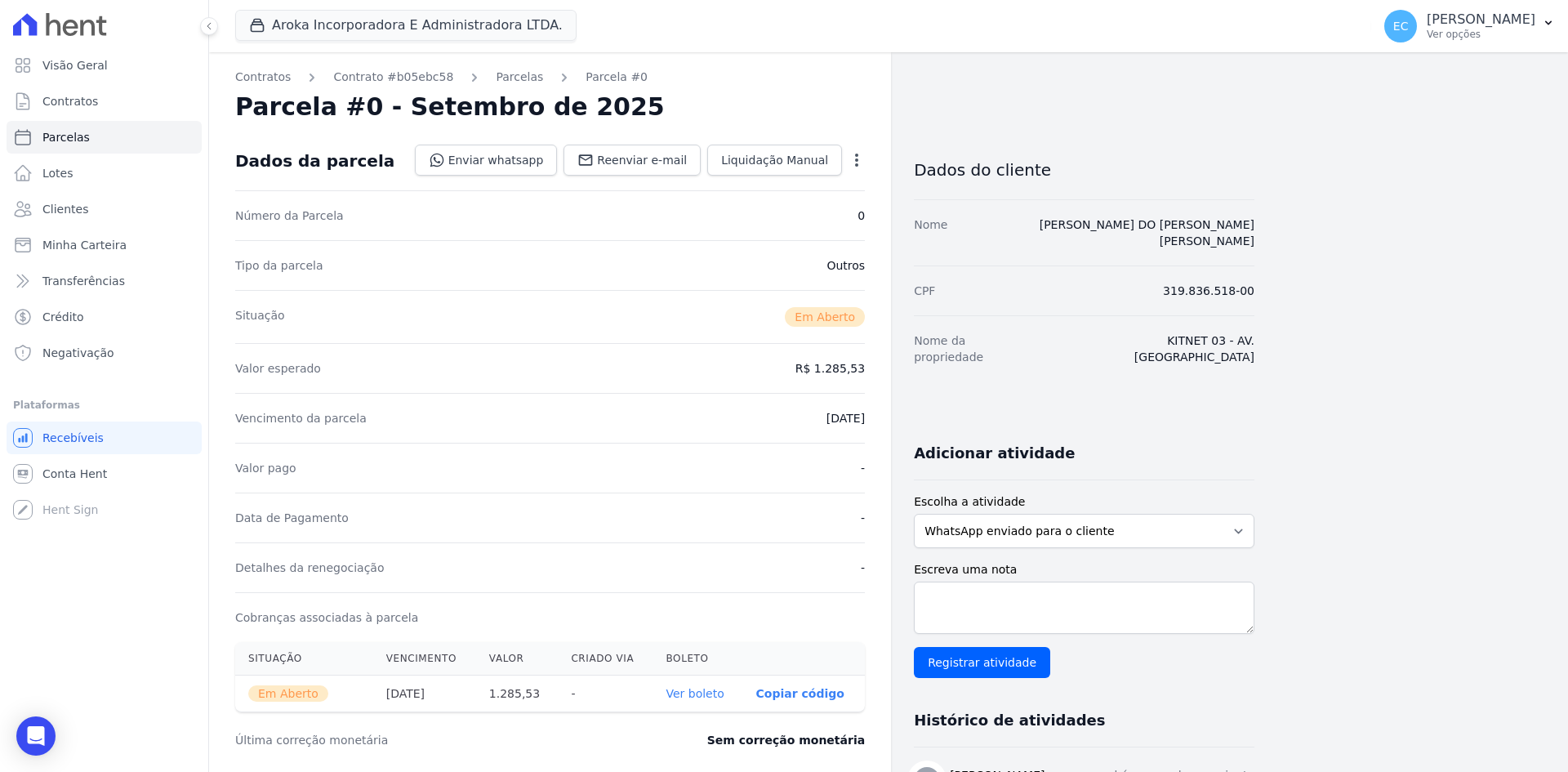
click at [708, 689] on link "Ver boleto" at bounding box center [694, 693] width 58 height 13
click at [108, 140] on link "Parcelas" at bounding box center [104, 137] width 195 height 32
select select
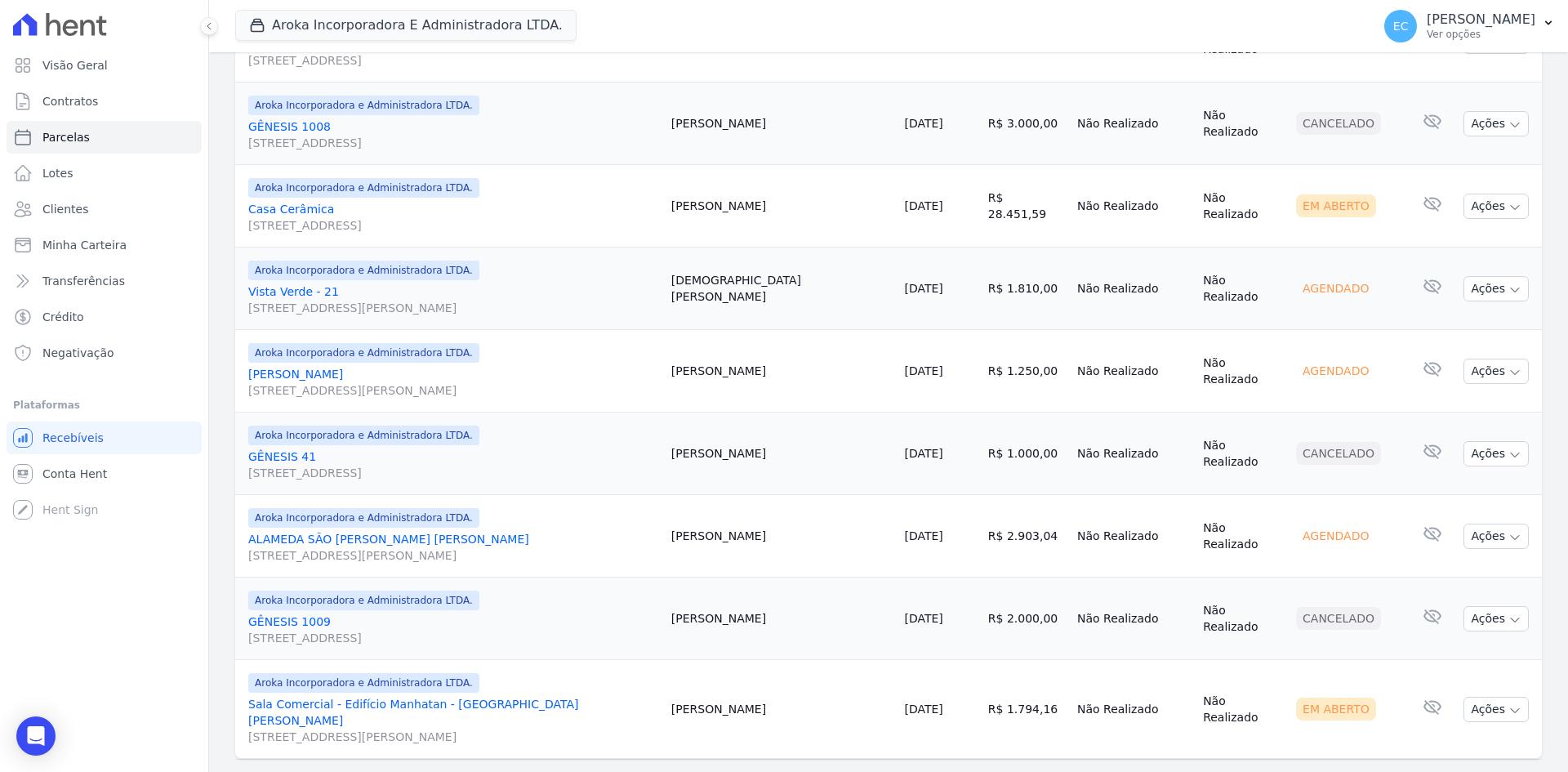
scroll to position [1166, 0]
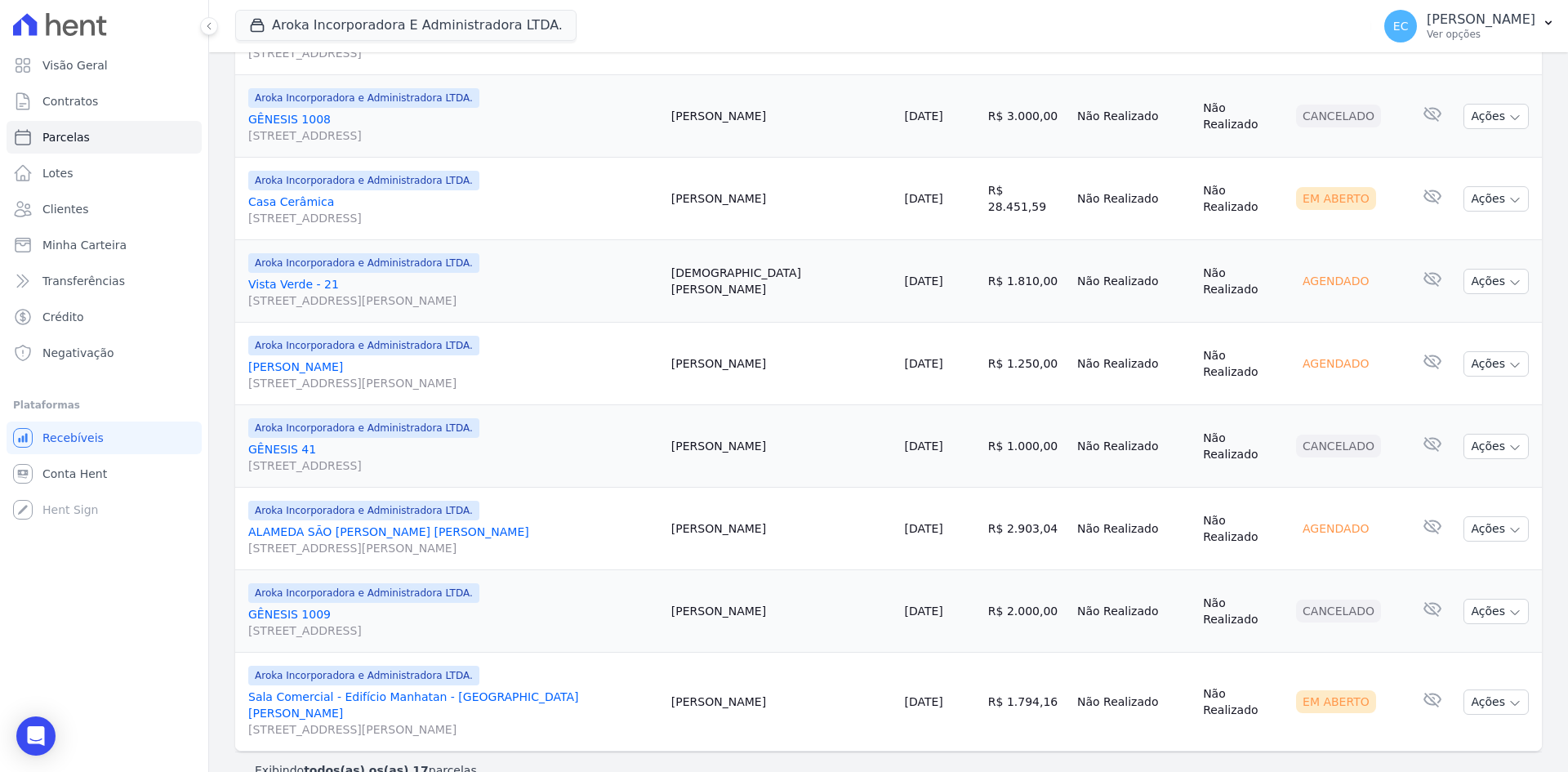
click at [680, 32] on div "Aroka Incorporadora E Administradora LTDA. Grupo [PERSON_NAME] Aroka Incorporad…" at bounding box center [800, 25] width 1129 height 54
click at [104, 103] on link "Contratos" at bounding box center [104, 101] width 195 height 32
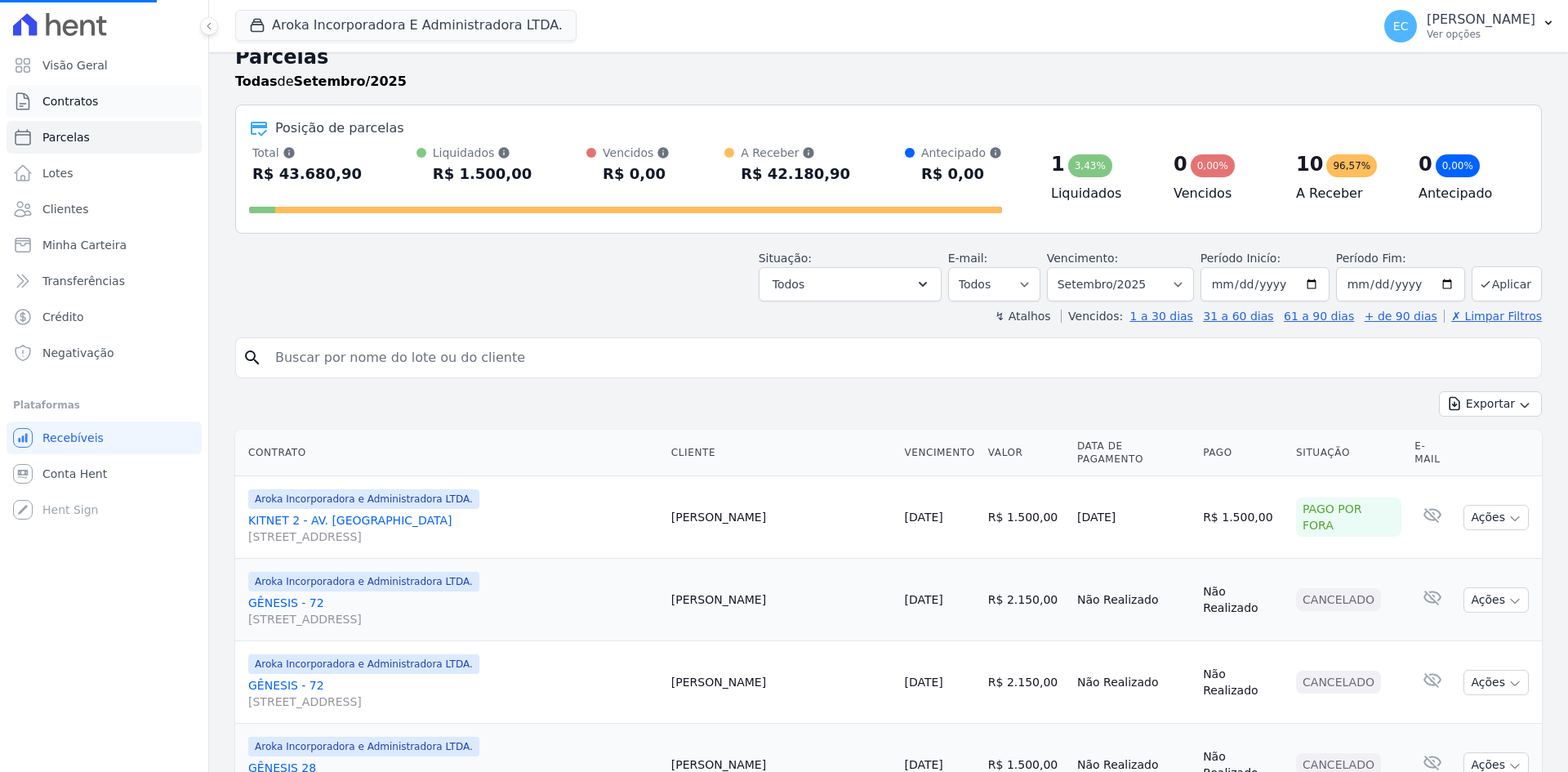
click at [78, 101] on span "Contratos" at bounding box center [69, 101] width 55 height 17
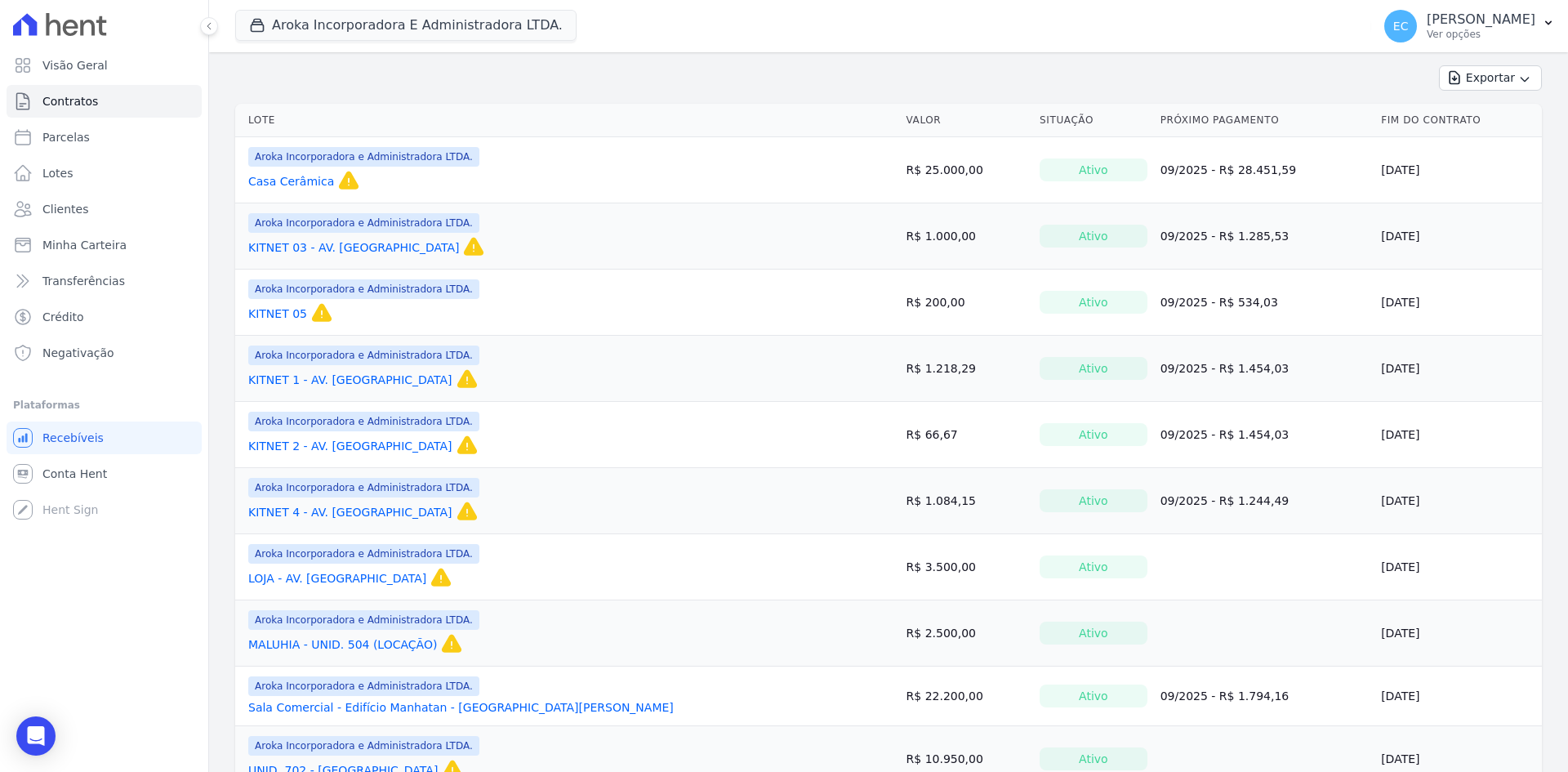
scroll to position [163, 0]
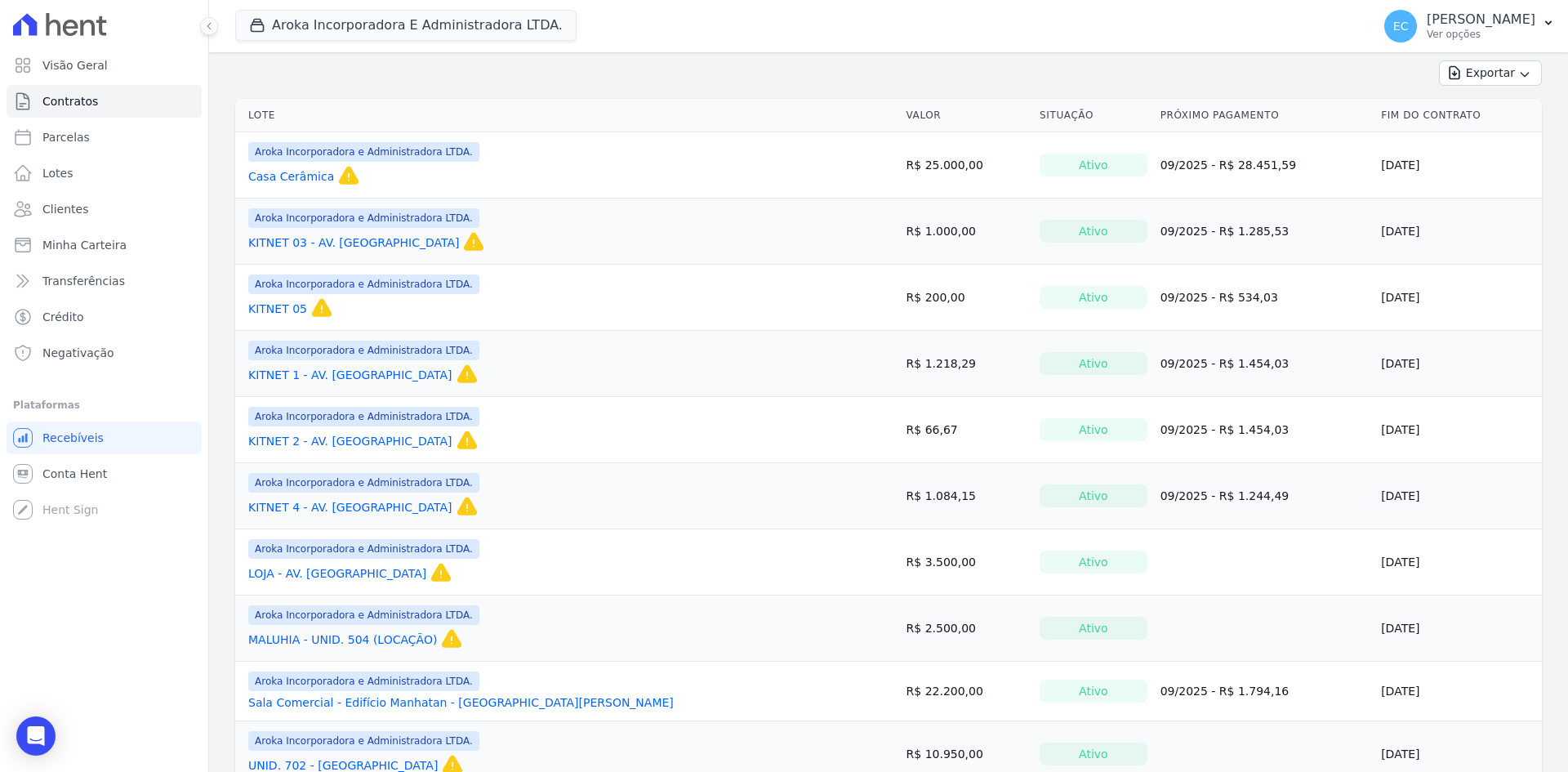
click at [288, 572] on link "LOJA - AV. [GEOGRAPHIC_DATA]" at bounding box center [337, 574] width 178 height 17
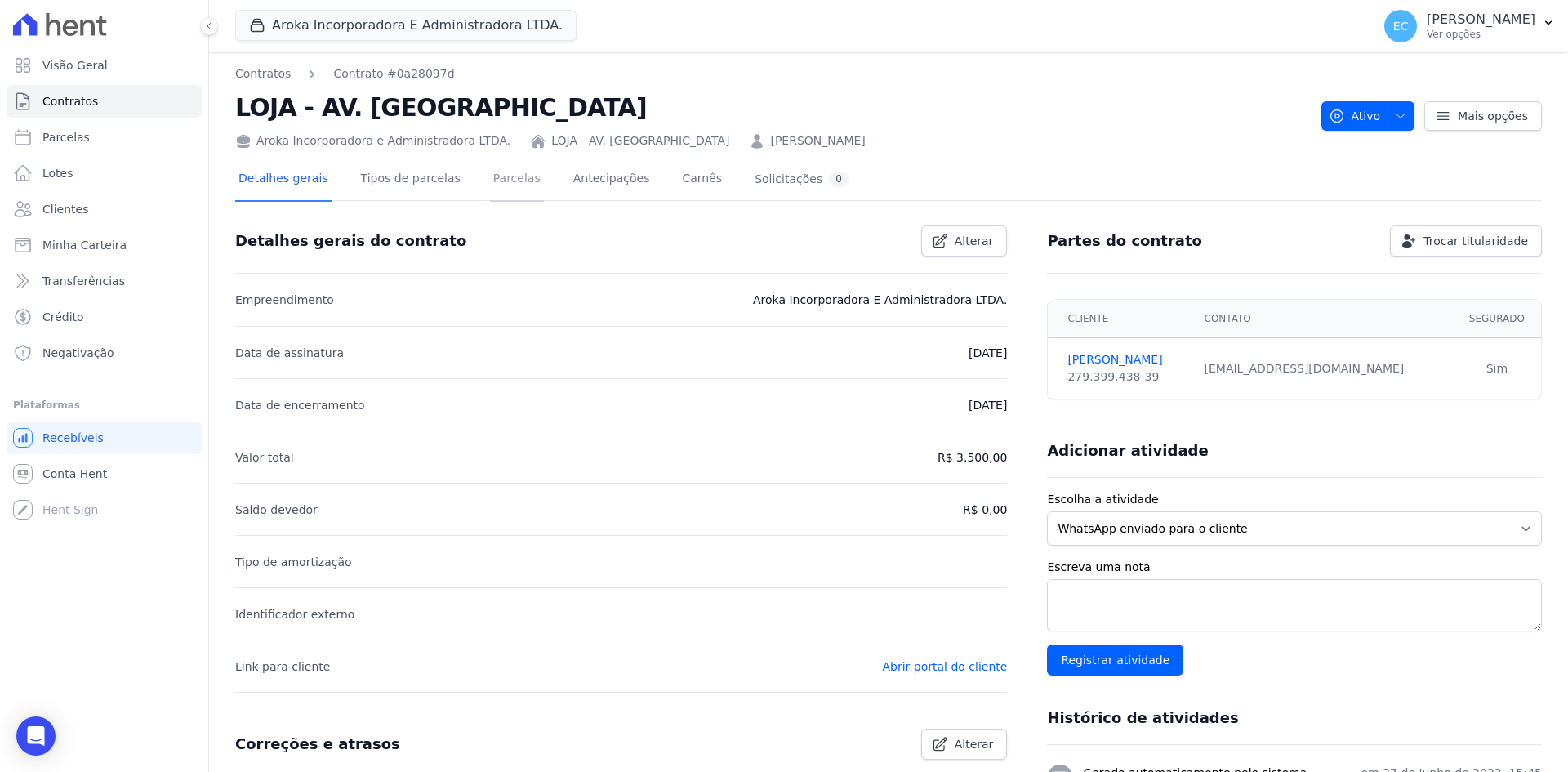
click at [491, 188] on link "Parcelas" at bounding box center [516, 179] width 54 height 43
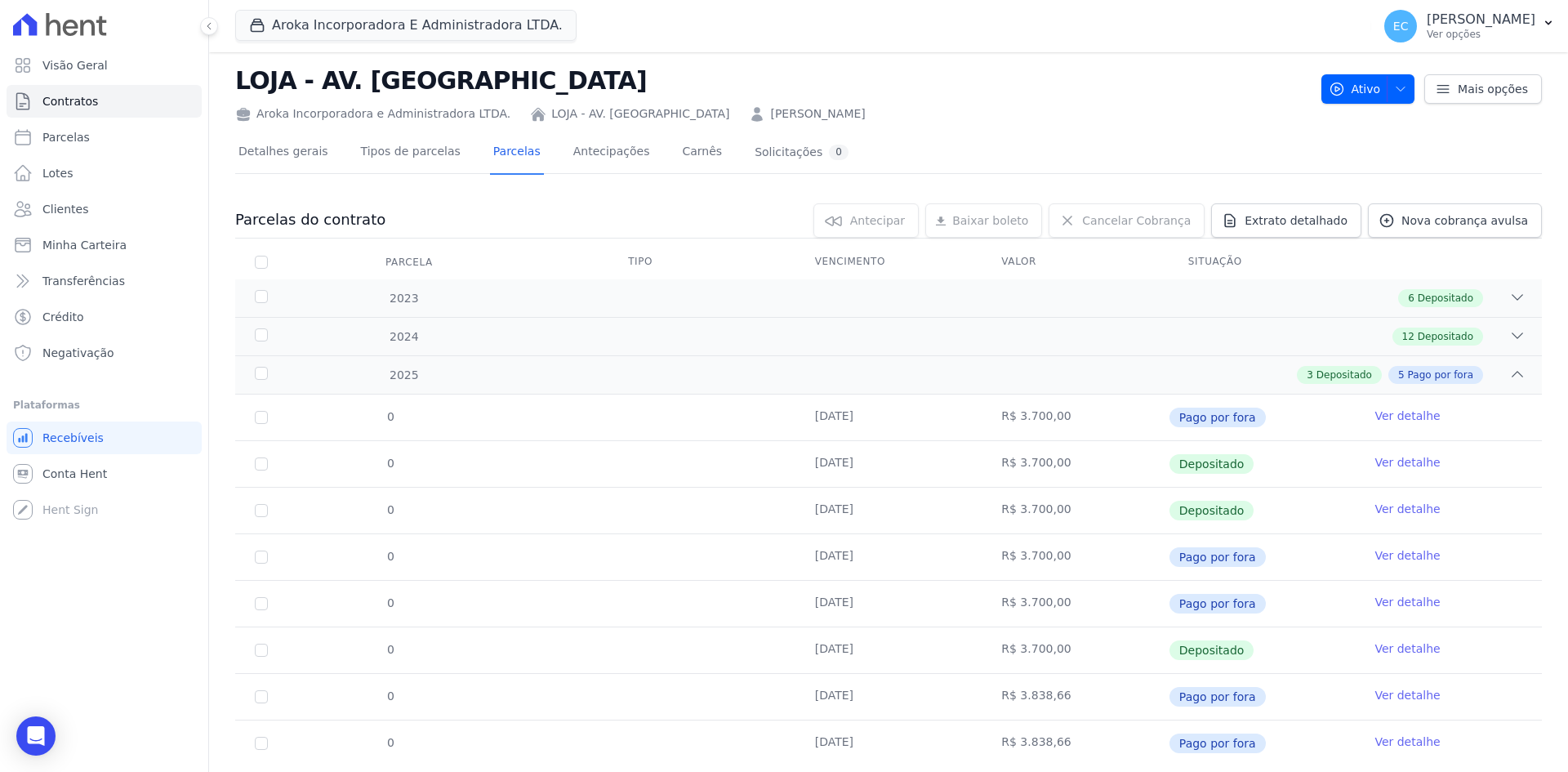
scroll to position [70, 0]
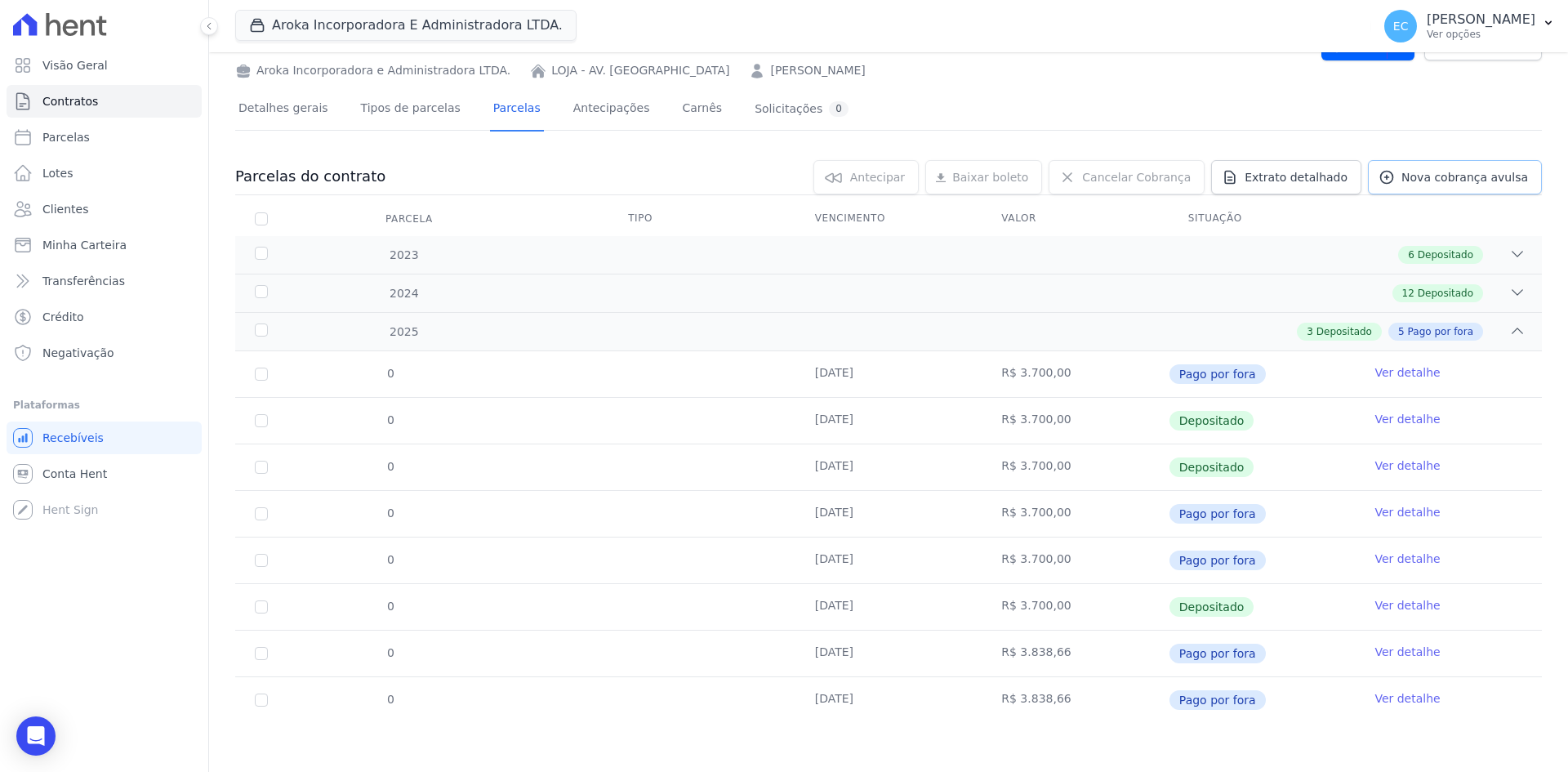
click at [1391, 179] on icon at bounding box center [1386, 177] width 17 height 17
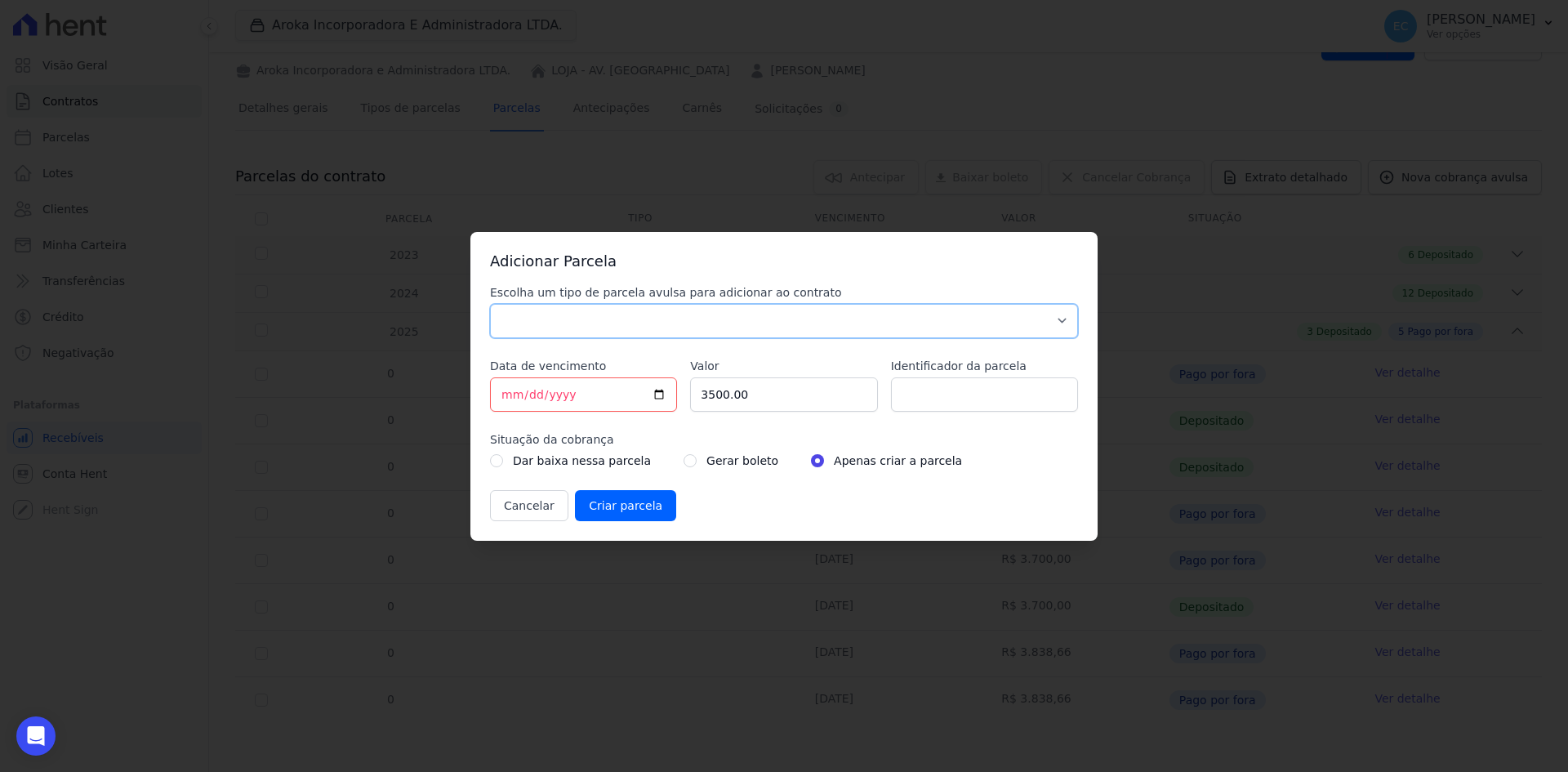
click at [512, 318] on select "Parcela Normal Sinal Caução Intercalada Chaves Pré Chaves Pós Chaves Taxas Quit…" at bounding box center [784, 321] width 588 height 34
select select "others"
click at [490, 304] on select "Parcela Normal Sinal Caução Intercalada Chaves Pré Chaves Pós Chaves Taxas Quit…" at bounding box center [784, 321] width 588 height 34
click at [506, 398] on input "[DATE]" at bounding box center [583, 394] width 187 height 34
type input "[DATE]"
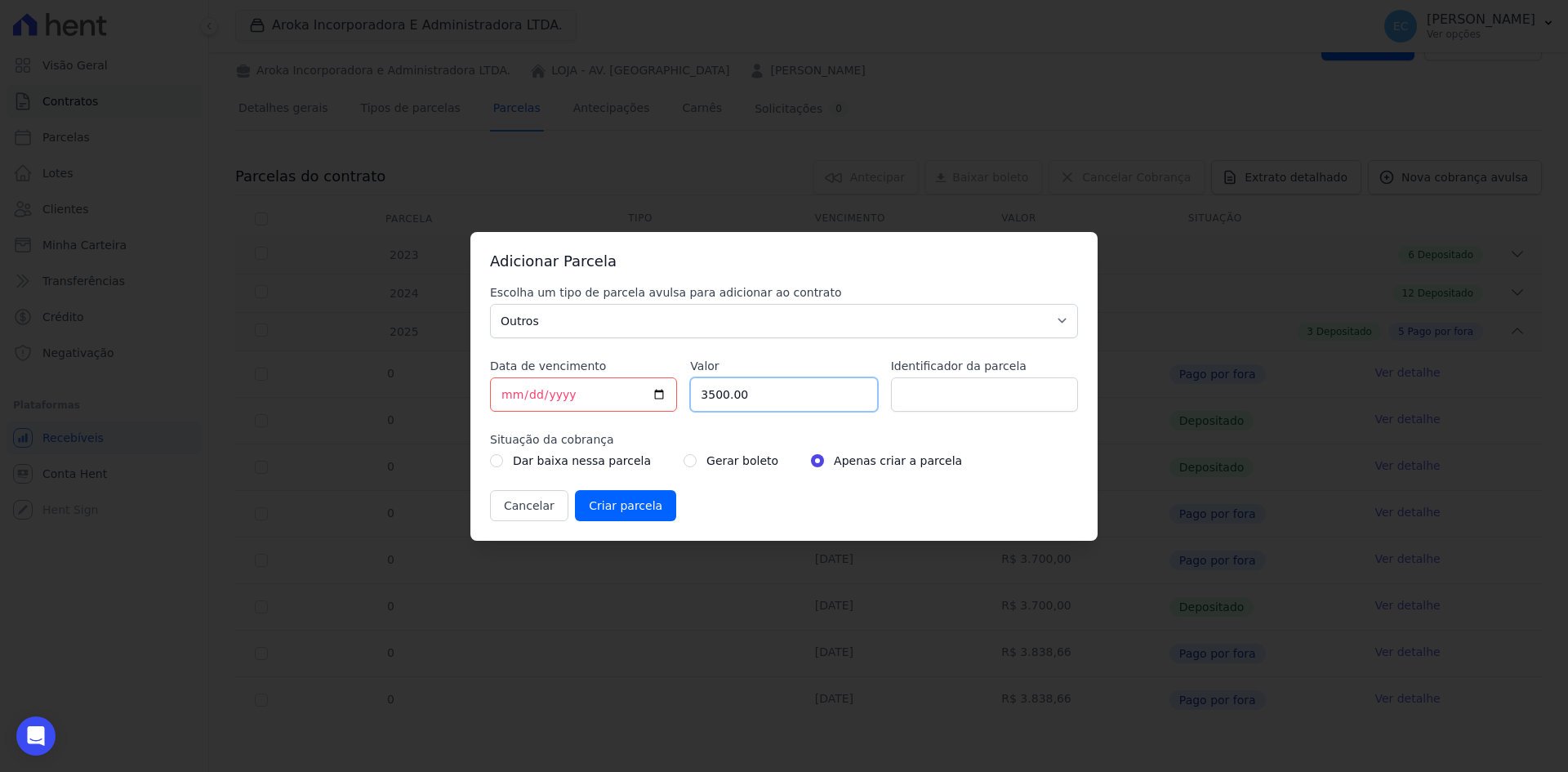
drag, startPoint x: 754, startPoint y: 393, endPoint x: 687, endPoint y: 396, distance: 67.1
click at [687, 396] on div "Escolha um tipo de parcela avulsa para adicionar ao contrato Parcela Normal Sin…" at bounding box center [784, 403] width 588 height 237
click at [624, 593] on div "Adicionar Parcela Escolha um tipo de parcela avulsa para adicionar ao contrato …" at bounding box center [784, 386] width 1568 height 772
click at [726, 400] on input "Valor" at bounding box center [783, 394] width 187 height 34
click at [733, 391] on input "Valor" at bounding box center [783, 394] width 187 height 34
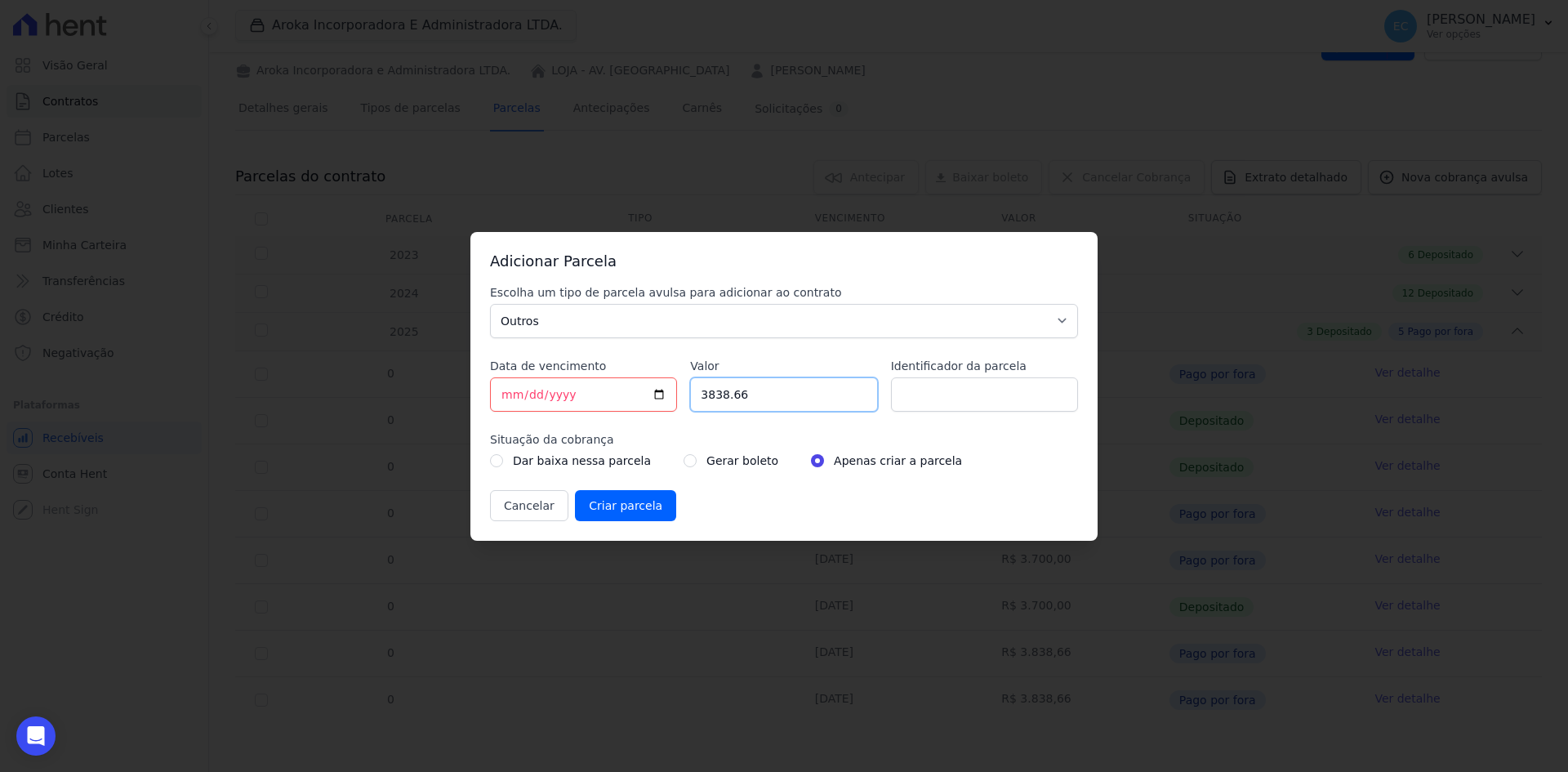
type input "3838.66"
click at [683, 458] on input "radio" at bounding box center [689, 460] width 13 height 13
radio input "true"
click at [642, 501] on input "Criar parcela" at bounding box center [625, 505] width 101 height 31
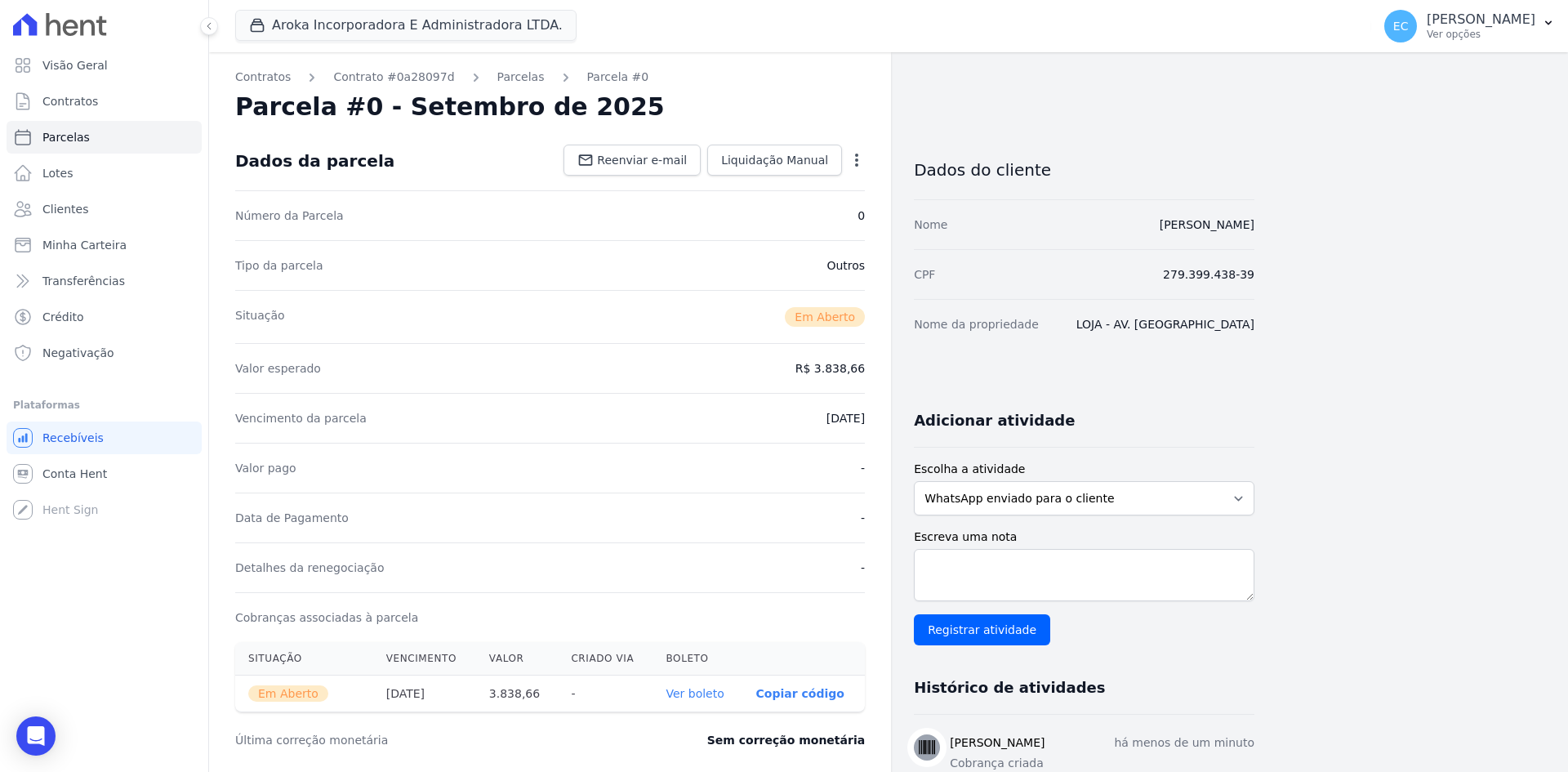
click at [694, 688] on link "Ver boleto" at bounding box center [694, 693] width 58 height 13
click at [89, 146] on link "Parcelas" at bounding box center [104, 137] width 195 height 32
select select
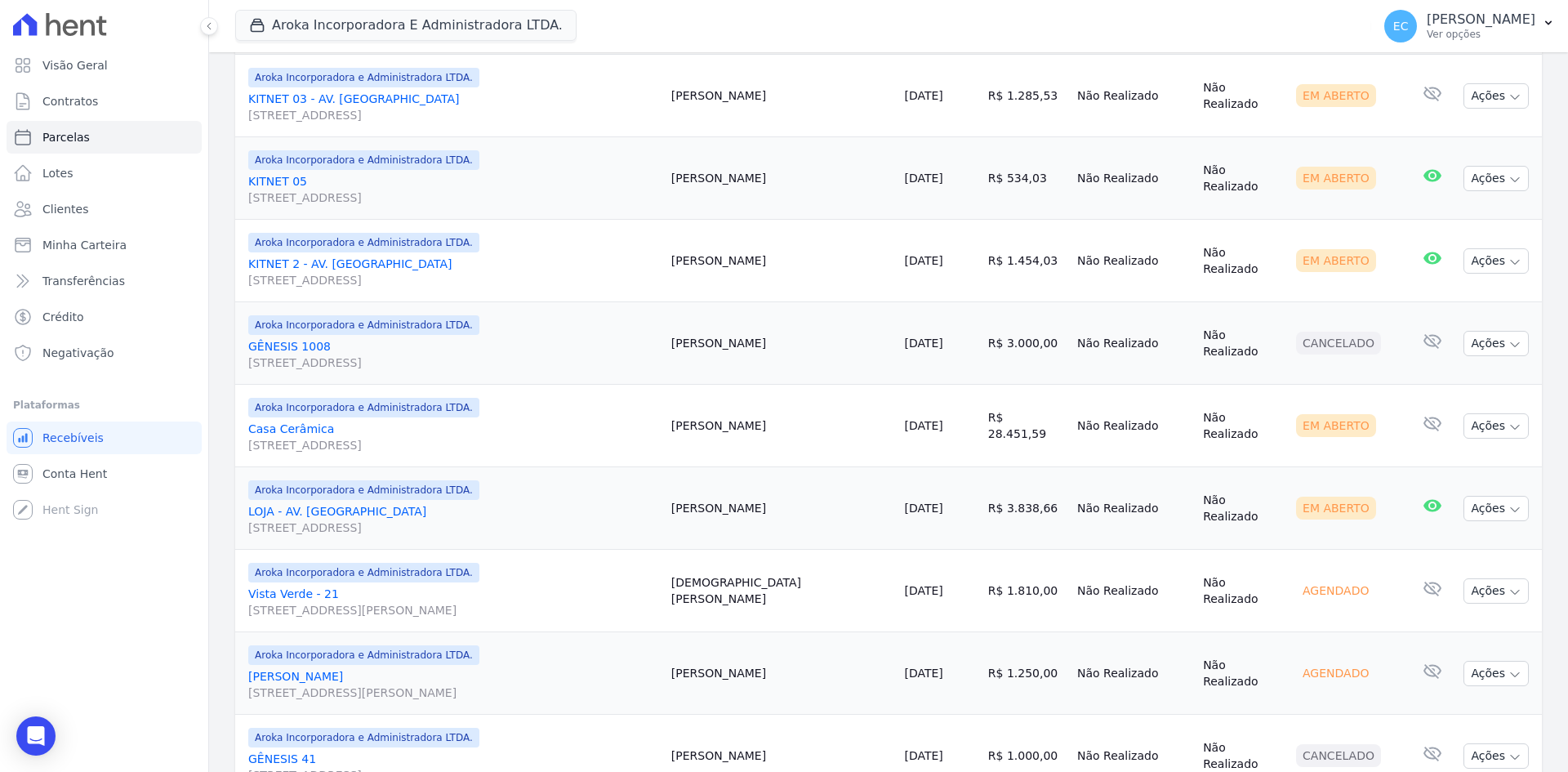
scroll to position [1144, 0]
